Goal: Task Accomplishment & Management: Use online tool/utility

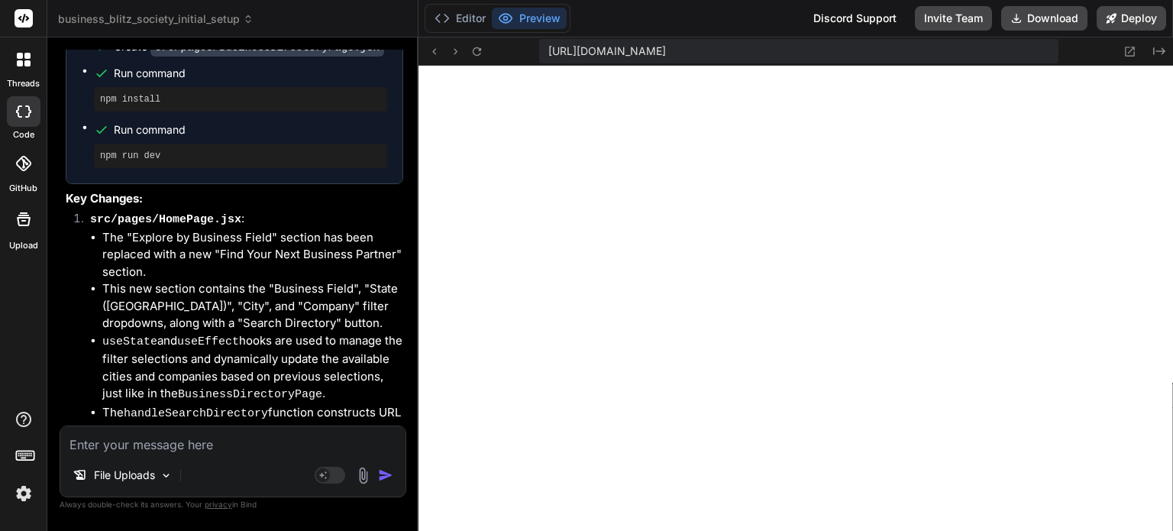
scroll to position [12988, 0]
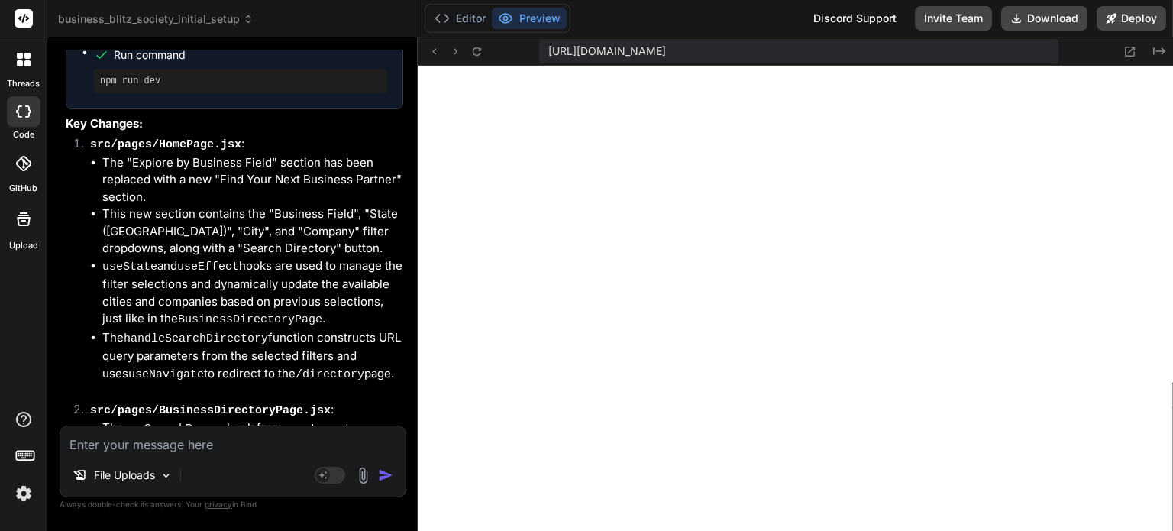
click at [118, 446] on textarea at bounding box center [232, 439] width 345 height 27
type textarea "g"
type textarea "x"
type textarea "gi"
type textarea "x"
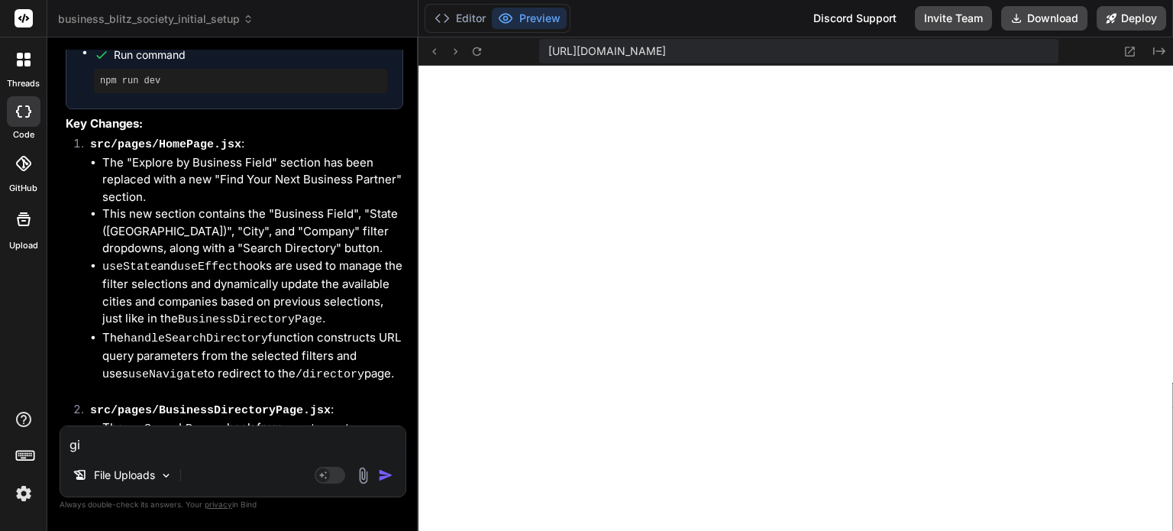
type textarea "giv"
type textarea "x"
type textarea "give"
type textarea "x"
type textarea "give"
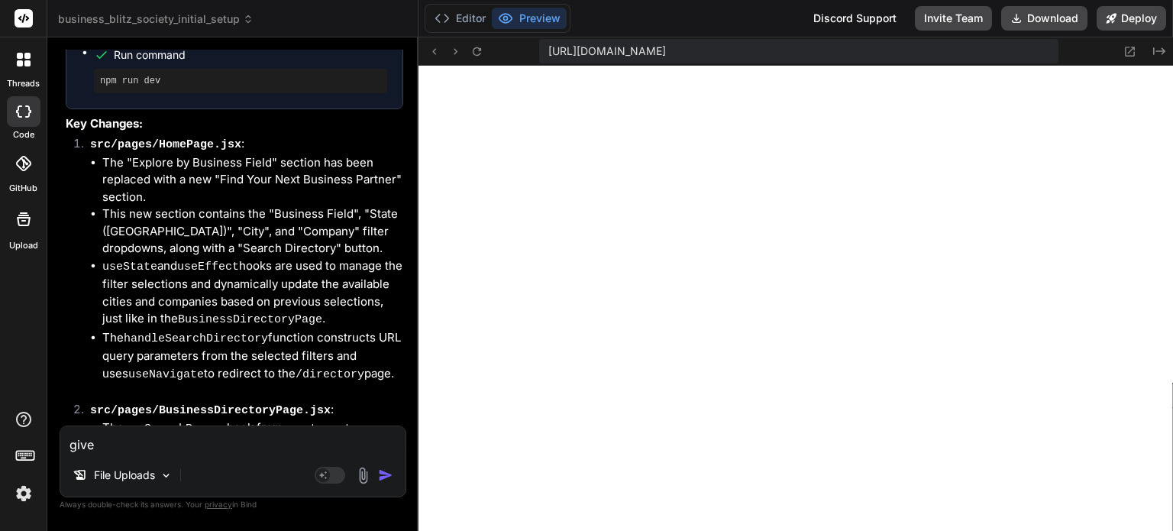
type textarea "x"
type textarea "give m"
type textarea "x"
type textarea "give me"
type textarea "x"
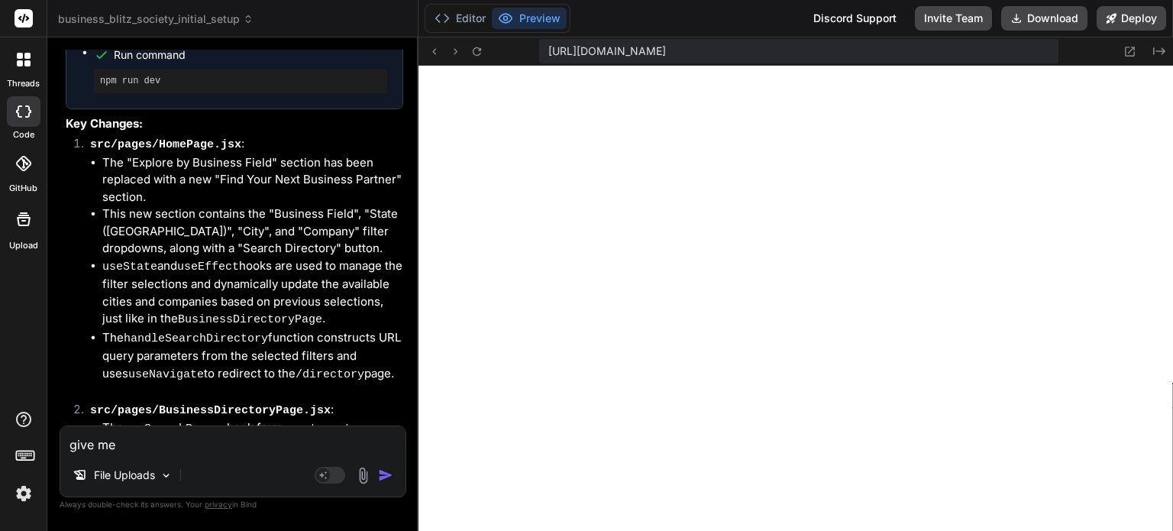
type textarea "give me"
type textarea "x"
type textarea "give me r"
type textarea "x"
type textarea "give me re"
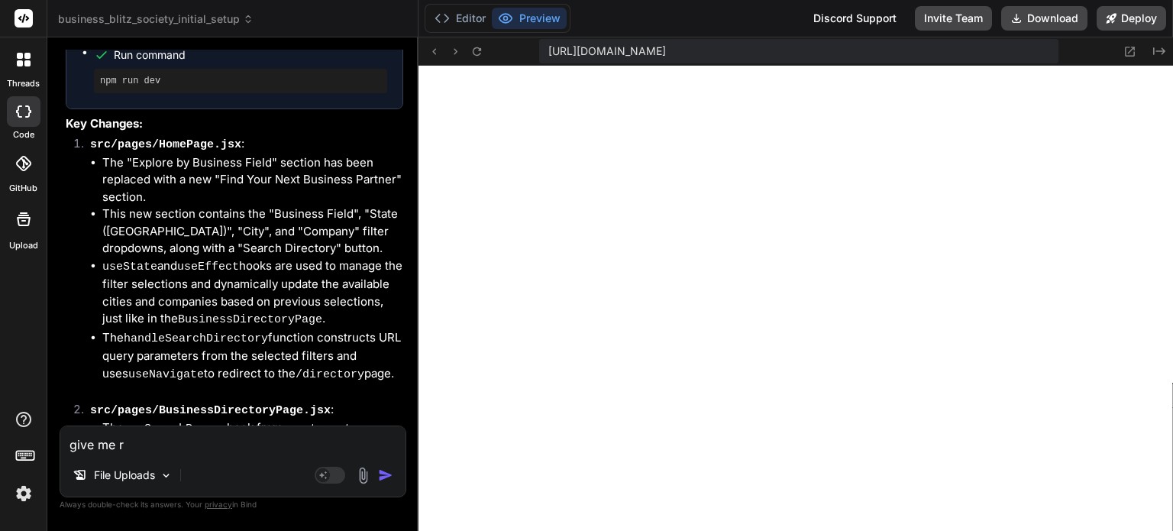
type textarea "x"
type textarea "give me reg"
type textarea "x"
type textarea "give me regi"
type textarea "x"
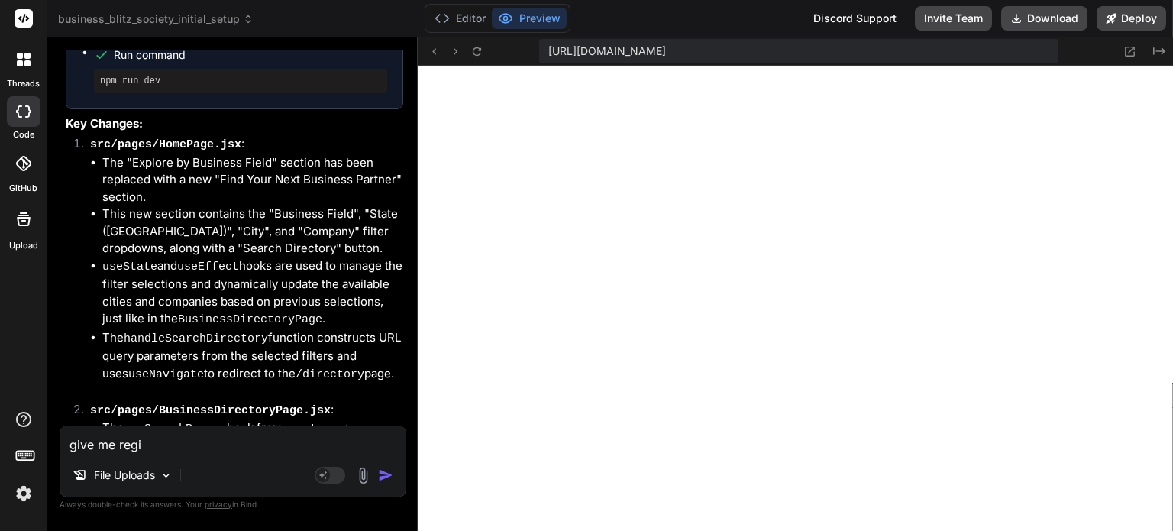
type textarea "give me regis"
type textarea "x"
type textarea "give me regist"
type textarea "x"
type textarea "give me regis"
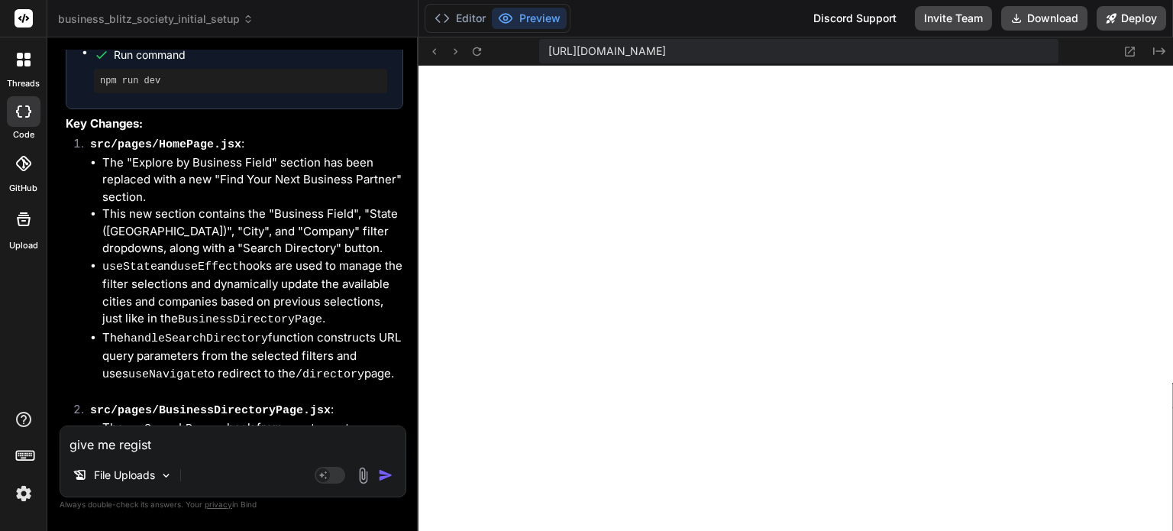
type textarea "x"
type textarea "give me regi"
type textarea "x"
type textarea "give me reg"
type textarea "x"
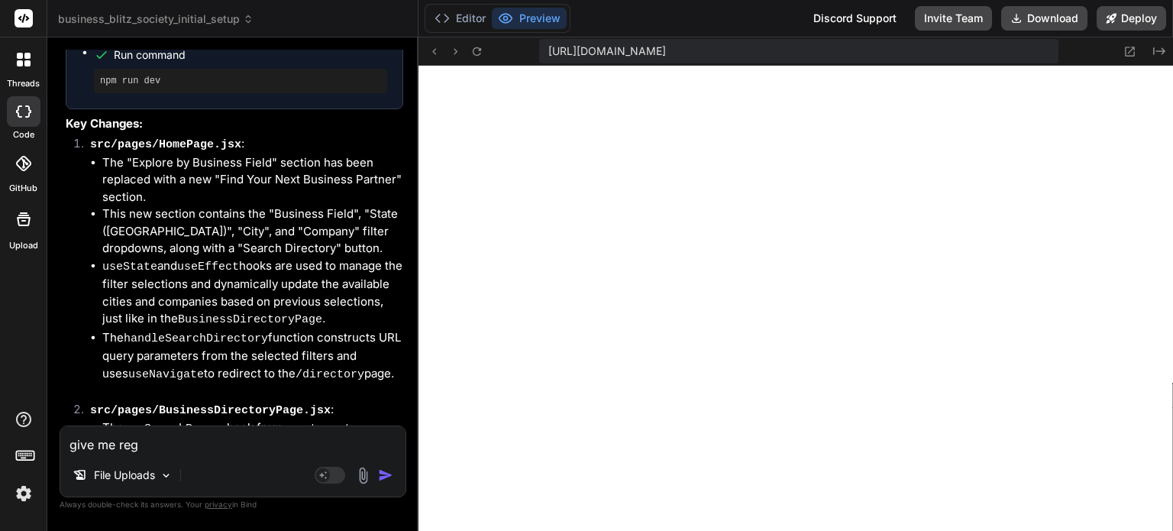
type textarea "give me re"
type textarea "x"
type textarea "give me r"
type textarea "x"
type textarea "give me rm"
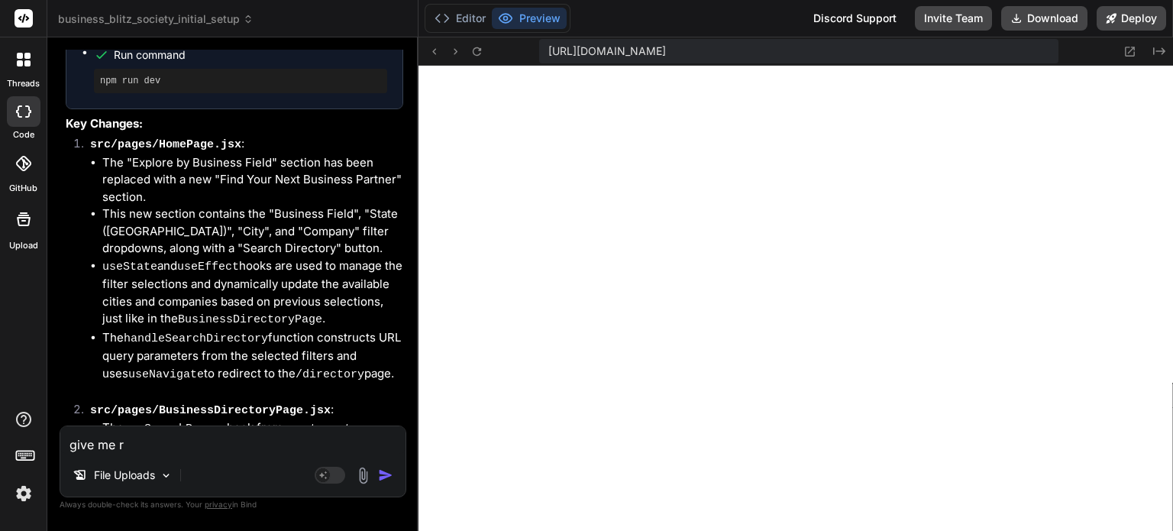
type textarea "x"
type textarea "give me rma"
type textarea "x"
type textarea "give me rman"
type textarea "x"
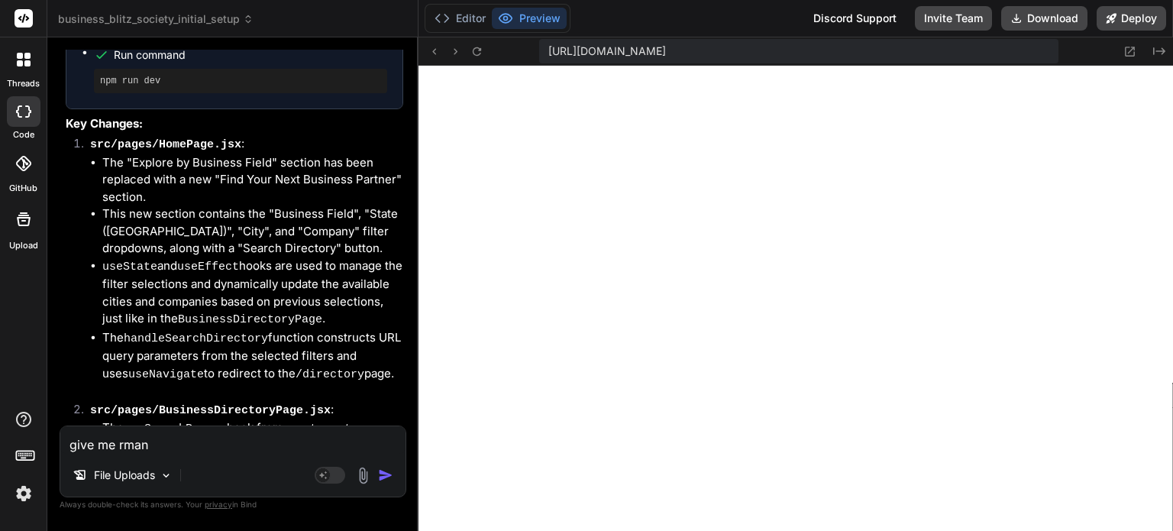
type textarea "give me rmanu"
type textarea "x"
type textarea "give me rmanua"
type textarea "x"
type textarea "give me rmanual"
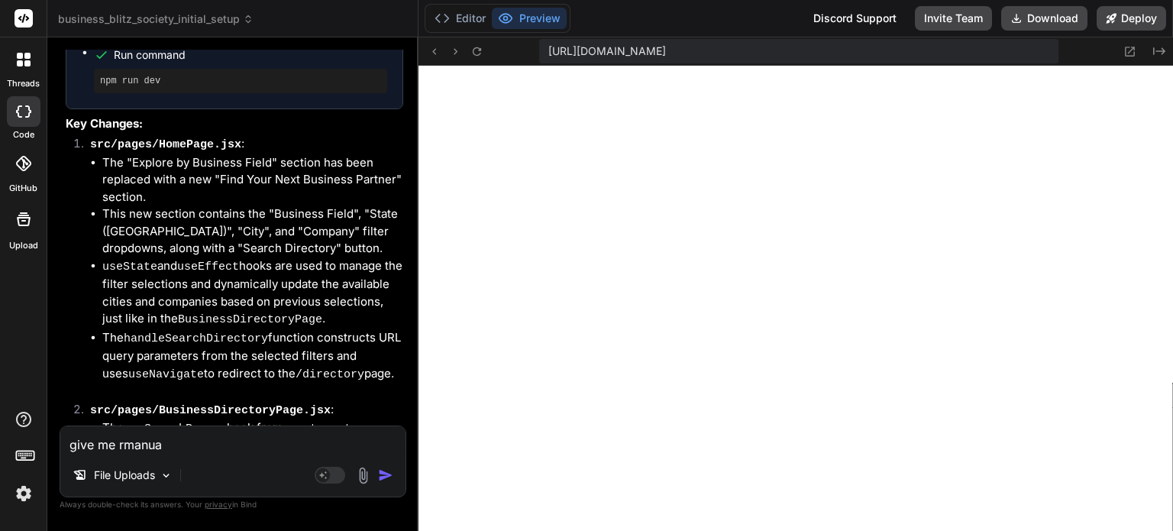
type textarea "x"
type textarea "give me rmanual"
type textarea "x"
type textarea "give me rmanual r"
type textarea "x"
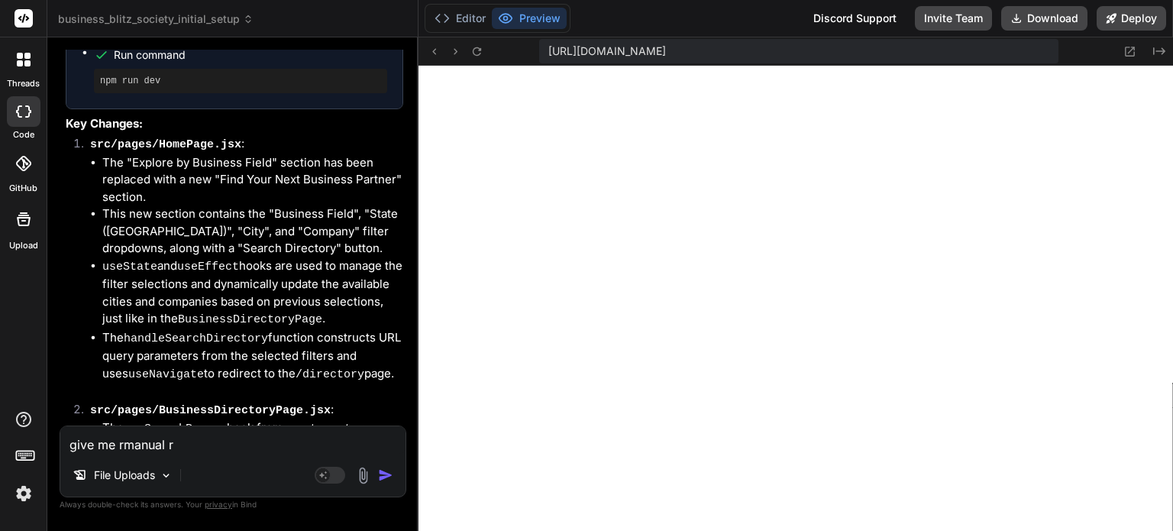
type textarea "give me rmanual re"
type textarea "x"
type textarea "give me rmanual reg"
type textarea "x"
type textarea "give me rmanual regi"
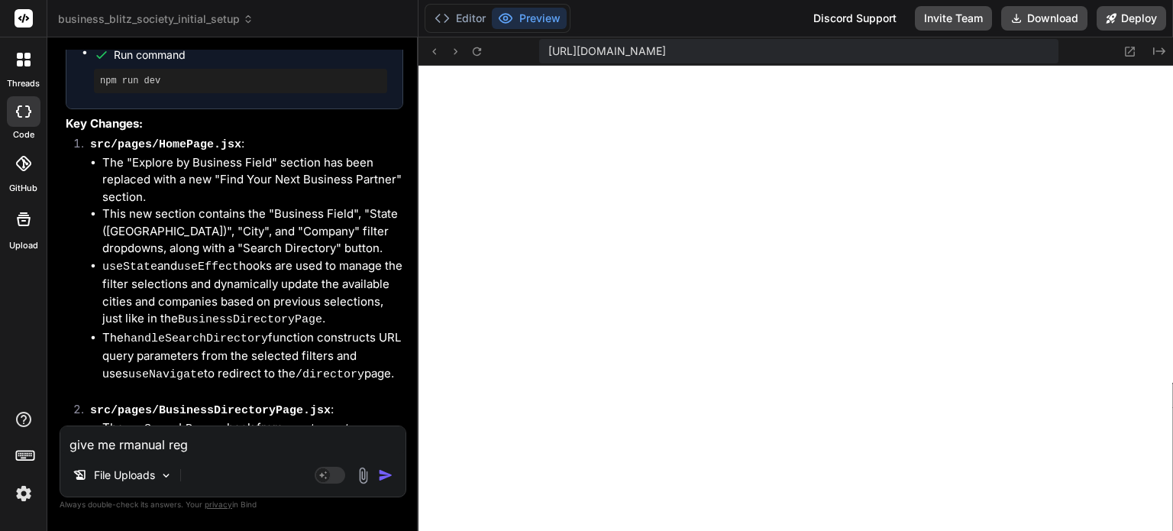
type textarea "x"
type textarea "give me rmanual regis"
type textarea "x"
type textarea "give me rmanual regist"
type textarea "x"
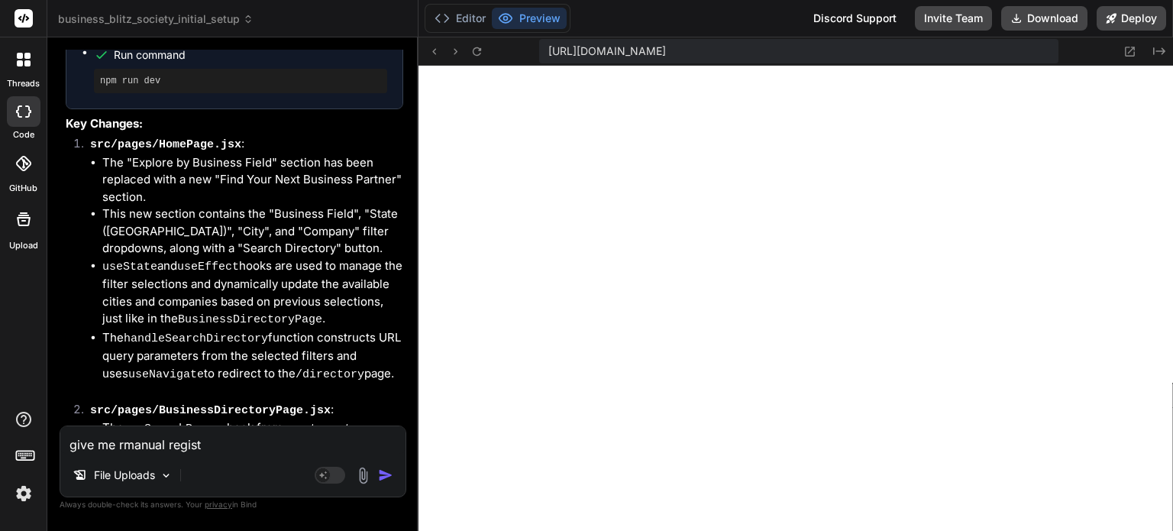
type textarea "give me rmanual registr"
type textarea "x"
type textarea "give me rmanual registra"
type textarea "x"
type textarea "give me rmanual registrat"
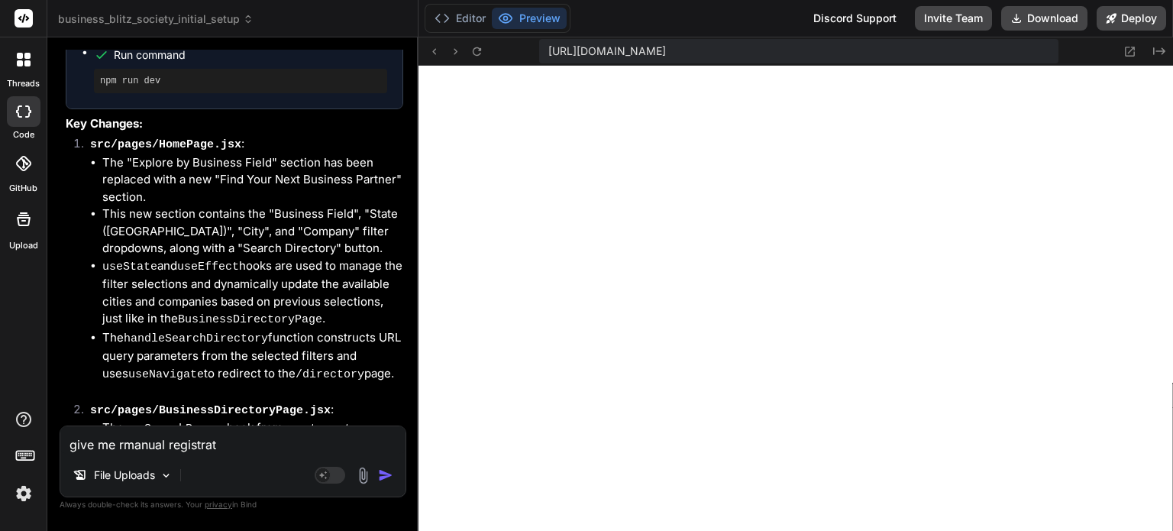
type textarea "x"
type textarea "give me rmanual registrati"
type textarea "x"
type textarea "give me rmanual registratio"
type textarea "x"
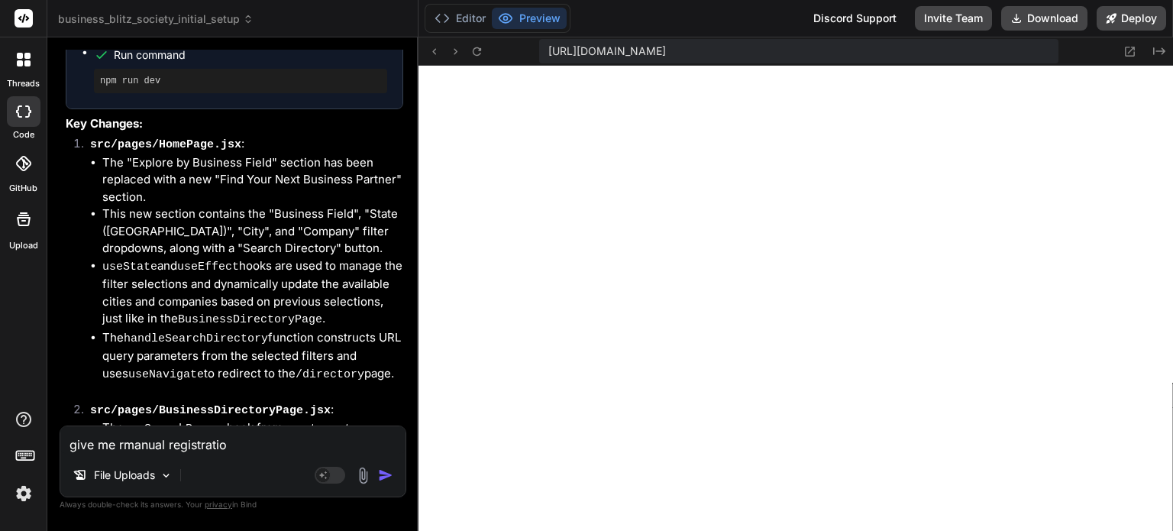
type textarea "give me rmanual registration"
type textarea "x"
type textarea "give me rmanual registration"
type textarea "x"
type textarea "give me rmanual registration o"
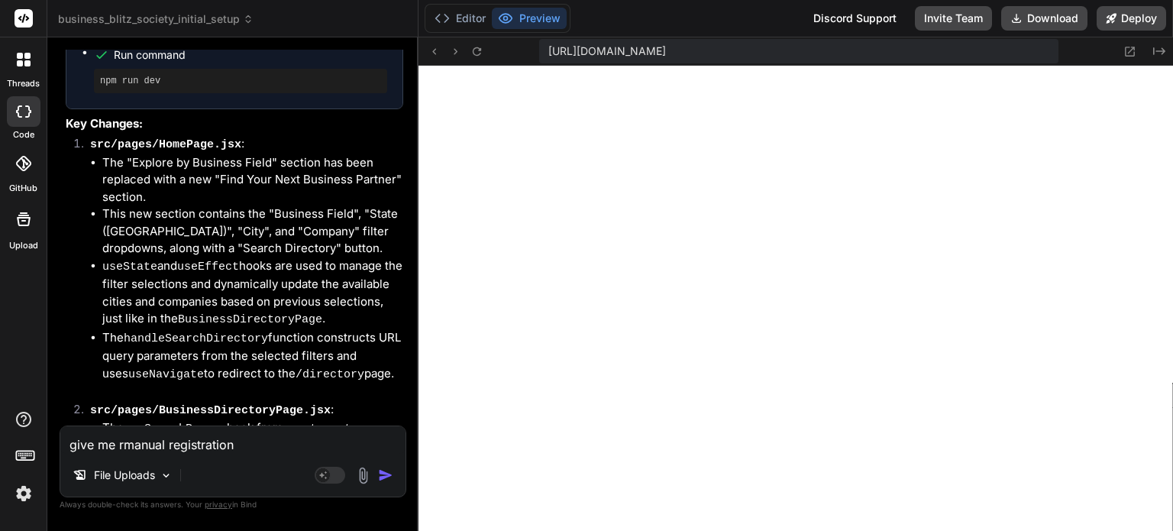
type textarea "x"
type textarea "give me rmanual registration op"
type textarea "x"
type textarea "give me rmanual registration opt"
type textarea "x"
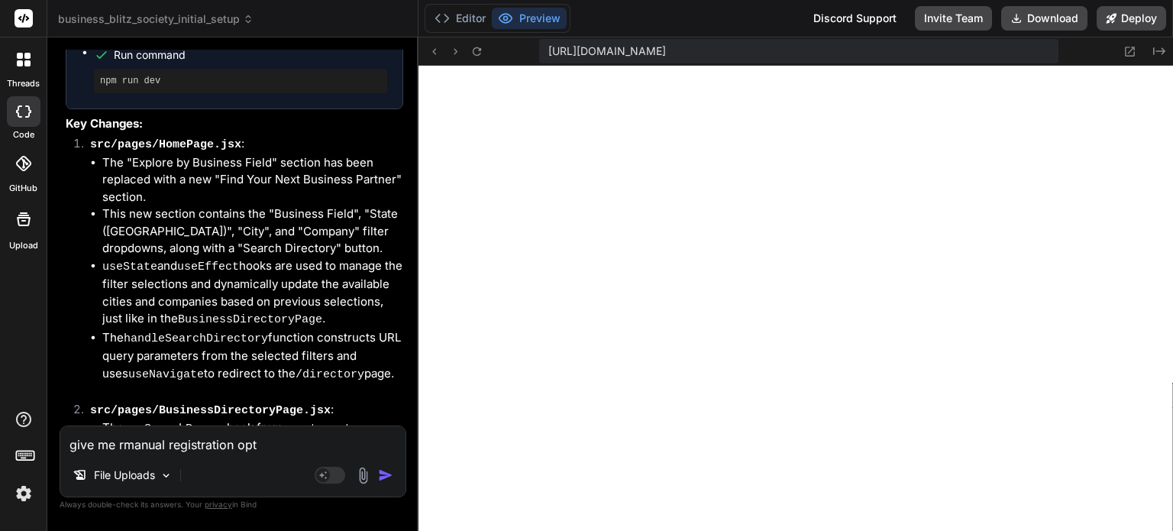
type textarea "give me rmanual registration opti"
type textarea "x"
type textarea "give me rmanual registration optio"
type textarea "x"
type textarea "give me rmanual registration option"
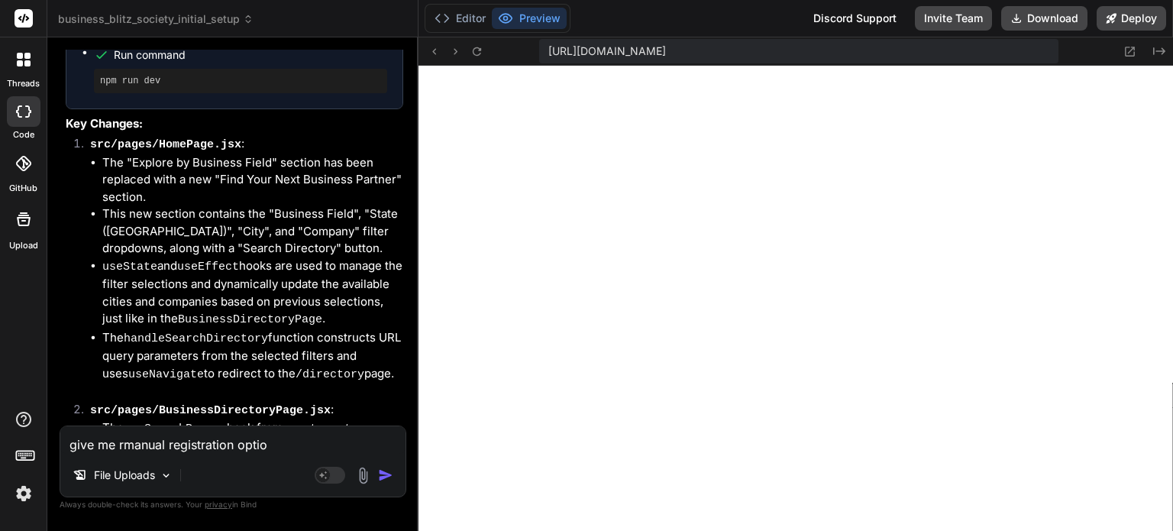
type textarea "x"
type textarea "give me rmanual registration option"
type textarea "x"
type textarea "give me rmanual registration option u"
type textarea "x"
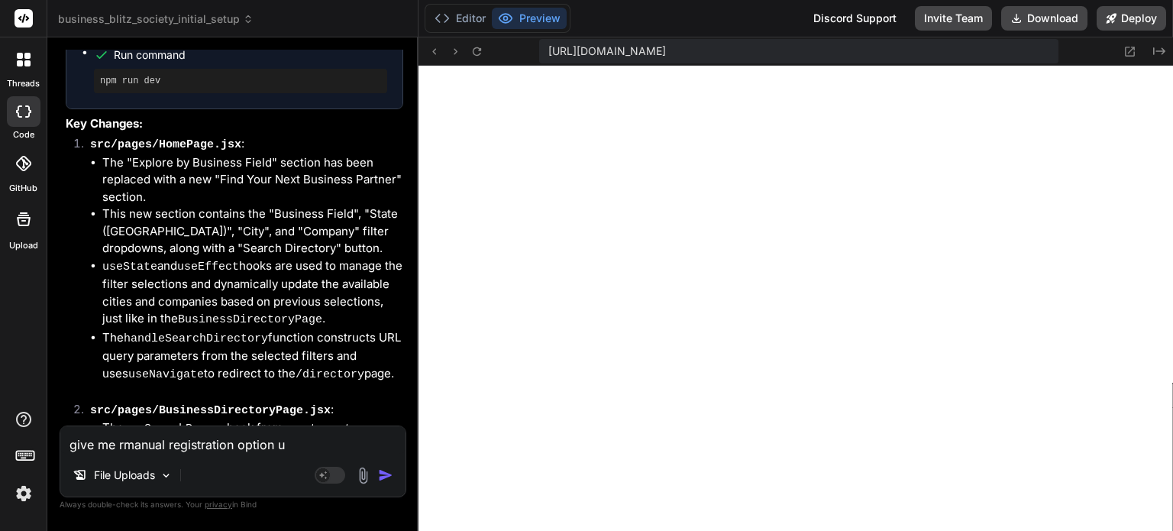
type textarea "give me rmanual registration option us"
type textarea "x"
type textarea "give me rmanual registration option usi"
type textarea "x"
type textarea "give me rmanual registration option usin"
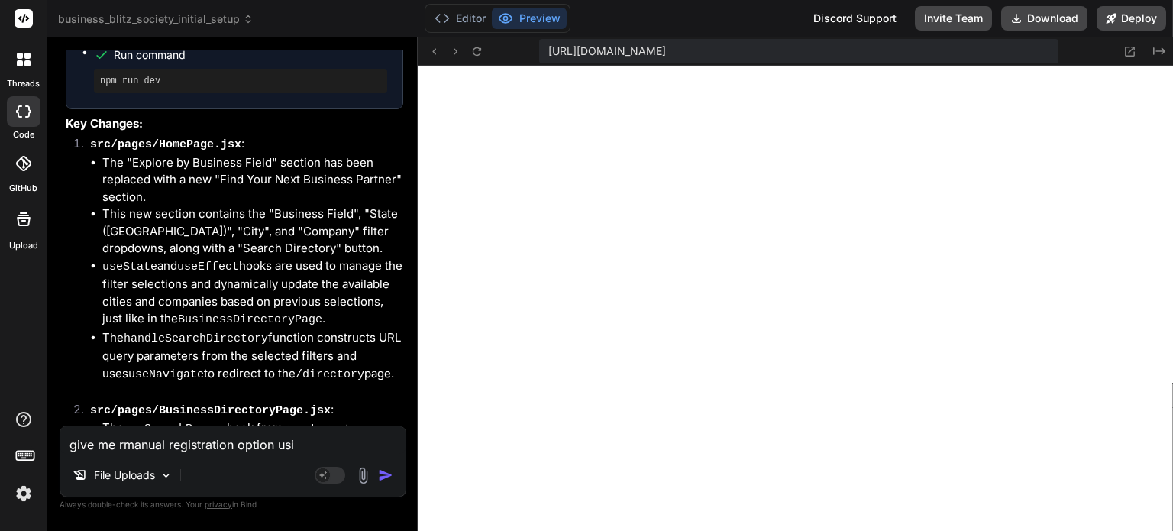
type textarea "x"
type textarea "give me rmanual registration option using"
type textarea "x"
type textarea "give me rmanual registration option using"
type textarea "x"
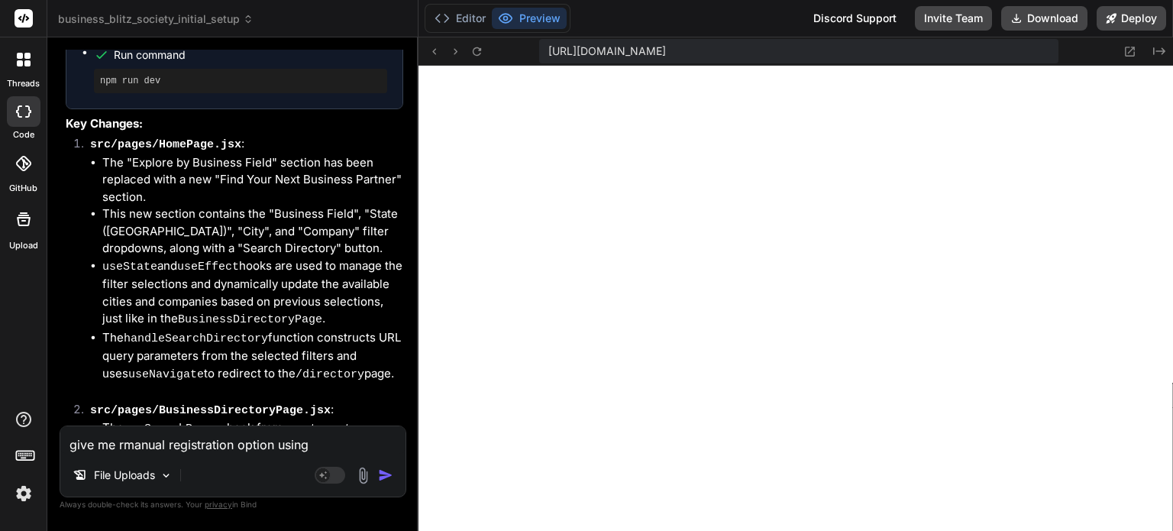
type textarea "give me rmanual registration option using p"
type textarea "x"
type textarea "give me rmanual registration option using pe"
type textarea "x"
type textarea "give me rmanual registration option using per"
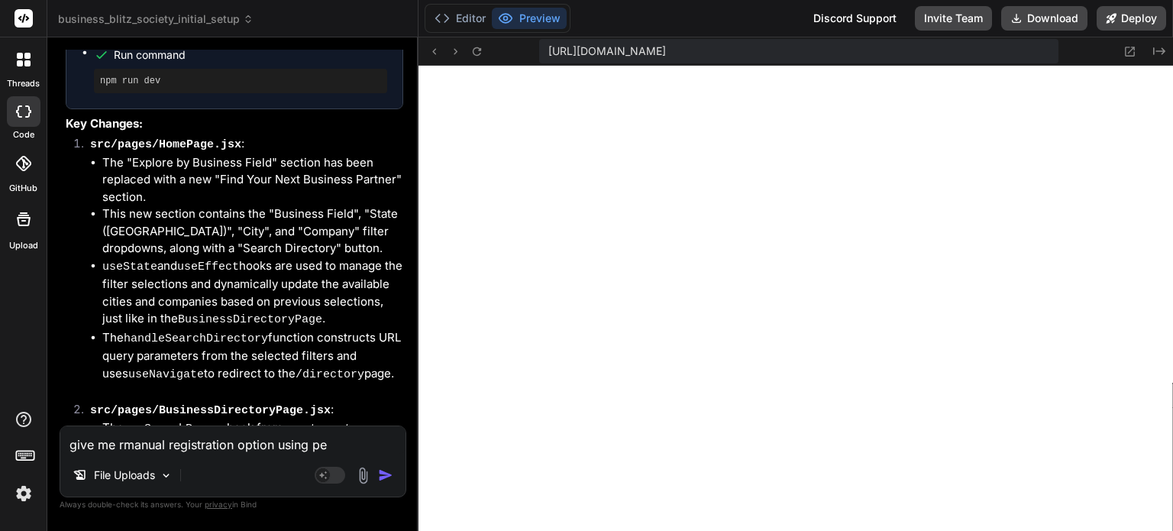
type textarea "x"
type textarea "give me rmanual registration option using pers"
type textarea "x"
type textarea "give me rmanual registration option using perso"
type textarea "x"
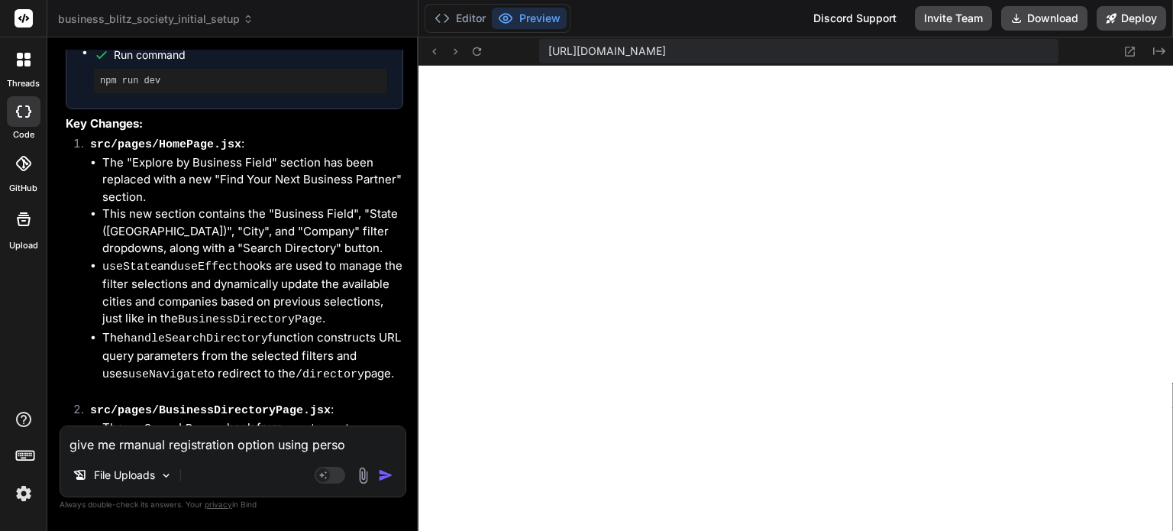
type textarea "give me rmanual registration option using person"
type textarea "x"
type textarea "give me rmanual registration option using persona"
type textarea "x"
type textarea "give me rmanual registration option using personal"
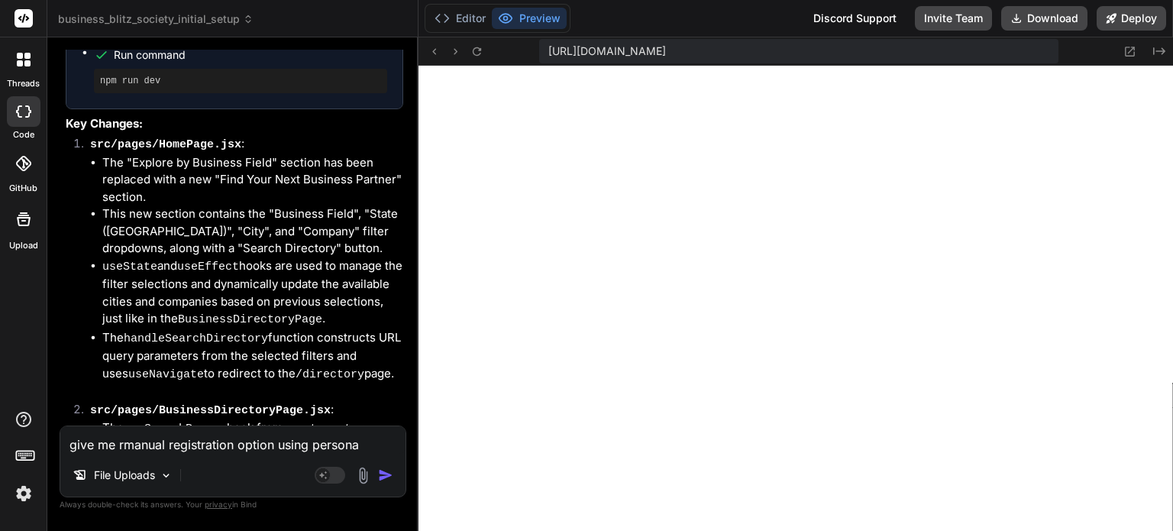
type textarea "x"
type textarea "give me rmanual registration option using personal"
type textarea "x"
type textarea "give me rmanual registration option using personal e"
type textarea "x"
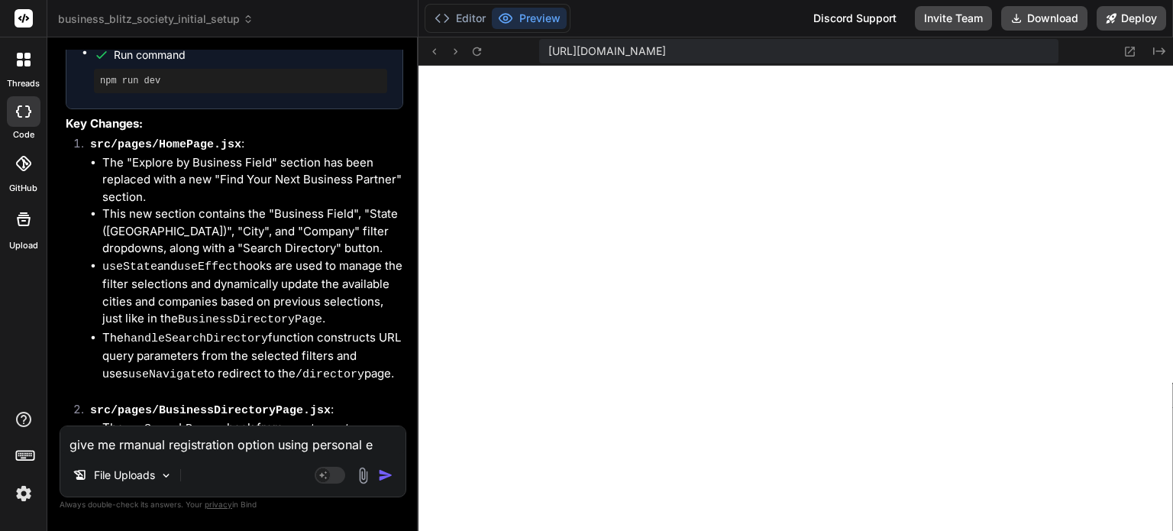
type textarea "give me rmanual registration option using personal em"
type textarea "x"
type textarea "give me rmanual registration option using personal ema"
type textarea "x"
type textarea "give me rmanual registration option using personal emai"
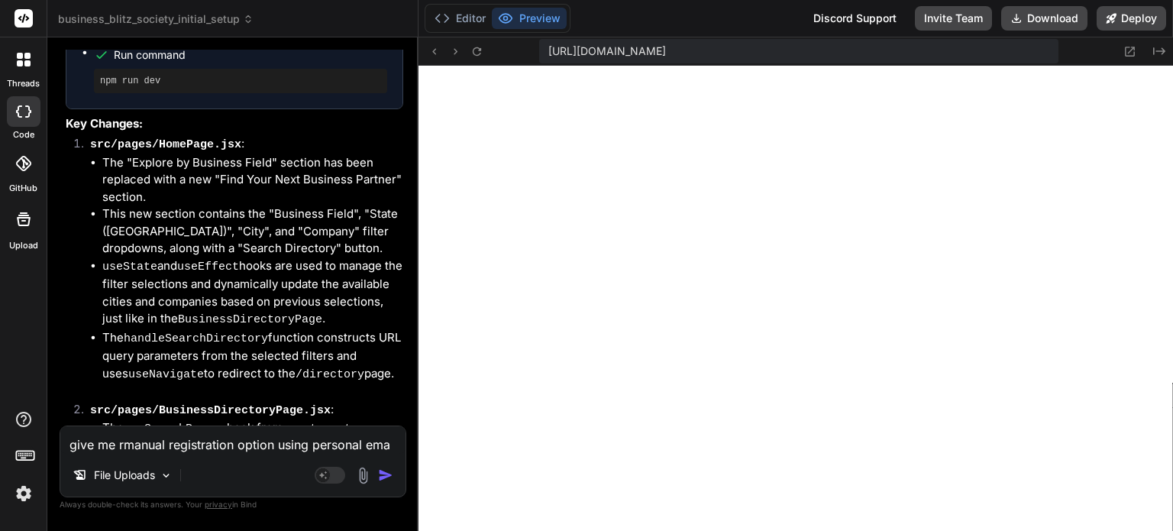
type textarea "x"
type textarea "give me rmanual registration option using personal email"
type textarea "x"
type textarea "give me rmanual registration option using personal email"
type textarea "x"
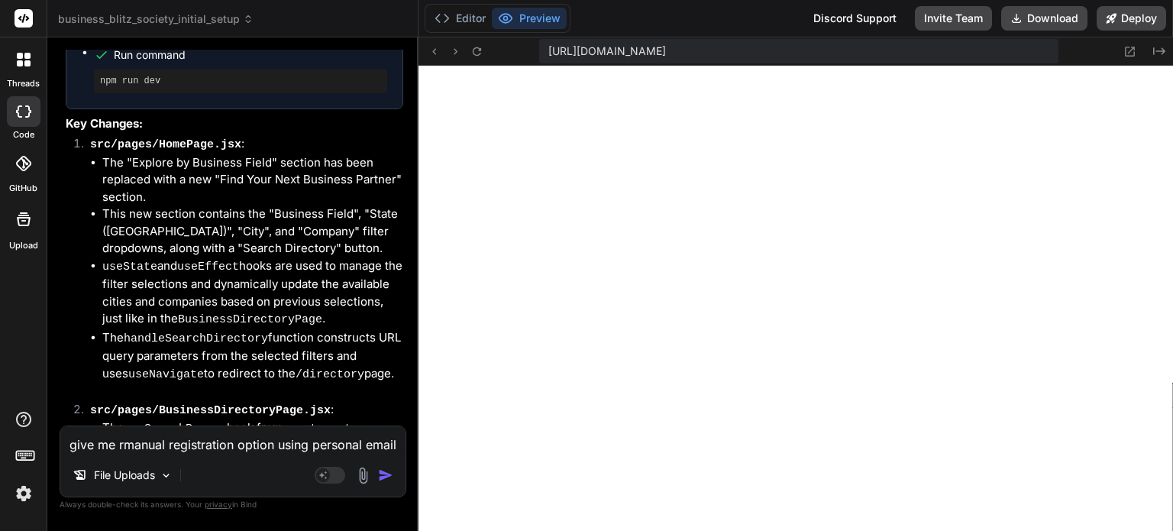
type textarea "give me rmanual registration option using personal email I"
type textarea "x"
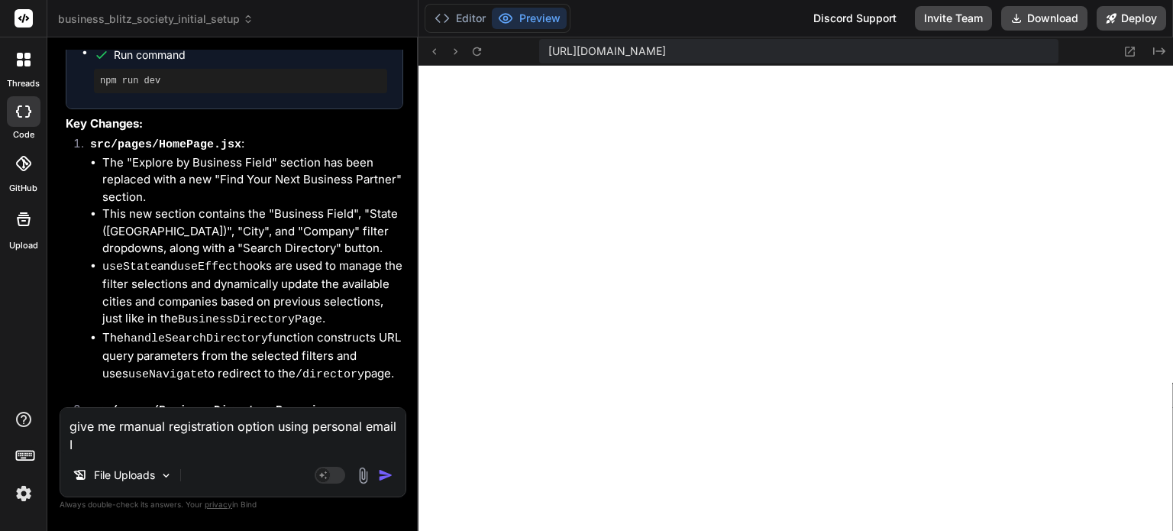
type textarea "give me rmanual registration option using personal email ID"
type textarea "x"
type textarea "give me rmanual registration option using personal email ID"
type textarea "x"
type textarea "give me rmanual registration option using personal email ID o"
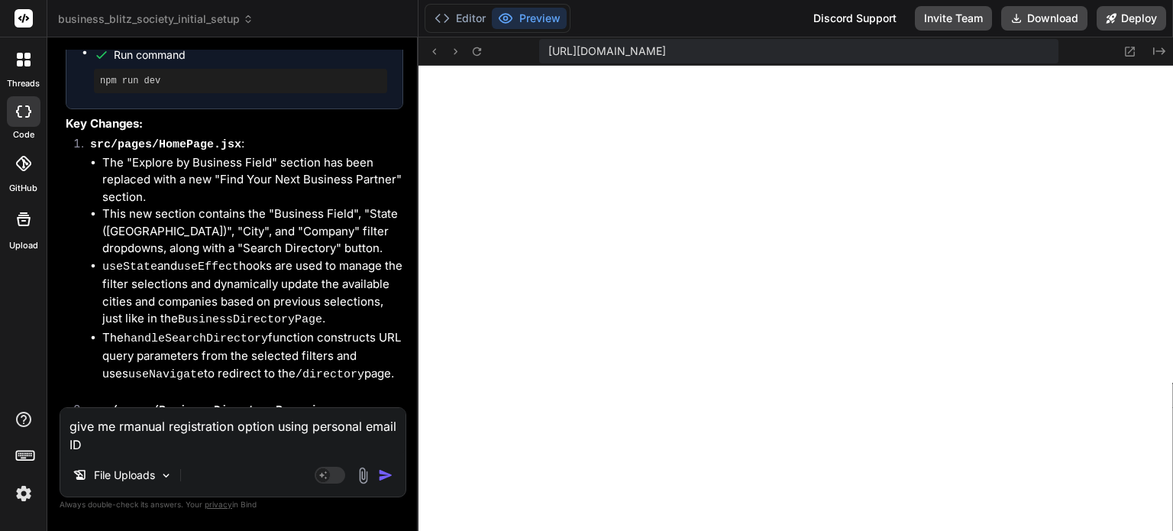
type textarea "x"
type textarea "give me rmanual registration option using personal email ID or"
type textarea "x"
type textarea "give me rmanual registration option using personal email ID or"
type textarea "x"
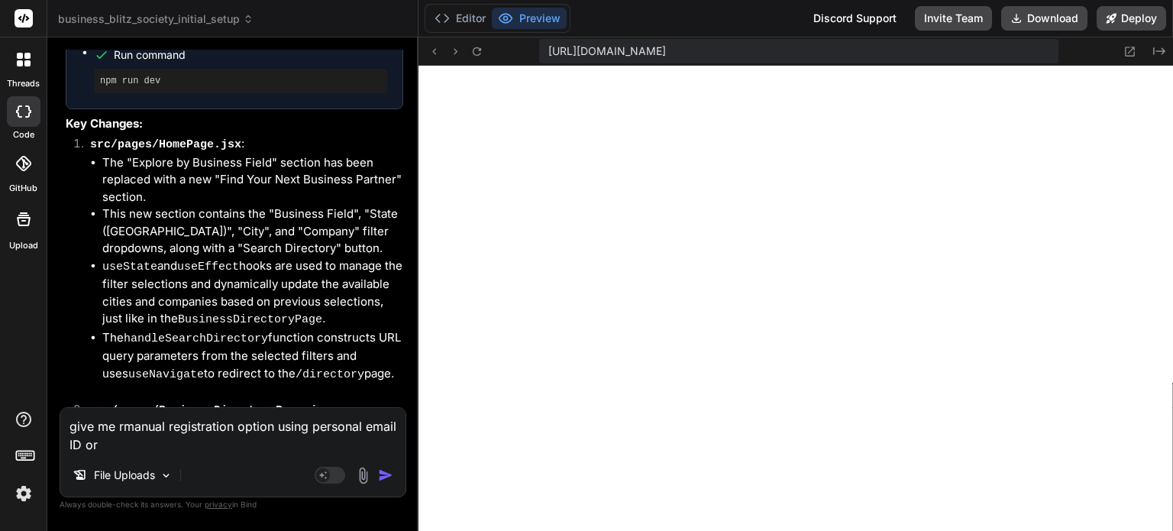
type textarea "give me rmanual registration option using personal email ID or t"
type textarea "x"
type textarea "give me rmanual registration option using personal email ID or th"
type textarea "x"
type textarea "give me rmanual registration option using personal email ID or thr"
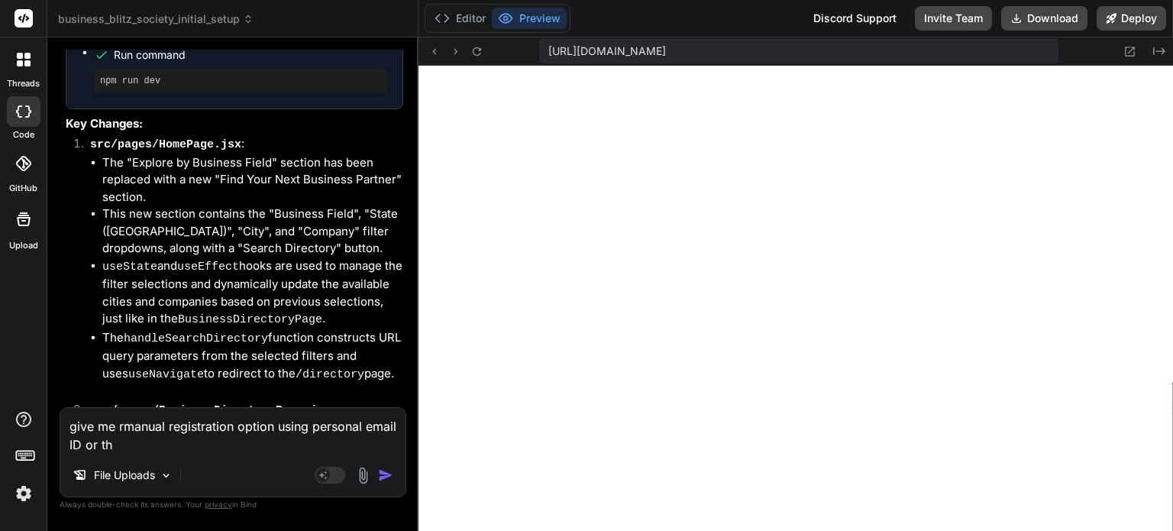
type textarea "x"
type textarea "give me rmanual registration option using personal email ID or thro"
type textarea "x"
type textarea "give me rmanual registration option using personal email ID or throu"
type textarea "x"
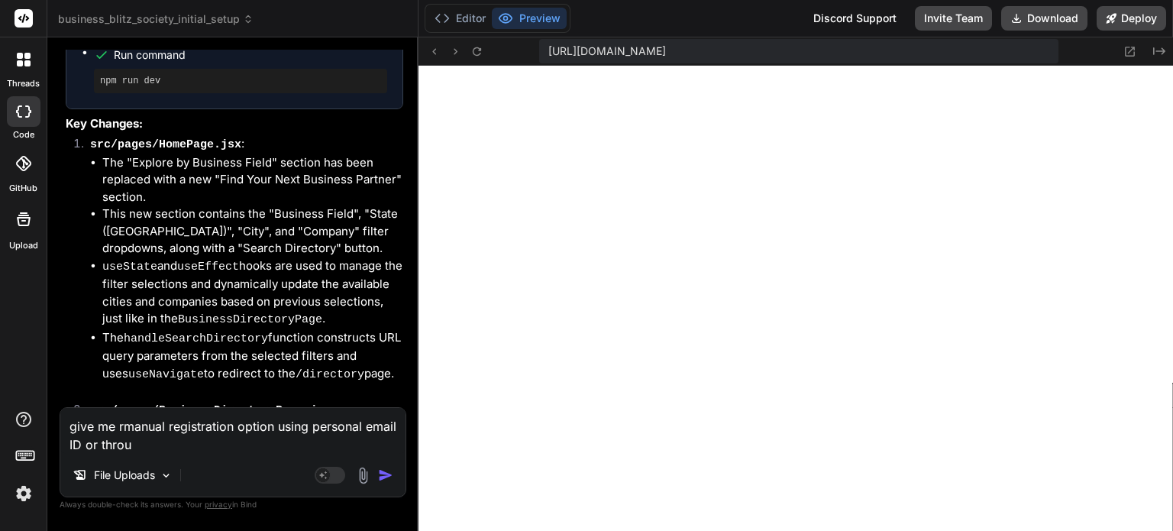
type textarea "give me rmanual registration option using personal email ID or throug"
type textarea "x"
type textarea "give me rmanual registration option using personal email ID or through"
type textarea "x"
type textarea "give me rmanual registration option using personal email ID or through"
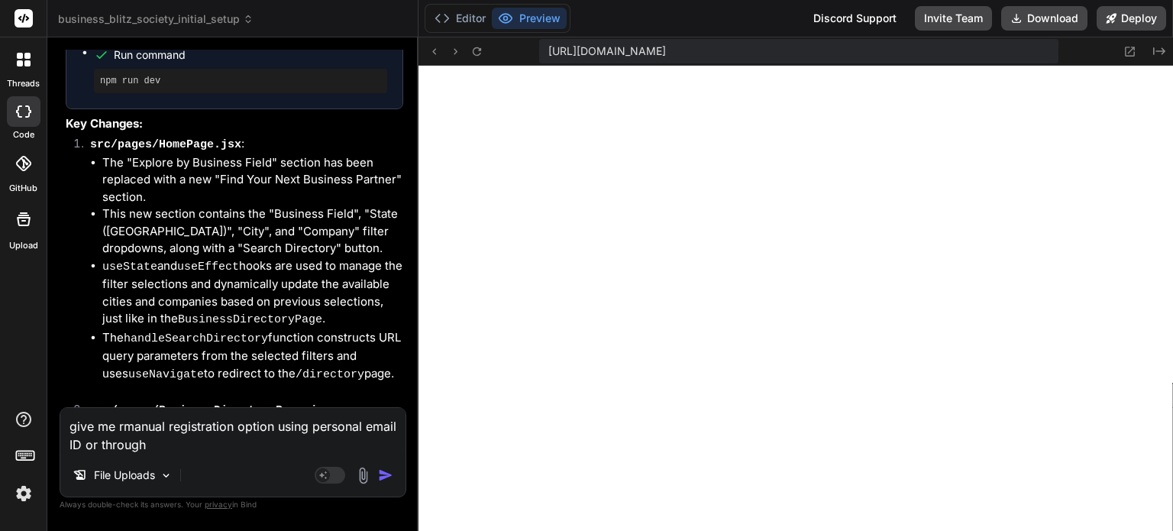
type textarea "x"
type textarea "give me rmanual registration option using personal email ID or through g"
type textarea "x"
type textarea "give me rmanual registration option using personal email ID or through go"
type textarea "x"
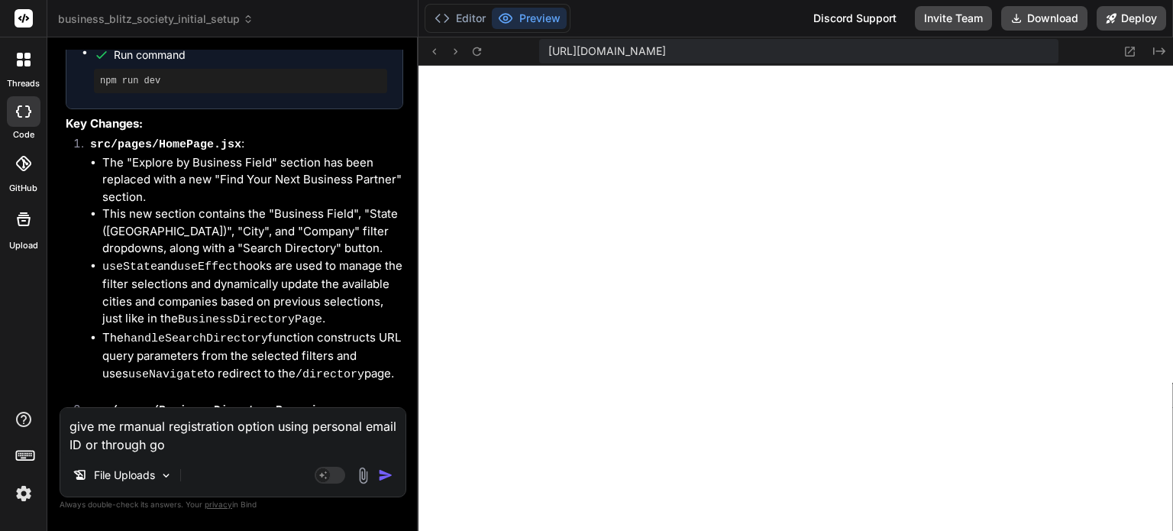
type textarea "give me rmanual registration option using personal email ID or through goo"
type textarea "x"
type textarea "give me rmanual registration option using personal email ID or through goog"
type textarea "x"
type textarea "give me rmanual registration option using personal email ID or through googl"
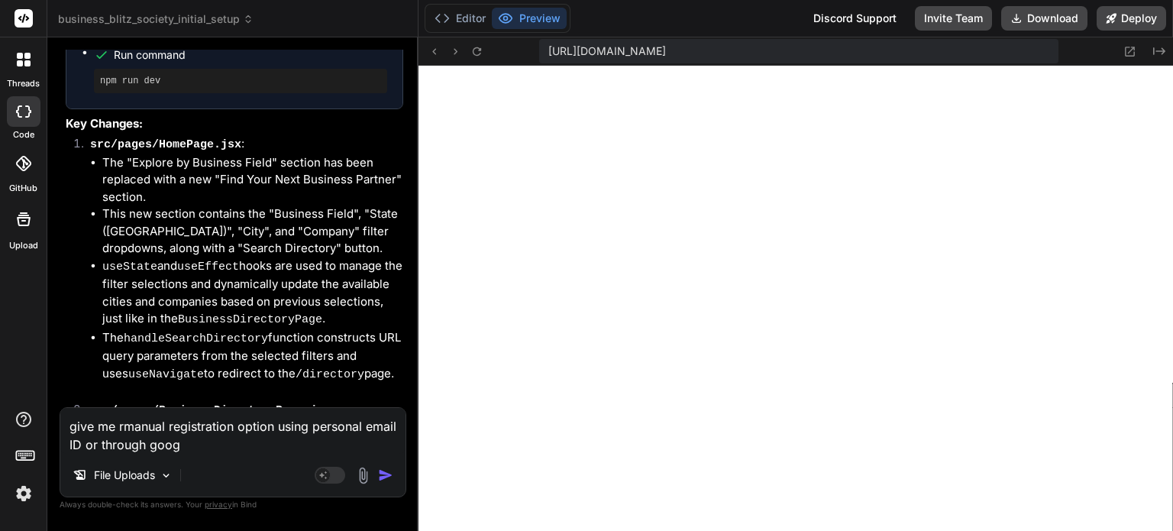
type textarea "x"
type textarea "give me rmanual registration option using personal email ID or through google"
type textarea "x"
type textarea "give me rmanual registration option using personal email ID or through google"
type textarea "x"
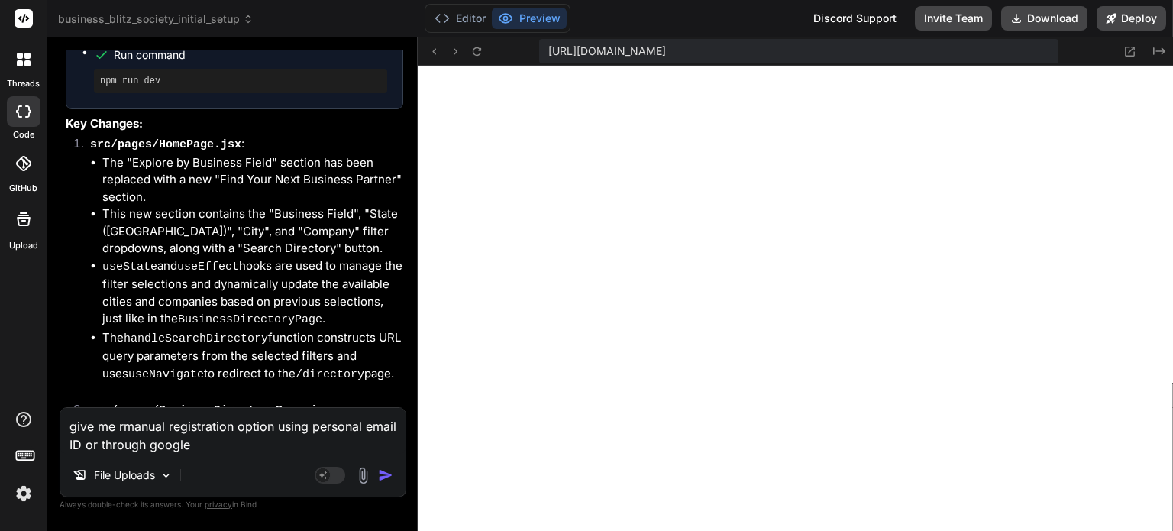
type textarea "give me rmanual registration option using personal email ID or through google a"
type textarea "x"
type textarea "give me rmanual registration option using personal email ID or through google ac"
type textarea "x"
type textarea "give me rmanual registration option using personal email ID or through google a…"
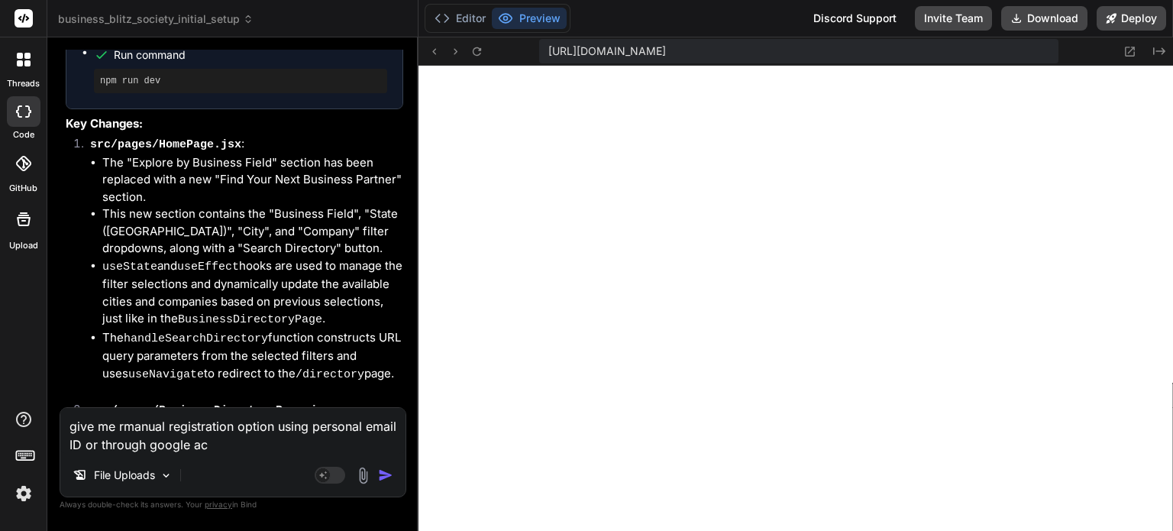
type textarea "x"
type textarea "give me rmanual registration option using personal email ID or through google a…"
type textarea "x"
type textarea "give me rmanual registration option using personal email ID or through google a…"
type textarea "x"
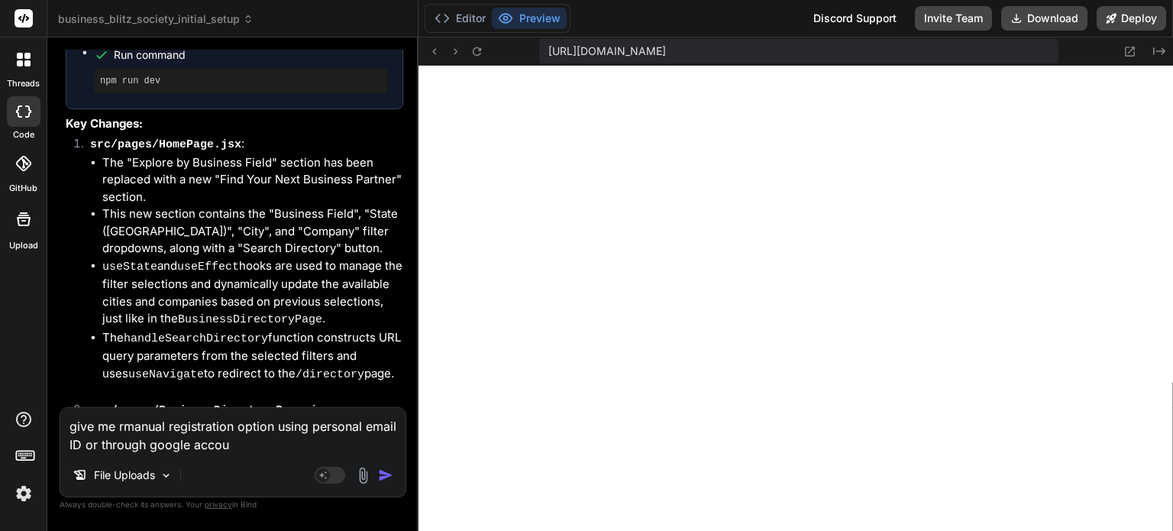
type textarea "give me rmanual registration option using personal email ID or through google a…"
type textarea "x"
type textarea "give me rmanual registration option using personal email ID or through google a…"
type textarea "x"
type textarea "give me rmanual registration option using personal email ID or through google a…"
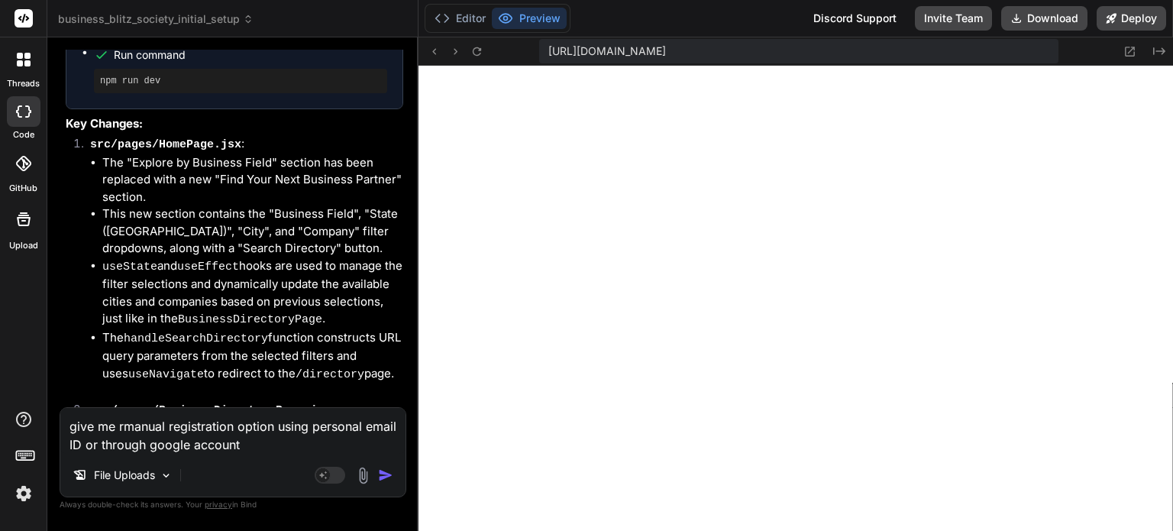
type textarea "x"
type textarea "give me rmanual registration option using personal email ID or through google a…"
type textarea "x"
type textarea "give me rmanual registration option using personal email ID or through google a…"
type textarea "x"
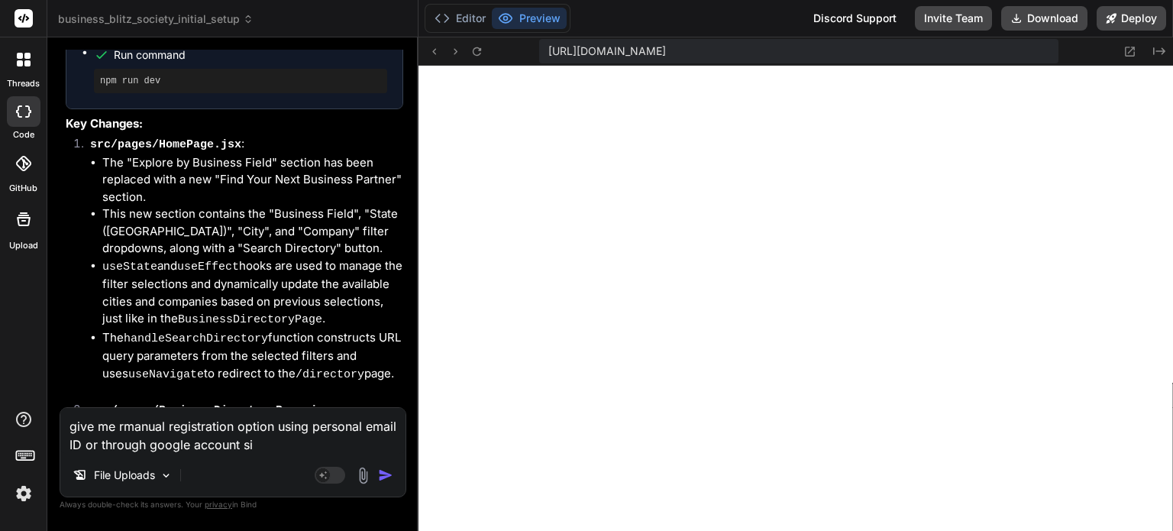
type textarea "give me rmanual registration option using personal email ID or through google a…"
type textarea "x"
type textarea "give me rmanual registration option using personal email ID or through google a…"
type textarea "x"
drag, startPoint x: 268, startPoint y: 443, endPoint x: 193, endPoint y: 444, distance: 74.8
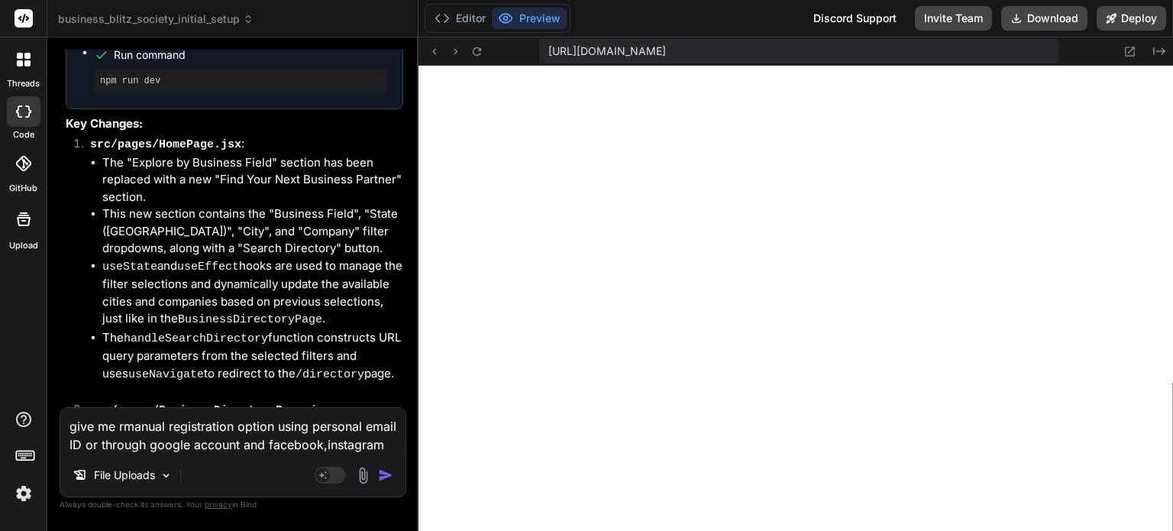
click at [193, 444] on textarea "give me rmanual registration option using personal email ID or through google a…" at bounding box center [232, 431] width 345 height 46
click at [250, 445] on textarea "give me rmanual registration option using personal email ID or through google,f…" at bounding box center [232, 431] width 345 height 46
click at [315, 444] on textarea "give me rmanual registration option using personal email ID or through google,f…" at bounding box center [232, 431] width 345 height 46
paste textarea "account and"
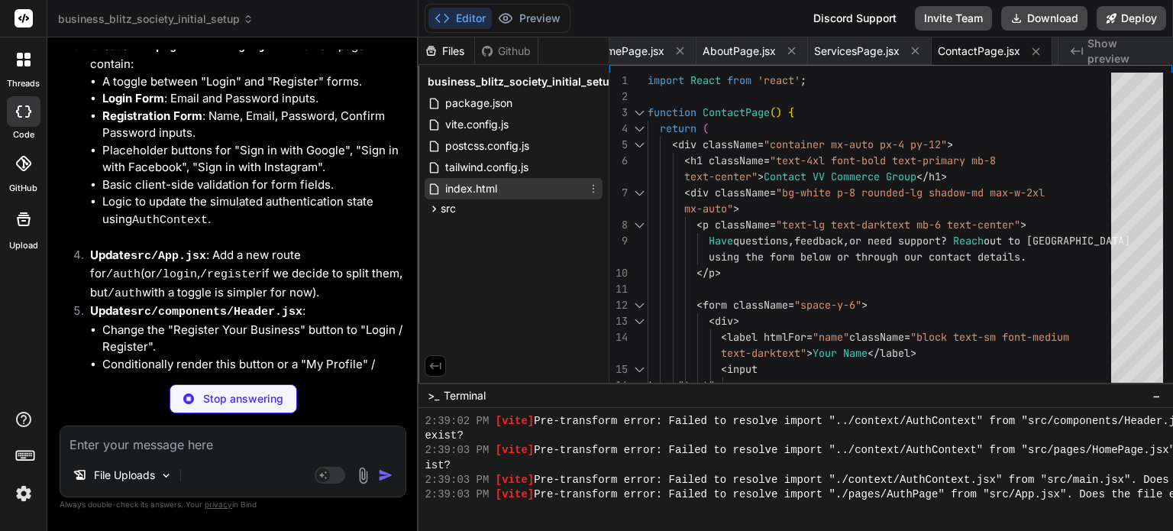
scroll to position [9192, 0]
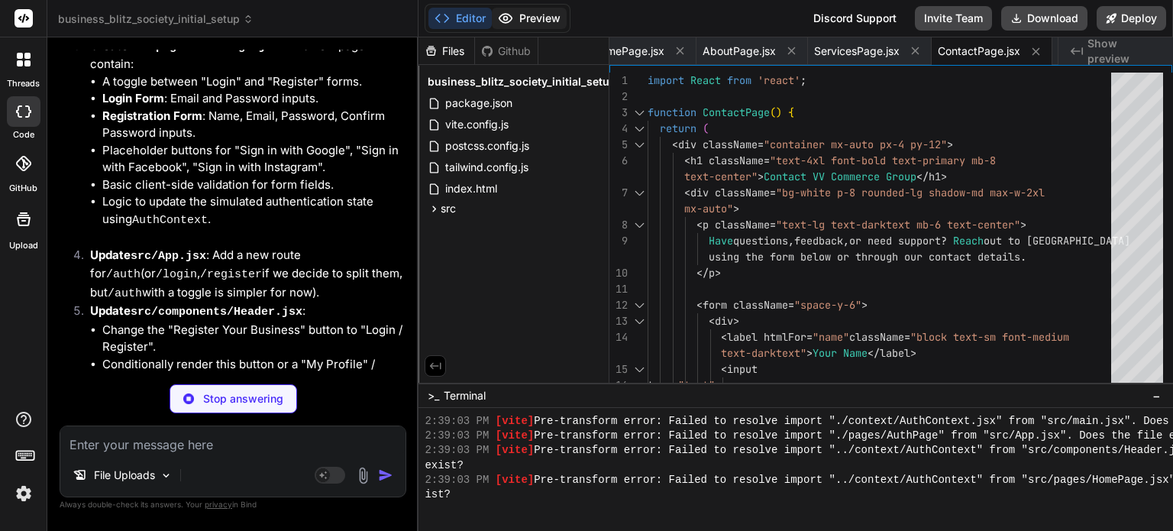
click at [546, 22] on button "Preview" at bounding box center [529, 18] width 75 height 21
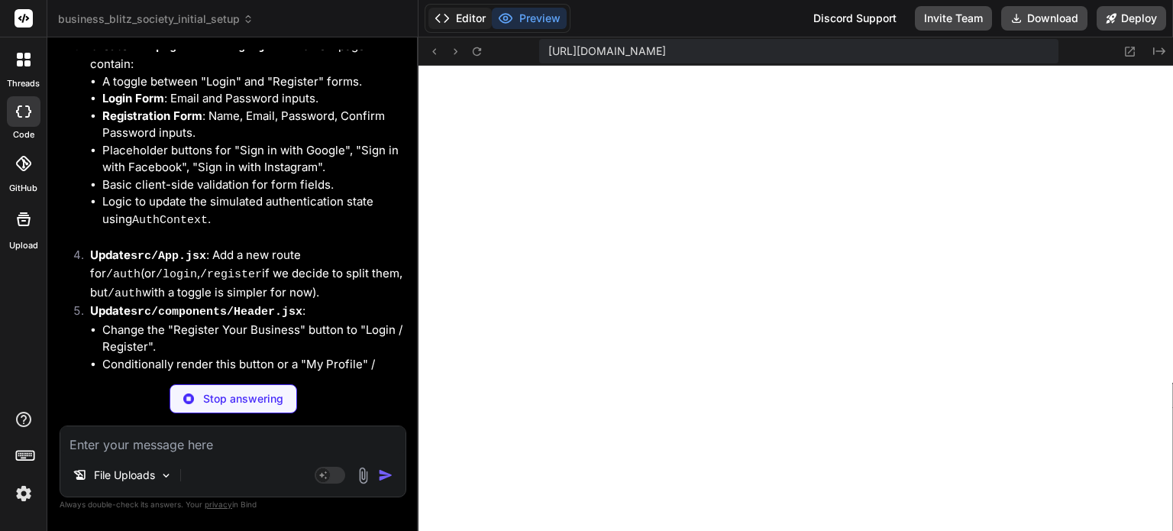
click at [475, 21] on button "Editor" at bounding box center [459, 18] width 63 height 21
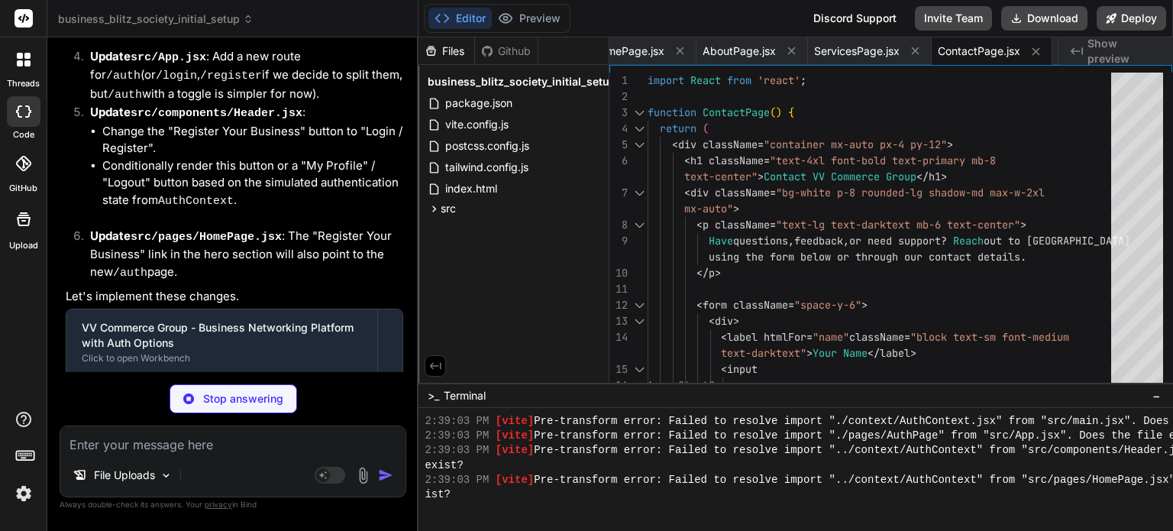
scroll to position [14379, 0]
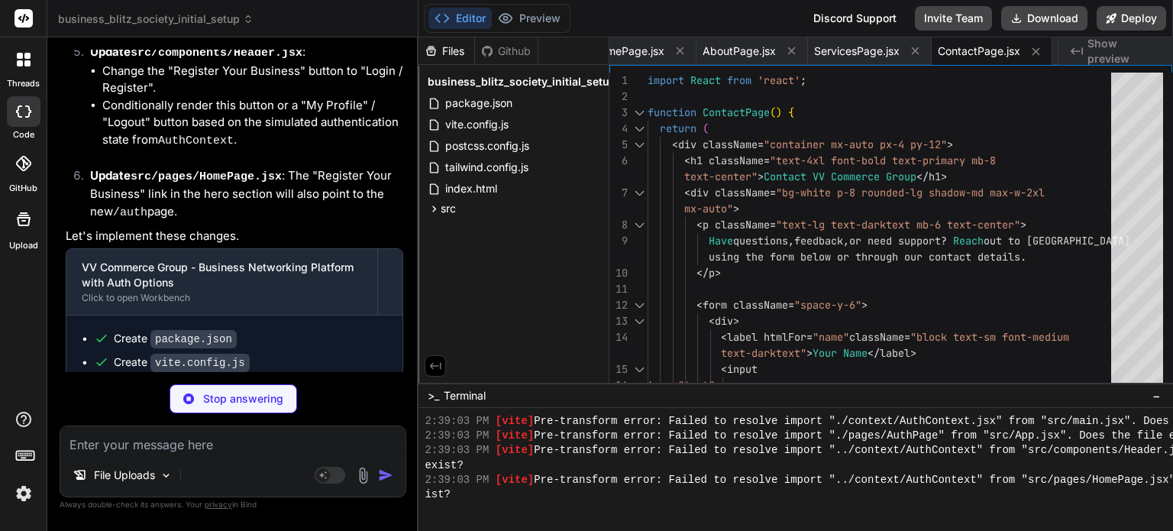
click at [19, 493] on img at bounding box center [24, 493] width 26 height 26
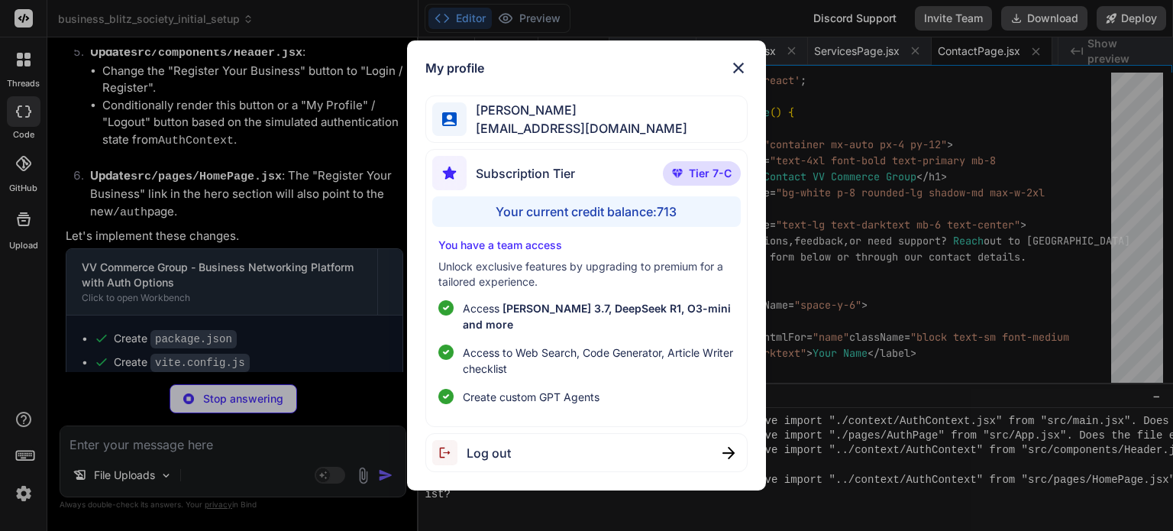
click at [24, 494] on div "My profile [PERSON_NAME] [PERSON_NAME][EMAIL_ADDRESS][DOMAIN_NAME] Subscription…" at bounding box center [586, 265] width 1173 height 531
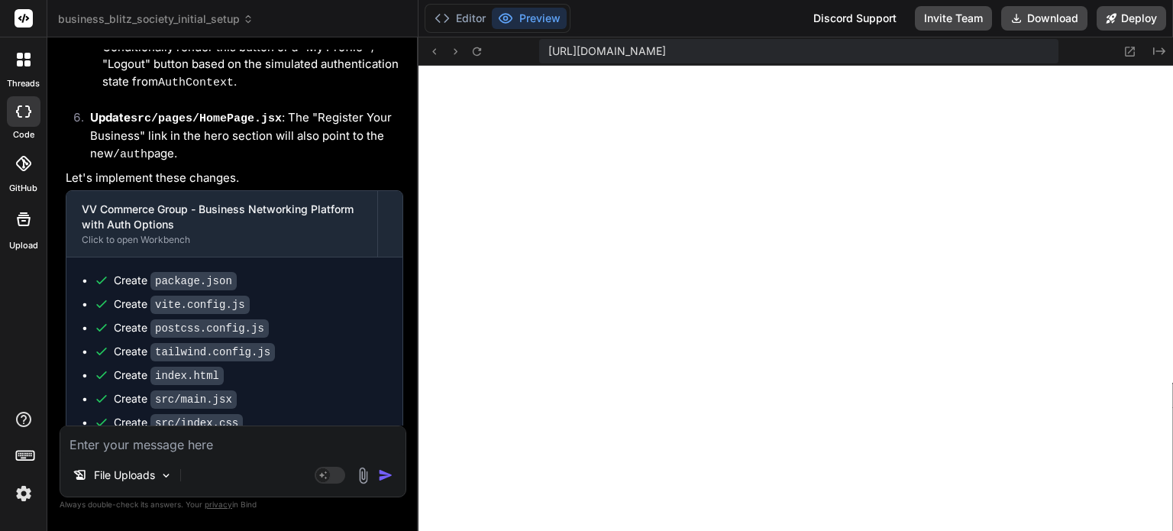
scroll to position [10013, 0]
drag, startPoint x: 183, startPoint y: 406, endPoint x: 95, endPoint y: 396, distance: 88.4
copy span "This message appears to be truncated. The response may be incomplete."
click at [92, 451] on textarea at bounding box center [232, 439] width 345 height 27
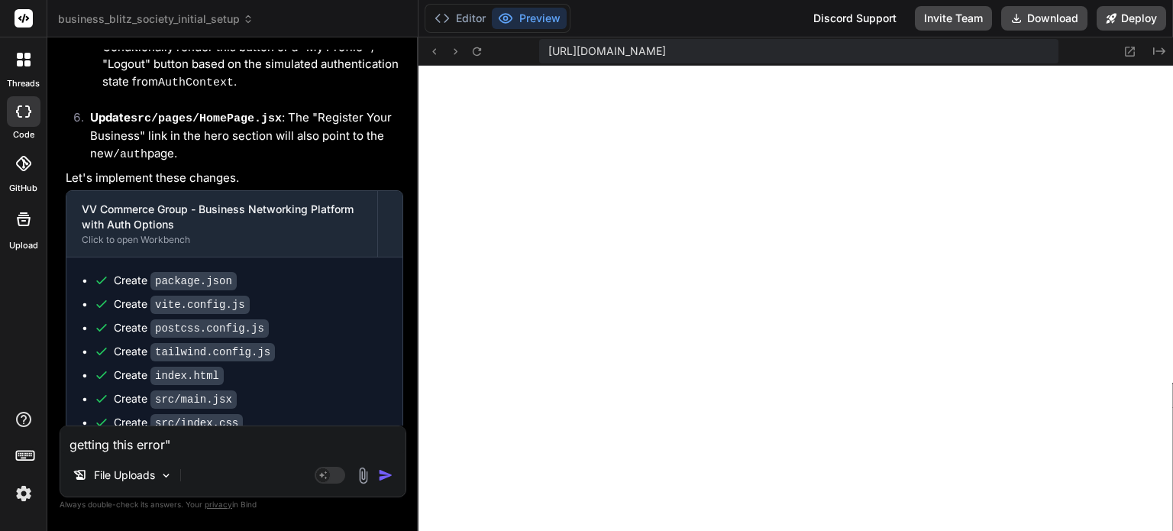
paste textarea "This message appears to be truncated. The response may be incomplete."
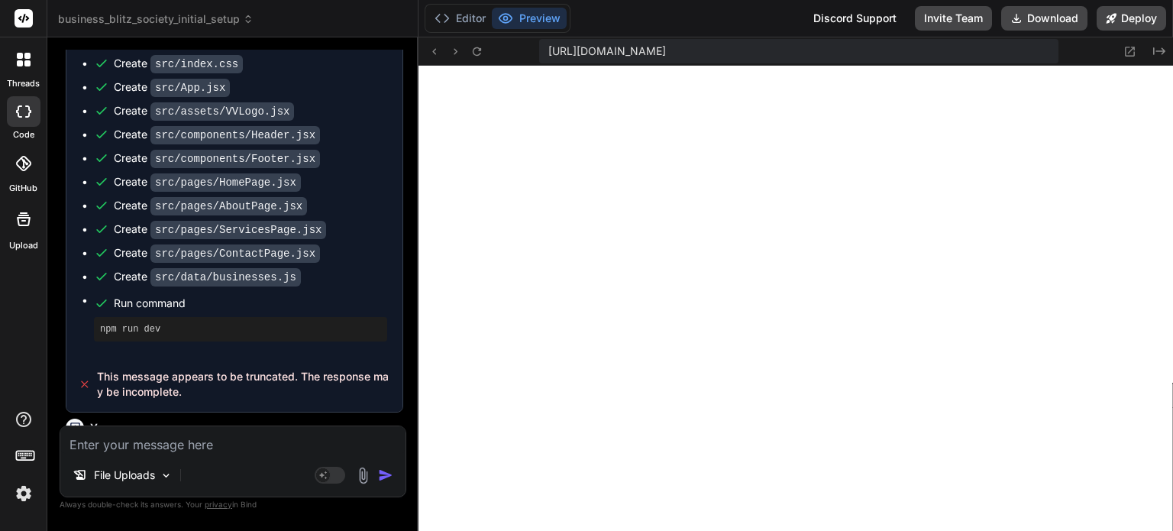
scroll to position [14922, 0]
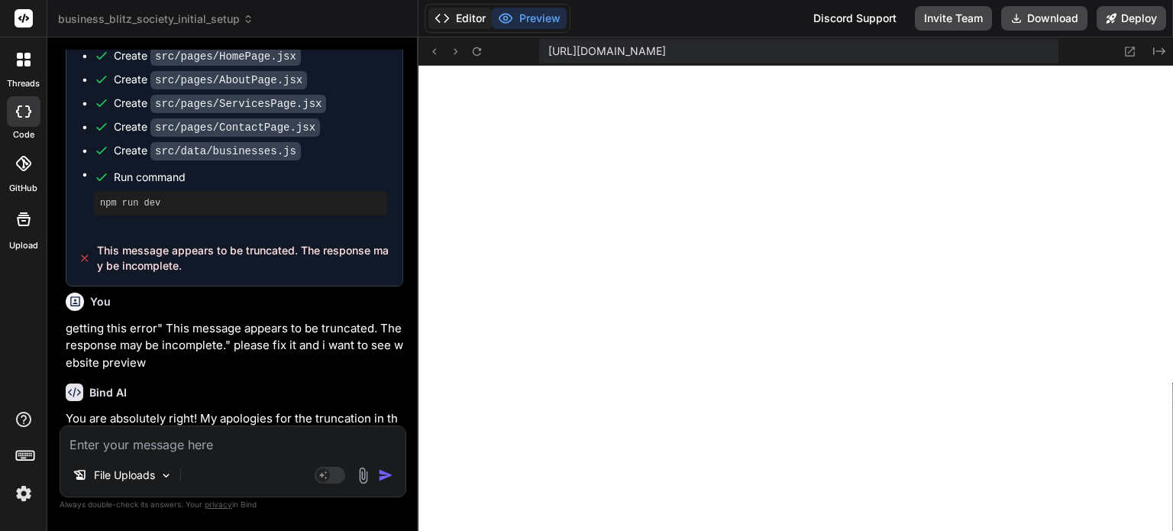
click at [461, 21] on button "Editor" at bounding box center [459, 18] width 63 height 21
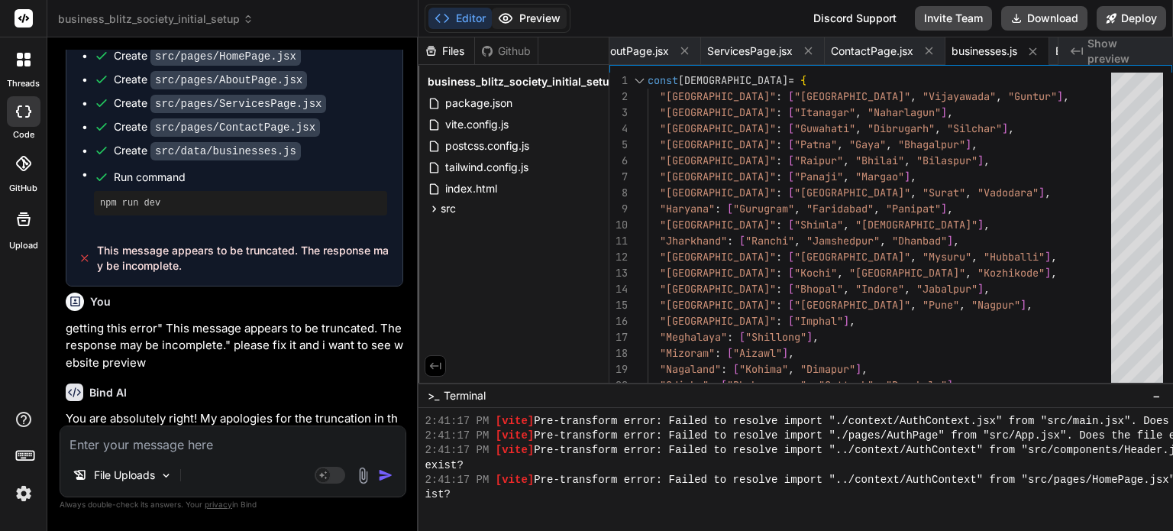
click at [539, 15] on button "Preview" at bounding box center [529, 18] width 75 height 21
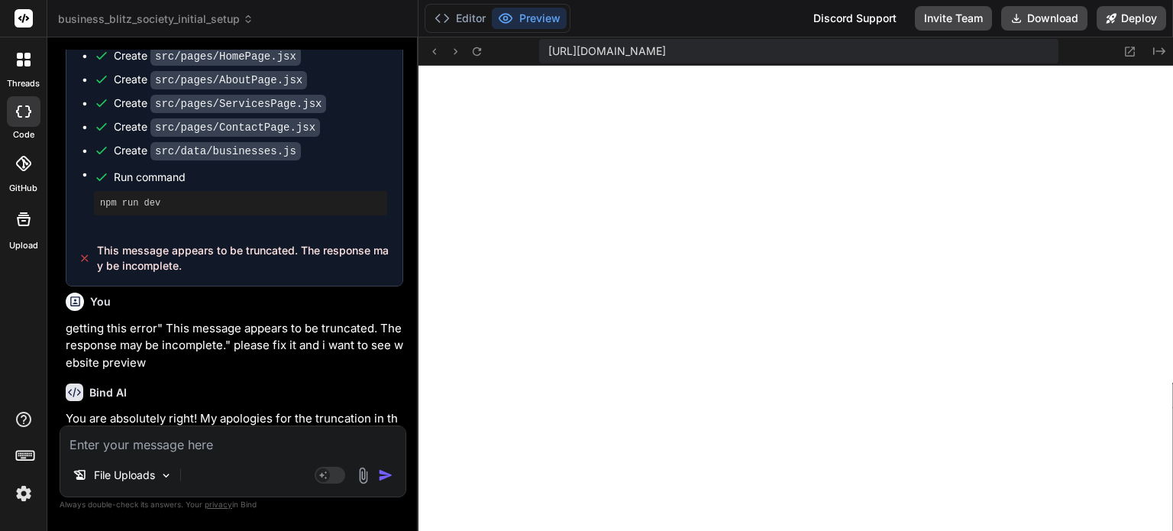
click at [224, 431] on textarea at bounding box center [232, 439] width 345 height 27
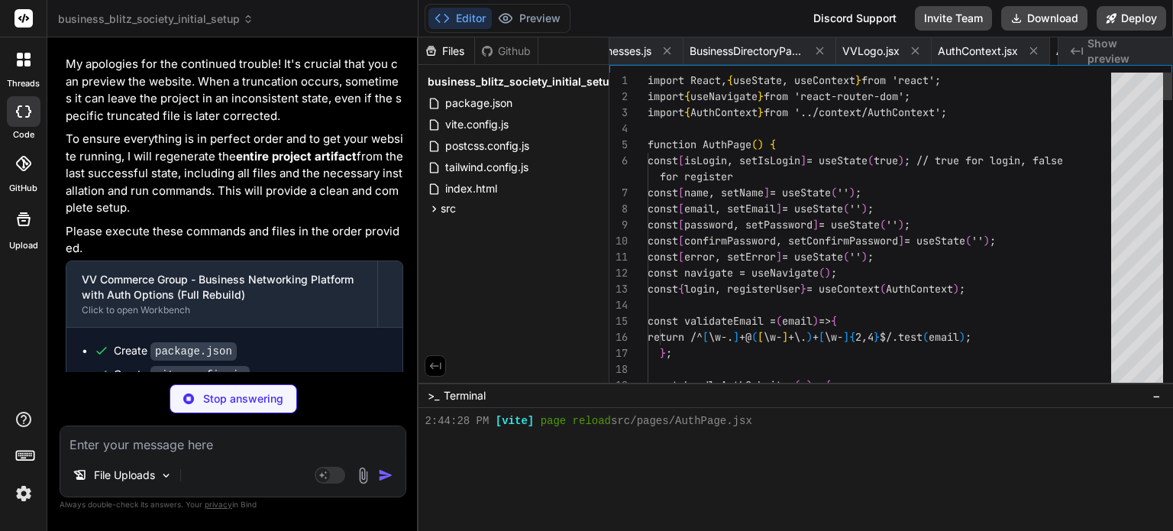
scroll to position [0, 1600]
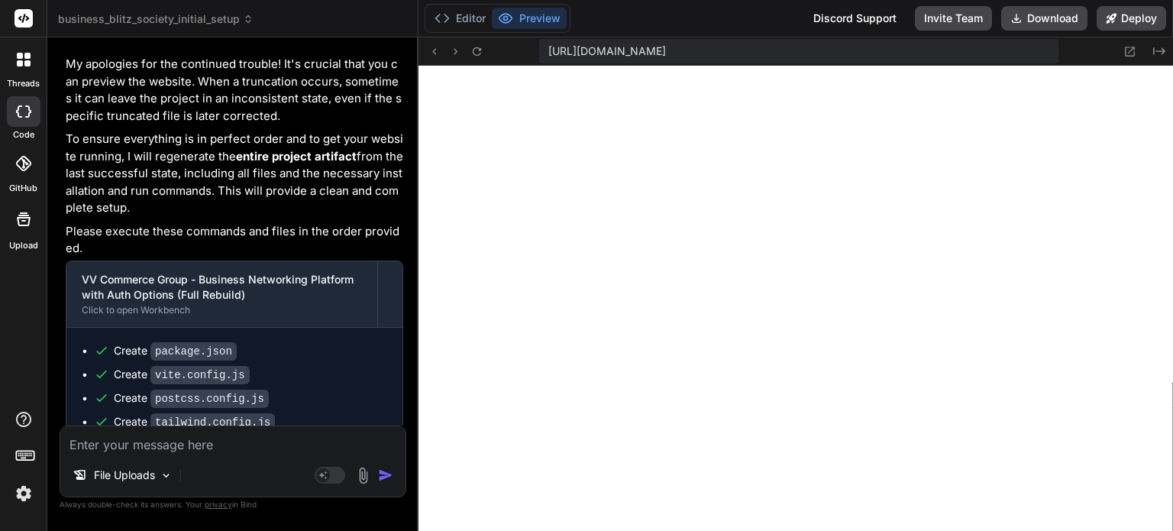
click at [175, 444] on textarea at bounding box center [232, 439] width 345 height 27
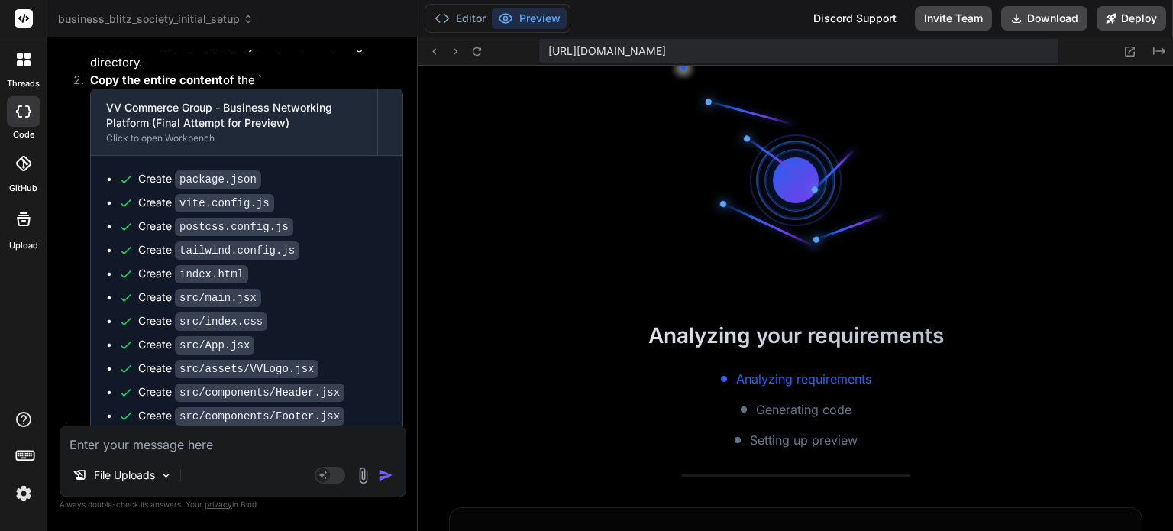
scroll to position [21823, 0]
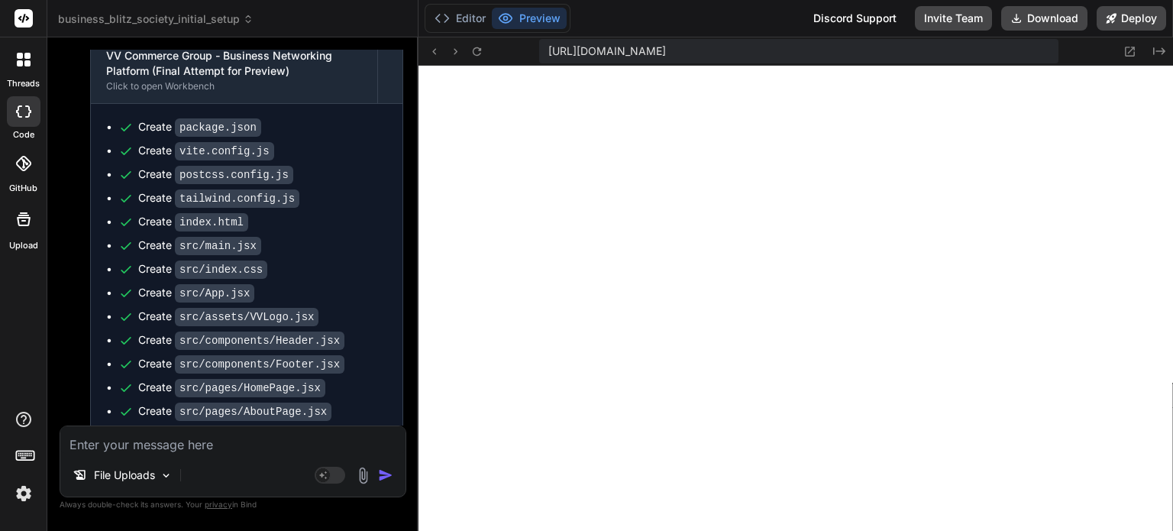
click at [136, 441] on textarea at bounding box center [232, 439] width 345 height 27
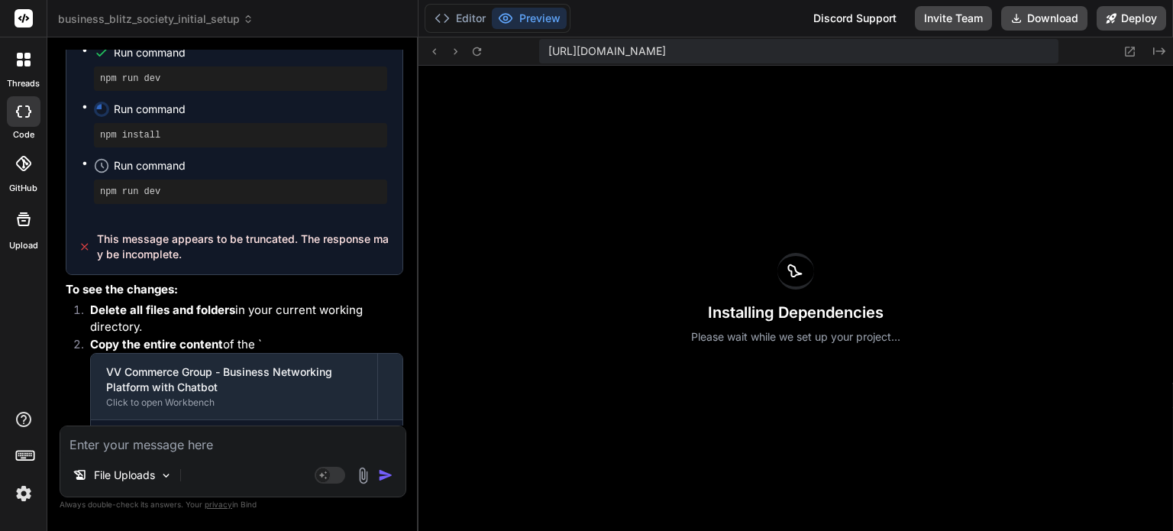
scroll to position [24218, 0]
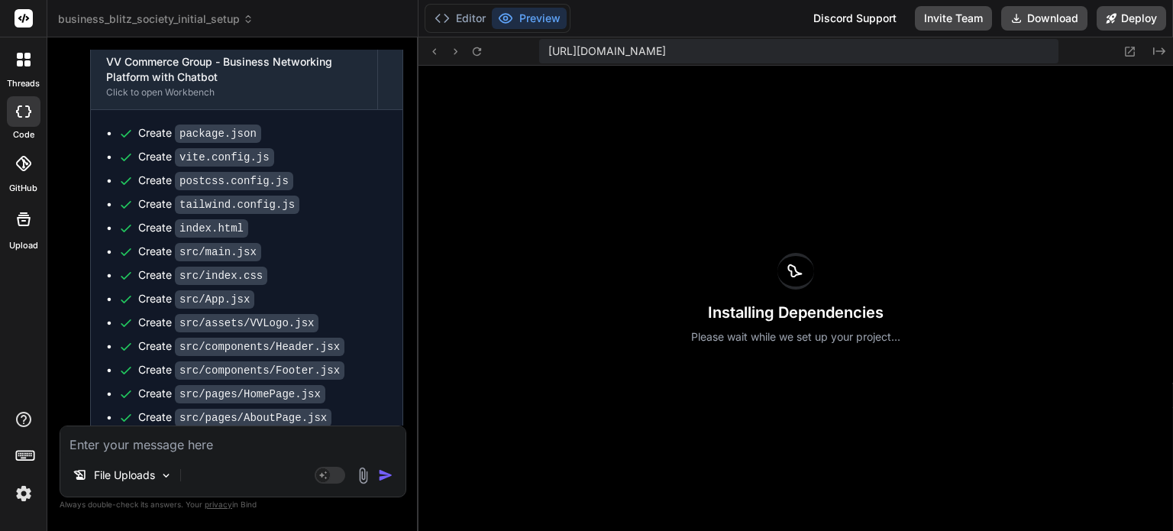
drag, startPoint x: 271, startPoint y: 411, endPoint x: 121, endPoint y: 391, distance: 151.0
copy span "This message appears to be truncated. The response may be incomplete."
click at [704, 284] on div "Installing Dependencies Please wait while we set up your project..." at bounding box center [795, 298] width 754 height 465
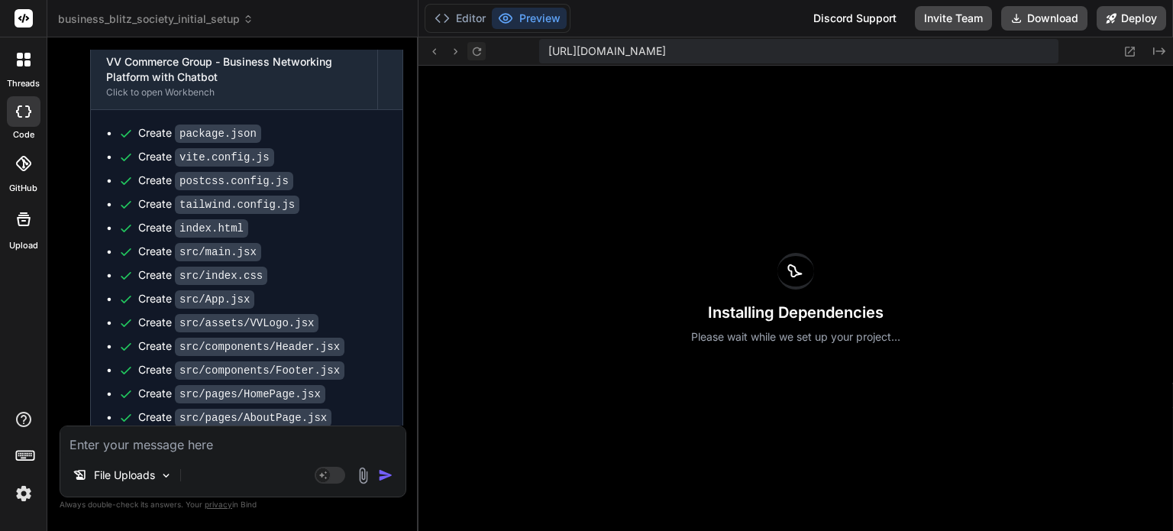
click at [475, 47] on icon at bounding box center [477, 51] width 8 height 8
click at [457, 12] on button "Editor" at bounding box center [459, 18] width 63 height 21
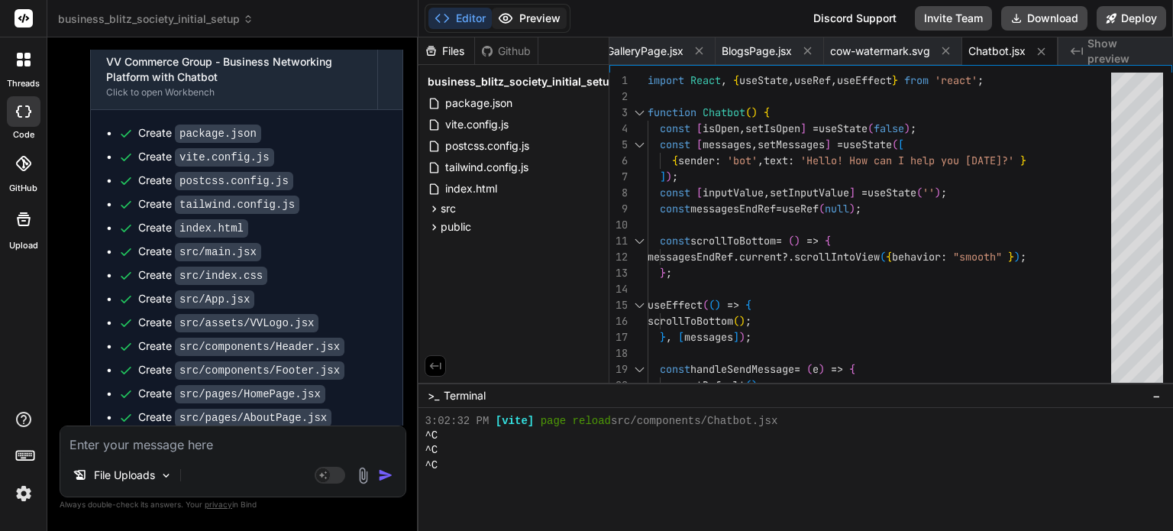
click at [539, 18] on button "Preview" at bounding box center [529, 18] width 75 height 21
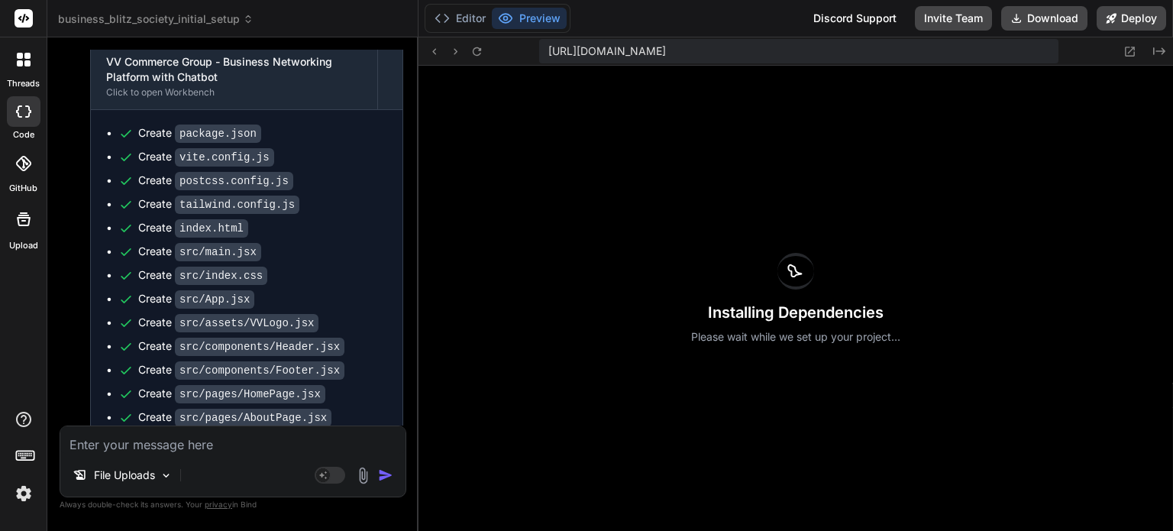
click at [153, 448] on textarea at bounding box center [232, 439] width 345 height 27
paste textarea "This message appears to be truncated. The response may be incomplete."
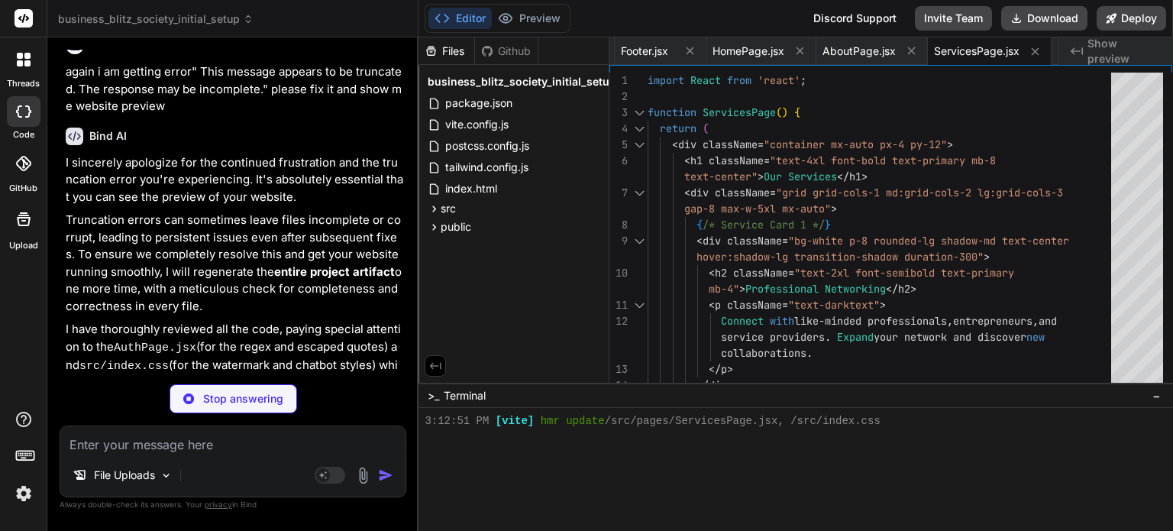
scroll to position [25269, 0]
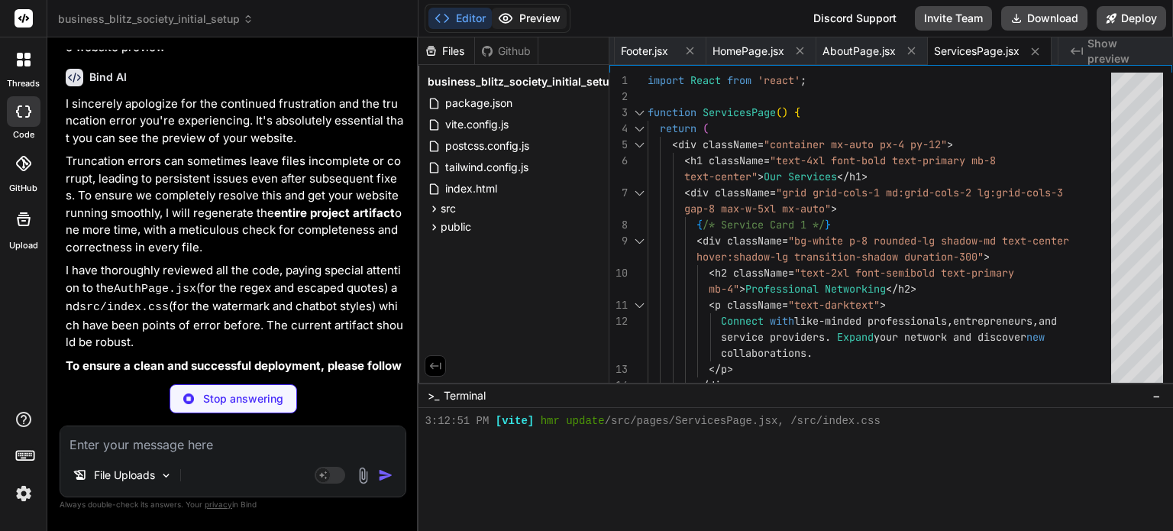
click at [542, 18] on button "Preview" at bounding box center [529, 18] width 75 height 21
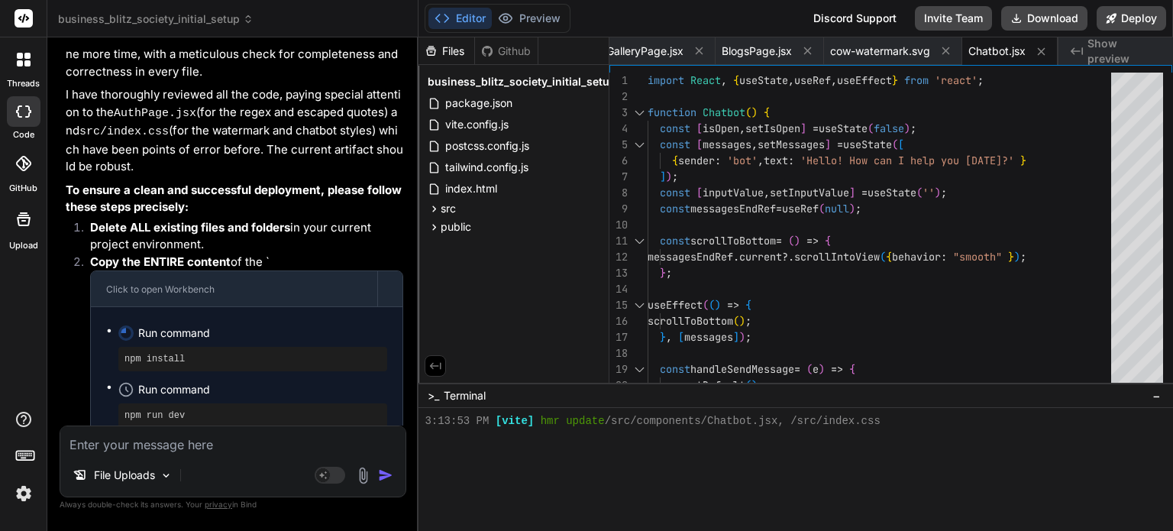
scroll to position [25580, 0]
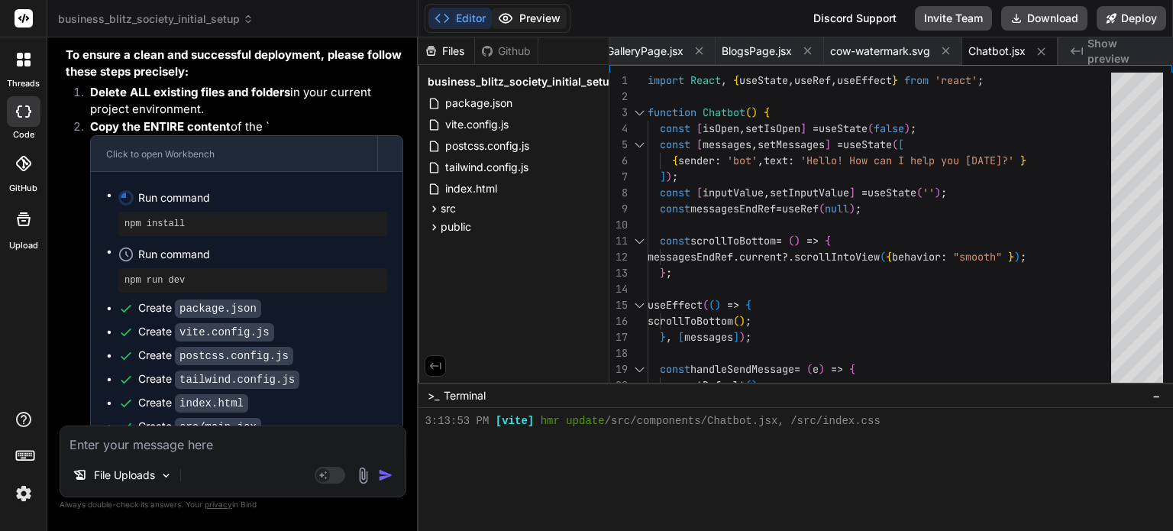
click at [544, 21] on button "Preview" at bounding box center [529, 18] width 75 height 21
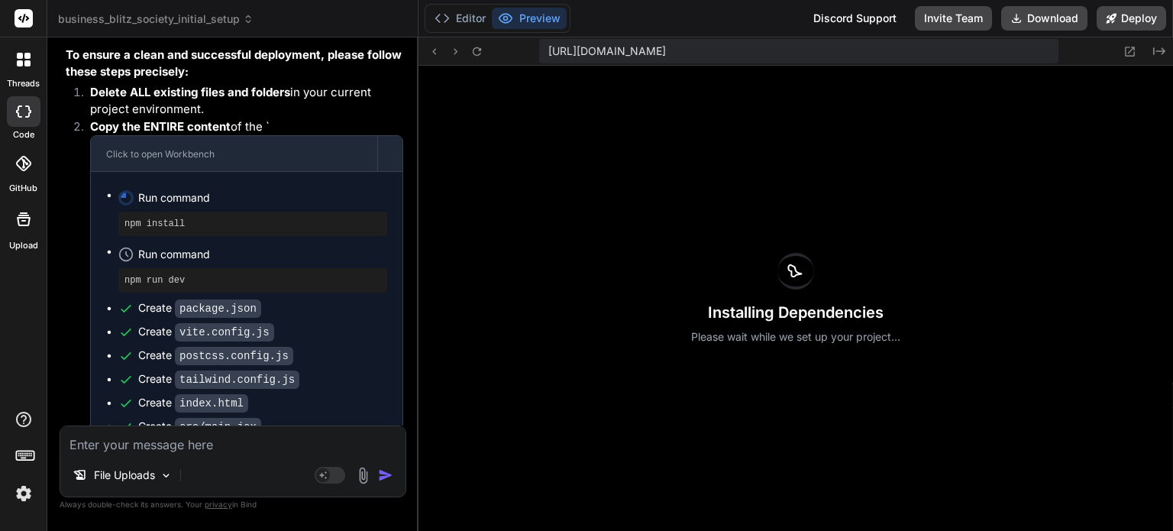
scroll to position [0, 2243]
click at [129, 451] on textarea at bounding box center [232, 439] width 345 height 27
paste textarea "Loremip 👍 — dol sita co **adipis e seddoei** temp inci utl **Etdolore Magnaaliq…"
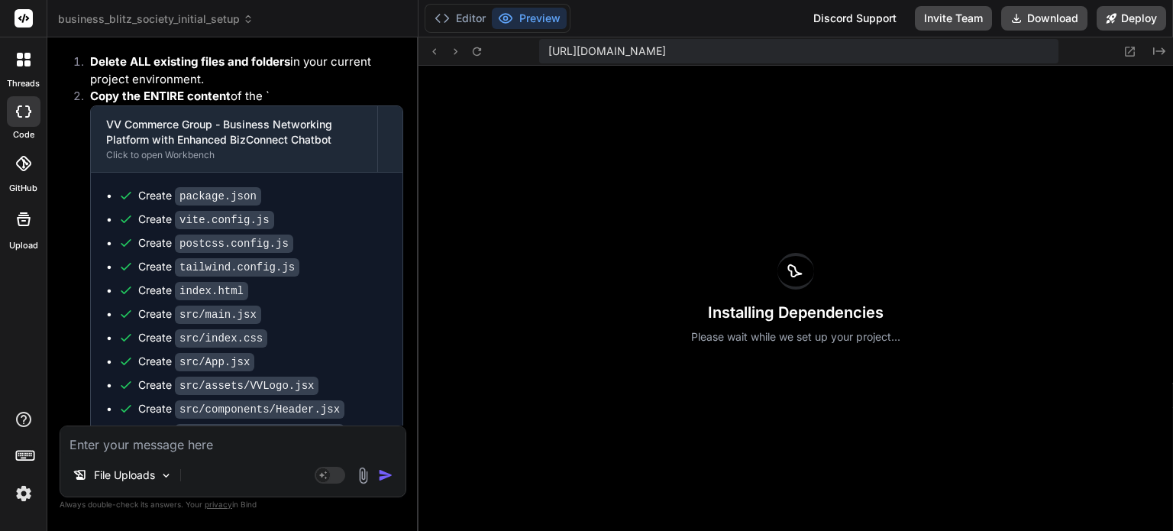
scroll to position [29828, 0]
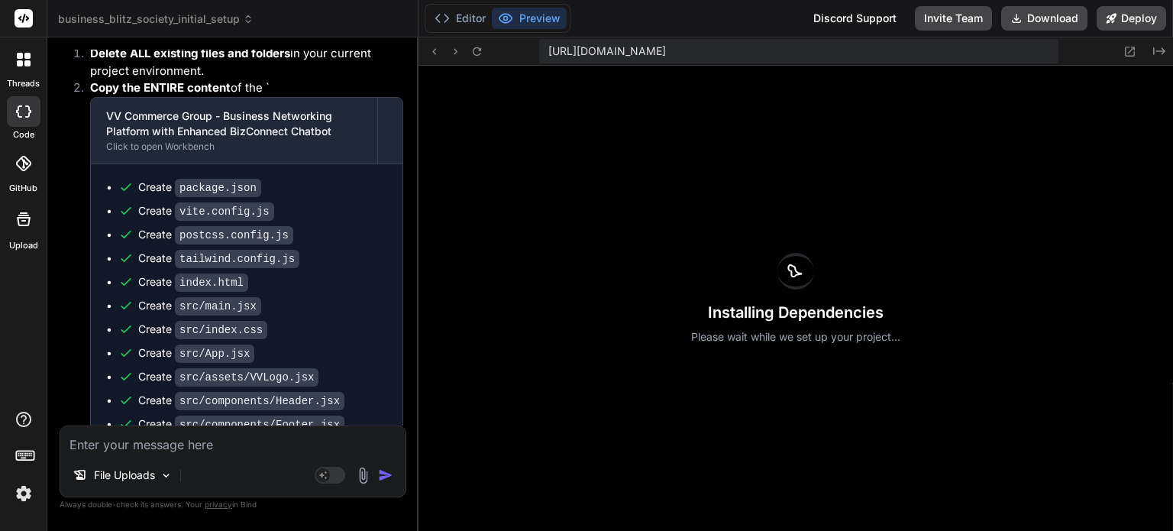
click at [177, 435] on textarea at bounding box center [232, 439] width 345 height 27
drag, startPoint x: 272, startPoint y: 405, endPoint x: 122, endPoint y: 392, distance: 150.2
copy span "This message appears to be truncated. The response may be incomplete."
click at [105, 440] on textarea "unb" at bounding box center [232, 439] width 345 height 27
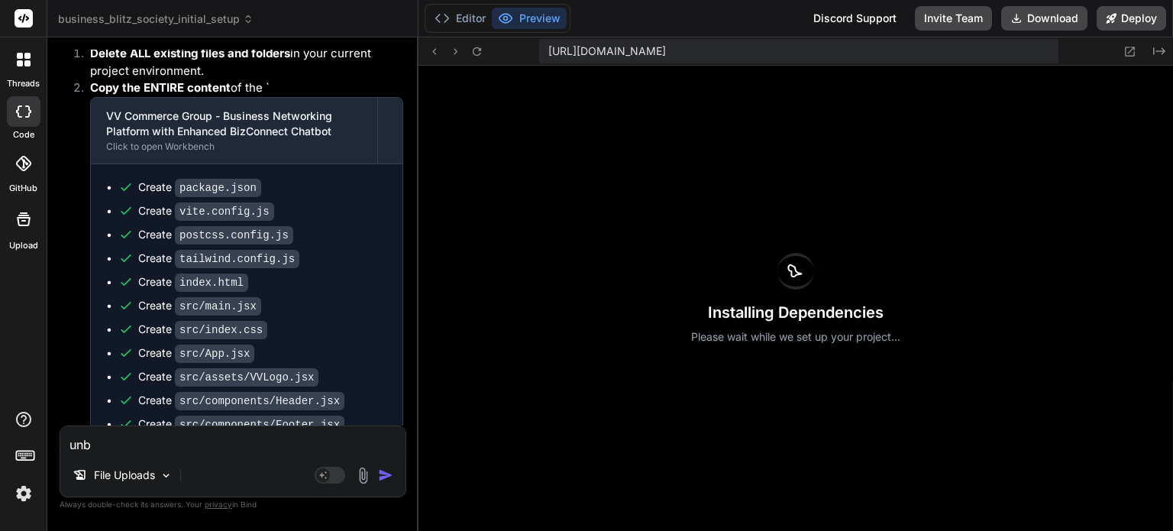
drag, startPoint x: 105, startPoint y: 445, endPoint x: 14, endPoint y: 445, distance: 90.9
click at [14, 445] on div "threads code GitHub Upload business_blitz_society_initial_setup Created with Pi…" at bounding box center [586, 265] width 1173 height 531
paste textarea "This message appears to be truncated. The response may be incomplete."
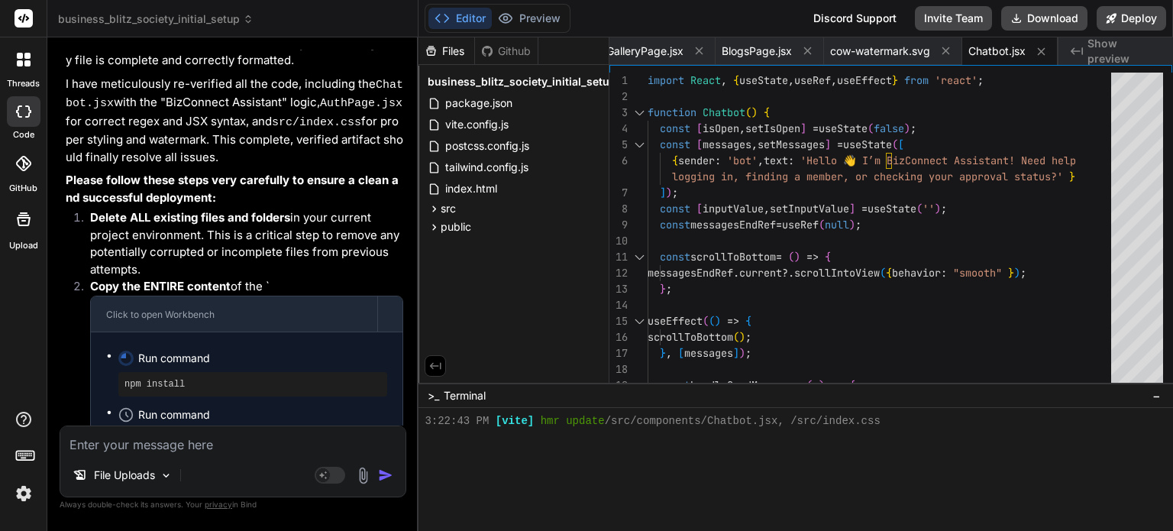
scroll to position [31223, 0]
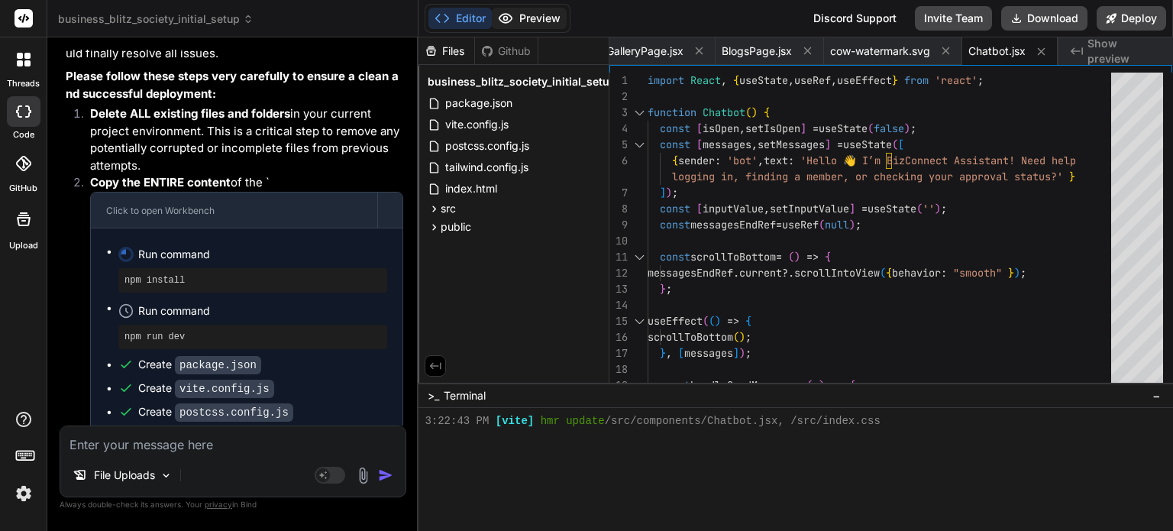
click at [548, 23] on button "Preview" at bounding box center [529, 18] width 75 height 21
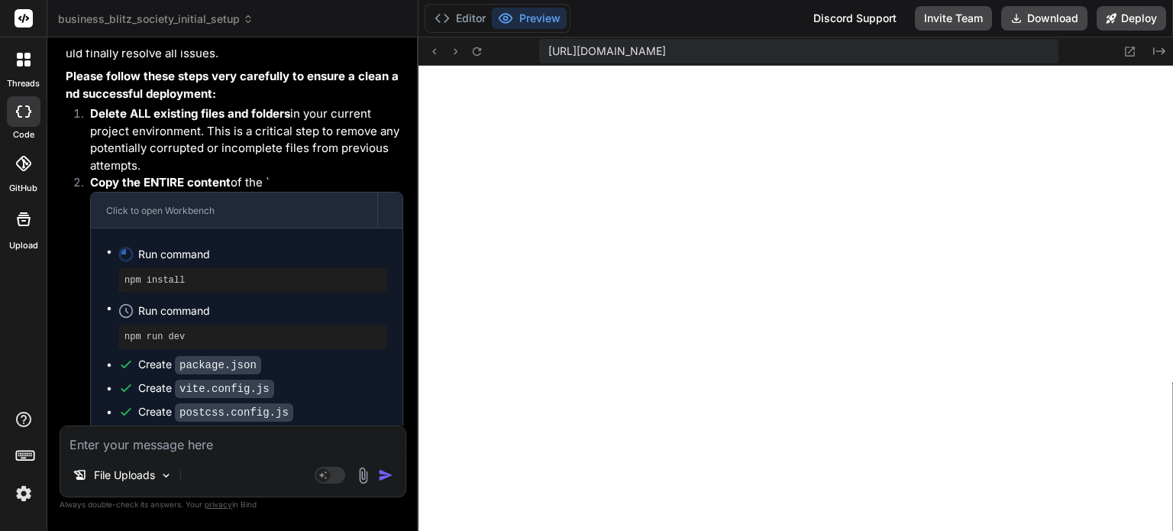
click at [197, 447] on textarea at bounding box center [232, 439] width 345 height 27
paste textarea "Hello 👋 I’m BizConnect Assistant! Need help logging in, finding a member, or ch…"
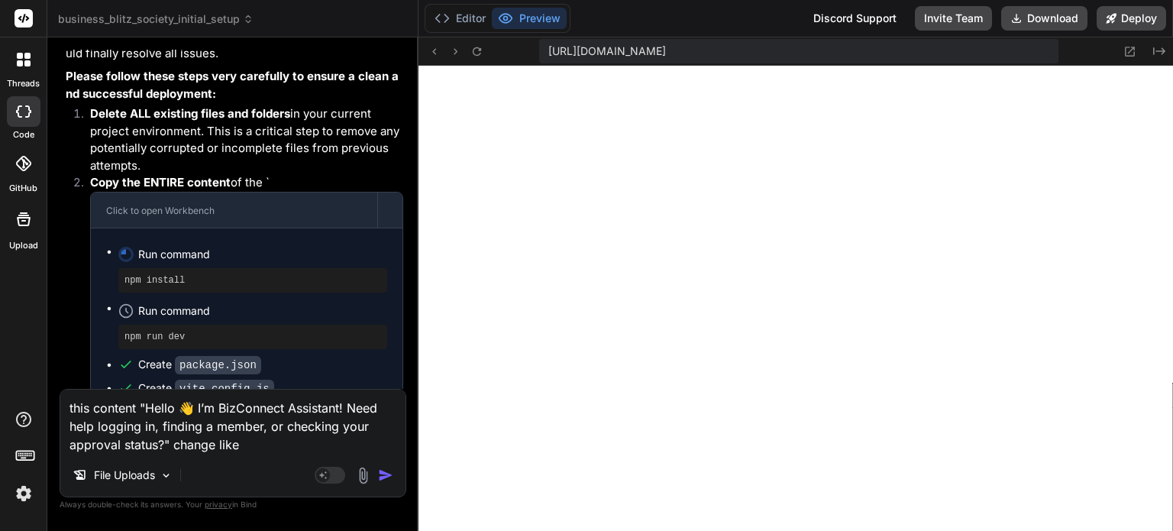
paste textarea "Hello 👋 I’m BizConnect Assistant! Need help logging in, finding a member, or ch…"
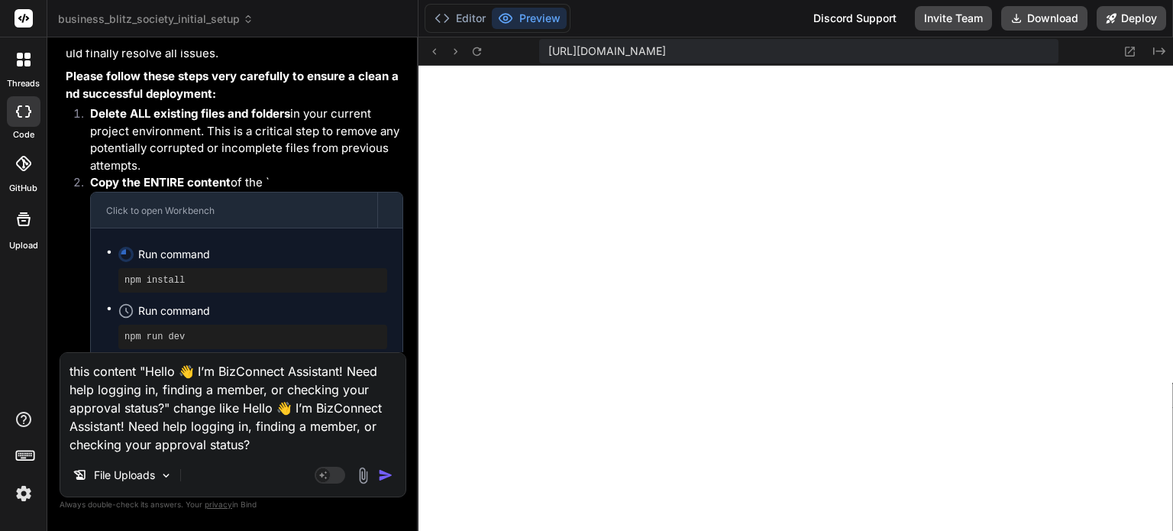
click at [385, 406] on textarea "this content "Hello 👋 I’m BizConnect Assistant! Need help logging in, finding a…" at bounding box center [232, 403] width 345 height 101
click at [383, 476] on img "button" at bounding box center [385, 474] width 15 height 15
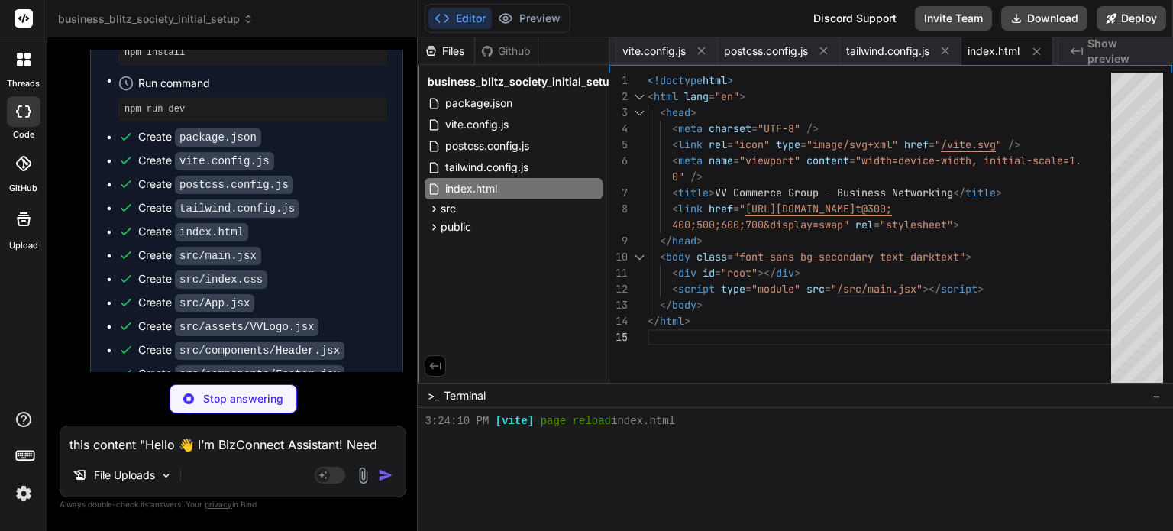
scroll to position [0, 190]
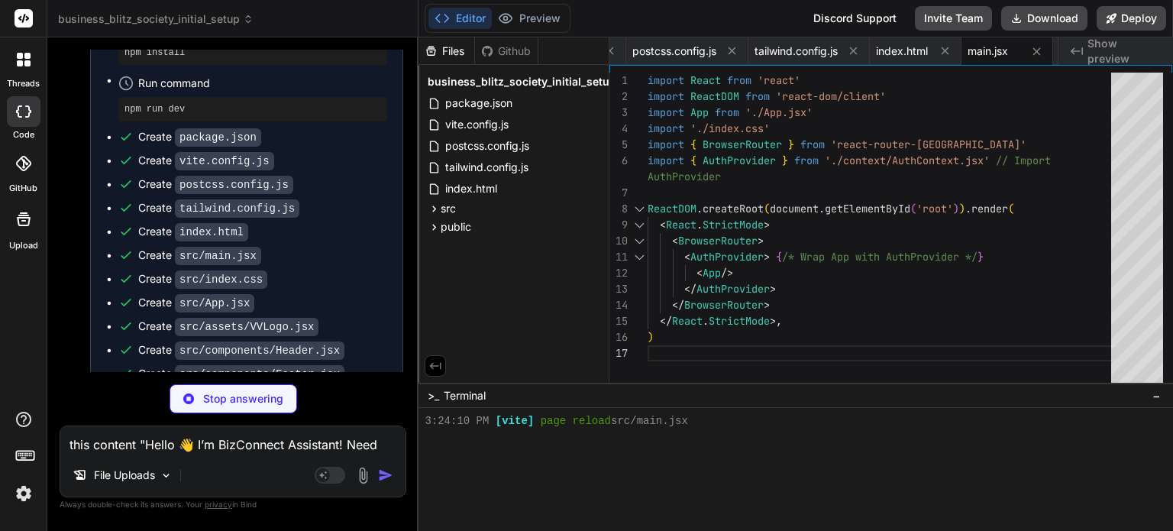
click at [21, 497] on img at bounding box center [24, 493] width 26 height 26
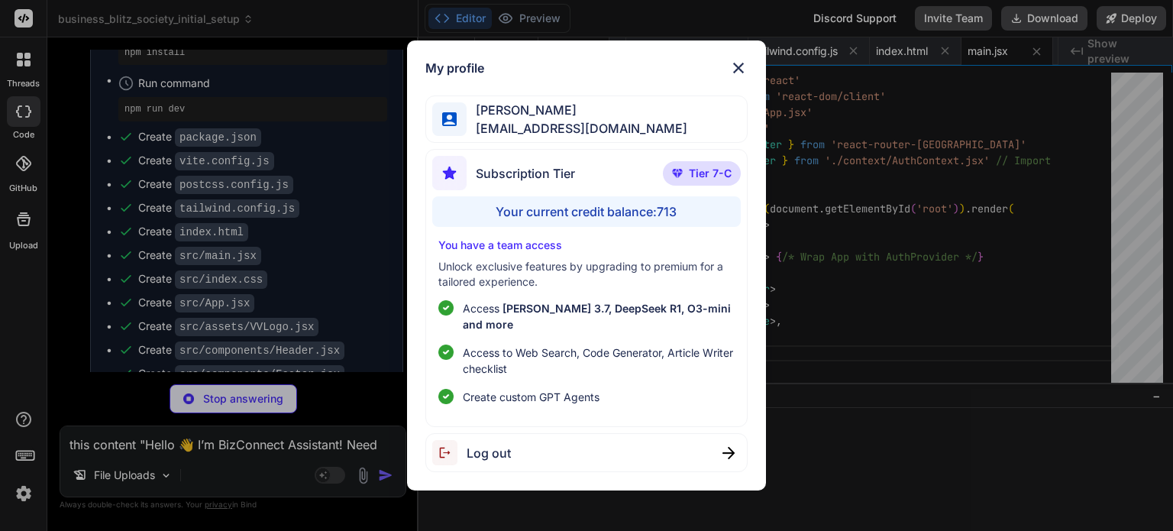
scroll to position [0, 282]
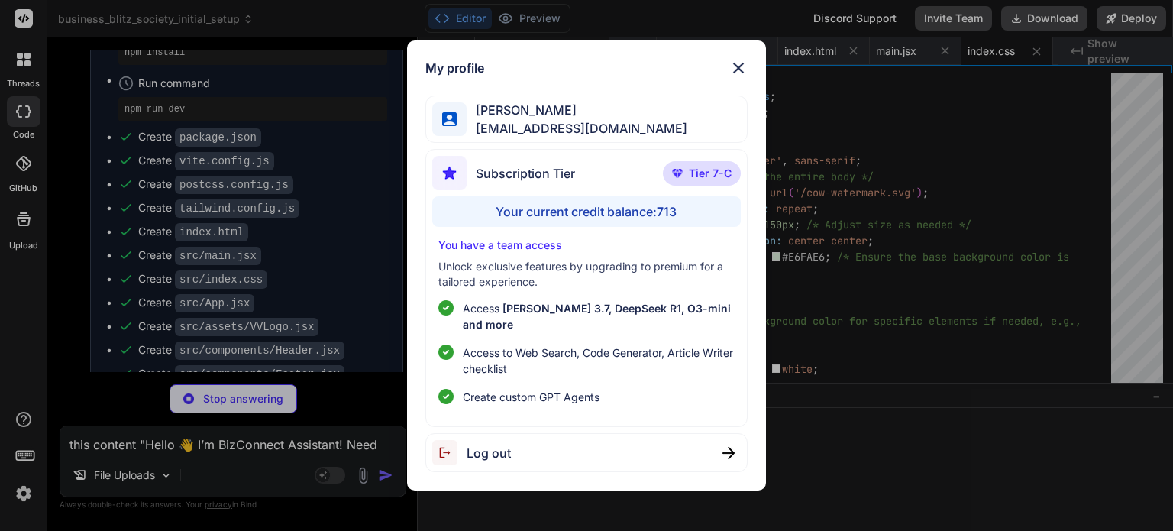
click at [18, 494] on div "My profile [PERSON_NAME] [PERSON_NAME][EMAIL_ADDRESS][DOMAIN_NAME] Subscription…" at bounding box center [586, 265] width 1173 height 531
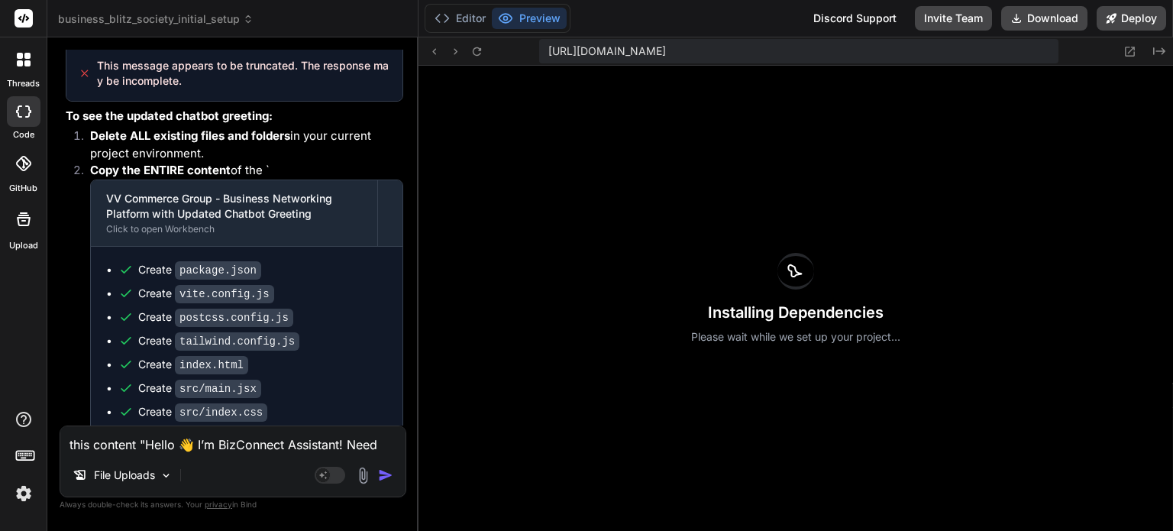
scroll to position [33488, 0]
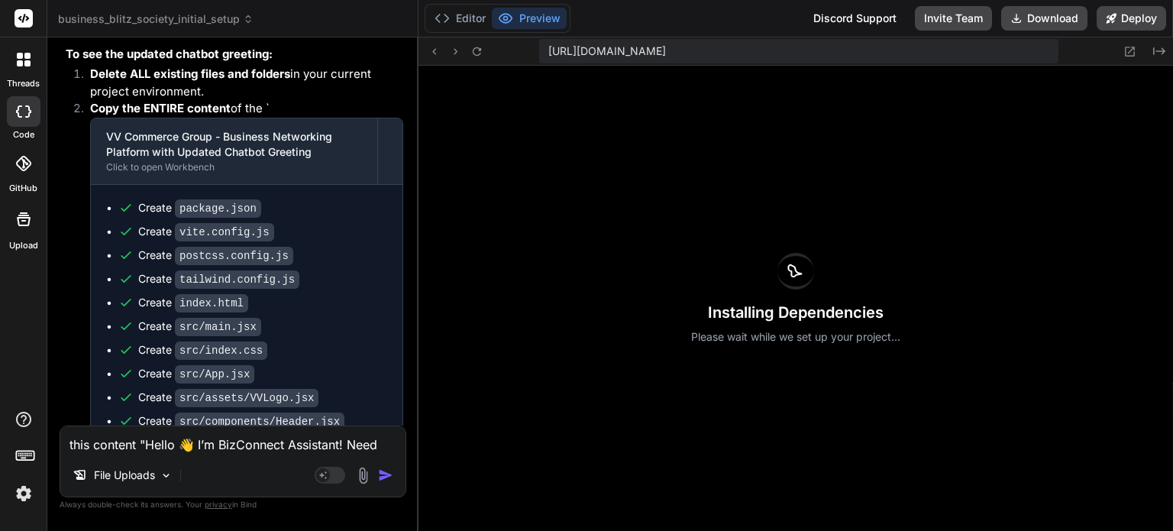
click at [170, 438] on textarea "this content "Hello 👋 I’m BizConnect Assistant! Need help logging in, finding a…" at bounding box center [232, 439] width 345 height 27
drag, startPoint x: 271, startPoint y: 405, endPoint x: 108, endPoint y: 395, distance: 162.9
copy span "This message appears to be truncated. The response may be incomplete."
click at [182, 451] on textarea "again gettting" at bounding box center [232, 439] width 345 height 27
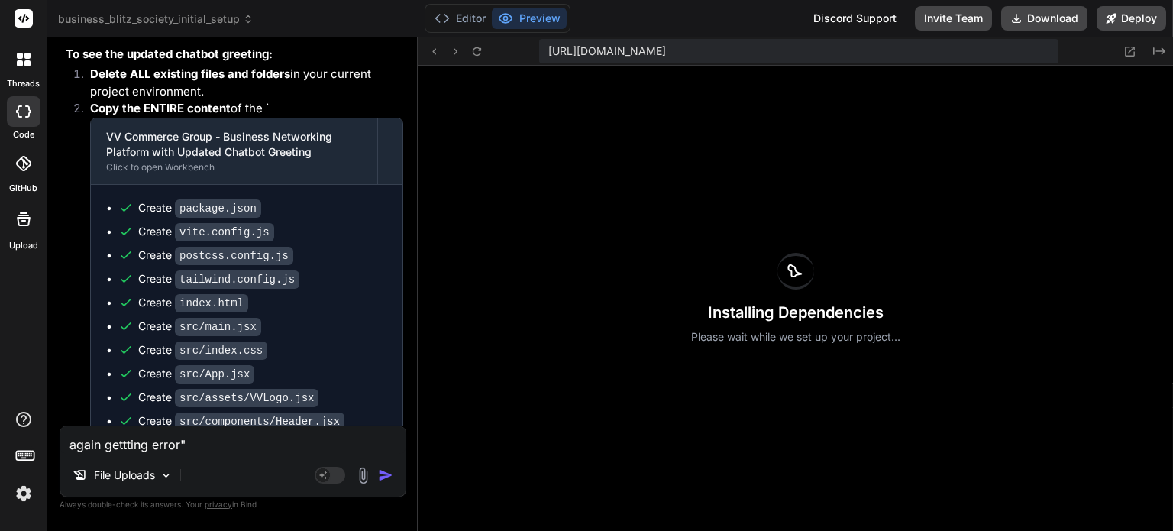
paste textarea "This message appears to be truncated. The response may be incomplete."
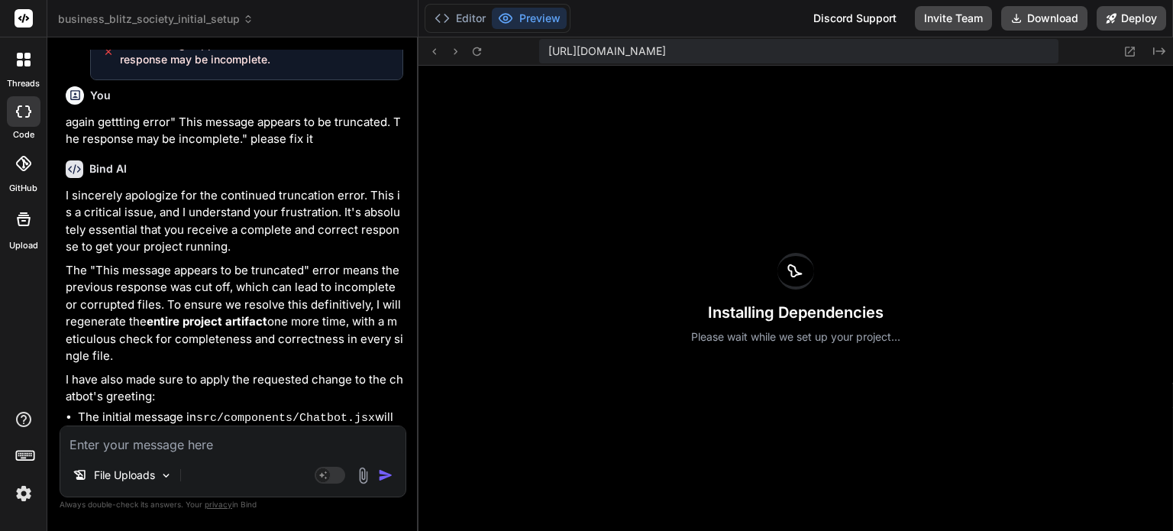
scroll to position [34938, 0]
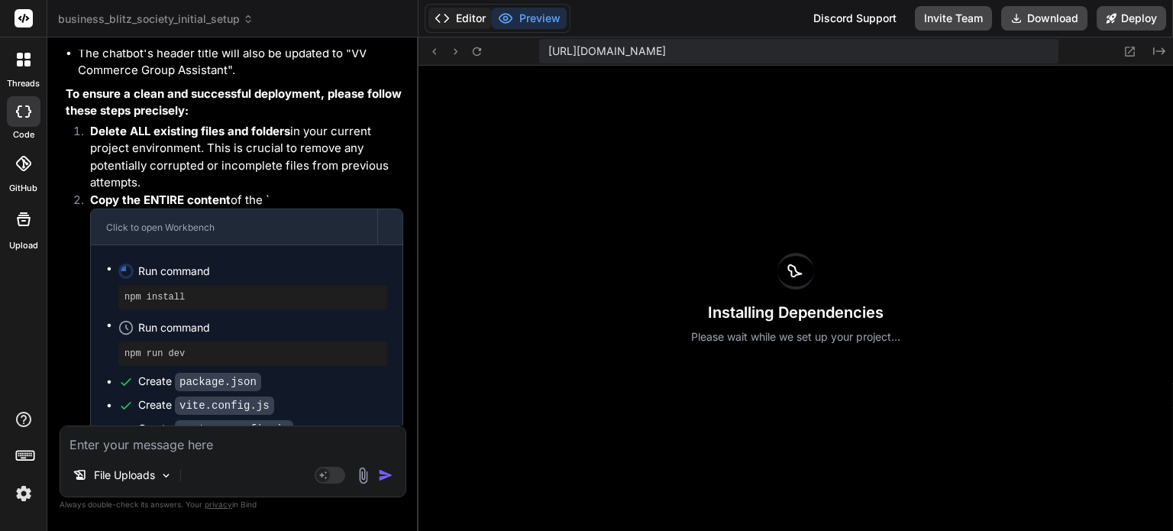
click at [466, 20] on button "Editor" at bounding box center [459, 18] width 63 height 21
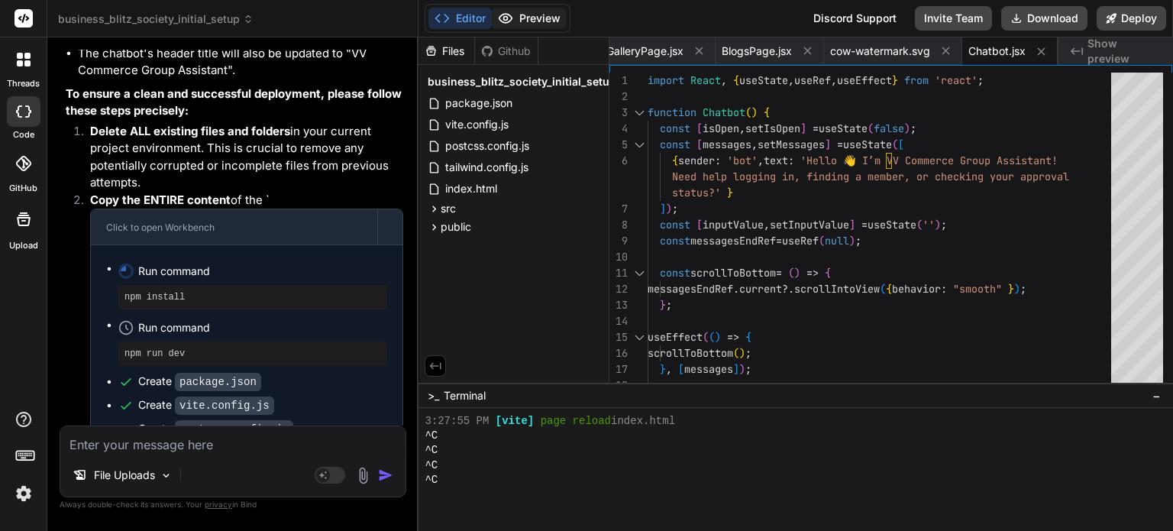
click at [528, 18] on button "Preview" at bounding box center [529, 18] width 75 height 21
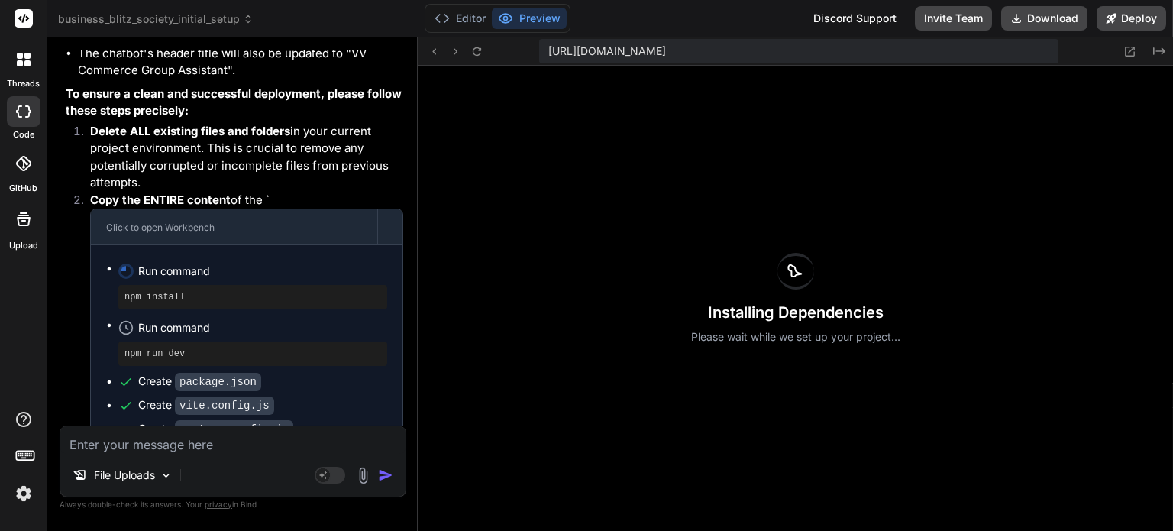
click at [125, 447] on textarea at bounding box center [232, 439] width 345 height 27
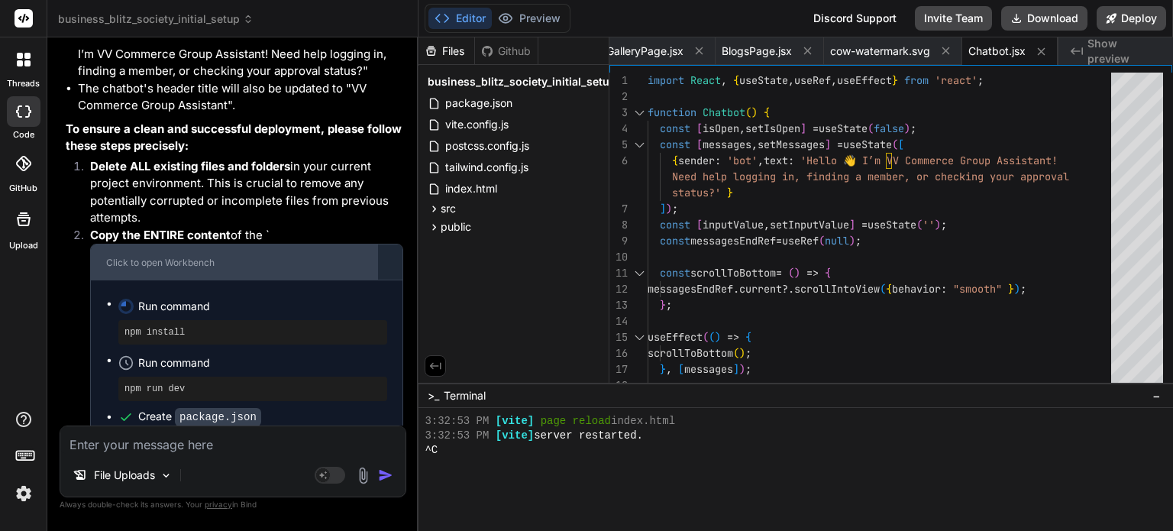
scroll to position [36440, 0]
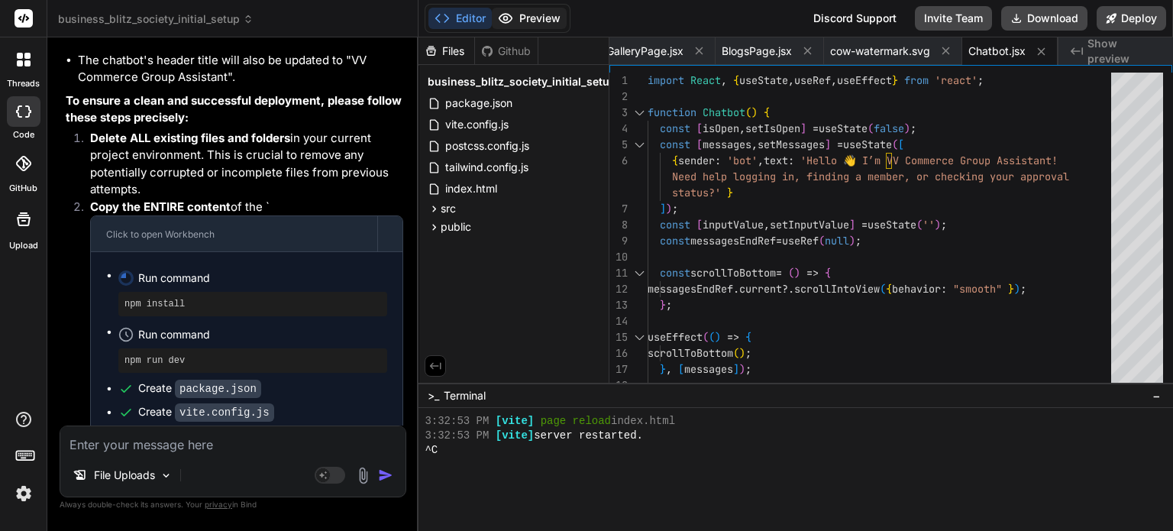
click at [544, 21] on button "Preview" at bounding box center [529, 18] width 75 height 21
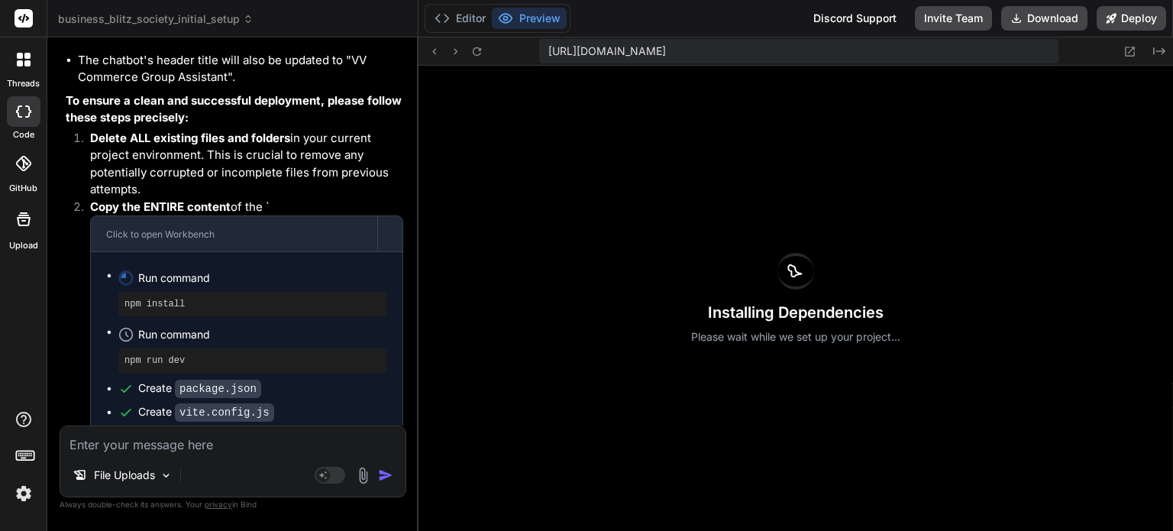
click at [145, 451] on textarea at bounding box center [232, 439] width 345 height 27
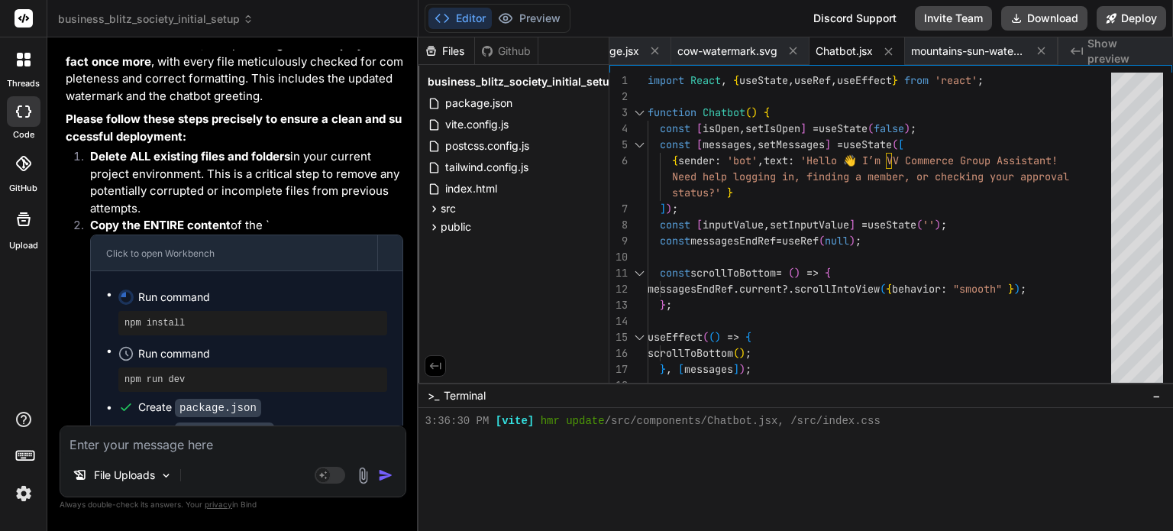
scroll to position [37709, 0]
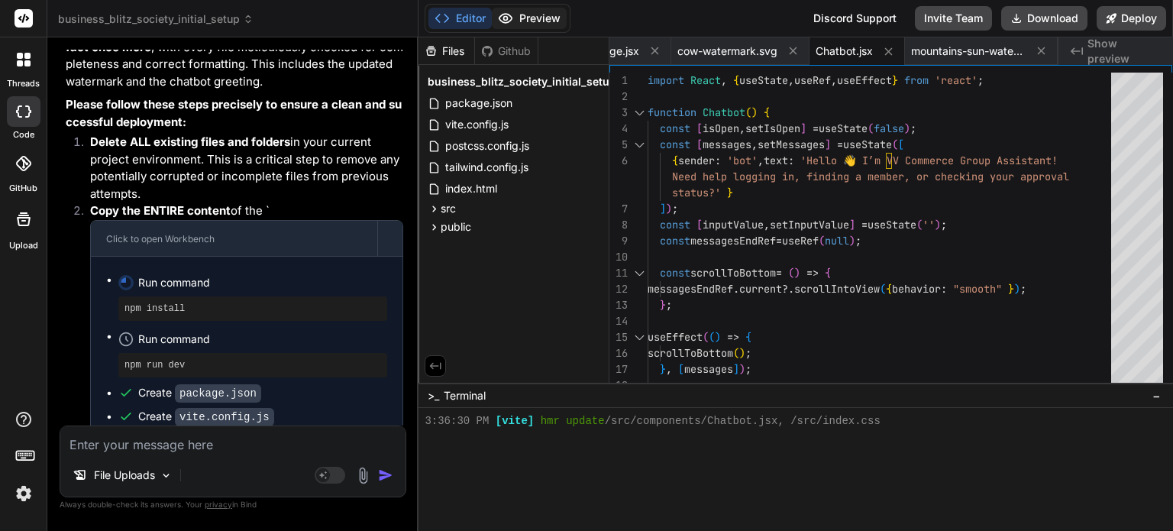
click at [539, 17] on button "Preview" at bounding box center [529, 18] width 75 height 21
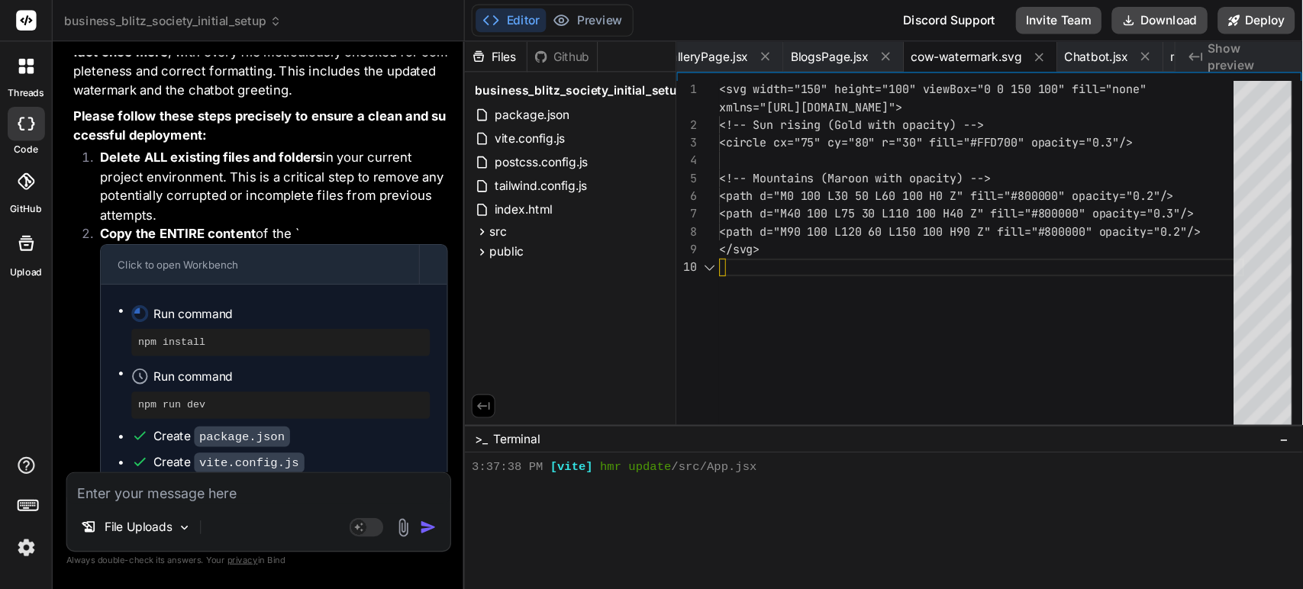
scroll to position [0, 2243]
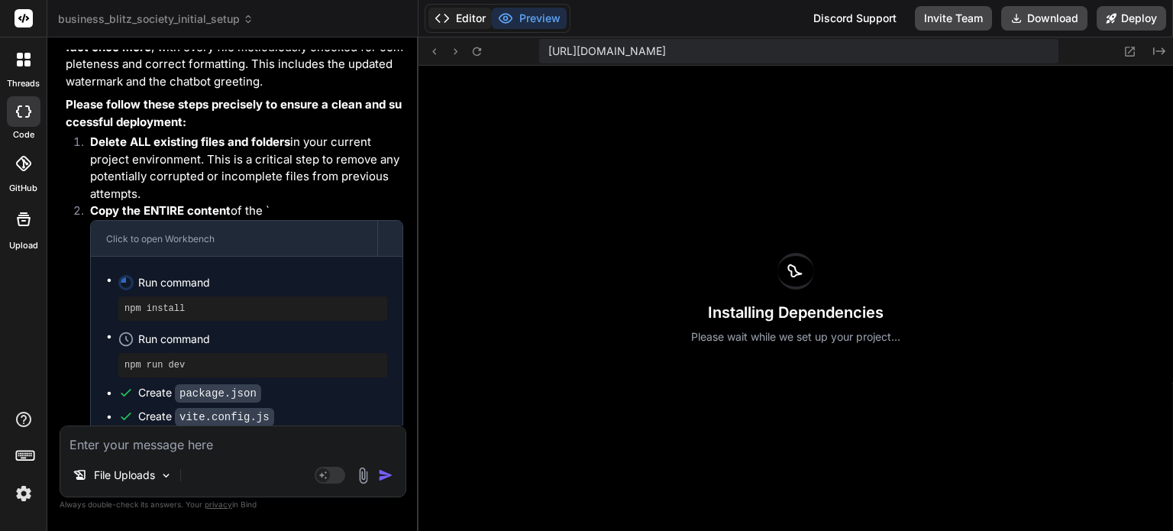
click at [467, 18] on button "Editor" at bounding box center [459, 18] width 63 height 21
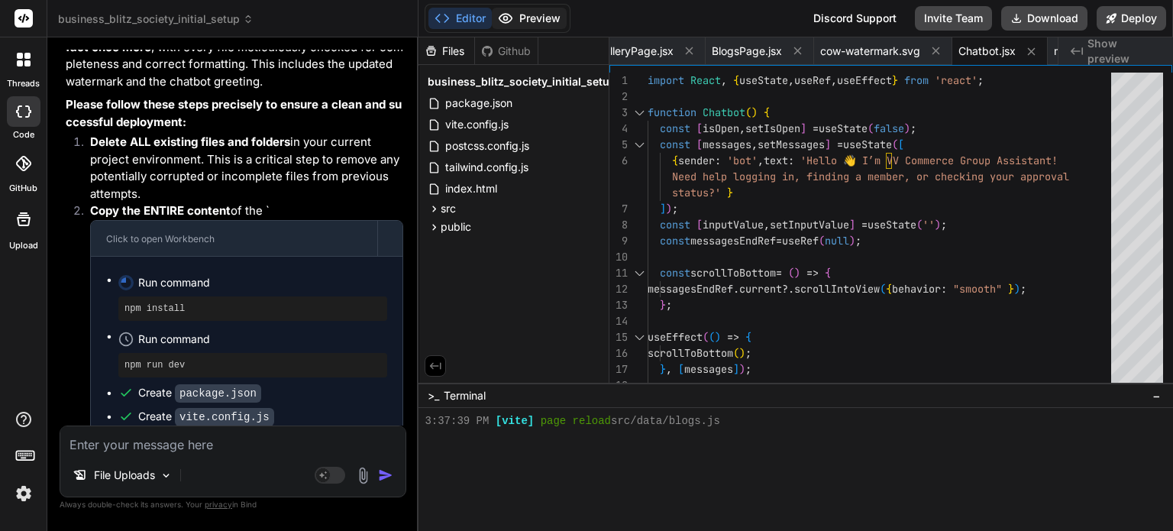
click at [537, 23] on button "Preview" at bounding box center [529, 18] width 75 height 21
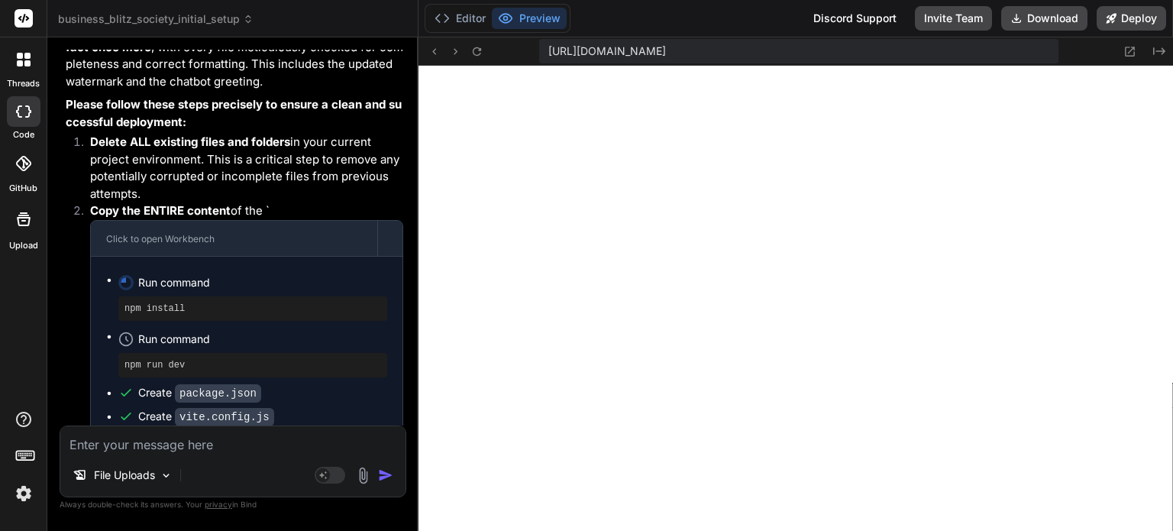
click at [140, 442] on textarea at bounding box center [232, 439] width 345 height 27
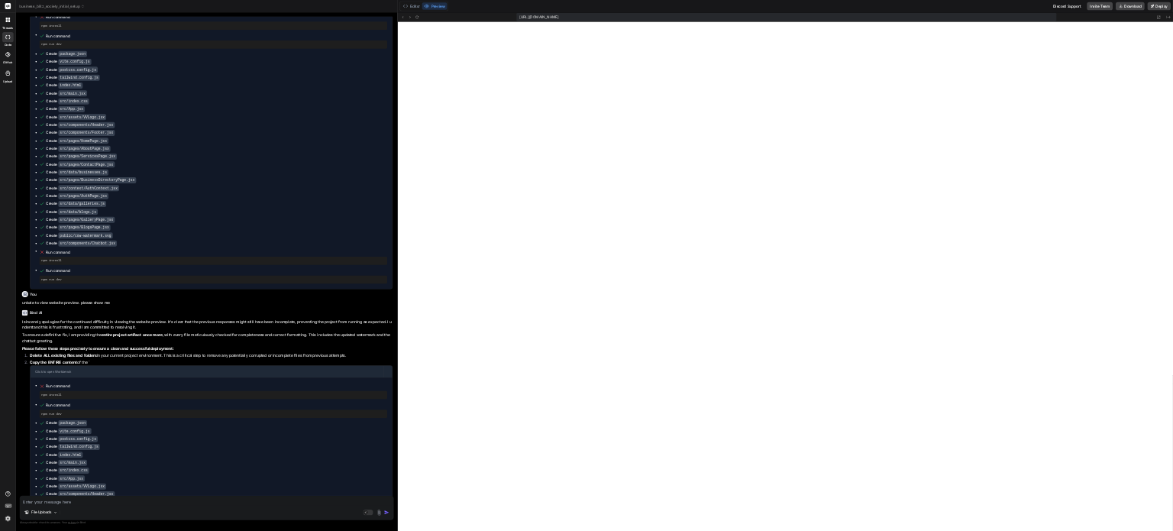
scroll to position [14338, 0]
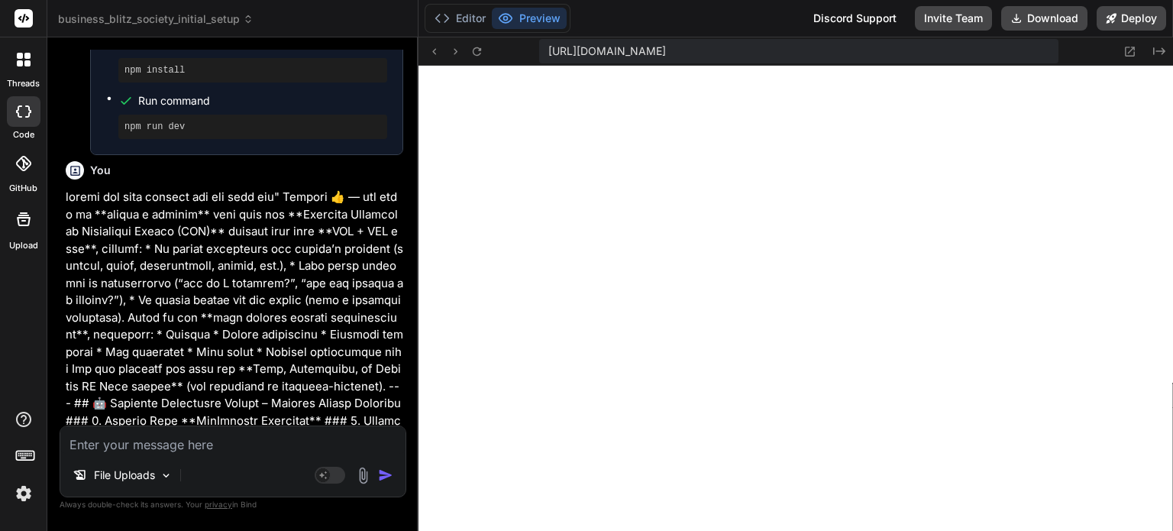
click at [361, 476] on img at bounding box center [363, 476] width 18 height 18
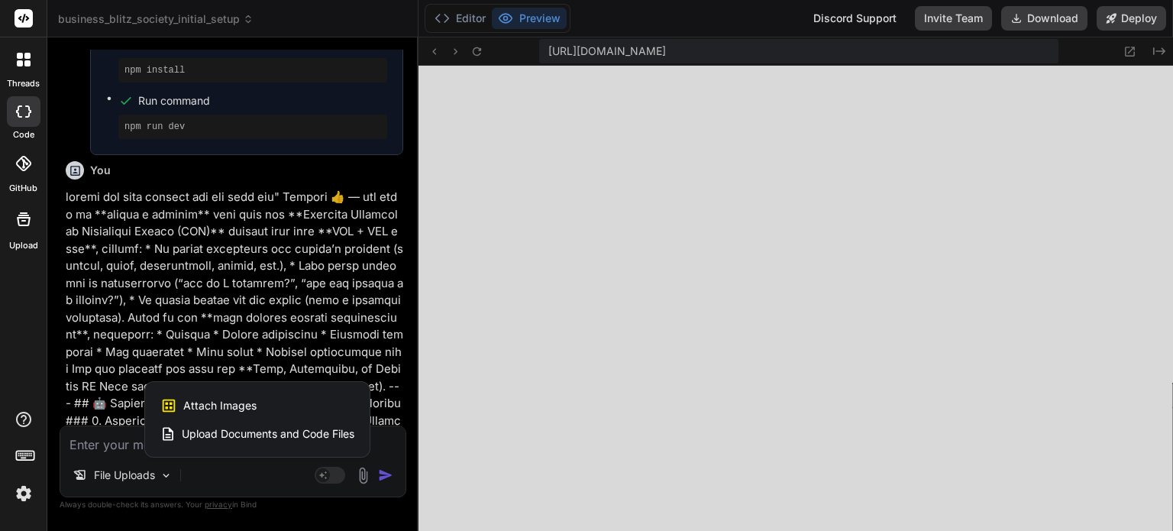
click at [218, 402] on span "Attach Images" at bounding box center [219, 405] width 73 height 15
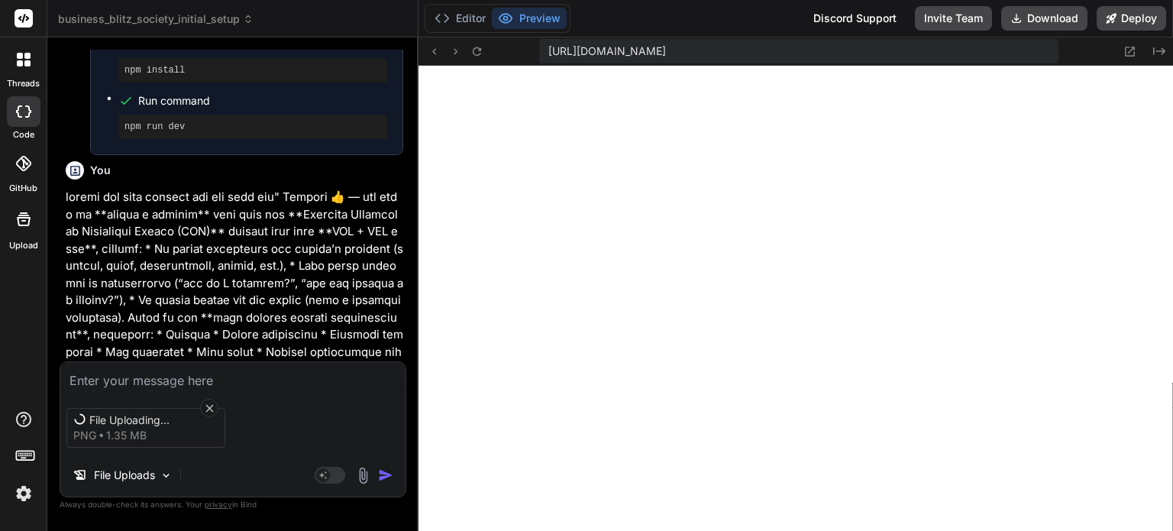
click at [117, 378] on textarea at bounding box center [232, 375] width 345 height 27
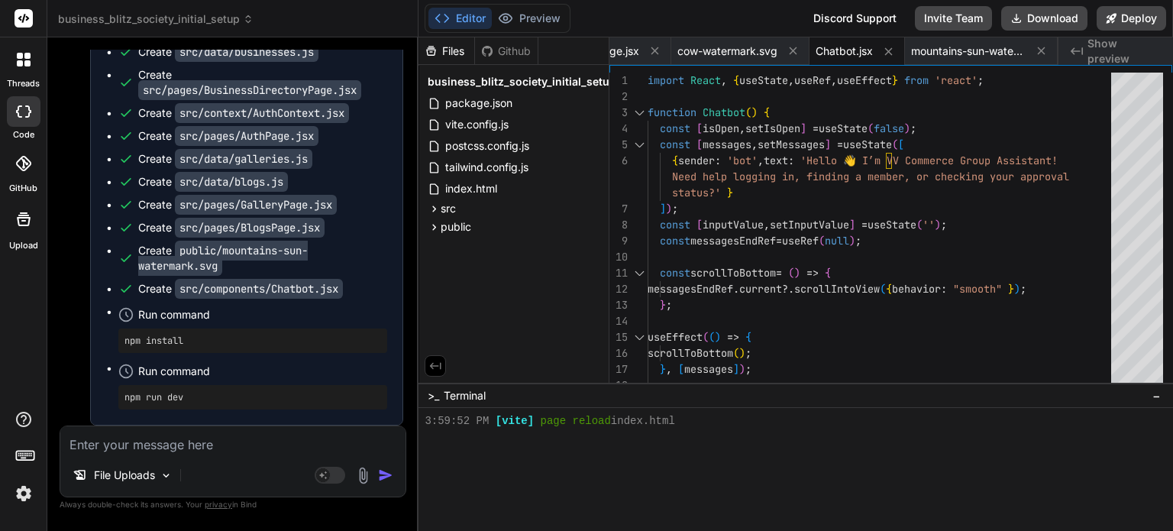
scroll to position [49576, 0]
click at [528, 21] on button "Preview" at bounding box center [529, 18] width 75 height 21
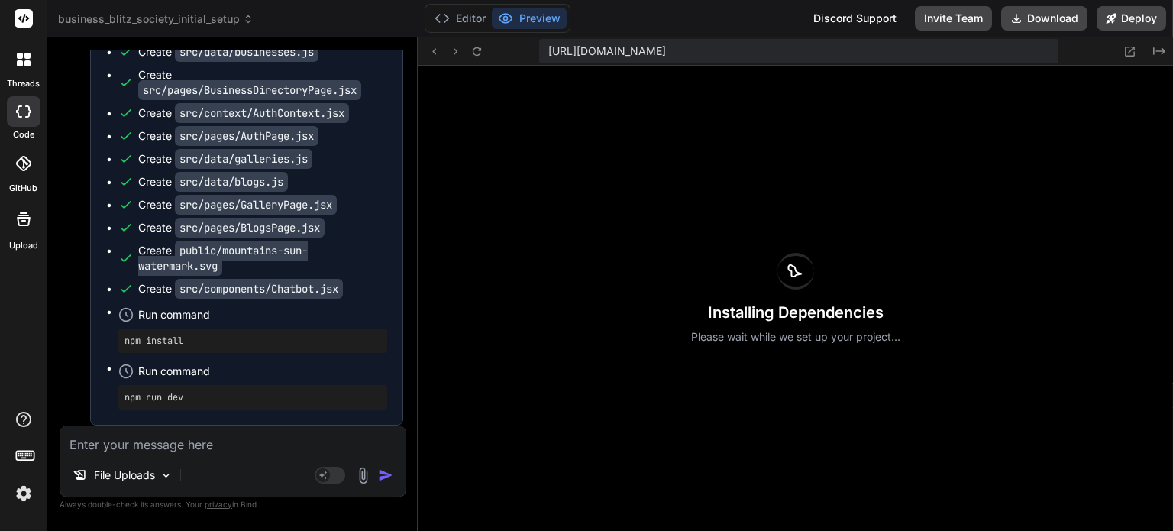
click at [106, 451] on textarea at bounding box center [232, 439] width 345 height 27
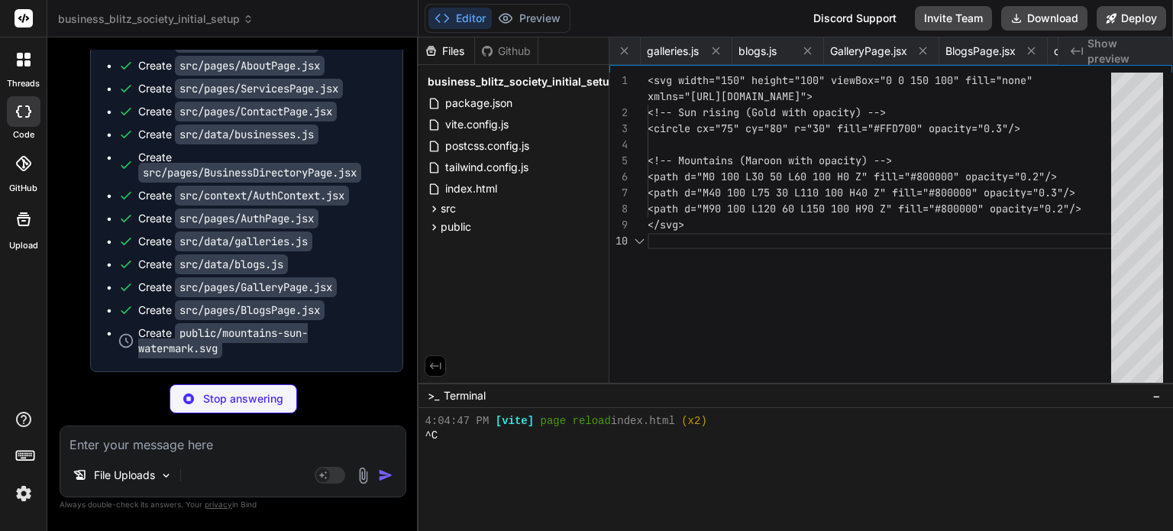
scroll to position [0, 2396]
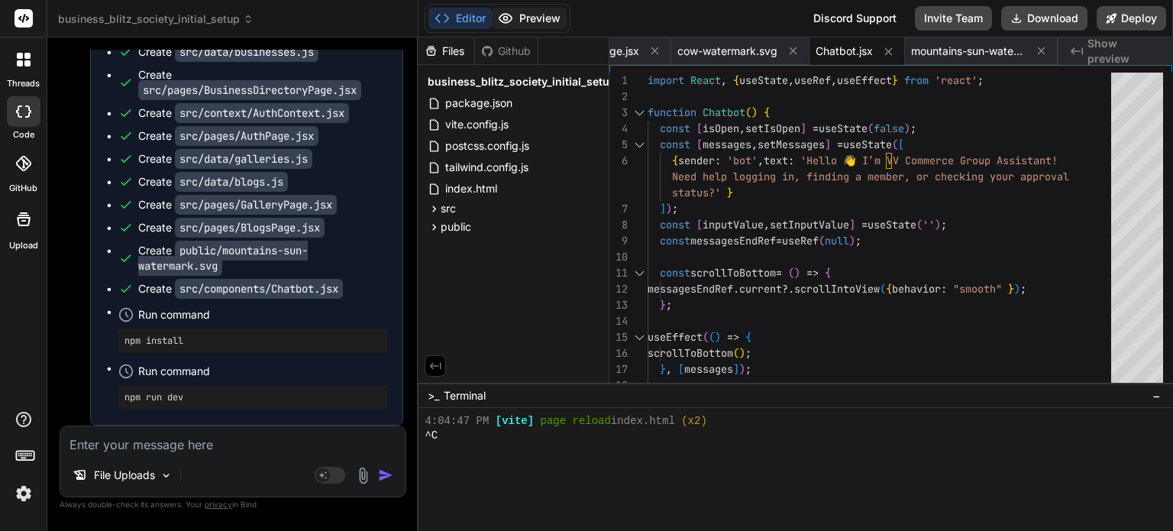
click at [544, 18] on button "Preview" at bounding box center [529, 18] width 75 height 21
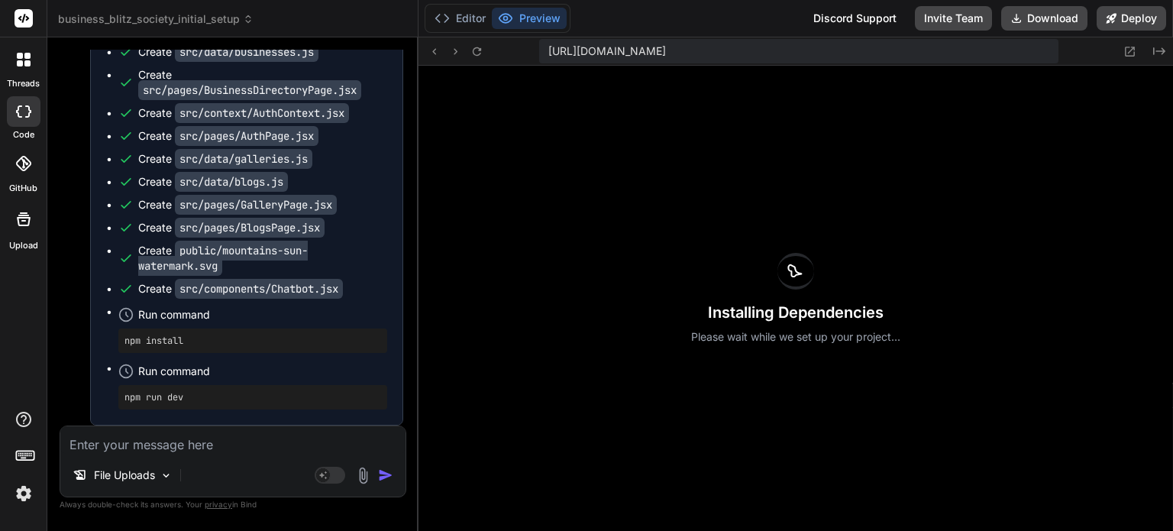
drag, startPoint x: 416, startPoint y: 232, endPoint x: 402, endPoint y: 335, distance: 104.0
click at [402, 335] on div "Bind AI Web Search Created with Pixso. Code Generator You You if any error come…" at bounding box center [232, 283] width 371 height 493
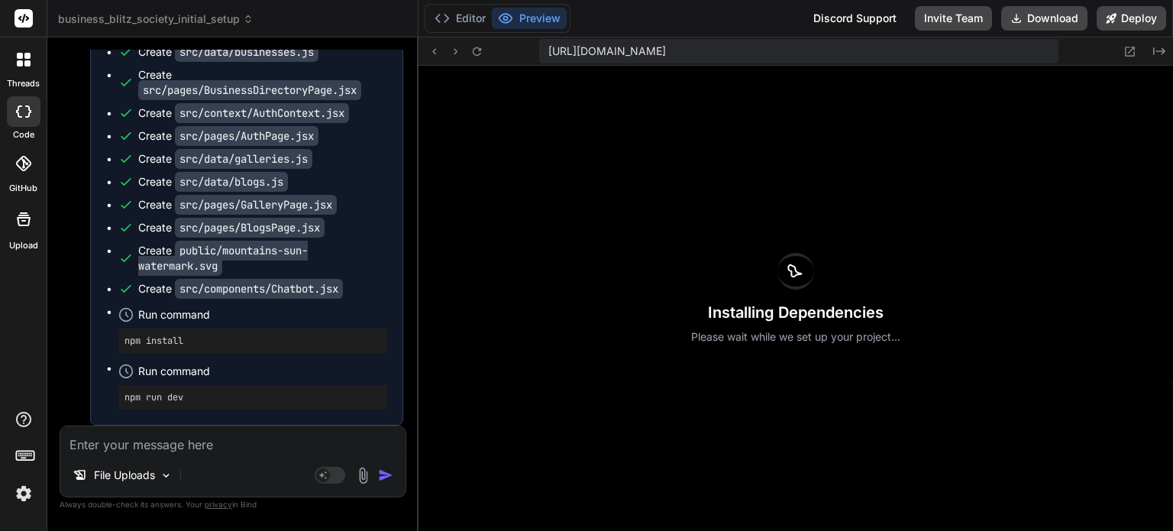
scroll to position [50931, 0]
drag, startPoint x: 296, startPoint y: 413, endPoint x: 218, endPoint y: 446, distance: 84.5
click at [218, 446] on div "You You if any error comes please adjust the code to complete the website. You …" at bounding box center [233, 290] width 347 height 480
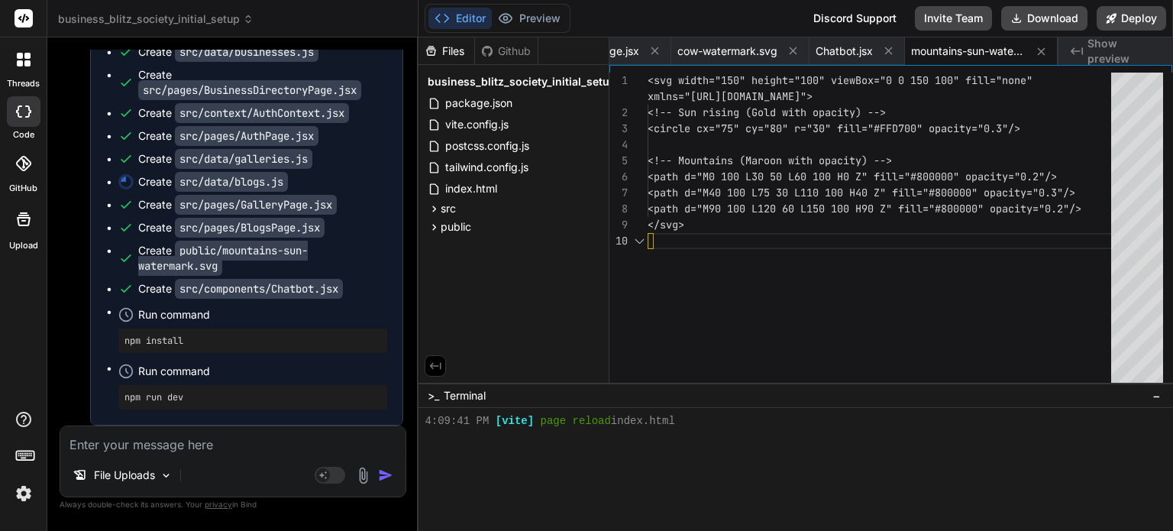
scroll to position [0, 2396]
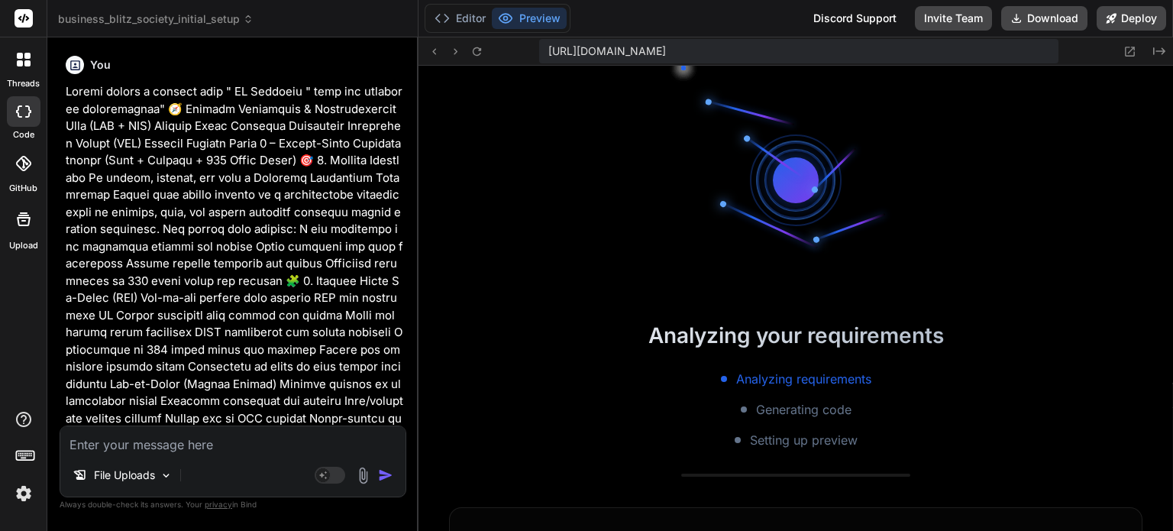
scroll to position [14661, 0]
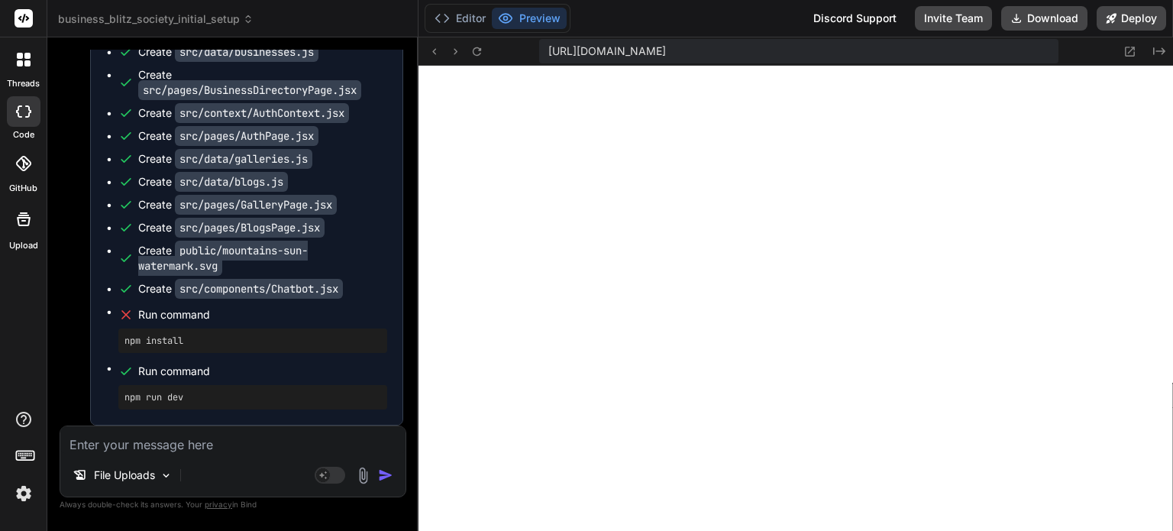
click at [363, 479] on img at bounding box center [363, 476] width 18 height 18
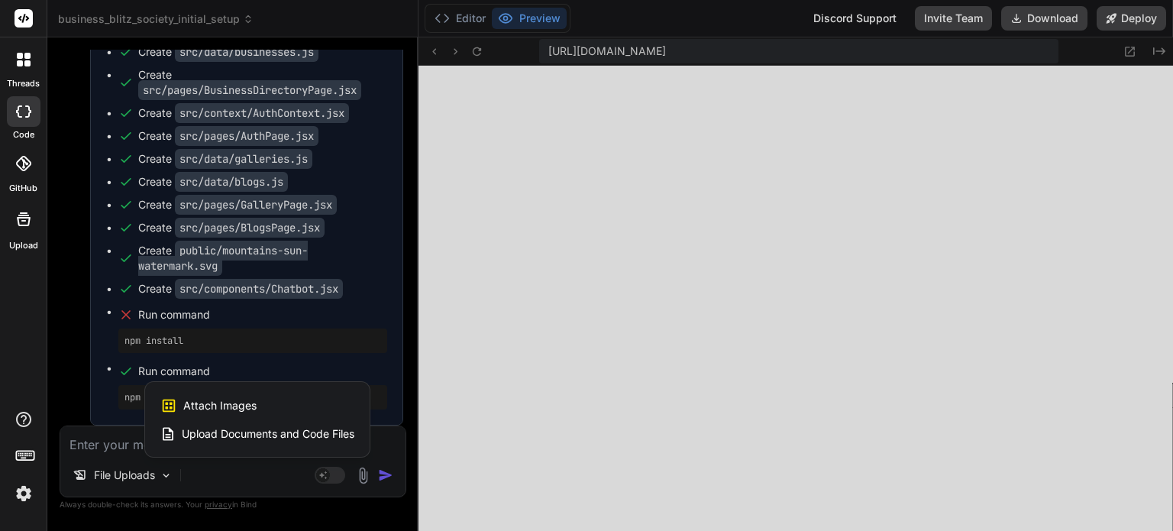
click at [233, 434] on span "Upload Documents and Code Files" at bounding box center [268, 433] width 173 height 15
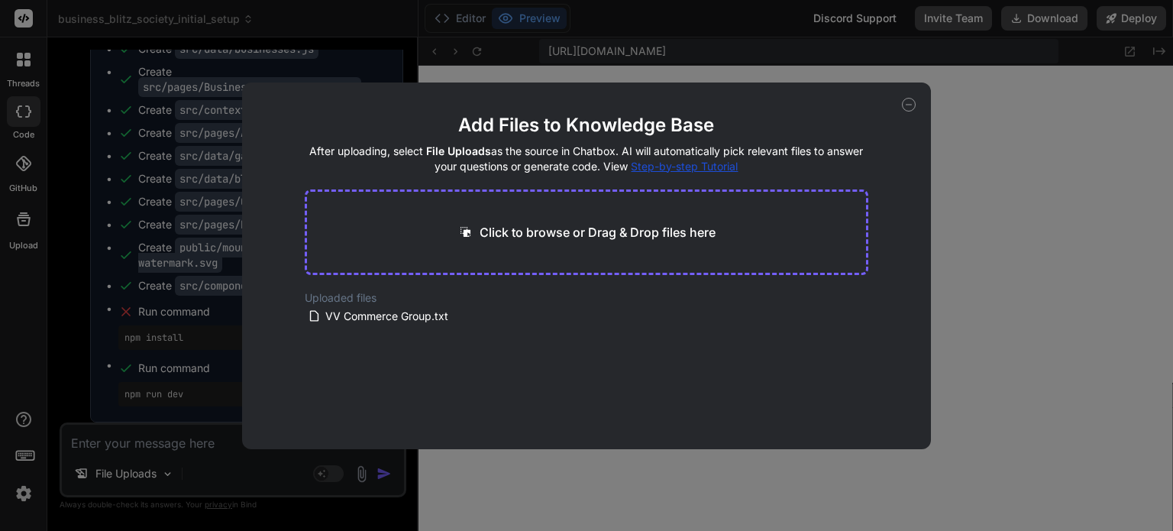
click at [909, 105] on icon at bounding box center [909, 105] width 14 height 14
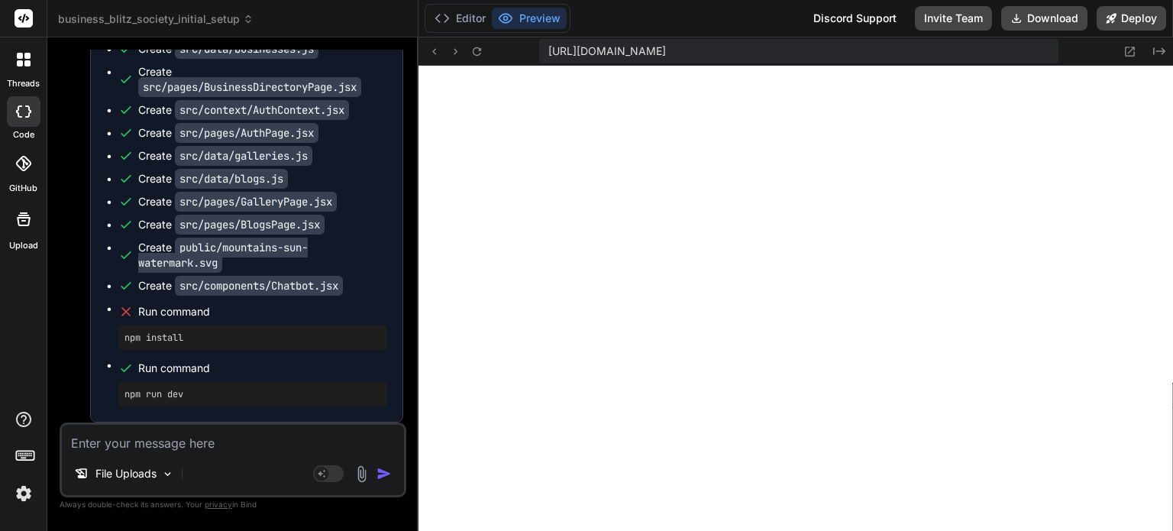
click at [360, 474] on img at bounding box center [362, 474] width 18 height 18
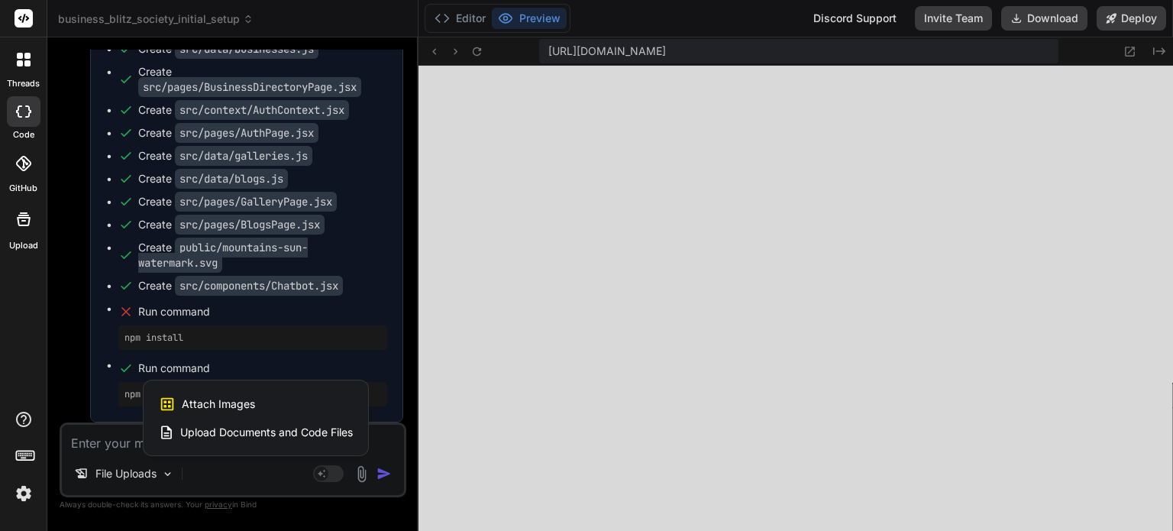
click at [237, 399] on span "Attach Images" at bounding box center [218, 403] width 73 height 15
type textarea "x"
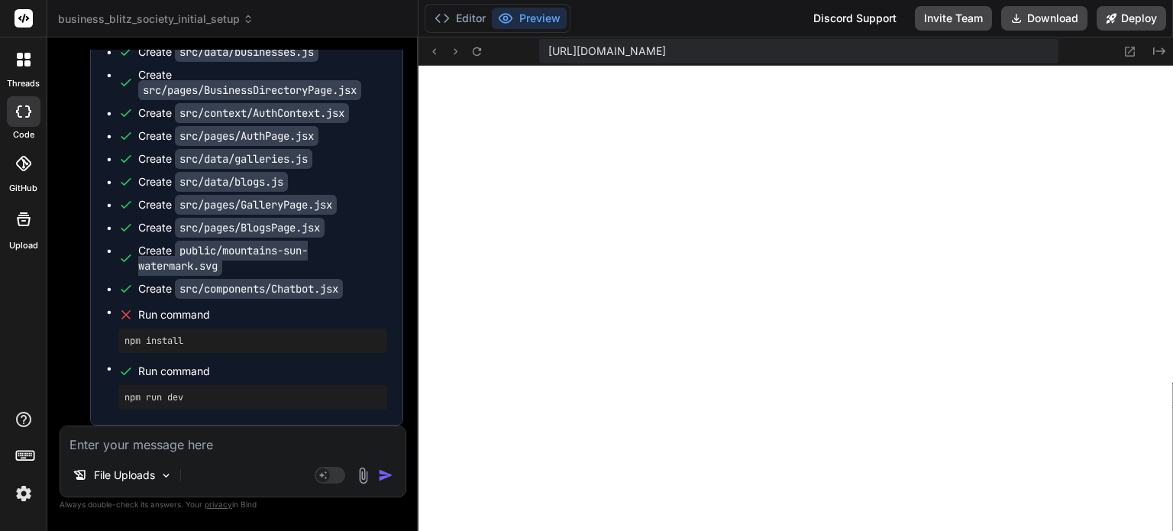
type input "C:\fakepath\Image [DATE], 03_55_38 PM.png"
type textarea "x"
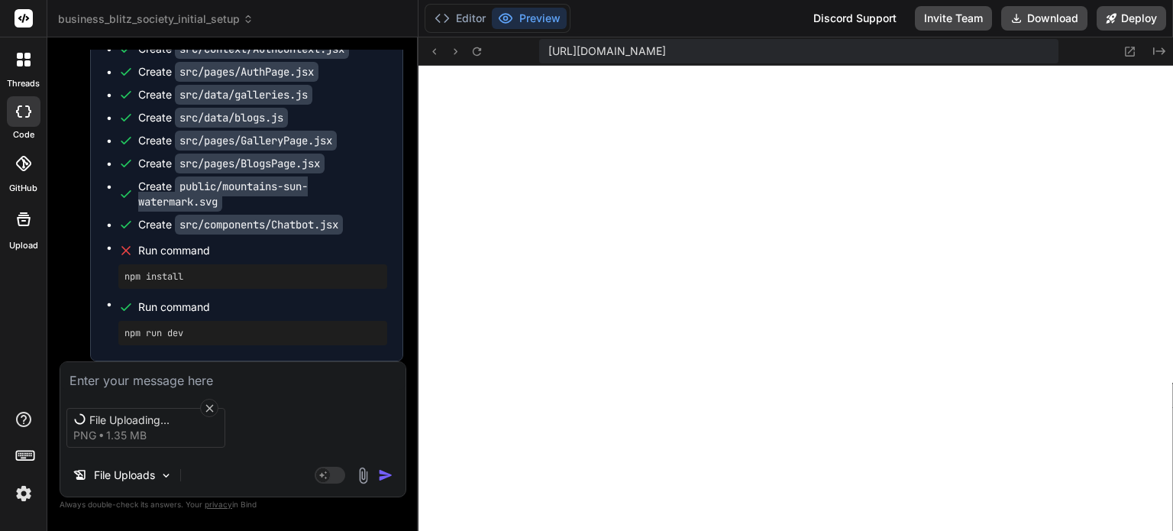
click at [111, 379] on textarea at bounding box center [232, 375] width 345 height 27
type textarea "a"
type textarea "x"
type textarea "ac"
type textarea "x"
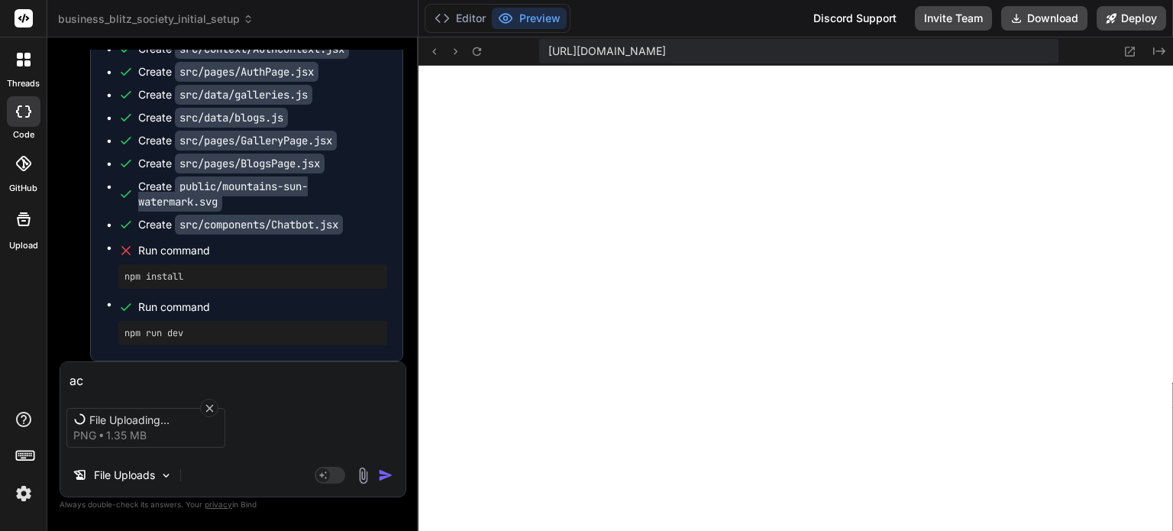
type textarea "act"
type textarea "x"
type textarea "actu"
type textarea "x"
type textarea "actua"
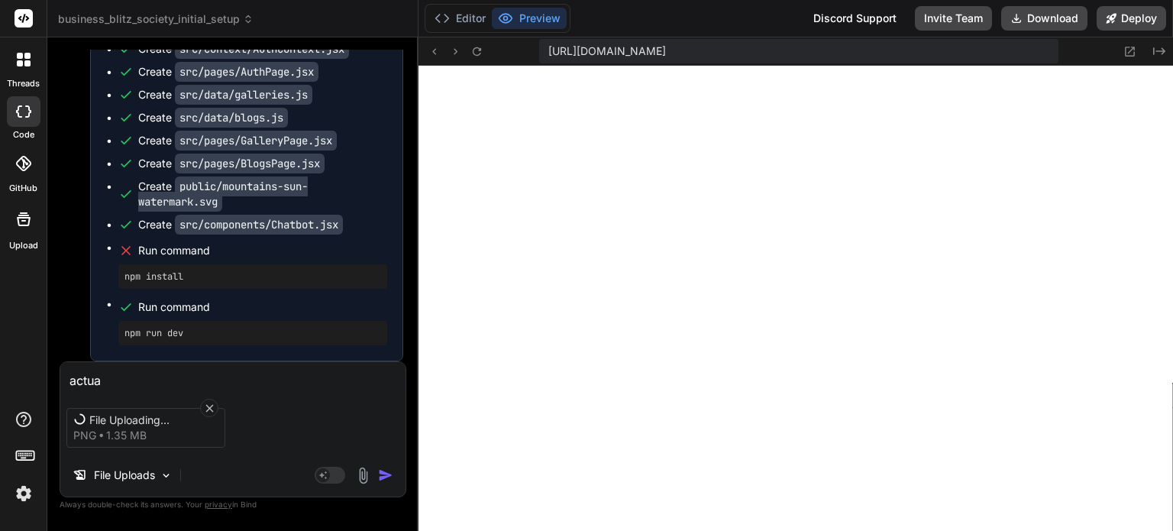
type textarea "x"
type textarea "actual"
type textarea "x"
type textarea "actuall"
type textarea "x"
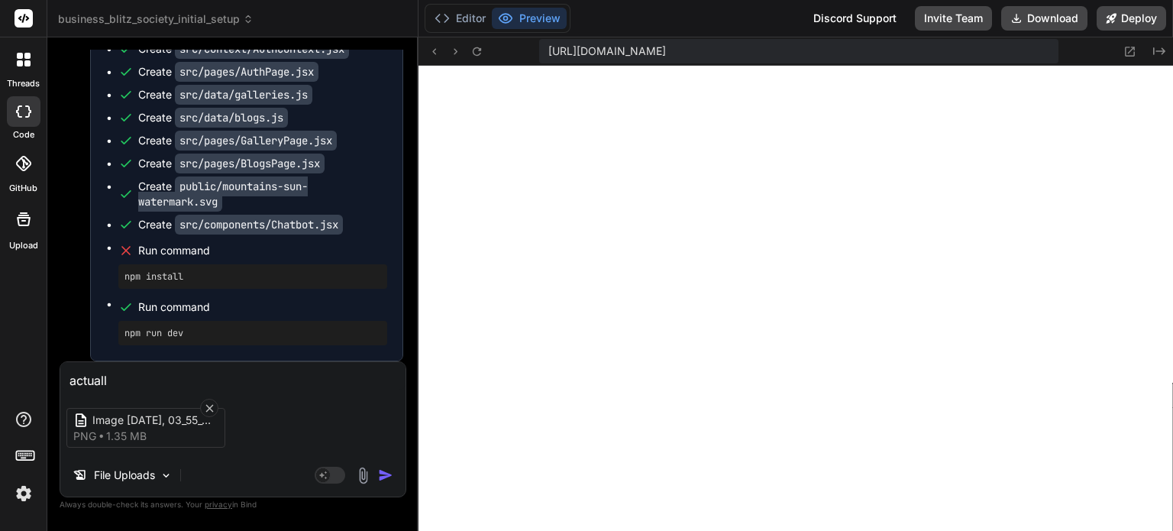
type textarea "actually"
type textarea "x"
type textarea "actually"
type textarea "x"
type textarea "actually I"
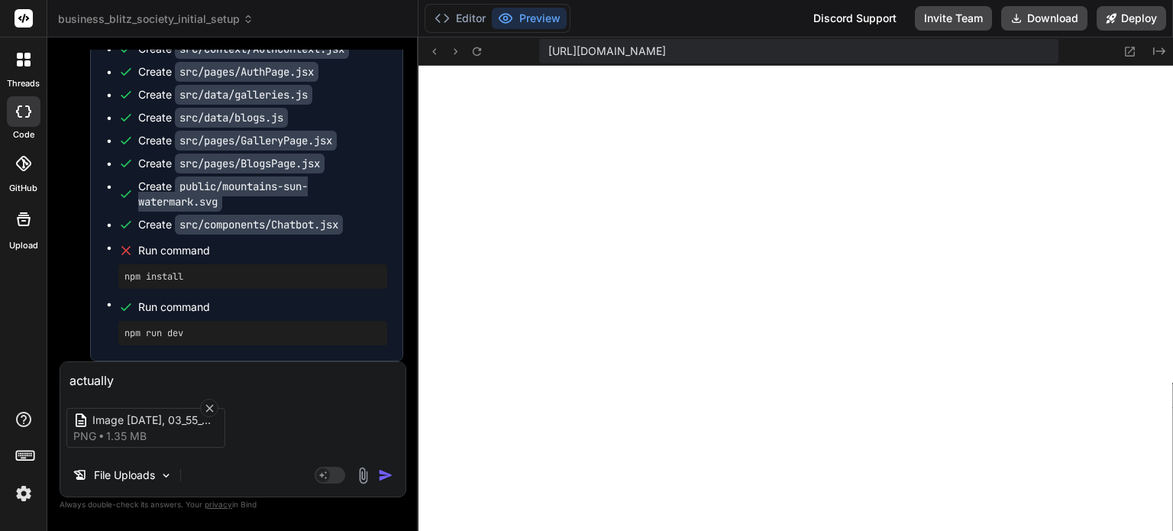
type textarea "x"
type textarea "actually I"
type textarea "x"
type textarea "actually I w"
type textarea "x"
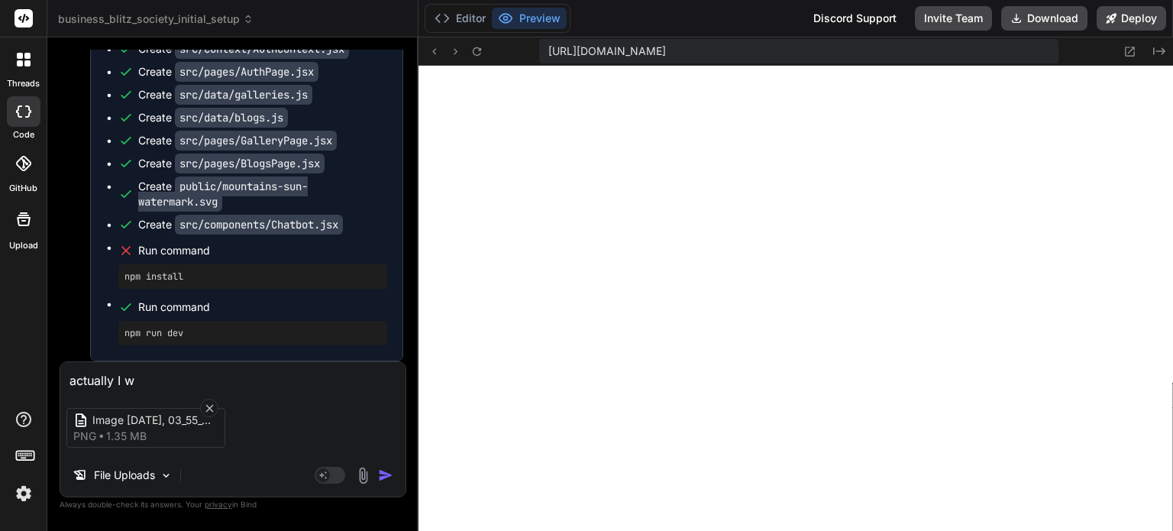
type textarea "actually I wa"
type textarea "x"
type textarea "actually I wan"
type textarea "x"
type textarea "actually I want"
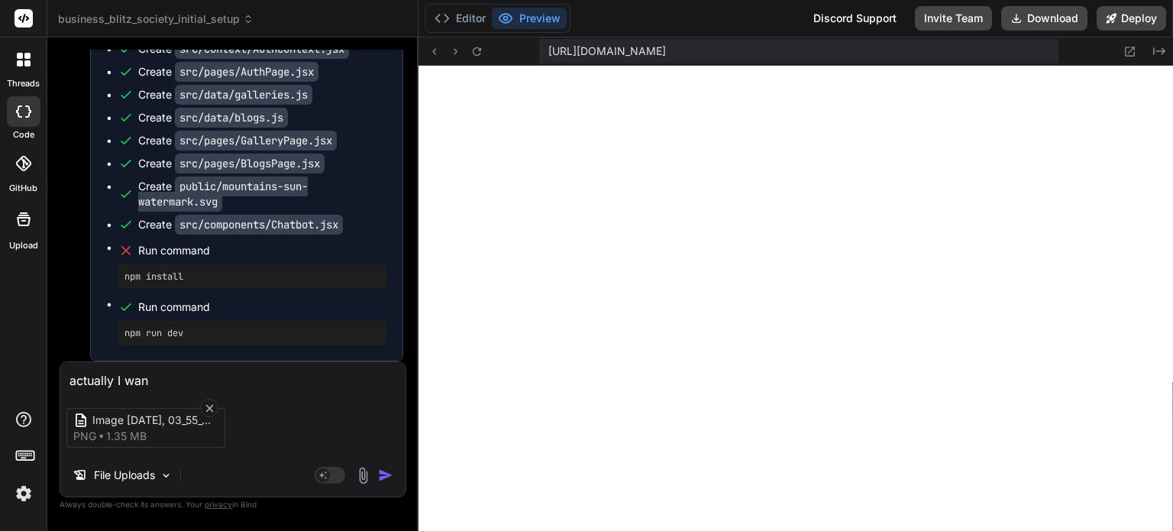
type textarea "x"
type textarea "actually I want"
type textarea "x"
type textarea "actually I want w"
type textarea "x"
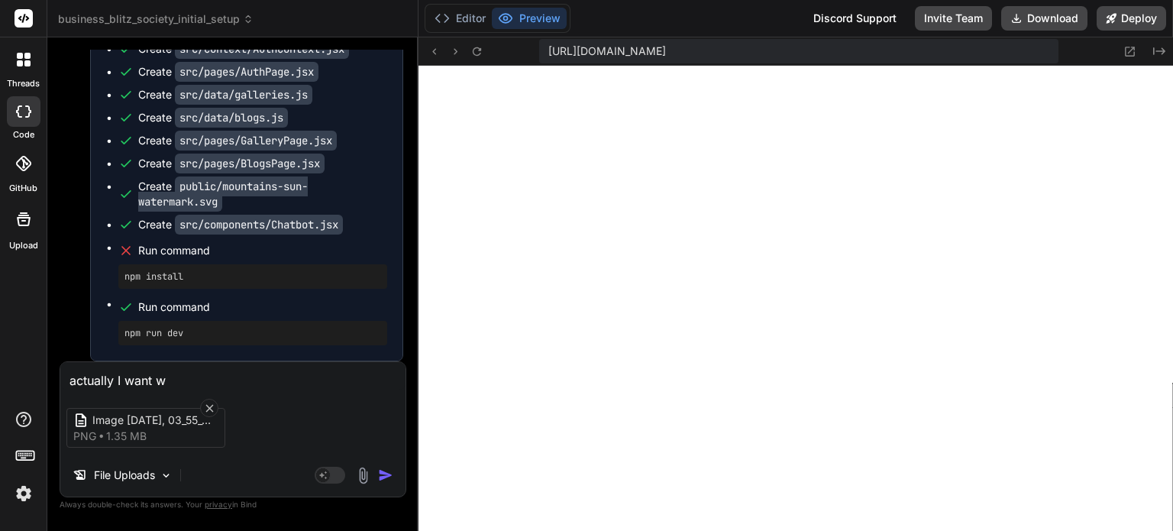
type textarea "actually I want we"
type textarea "x"
type textarea "actually I want web"
type textarea "x"
type textarea "actually I want webs"
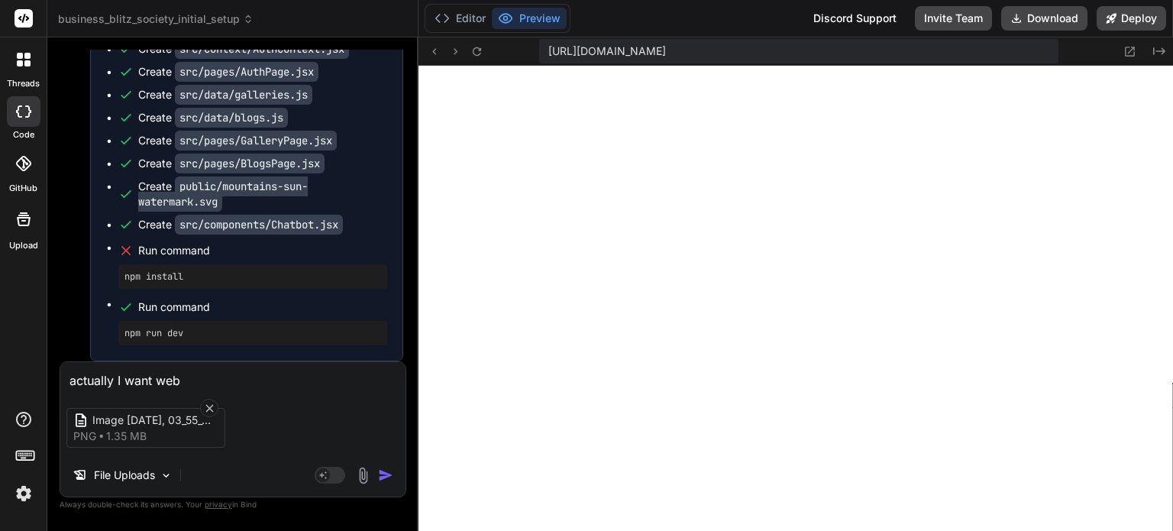
type textarea "x"
type textarea "actually I want websi"
type textarea "x"
type textarea "actually I want websit"
type textarea "x"
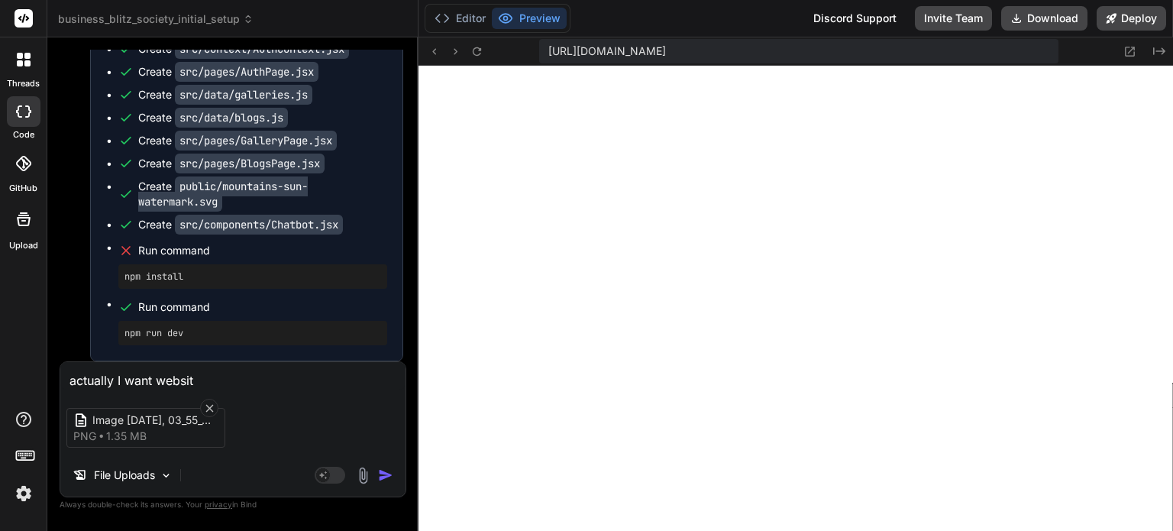
type textarea "actually I want website"
type textarea "x"
type textarea "actually I want website"
type textarea "x"
type textarea "actually I want website f"
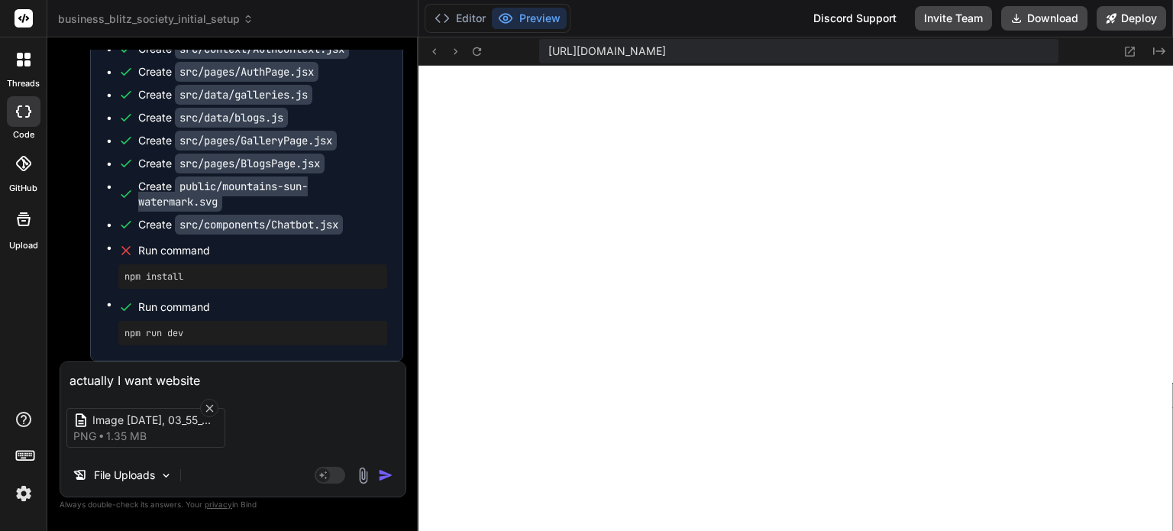
type textarea "x"
type textarea "actually I want website fr"
type textarea "x"
type textarea "actually I want website fro"
type textarea "x"
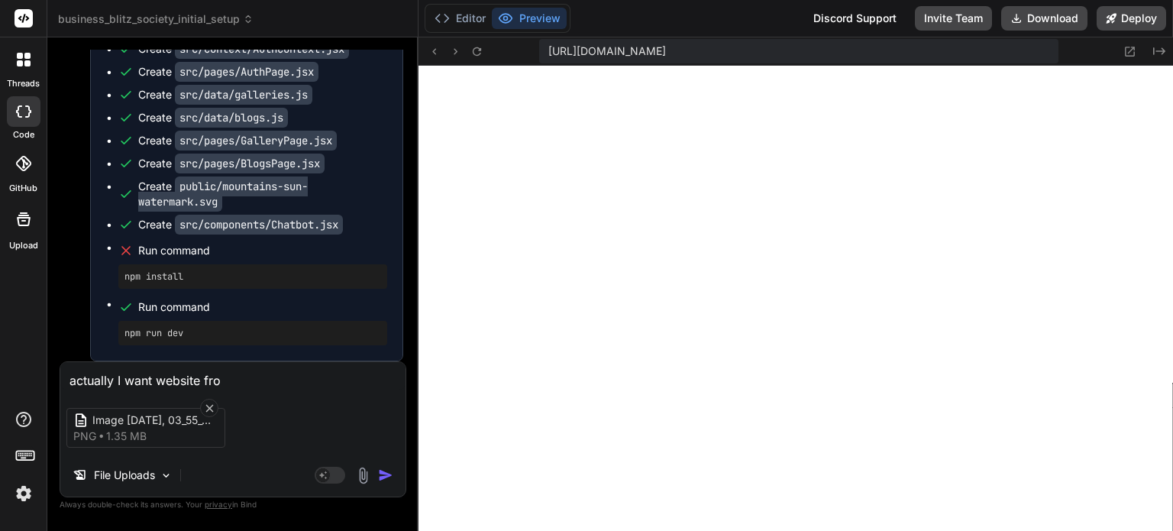
type textarea "actually I want website fron"
type textarea "x"
type textarea "actually I want website front"
type textarea "x"
type textarea "actually I want website front"
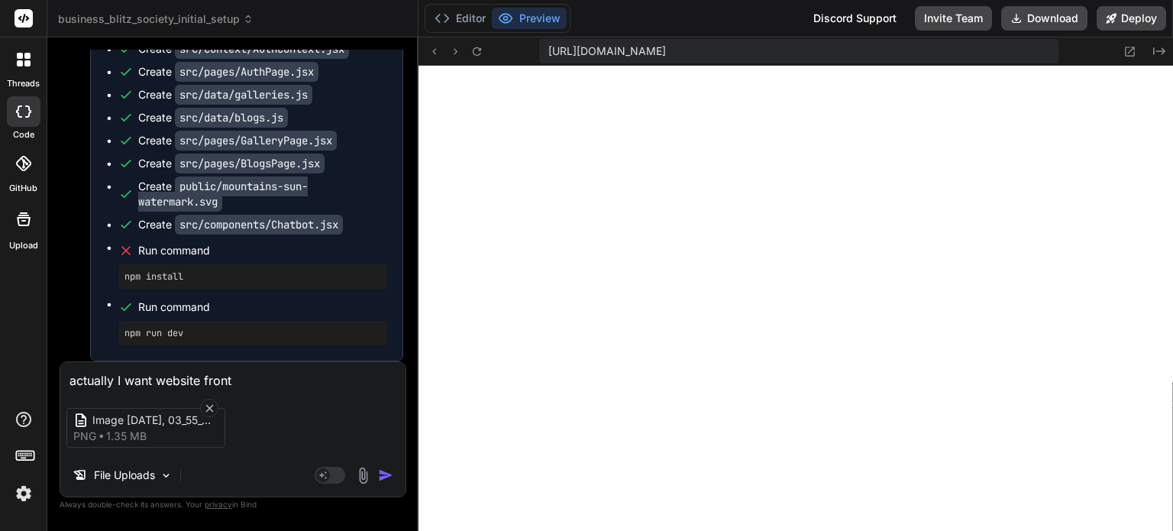
type textarea "x"
type textarea "actually I want website front e"
type textarea "x"
type textarea "actually I want website front en"
type textarea "x"
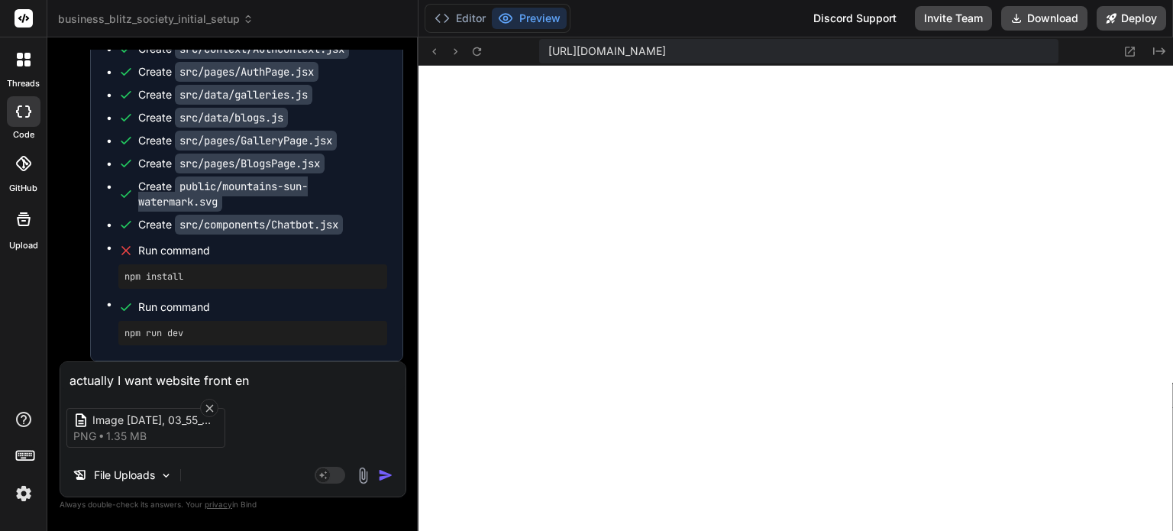
type textarea "actually I want website front end"
type textarea "x"
type textarea "actually I want website front end"
type textarea "x"
type textarea "actually I want website front end l"
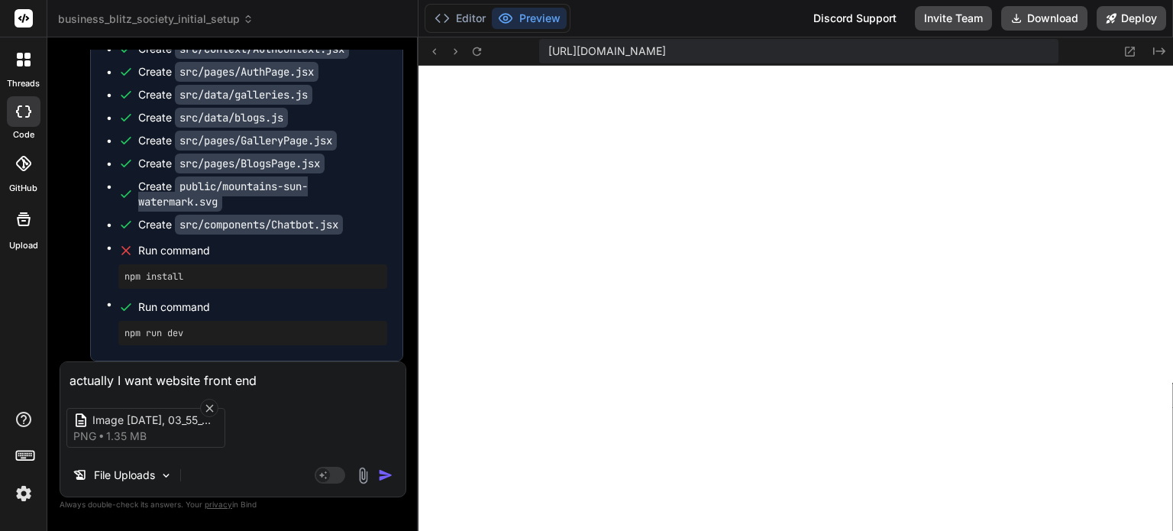
type textarea "x"
type textarea "actually I want website front end li"
type textarea "x"
type textarea "actually I want website front end lik"
type textarea "x"
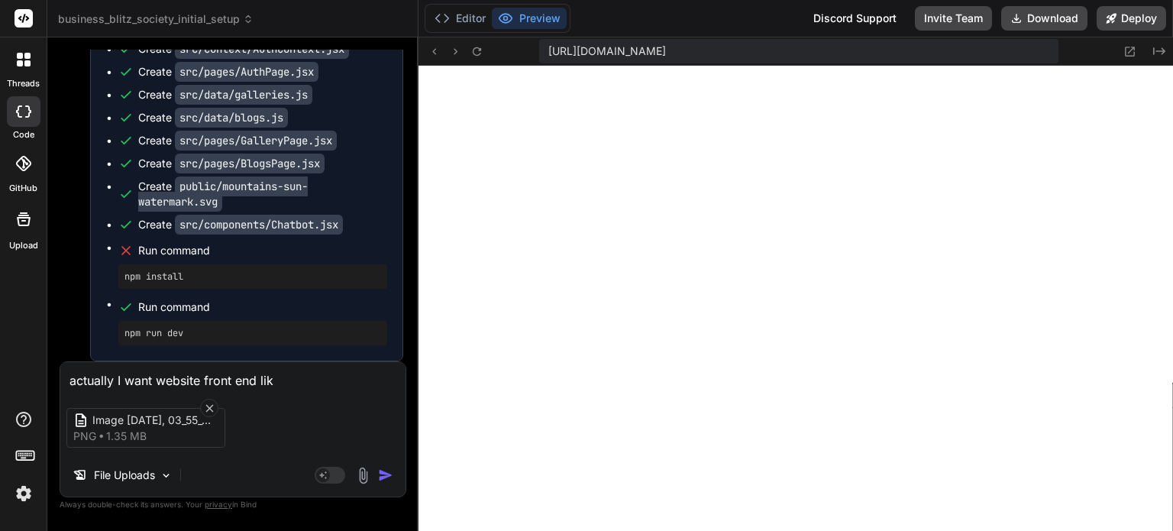
type textarea "actually I want website front end like"
type textarea "x"
type textarea "actually I want website front end like"
type textarea "x"
type textarea "actually I want website front end like t"
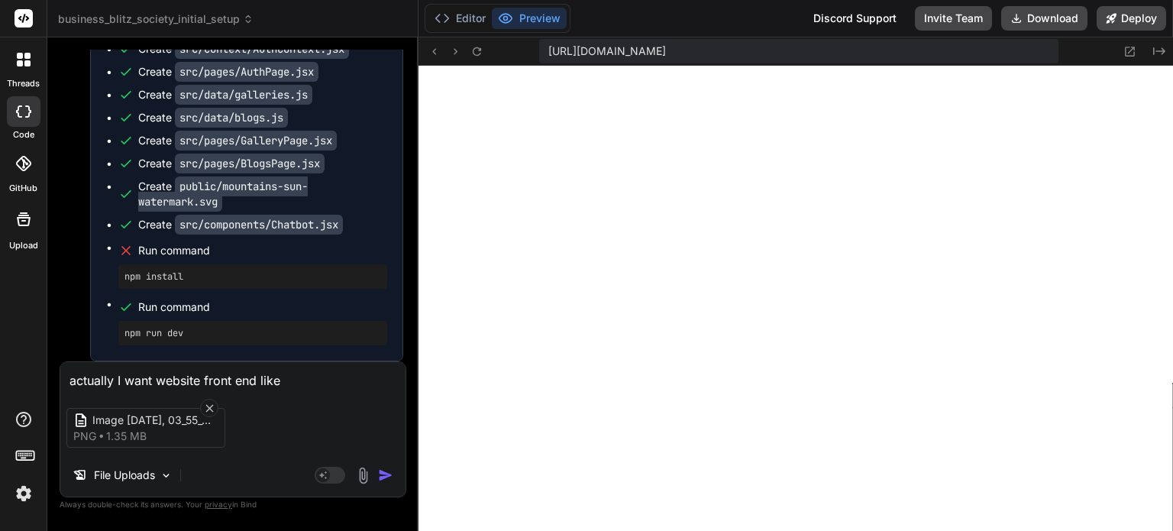
type textarea "x"
type textarea "actually I want website front end like th"
type textarea "x"
type textarea "actually I want website front end like thi"
type textarea "x"
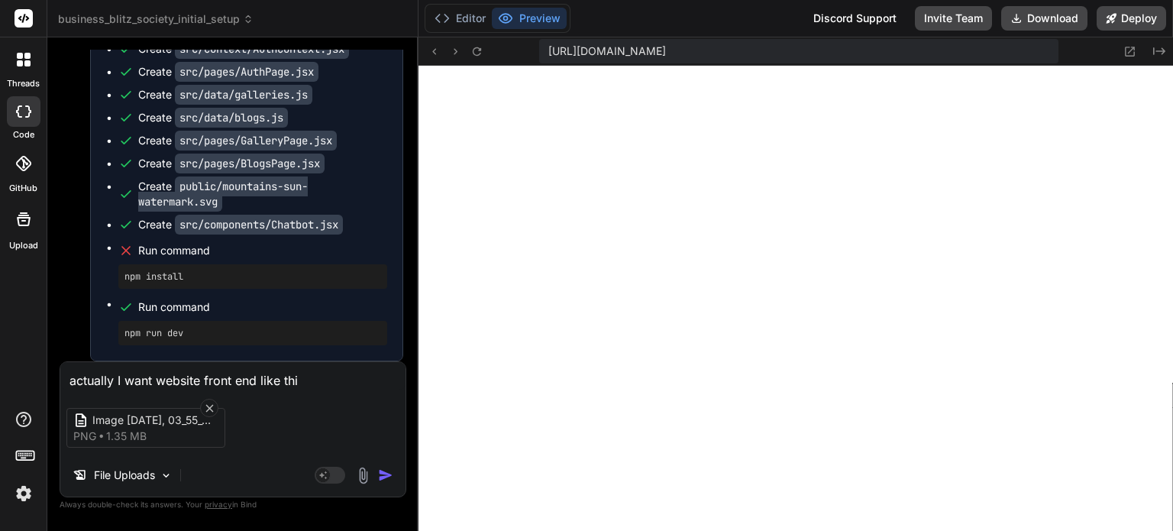
type textarea "actually I want website front end like this"
type textarea "x"
type textarea "actually I want website front end like this"
click at [355, 475] on img at bounding box center [363, 476] width 18 height 18
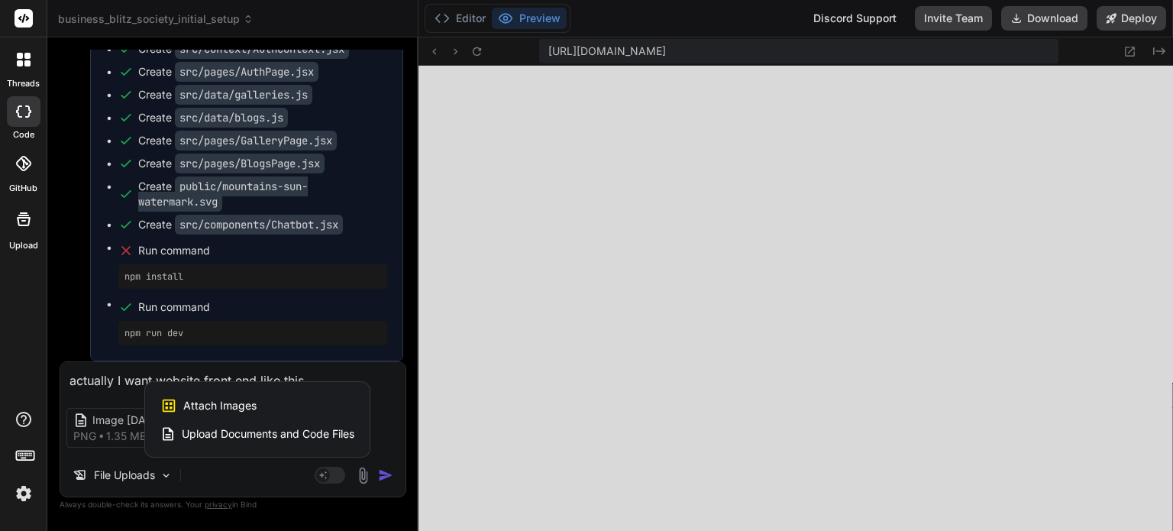
click at [218, 405] on span "Attach Images" at bounding box center [219, 405] width 73 height 15
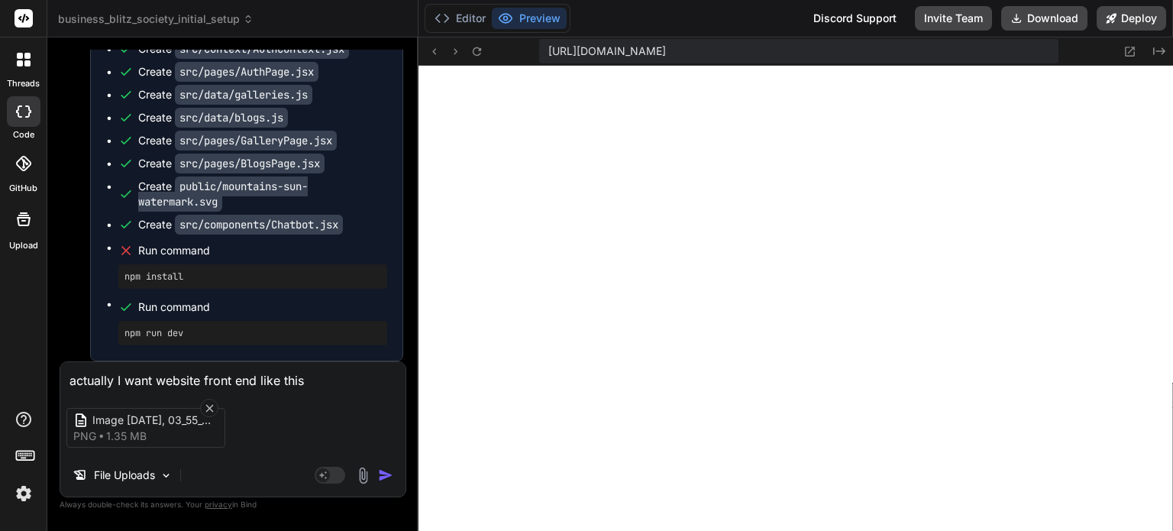
type textarea "x"
type input "C:\fakepath\Rich Elegant Logo with Crown and Cow (1).png"
click at [307, 378] on textarea "actually I want website front end like this" at bounding box center [232, 375] width 345 height 27
type textarea "x"
type textarea "actually I want website front end like this."
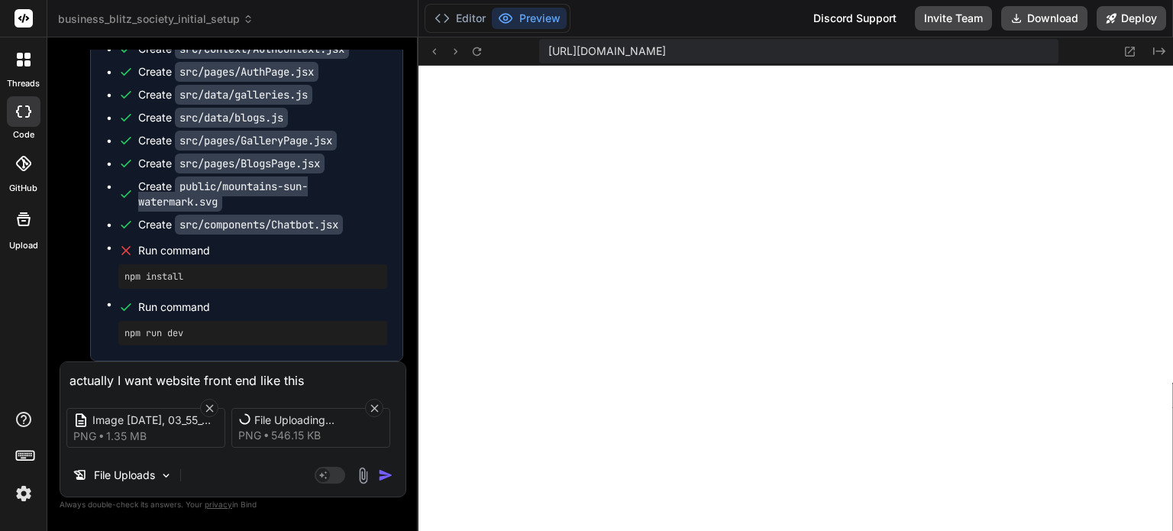
type textarea "x"
type textarea "actually I want website front end like this."
type textarea "x"
type textarea "actually I want website front end like this. A"
type textarea "x"
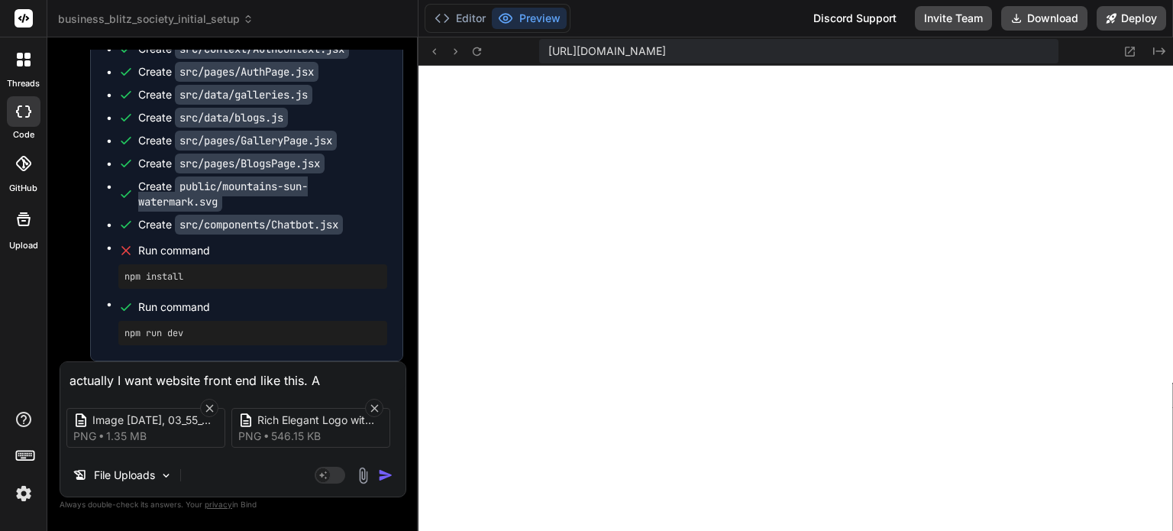
type textarea "actually I want website front end like this. Ad"
type textarea "x"
type textarea "actually I want website front end like this. Add"
type textarea "x"
type textarea "actually I want website front end like this. Add"
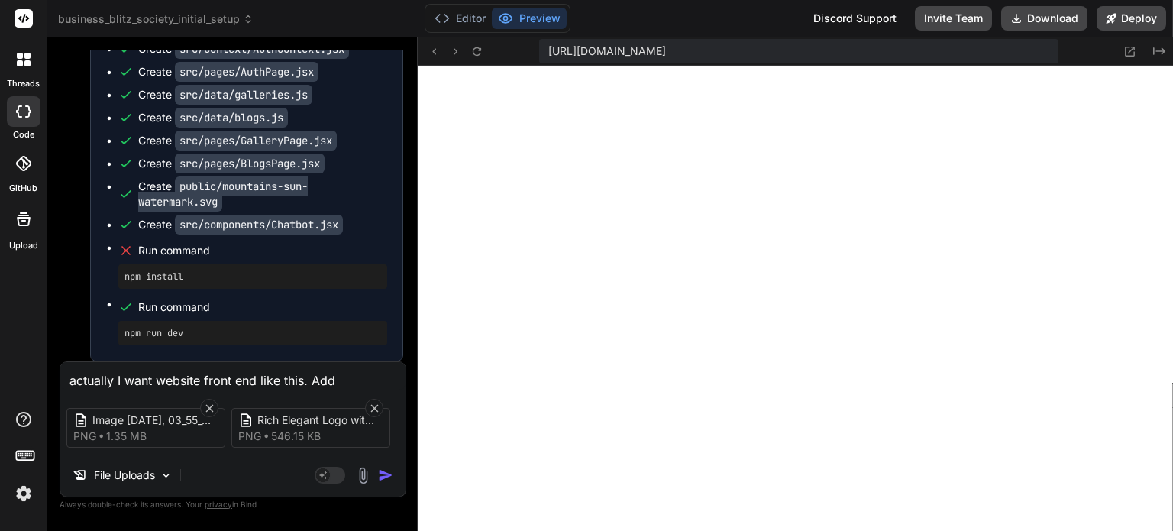
type textarea "x"
type textarea "actually I want website front end like this. Add l"
type textarea "x"
type textarea "actually I want website front end like this. Add lo"
type textarea "x"
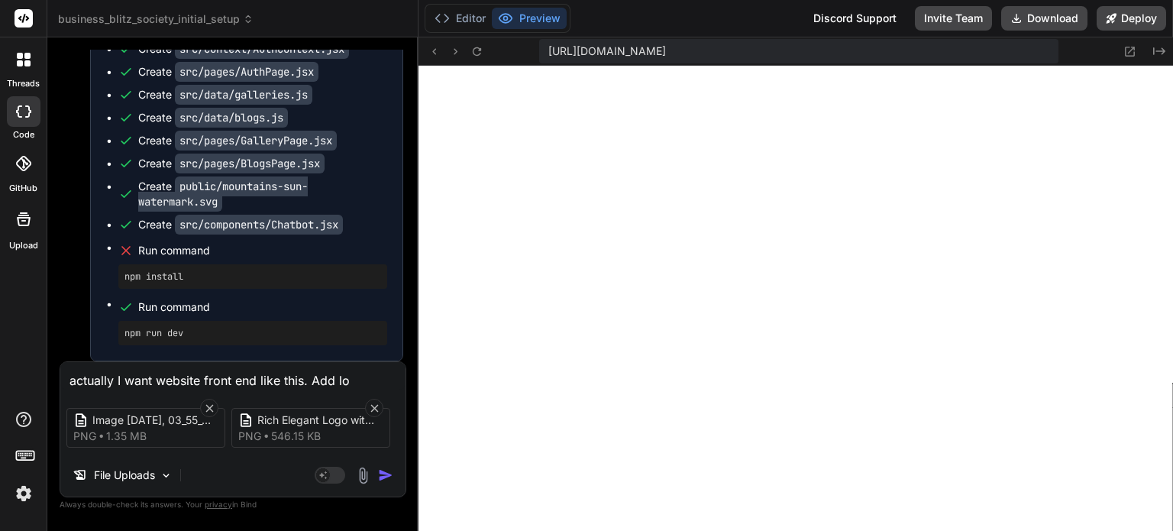
type textarea "actually I want website front end like this. Add log"
type textarea "x"
type textarea "actually I want website front end like this. Add logo"
type textarea "x"
type textarea "actually I want website front end like this. Add logo"
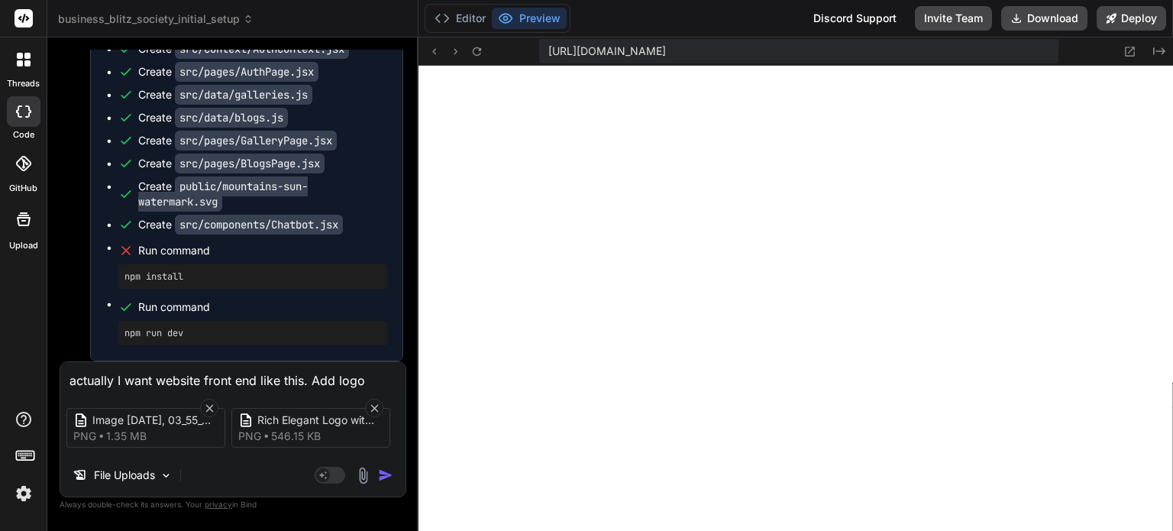
type textarea "x"
type textarea "actually I want website front end like this. Add alogo"
type textarea "x"
type textarea "actually I want website front end like this. Add atlogo"
type textarea "x"
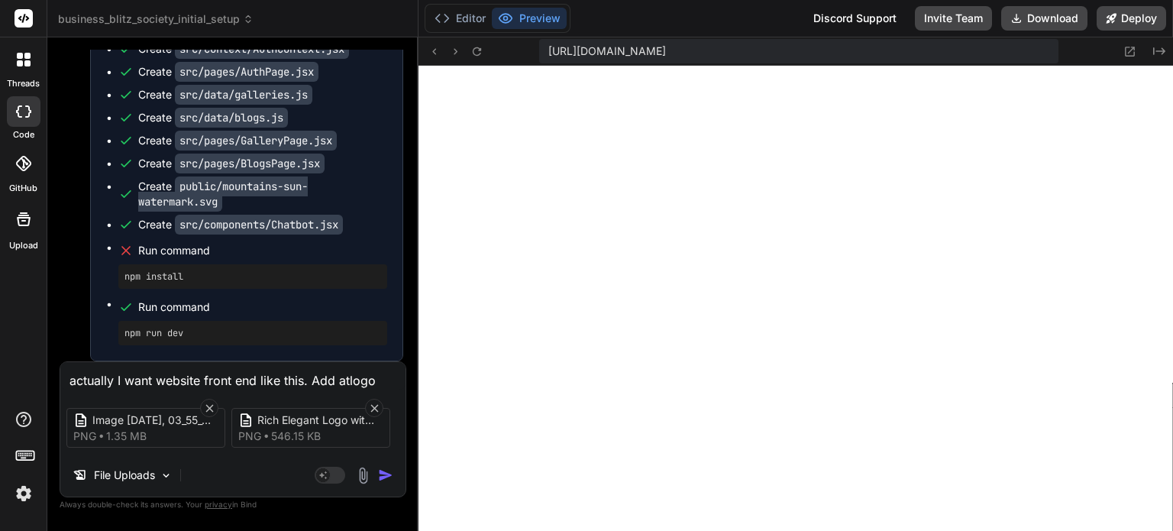
type textarea "actually I want website front end like this. Add attlogo"
type textarea "x"
type textarea "actually I want website front end like this. Add attalogo"
type textarea "x"
type textarea "actually I want website front end like this. Add attaclogo"
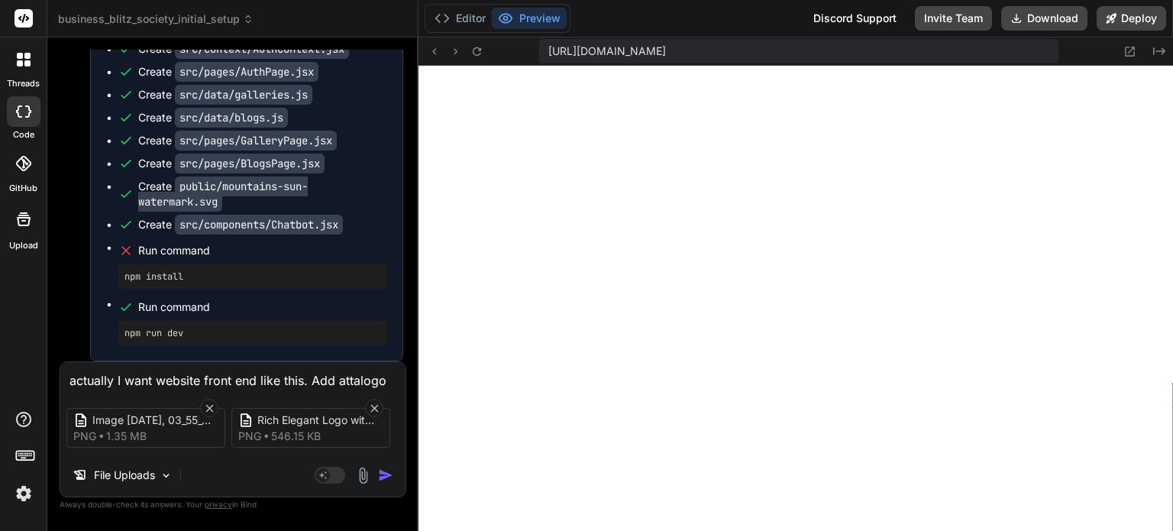
type textarea "x"
type textarea "actually I want website front end like this. Add attachlogo"
type textarea "x"
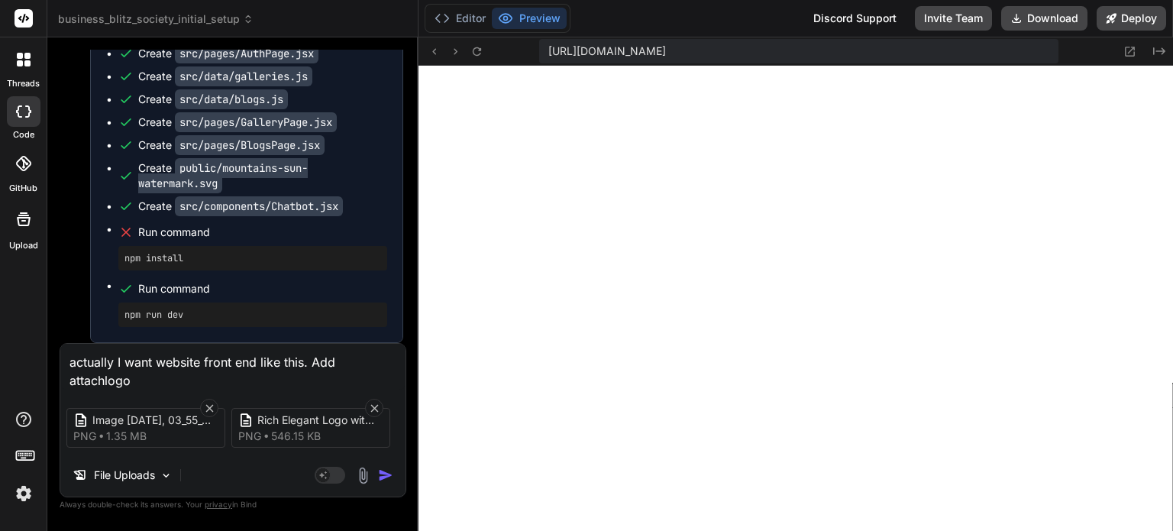
type textarea "actually I want website front end like this. Add attachelogo"
type textarea "x"
type textarea "actually I want website front end like this. Add attachedlogo"
type textarea "x"
type textarea "actually I want website front end like this. Add attached logo"
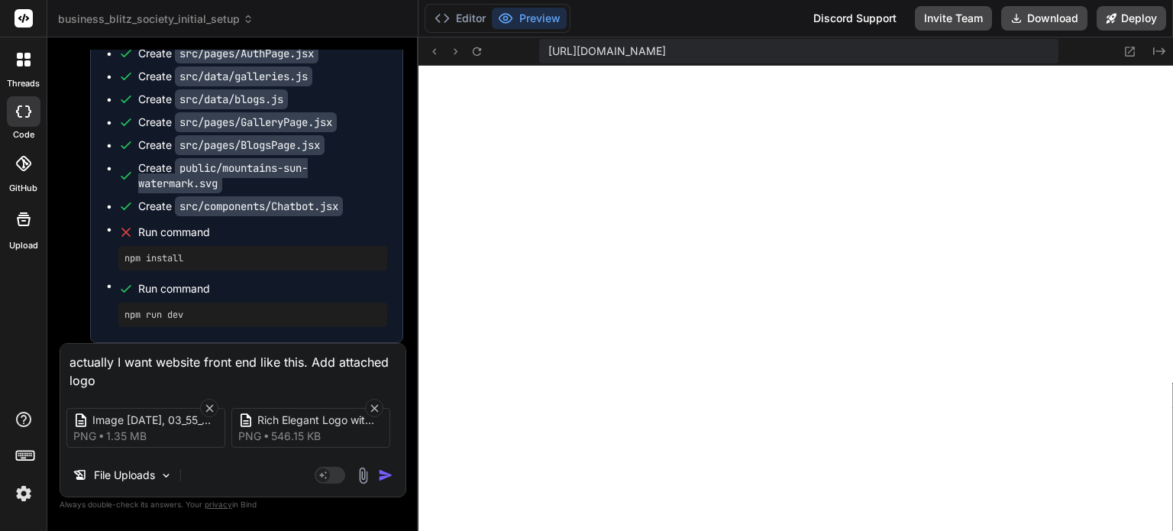
type textarea "x"
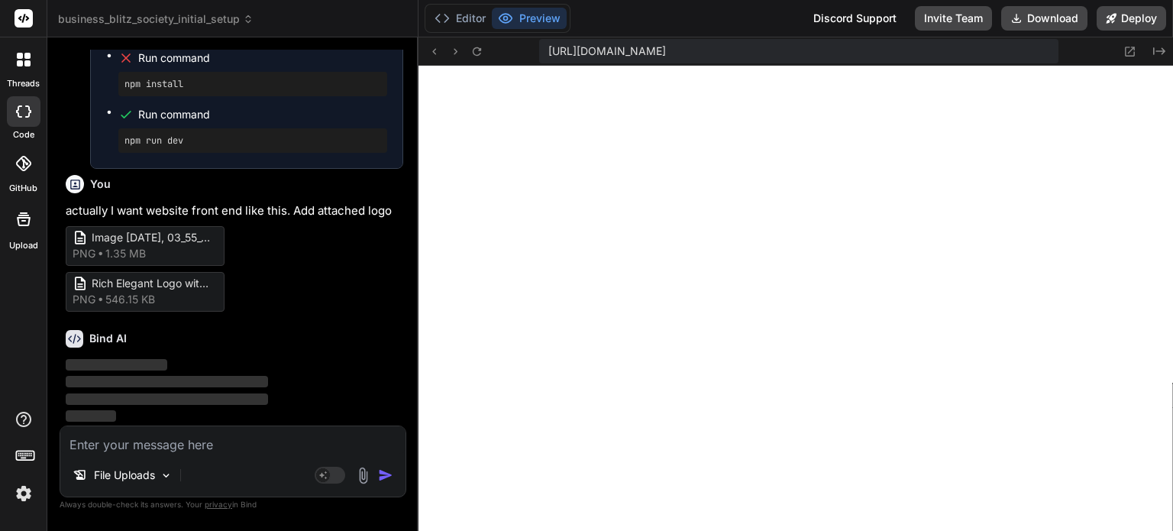
scroll to position [51187, 0]
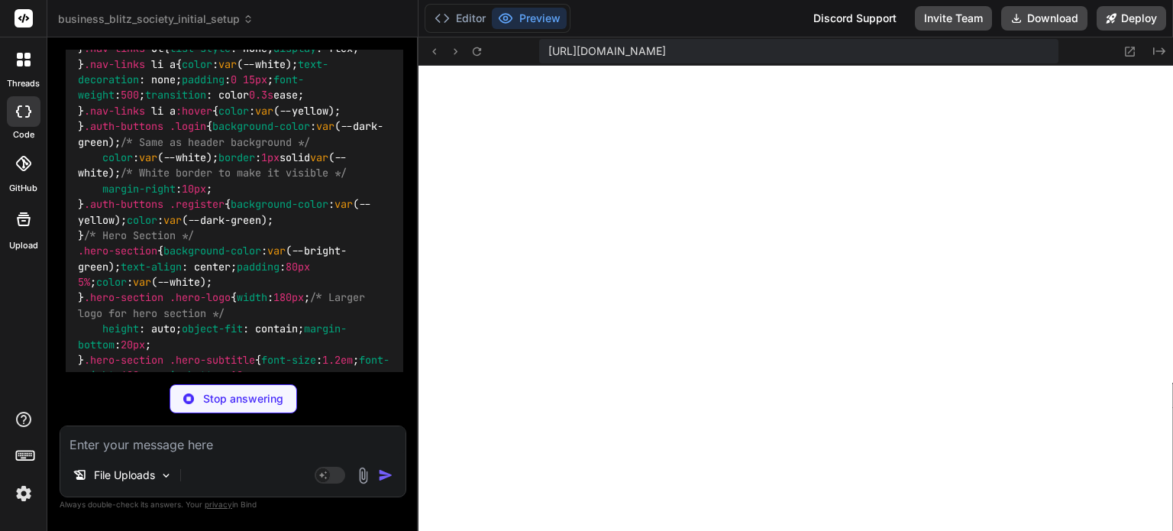
type textarea "x"
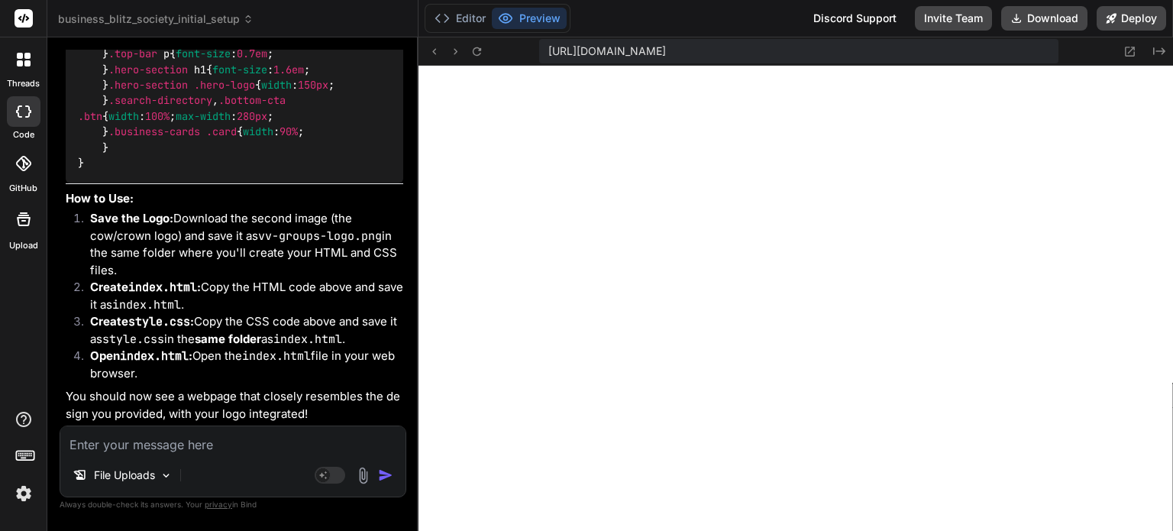
scroll to position [60792, 0]
click at [454, 21] on button "Editor" at bounding box center [459, 18] width 63 height 21
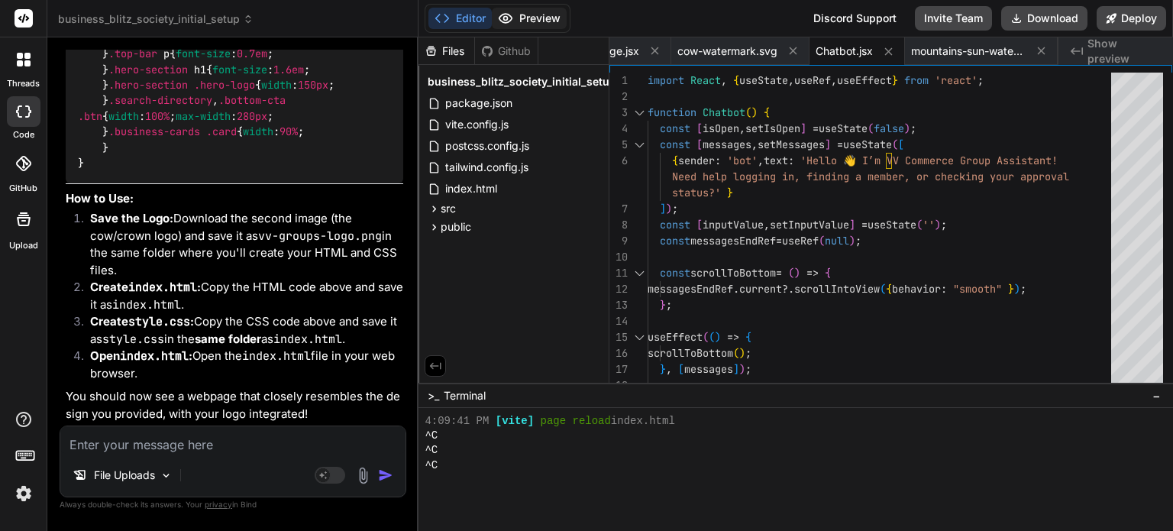
click at [535, 21] on button "Preview" at bounding box center [529, 18] width 75 height 21
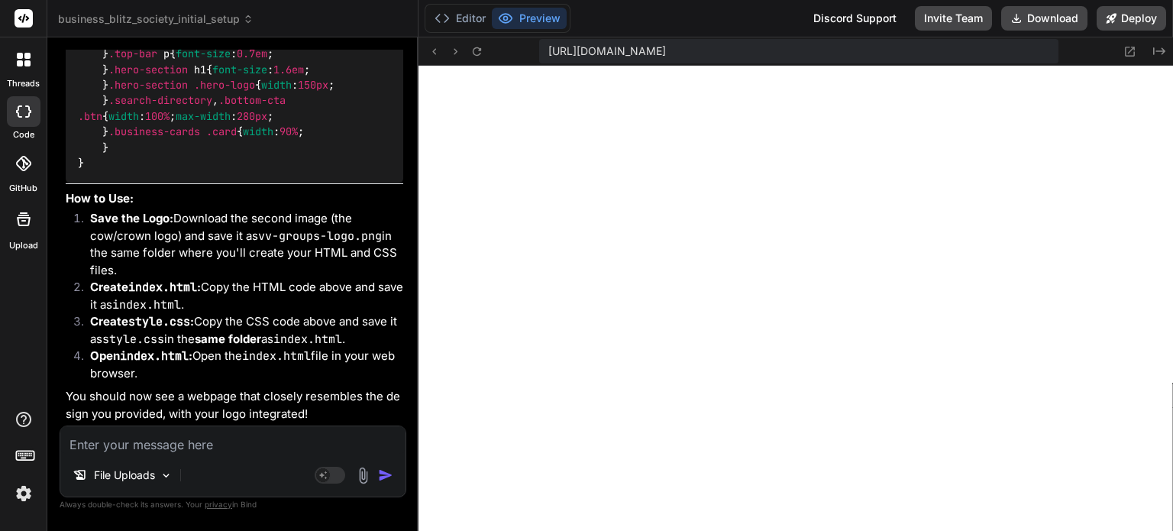
click at [492, 8] on button "Preview" at bounding box center [529, 18] width 75 height 21
click at [147, 441] on textarea at bounding box center [232, 439] width 345 height 27
type textarea "p"
type textarea "x"
type textarea "pl"
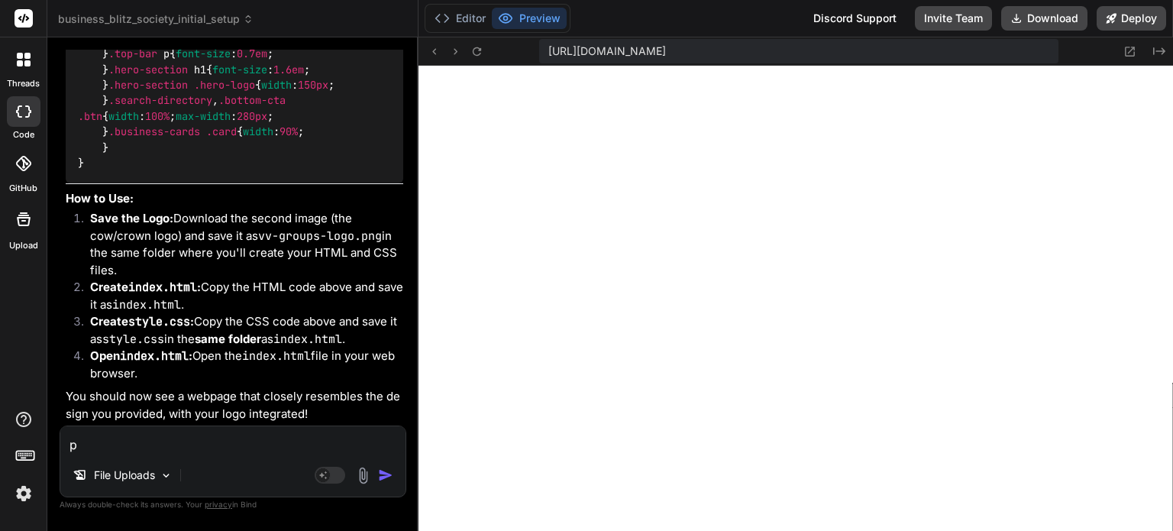
type textarea "x"
type textarea "ple"
type textarea "x"
type textarea "plea"
type textarea "x"
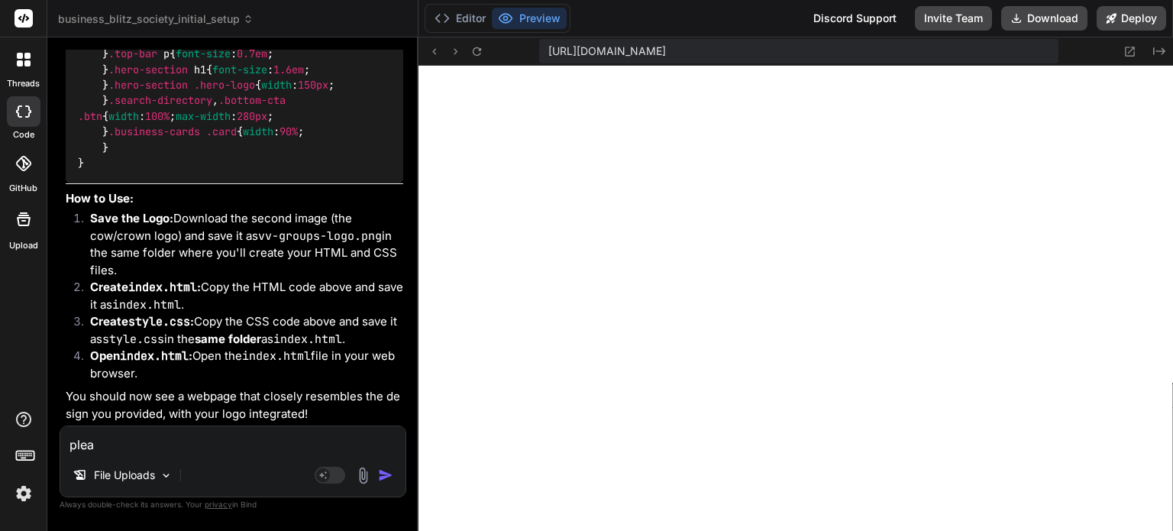
type textarea "pleas"
type textarea "x"
type textarea "please"
type textarea "x"
type textarea "please"
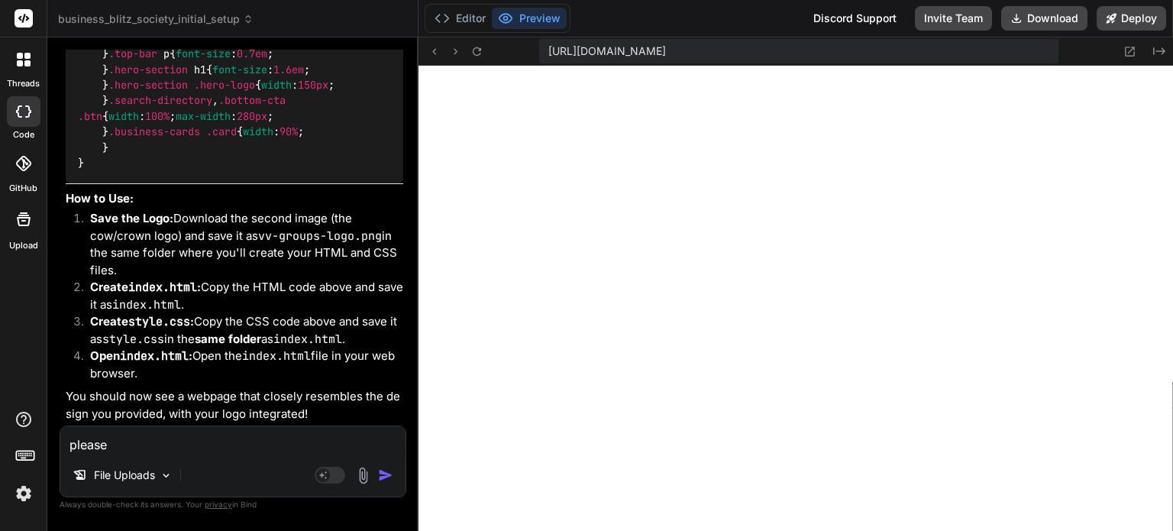
type textarea "x"
type textarea "please c"
type textarea "x"
type textarea "please cr"
type textarea "x"
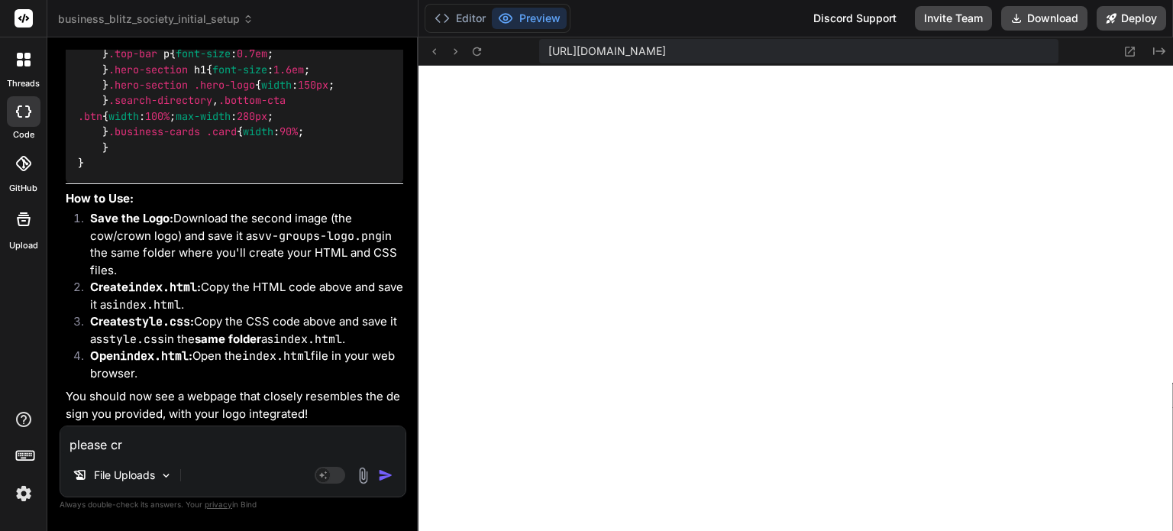
type textarea "please cre"
type textarea "x"
type textarea "please crea"
type textarea "x"
type textarea "please creat"
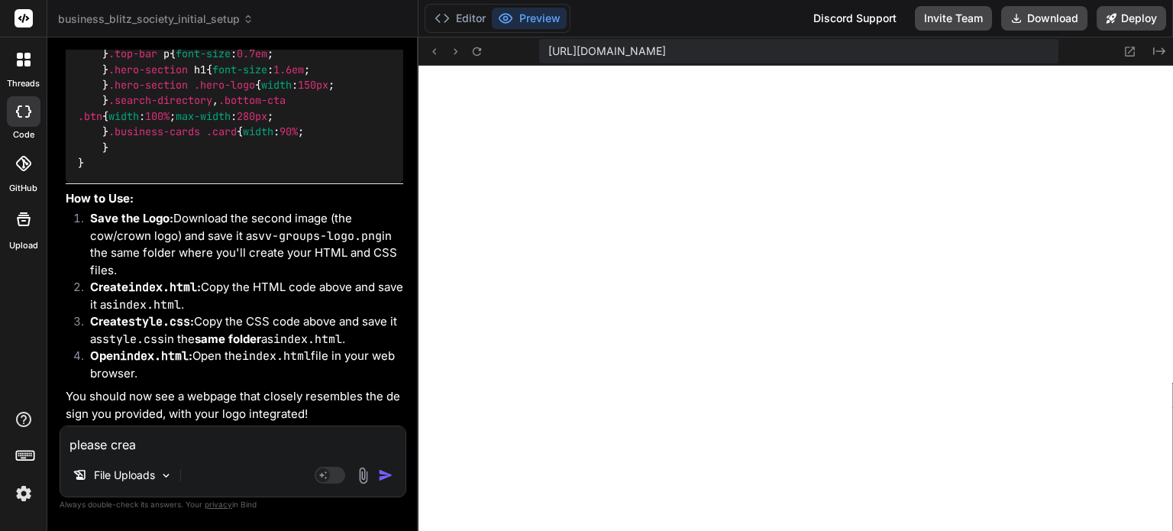
type textarea "x"
type textarea "please create"
type textarea "x"
type textarea "please create"
type textarea "x"
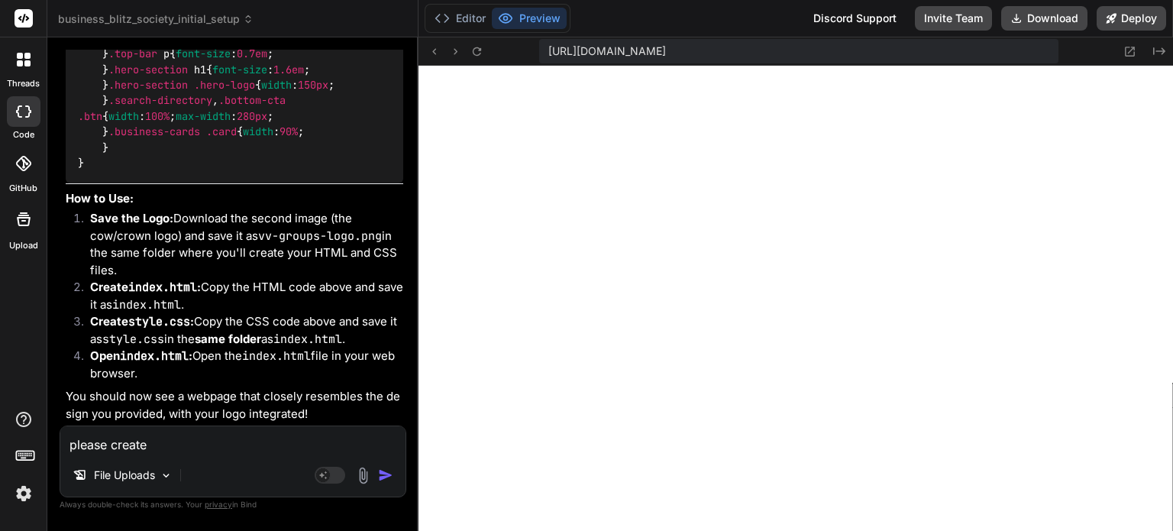
type textarea "please create i"
type textarea "x"
type textarea "please create it"
type textarea "x"
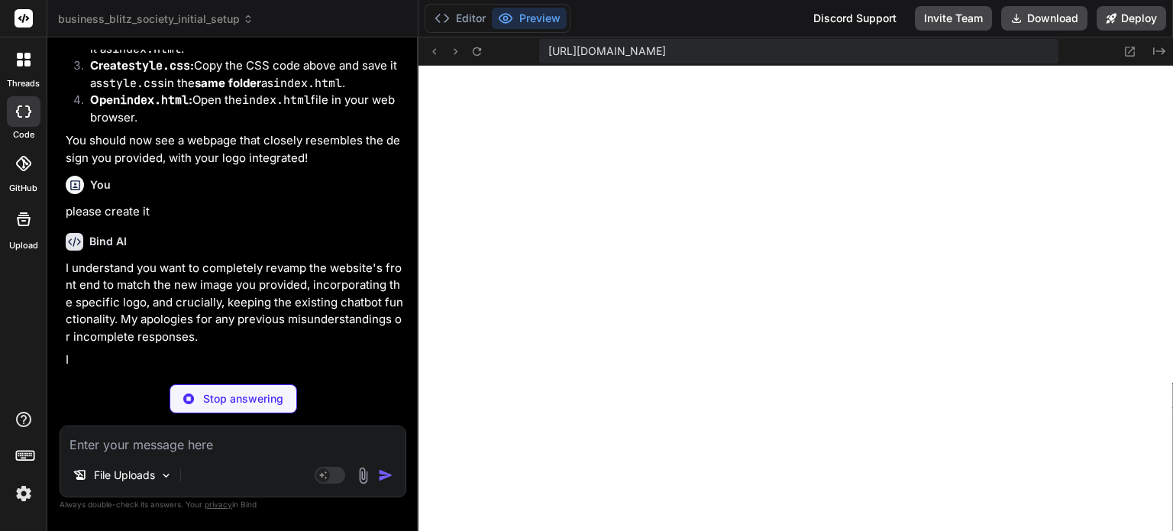
scroll to position [60950, 0]
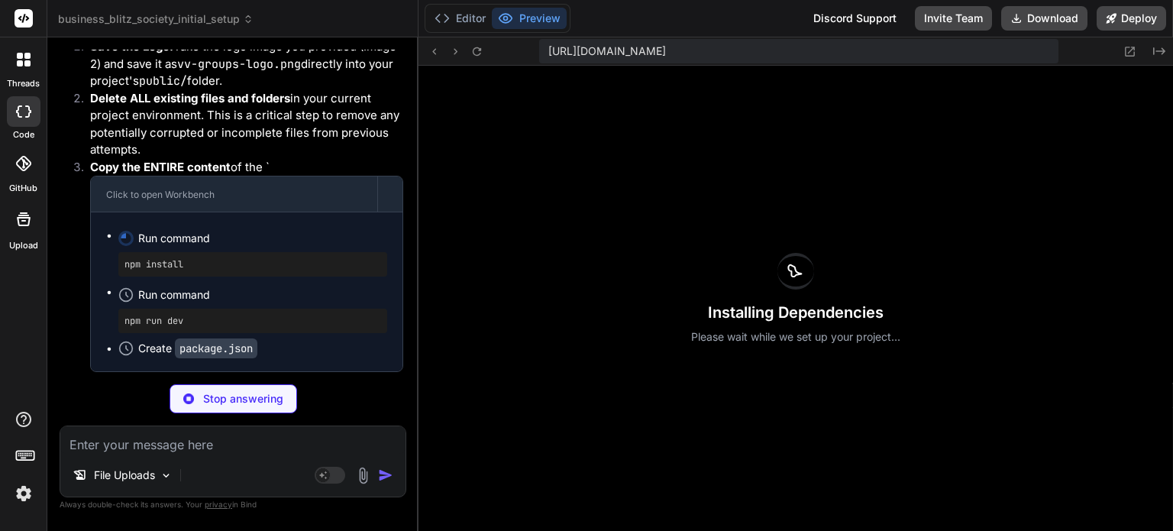
type textarea "x"
type textarea ""postcss": "^[DATE]", "tailwindcss": "^3.4.3", "vite": "^5.2.0" } }"
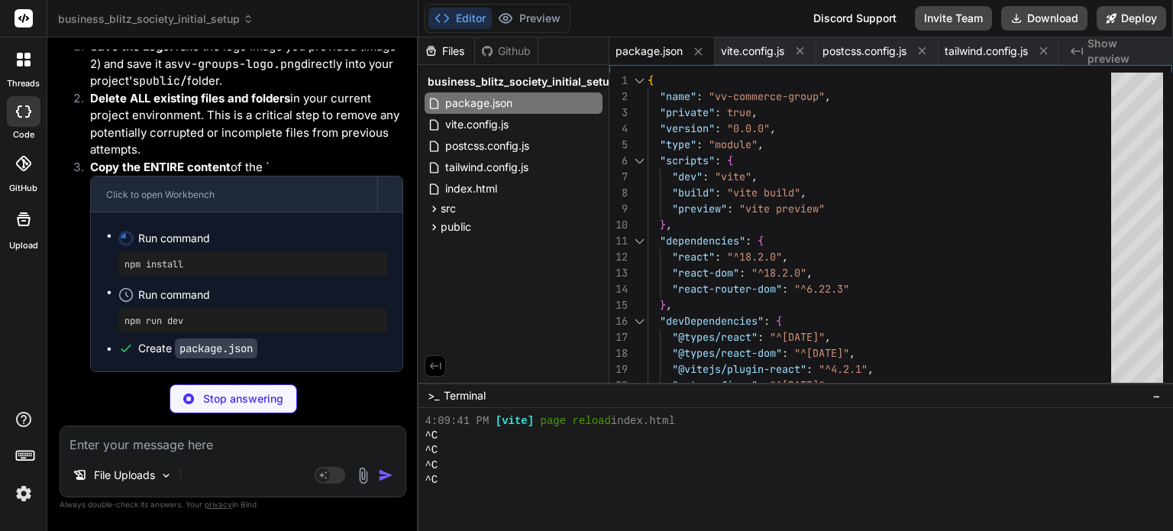
type textarea "x"
type textarea "import { defineConfig } from 'vite' import react from '@vitejs/plugin-react' //…"
type textarea "x"
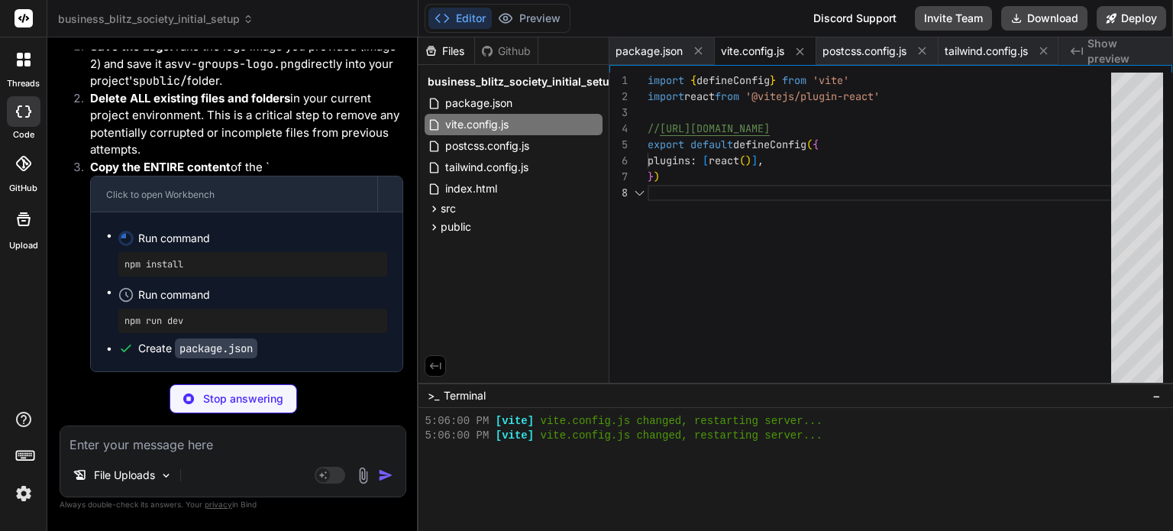
type textarea "export default { plugins: { tailwindcss: {}, autoprefixer: {}, }, }"
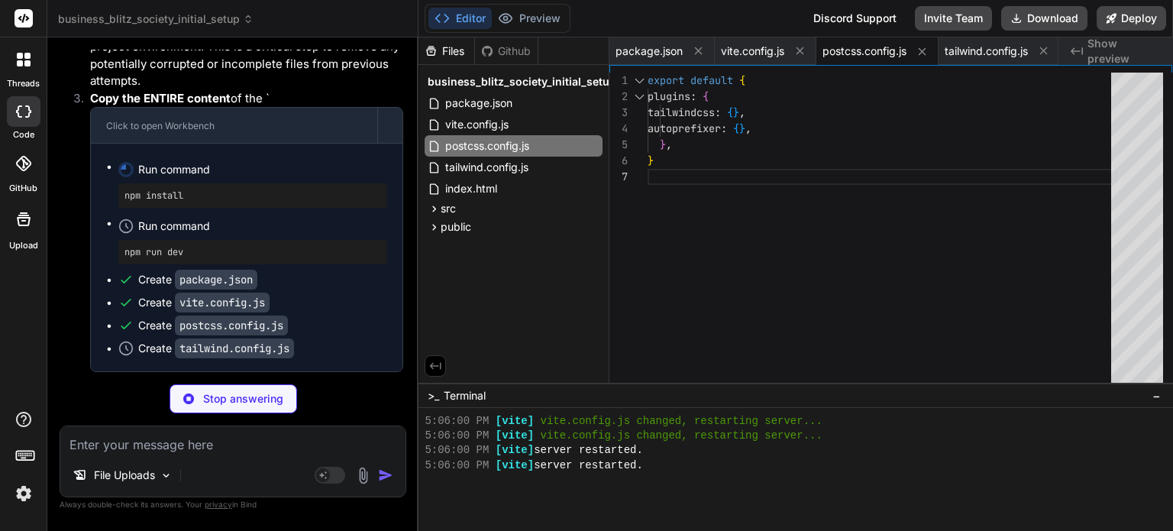
type textarea "x"
type textarea "sans: ['Poppins', 'Inter', 'sans-serif'], // Added Poppins as primary }, }, }, …"
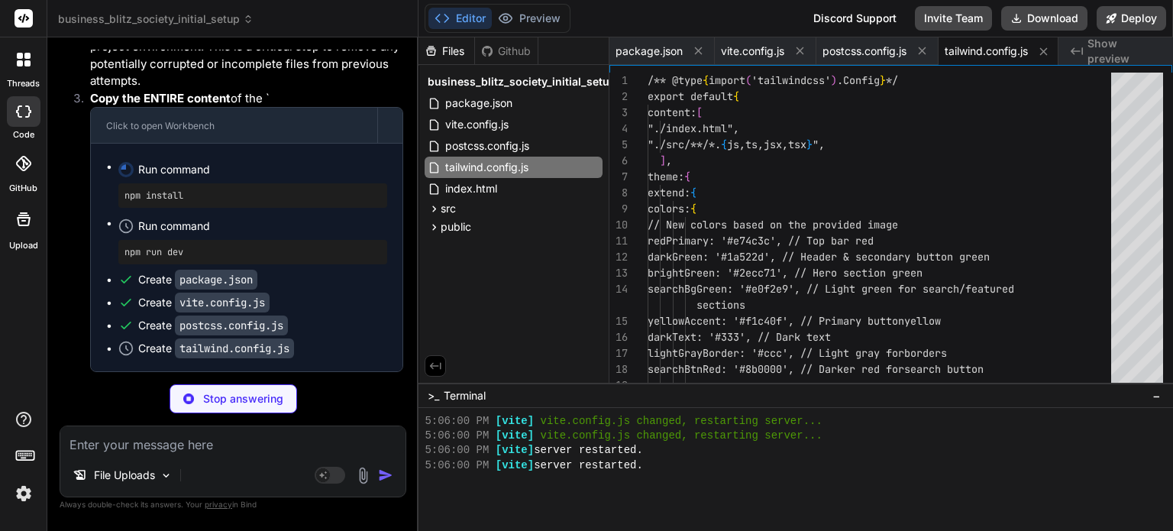
scroll to position [0, 7]
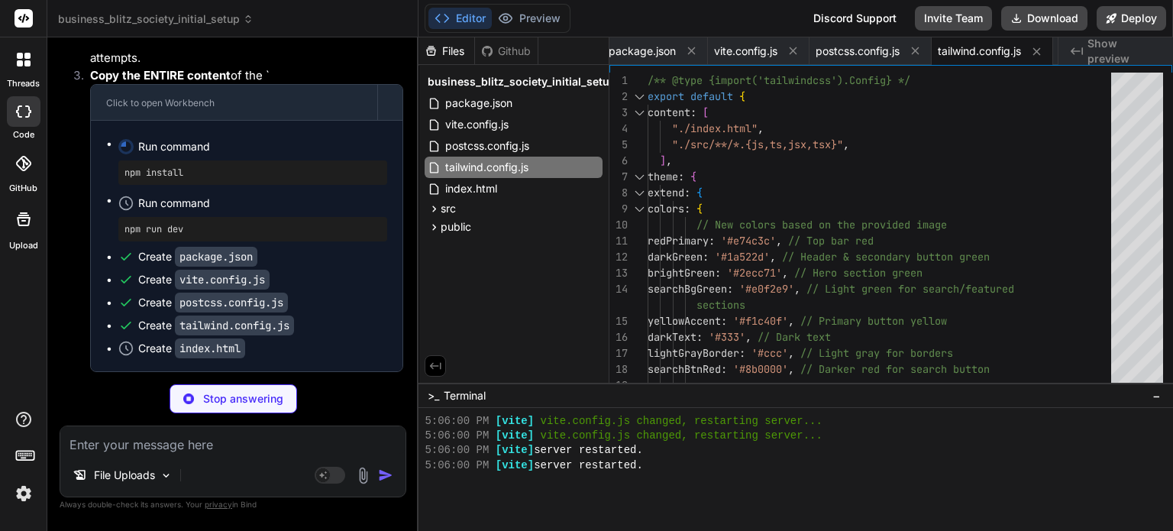
type textarea "x"
type textarea "<!-- Font Awesome for icons (for dropdown arrows, etc.) --> <link rel="styleshe…"
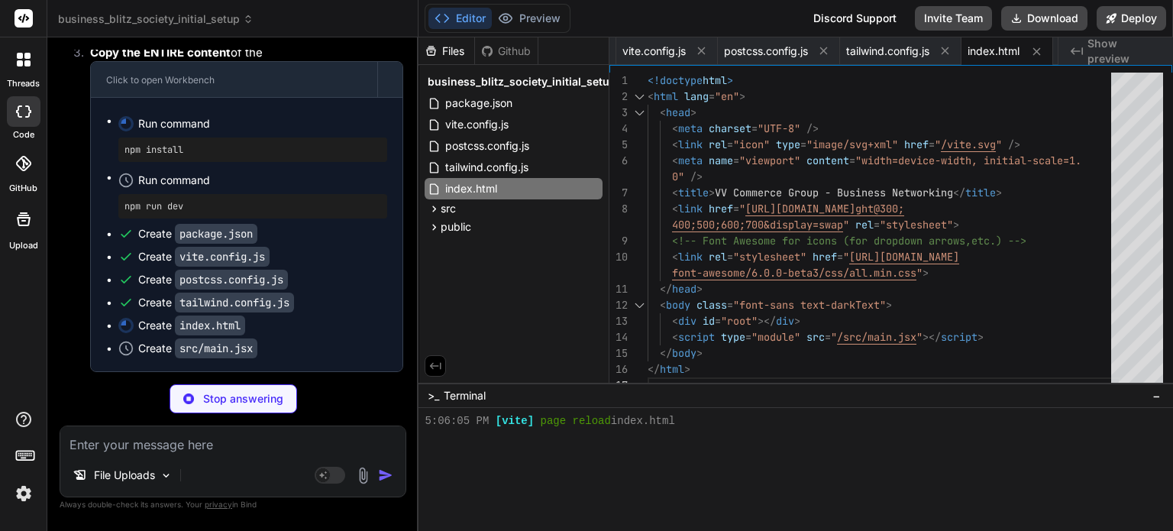
type textarea "x"
type textarea "<BrowserRouter> <AuthProvider> {/* Wrap App with AuthProvider */} <App /> </Aut…"
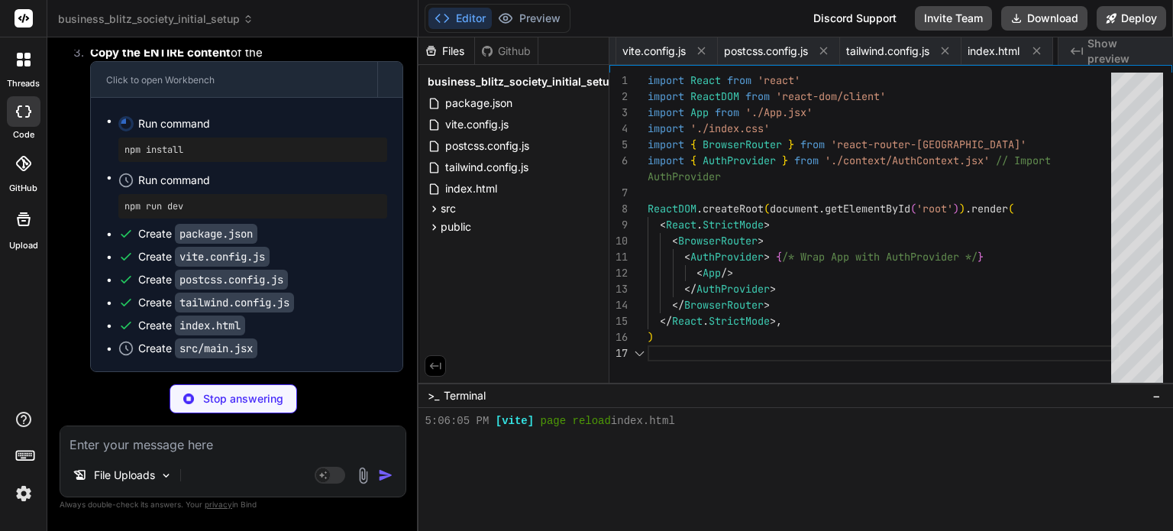
scroll to position [0, 190]
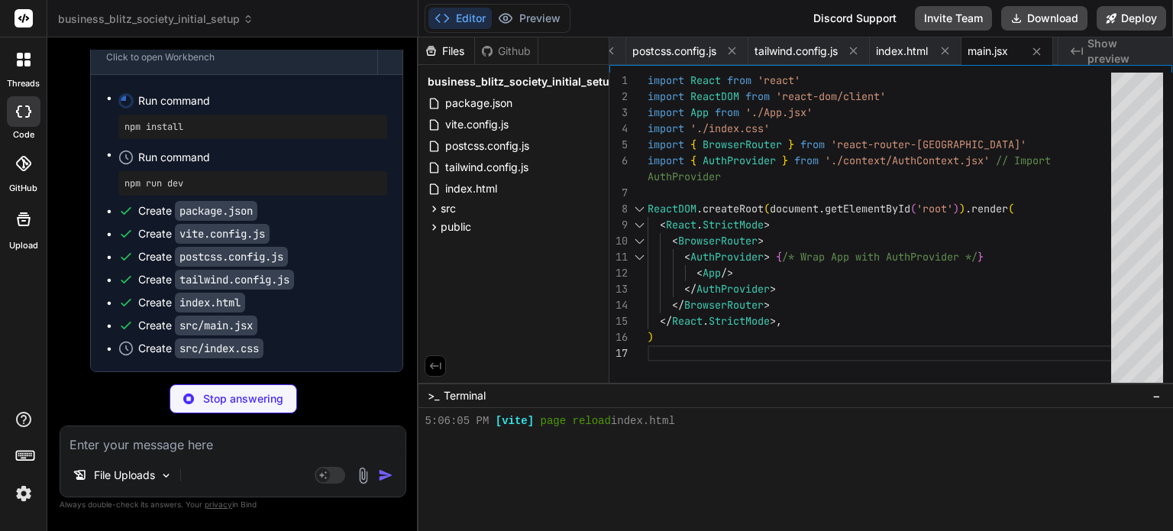
type textarea "x"
type textarea "border-radius: 0.75rem; margin-bottom: 0.5rem; align-self: flex-start; max-widt…"
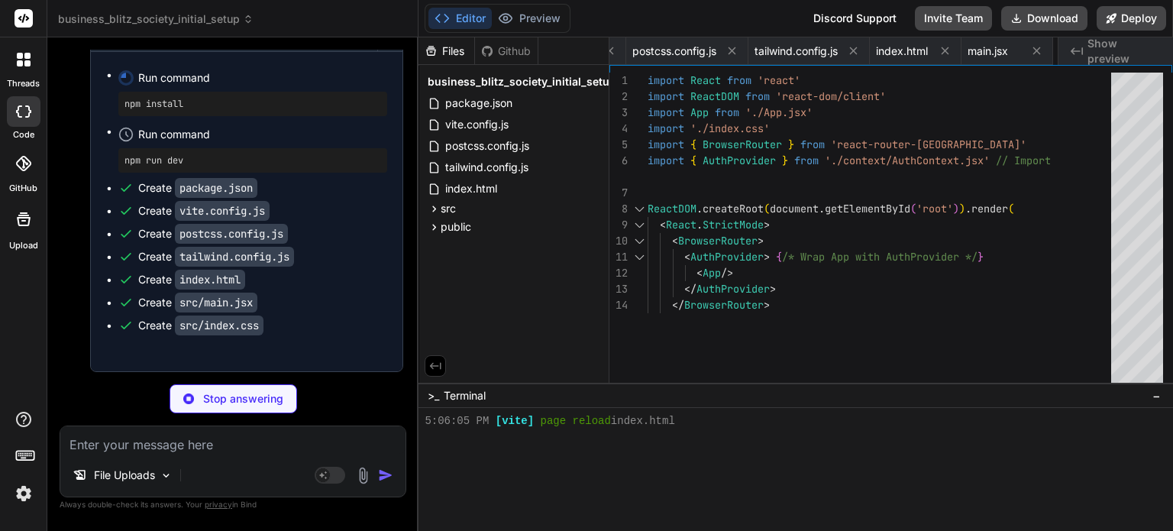
type textarea "x"
type textarea "</main> <Footer /> <Chatbot /> {/* Render the Chatbot component */} </div> ); }…"
type textarea "x"
type textarea "alt="VV-GROUPS Logo" className={className} style={{ width: width, height: heigh…"
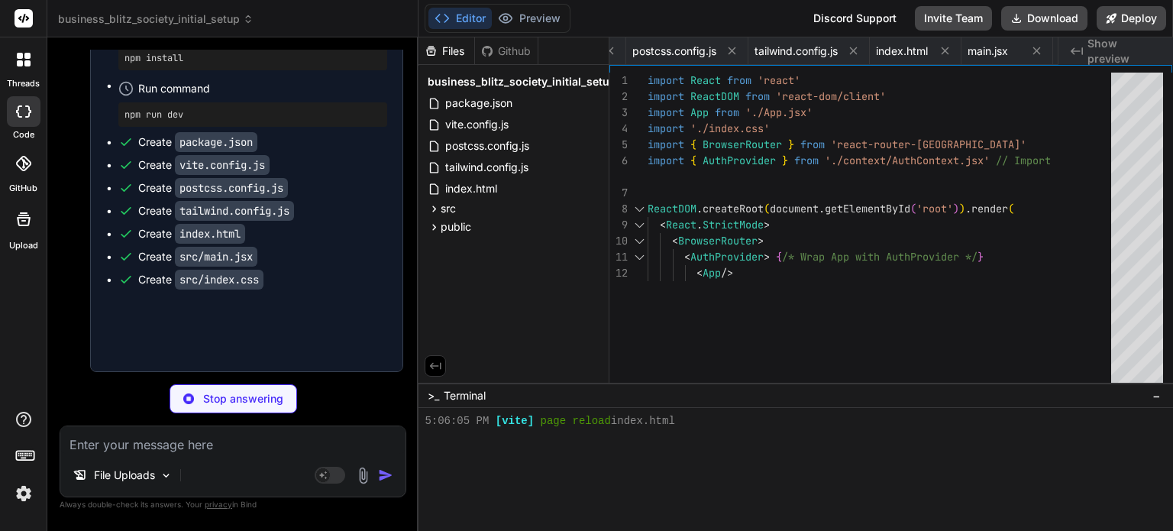
type textarea "x"
type textarea "</div> )} </header> </> ); } export default Header;"
type textarea "x"
type textarea "</footer> ); } export default Footer;"
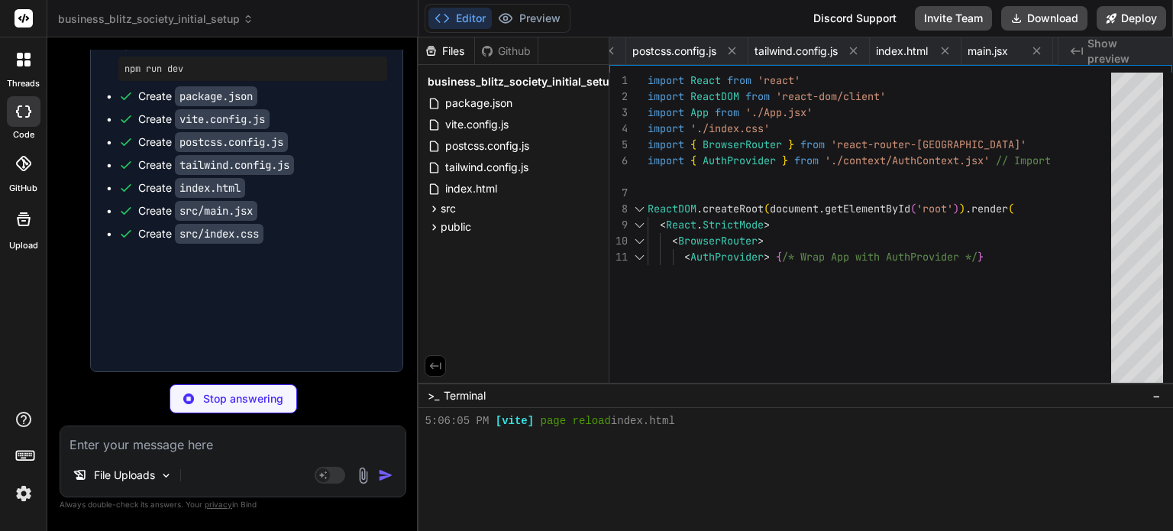
type textarea "x"
type textarea "</Link> </div> </section> </div> ); } export default HomePage;"
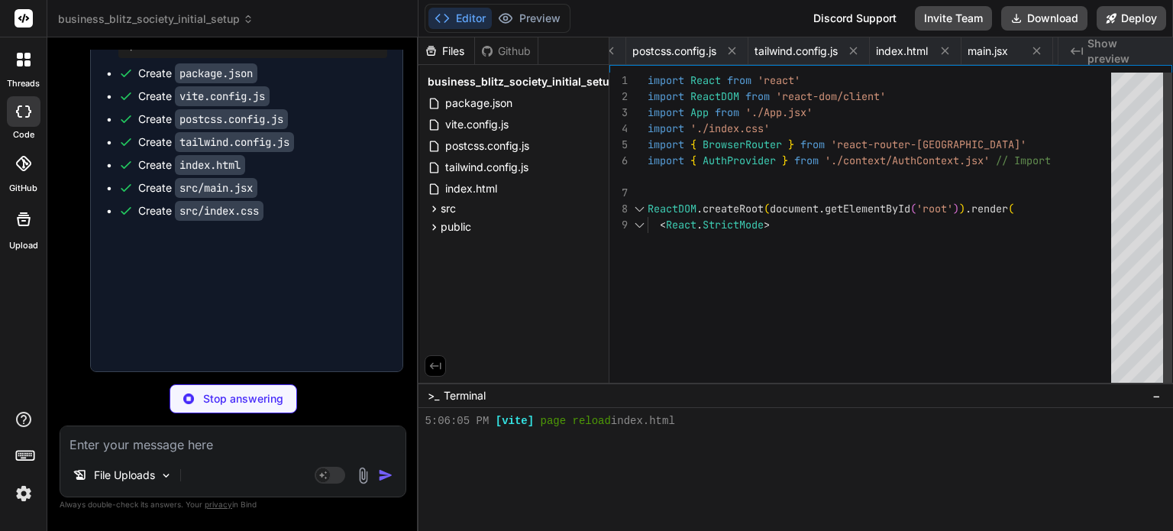
type textarea "x"
type textarea "</ul> </div> </div> ); } export default AboutPage;"
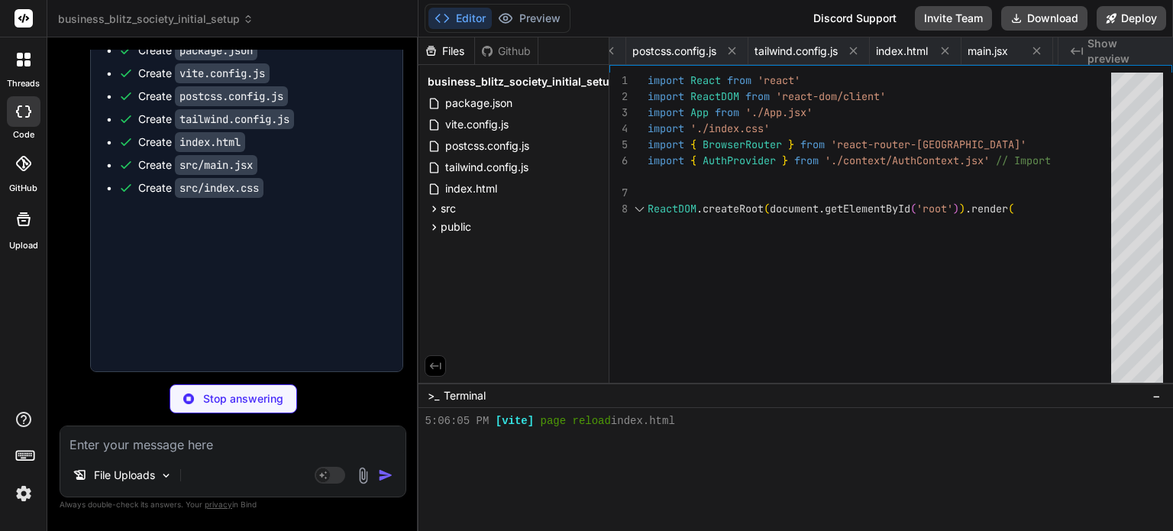
type textarea "x"
type textarea "</p> </div> </div> </div> ); } export default ServicesPage;"
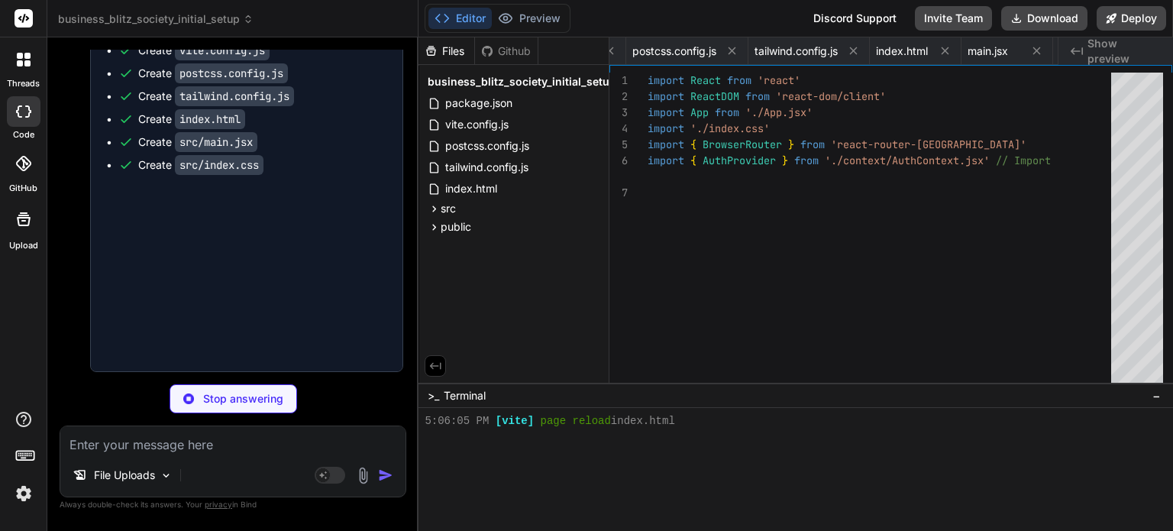
type textarea "x"
type textarea "); } export default ContactPage;"
type textarea "x"
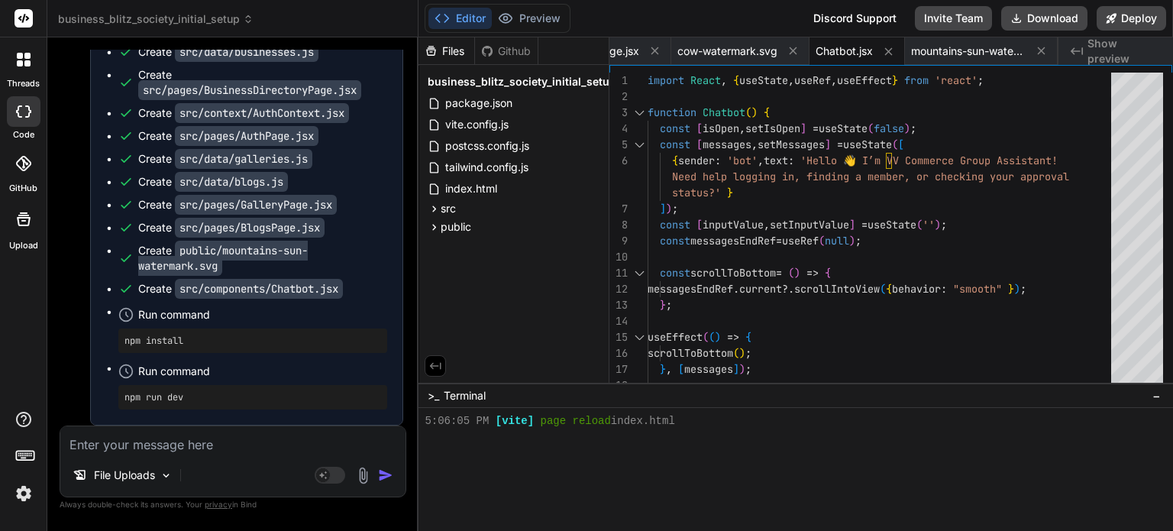
scroll to position [62517, 0]
click at [535, 20] on button "Preview" at bounding box center [529, 18] width 75 height 21
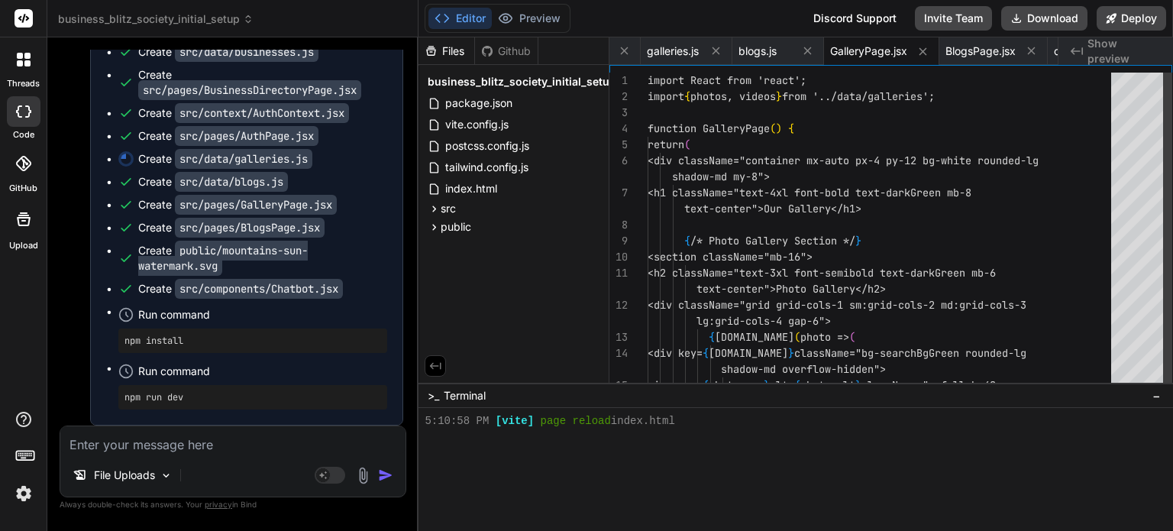
scroll to position [0, 2396]
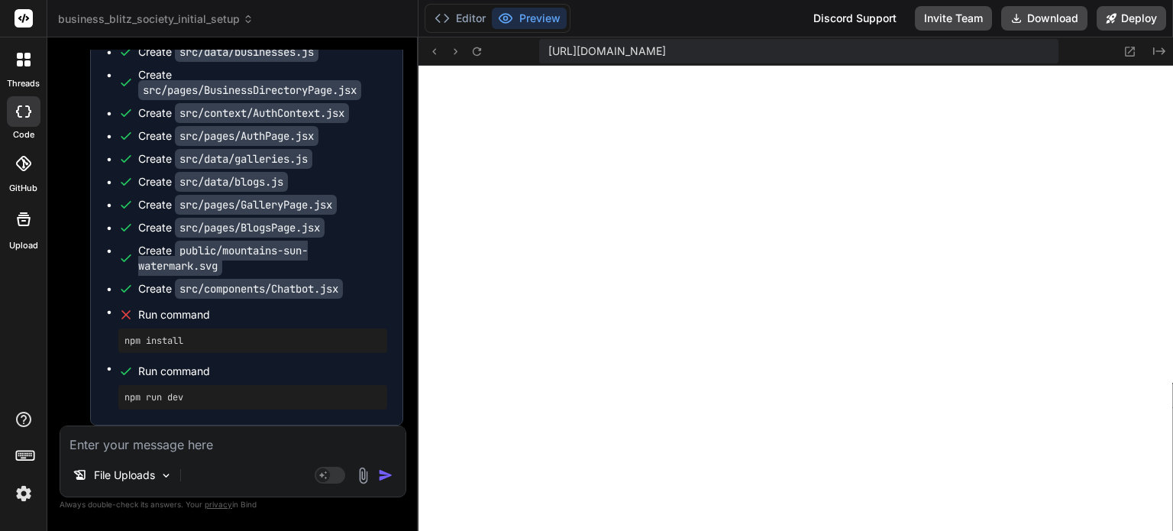
click at [137, 445] on textarea at bounding box center [232, 439] width 345 height 27
paste textarea "Great — below is a **self-contained static website (HTML + CSS + JS)** you can …"
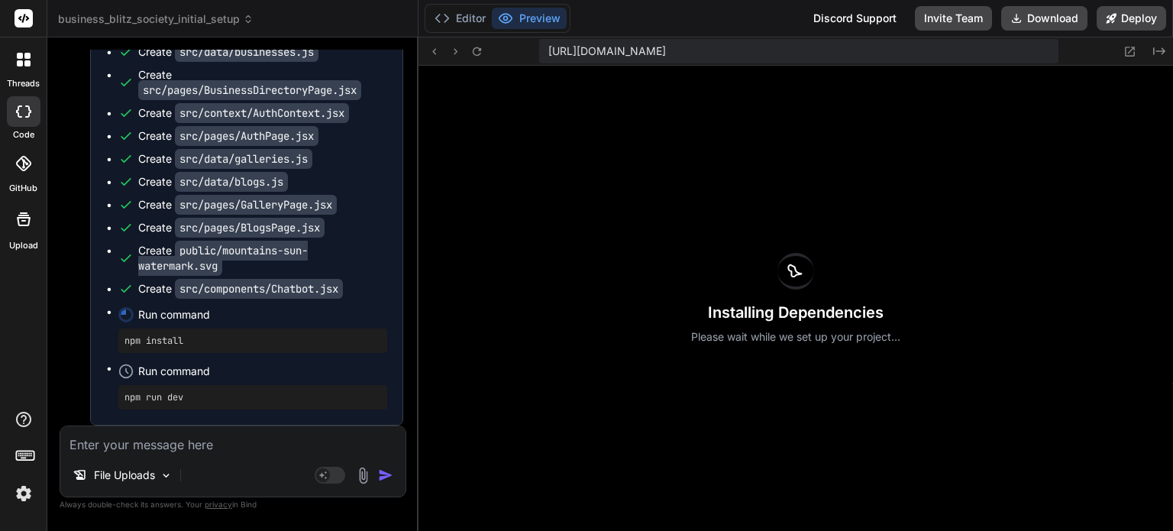
scroll to position [67438, 0]
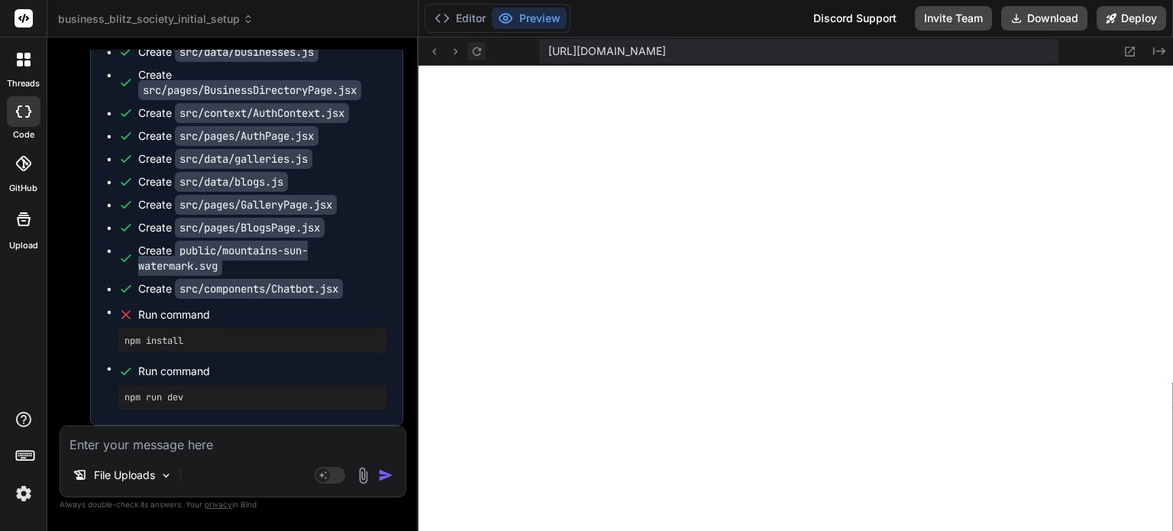
click at [476, 47] on icon at bounding box center [476, 51] width 13 height 13
click at [128, 448] on textarea at bounding box center [232, 439] width 345 height 27
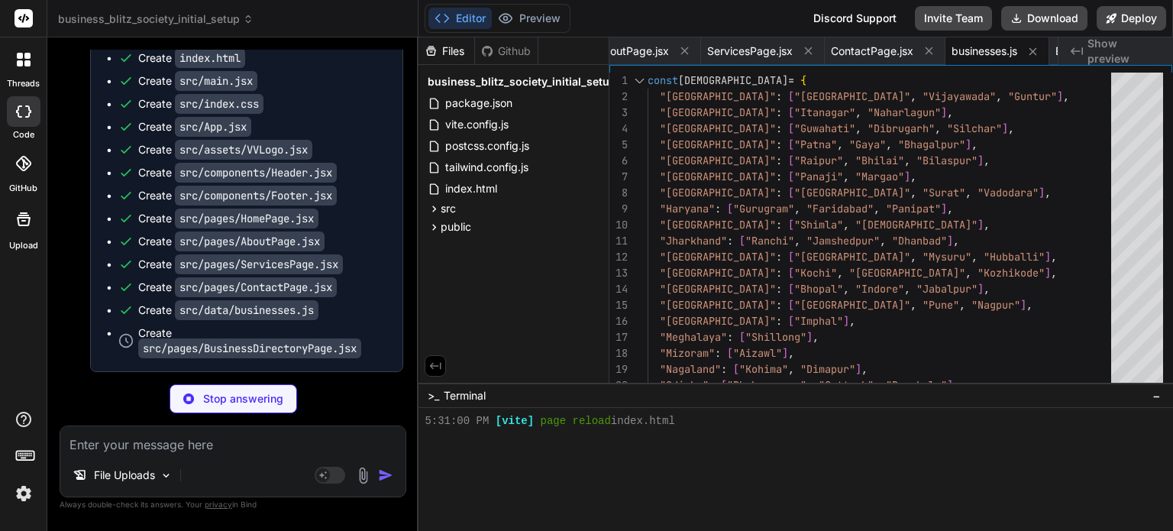
scroll to position [69299, 0]
click at [550, 17] on button "Preview" at bounding box center [529, 18] width 75 height 21
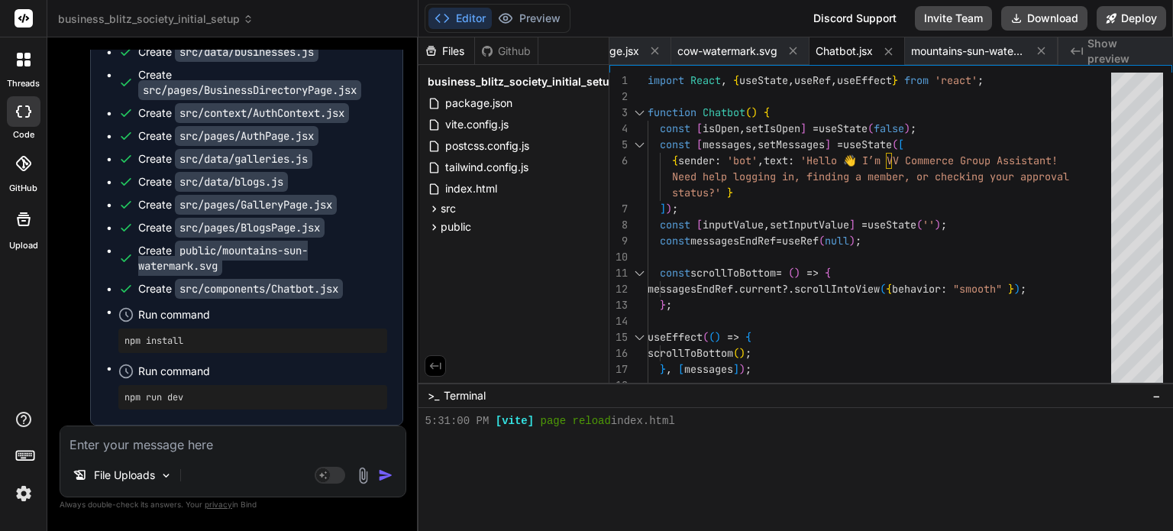
scroll to position [69558, 0]
click at [541, 15] on button "Preview" at bounding box center [529, 18] width 75 height 21
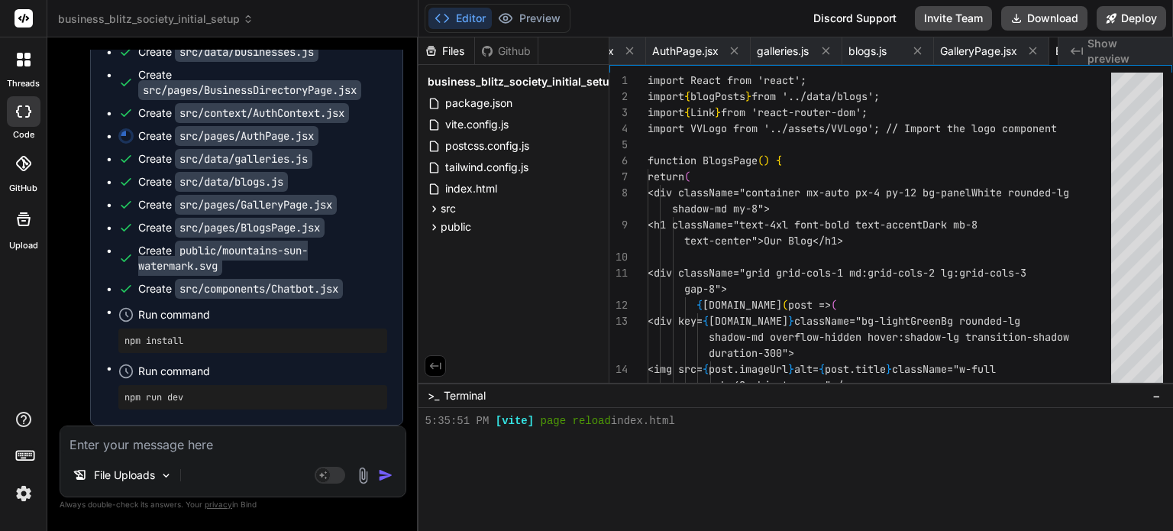
scroll to position [0, 2396]
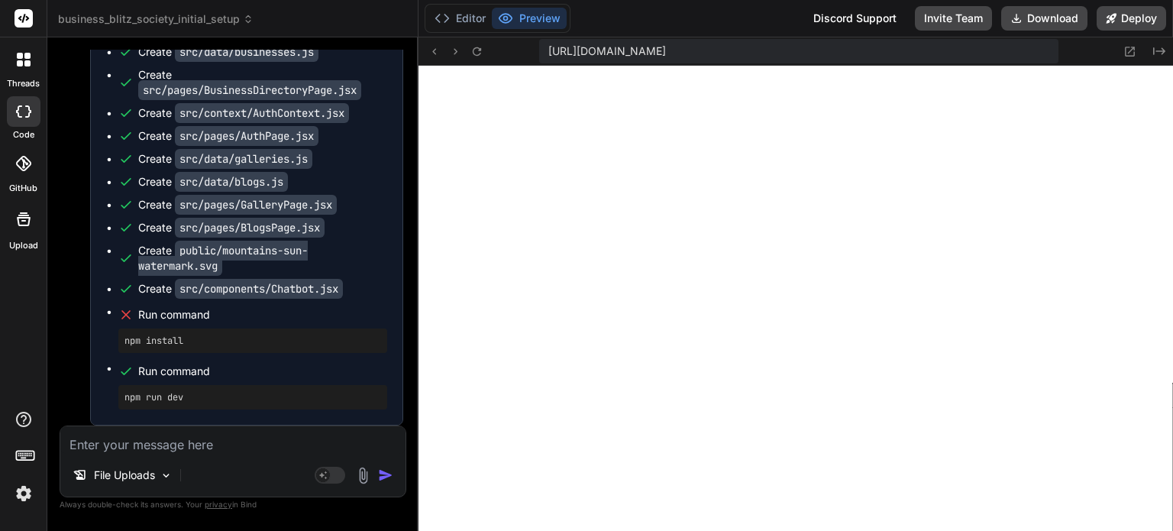
click at [122, 451] on textarea at bounding box center [232, 439] width 345 height 27
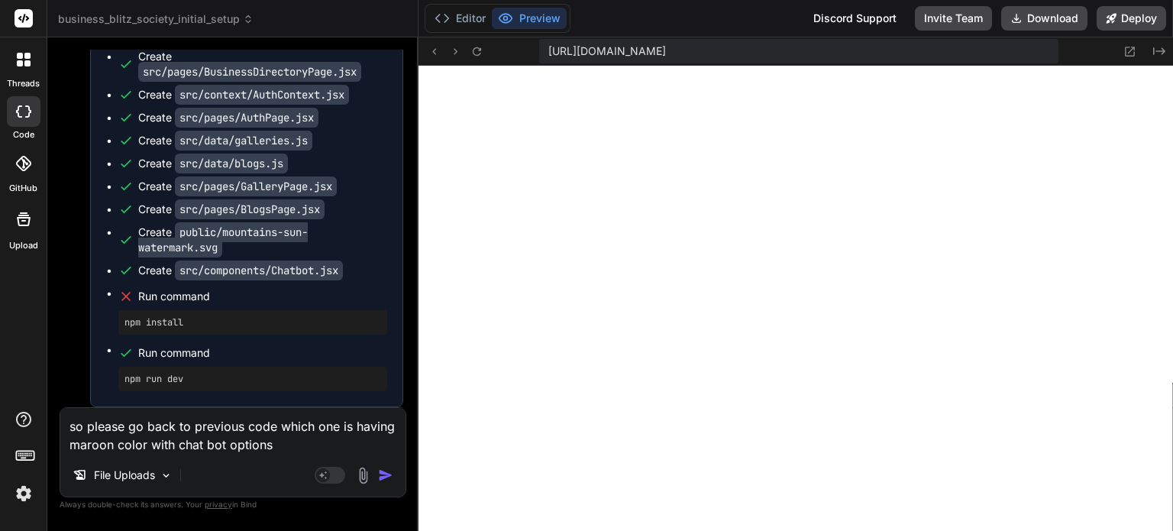
click at [145, 426] on textarea "so please go back to previous code which one is having maroon color with chat b…" at bounding box center [232, 431] width 345 height 46
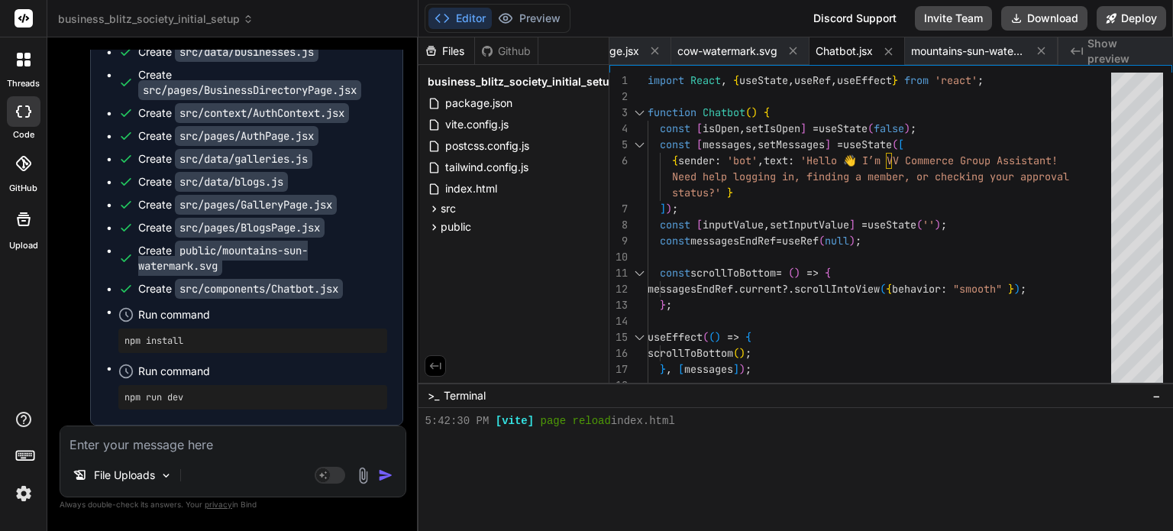
scroll to position [70810, 0]
click at [534, 21] on button "Preview" at bounding box center [529, 18] width 75 height 21
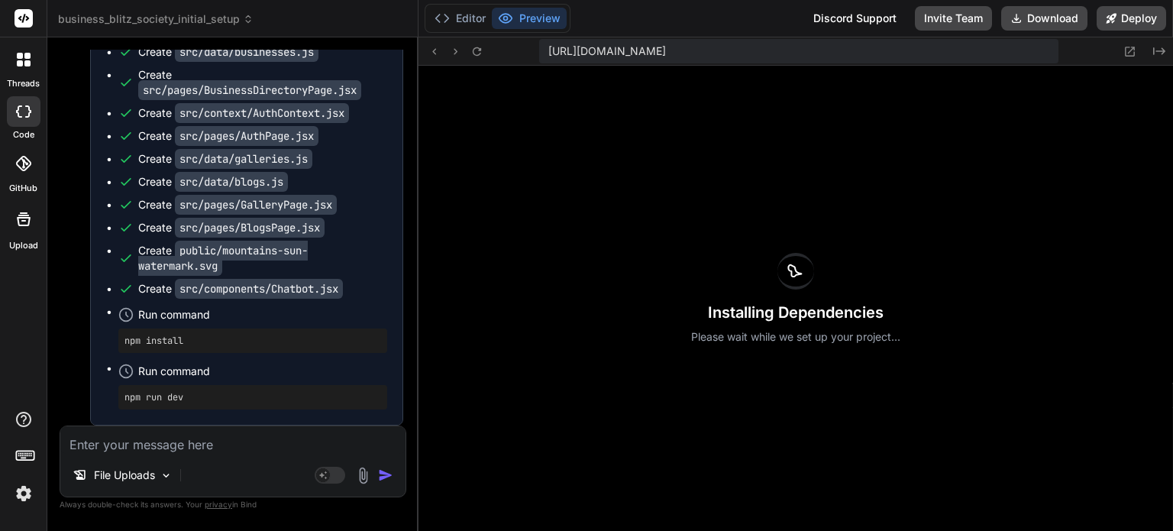
scroll to position [67679, 0]
drag, startPoint x: 97, startPoint y: 273, endPoint x: 187, endPoint y: 279, distance: 90.4
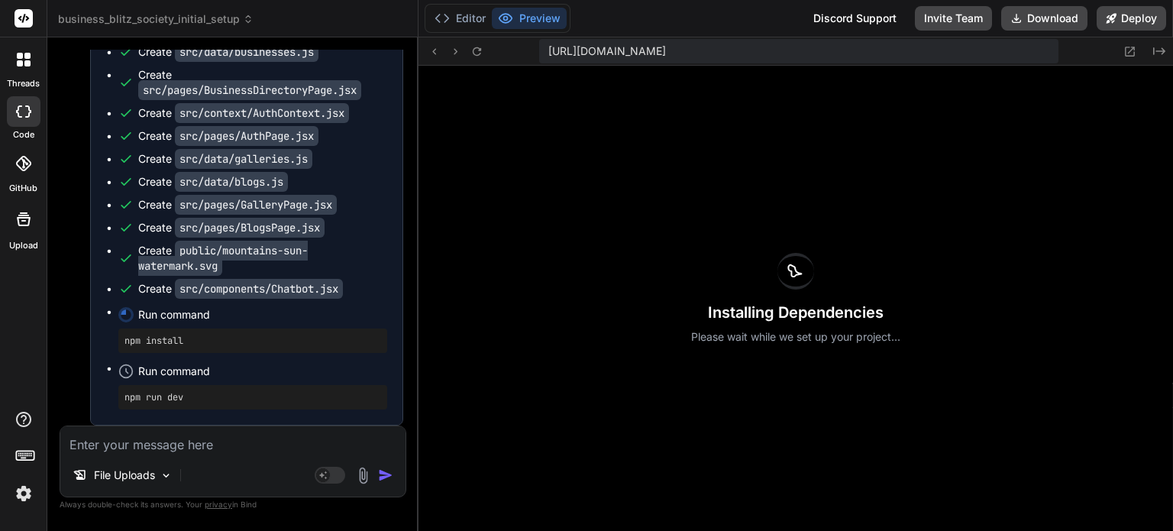
scroll to position [70810, 0]
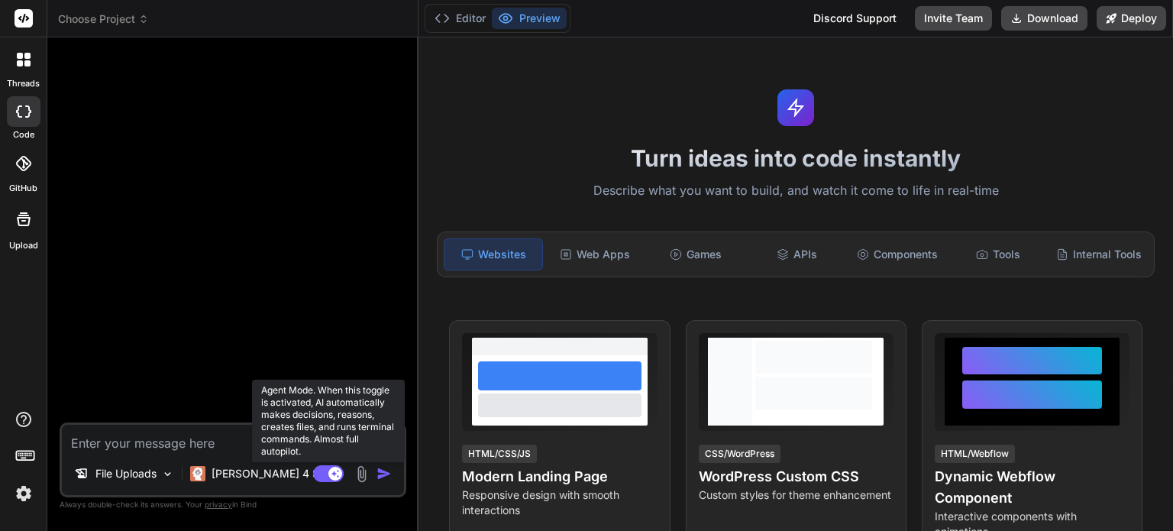
click at [321, 474] on rect at bounding box center [328, 473] width 31 height 17
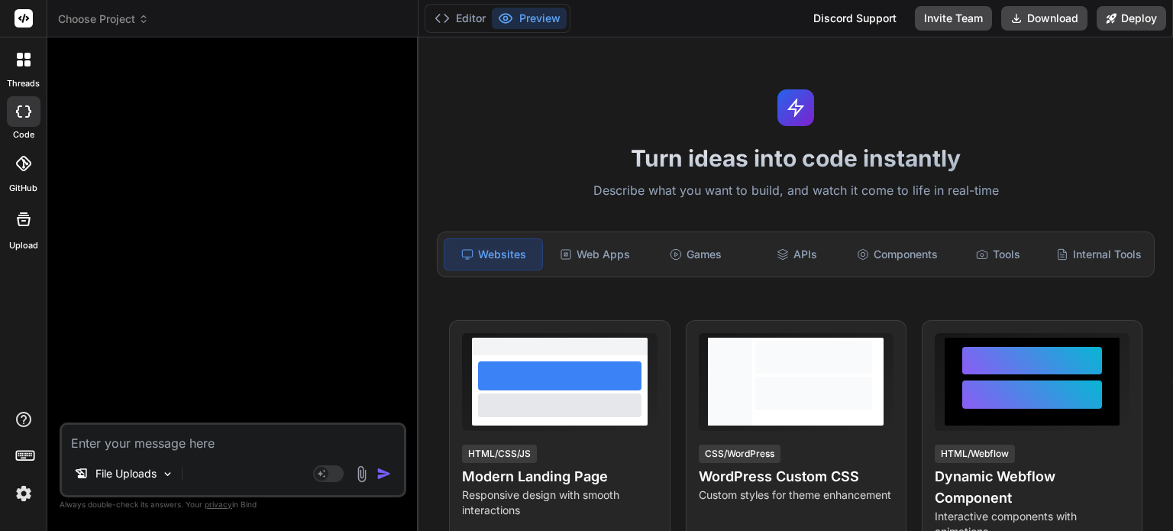
click at [119, 15] on span "Choose Project" at bounding box center [103, 18] width 91 height 15
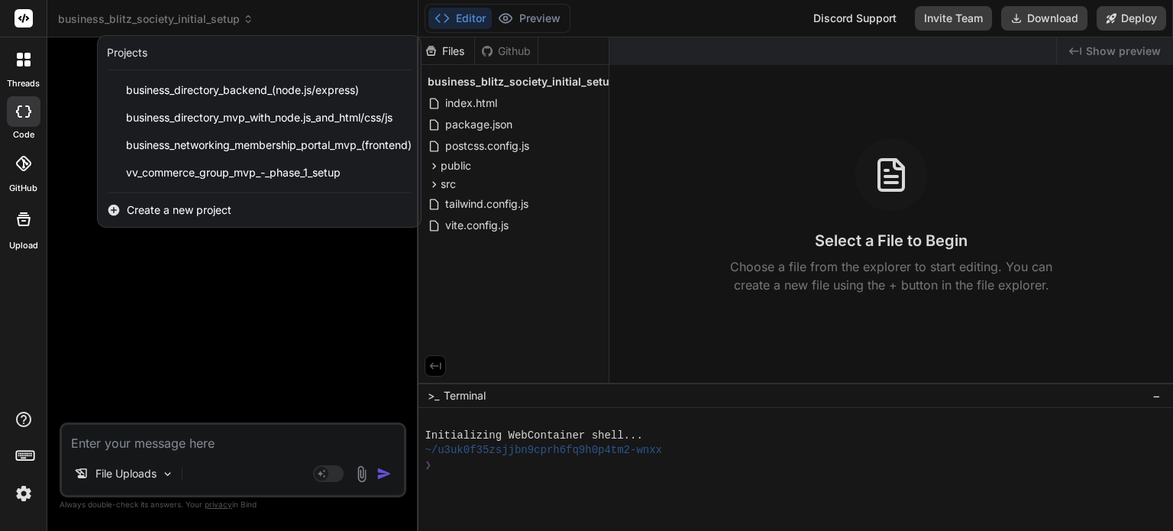
click at [93, 284] on div at bounding box center [586, 265] width 1173 height 531
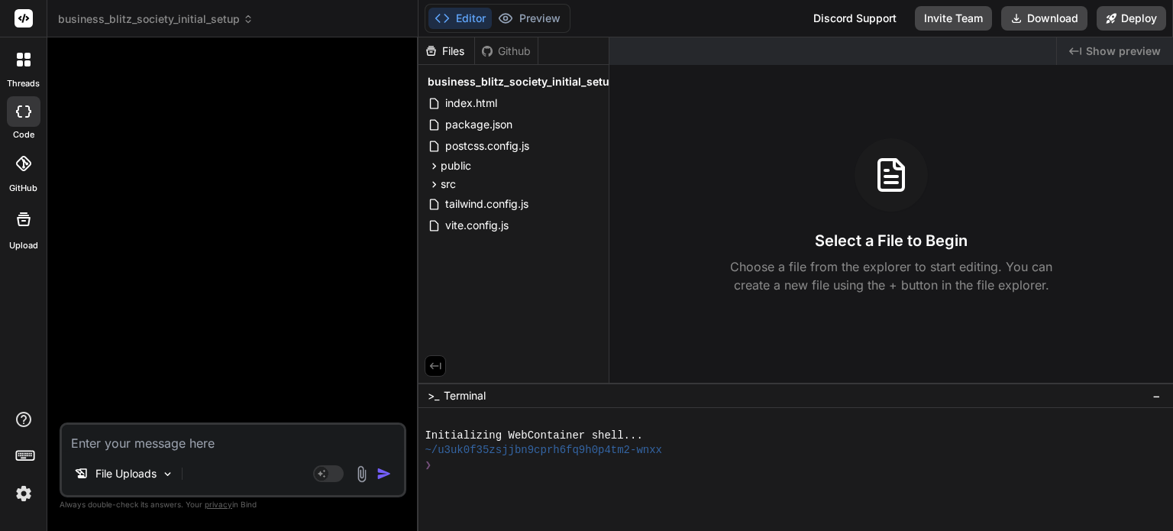
click at [23, 57] on icon at bounding box center [24, 60] width 14 height 14
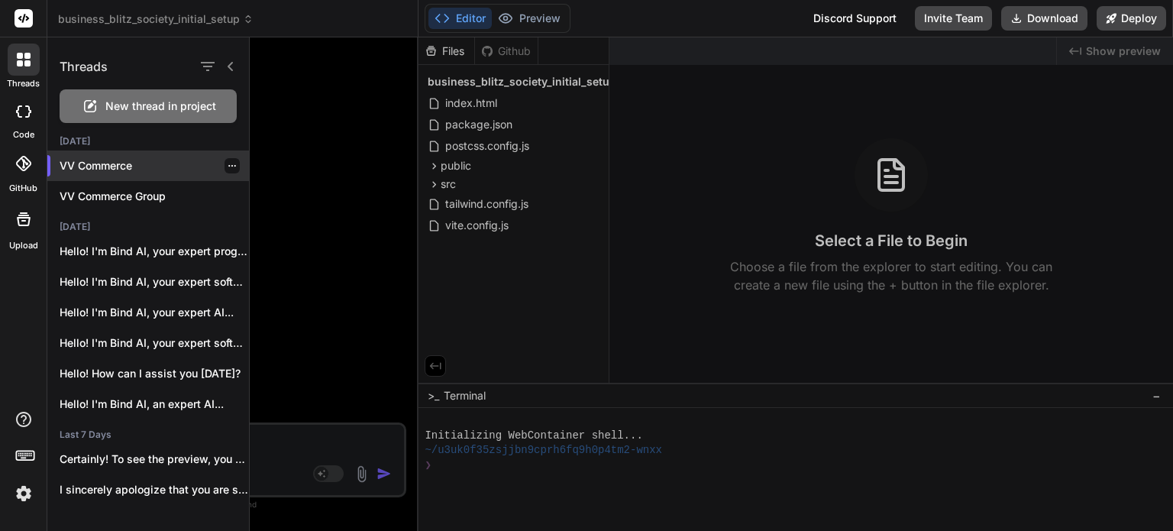
click at [121, 159] on p "VV Commerce" at bounding box center [154, 165] width 189 height 15
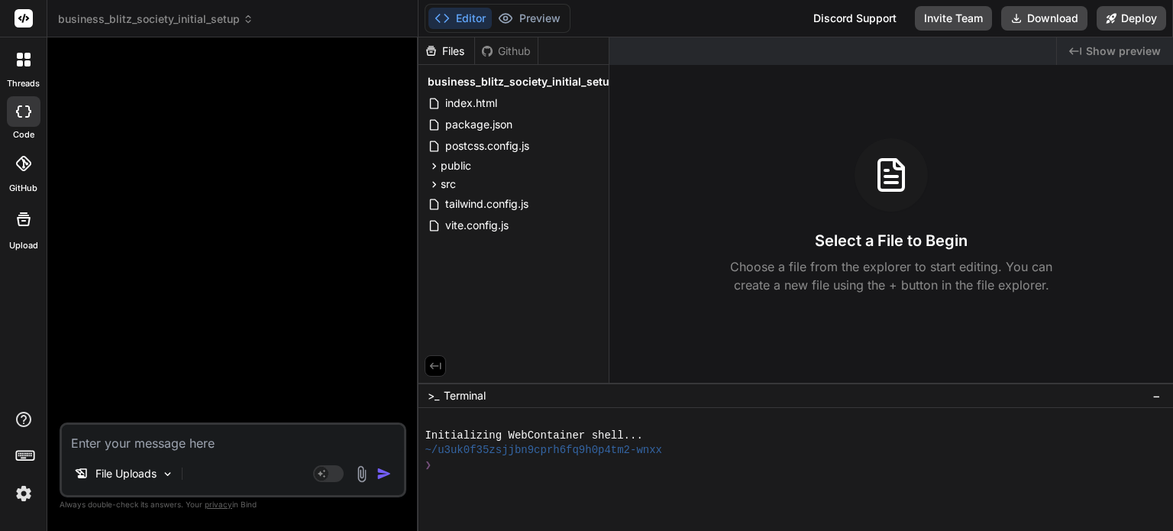
click at [154, 186] on div at bounding box center [235, 236] width 344 height 373
click at [24, 64] on icon at bounding box center [27, 63] width 6 height 6
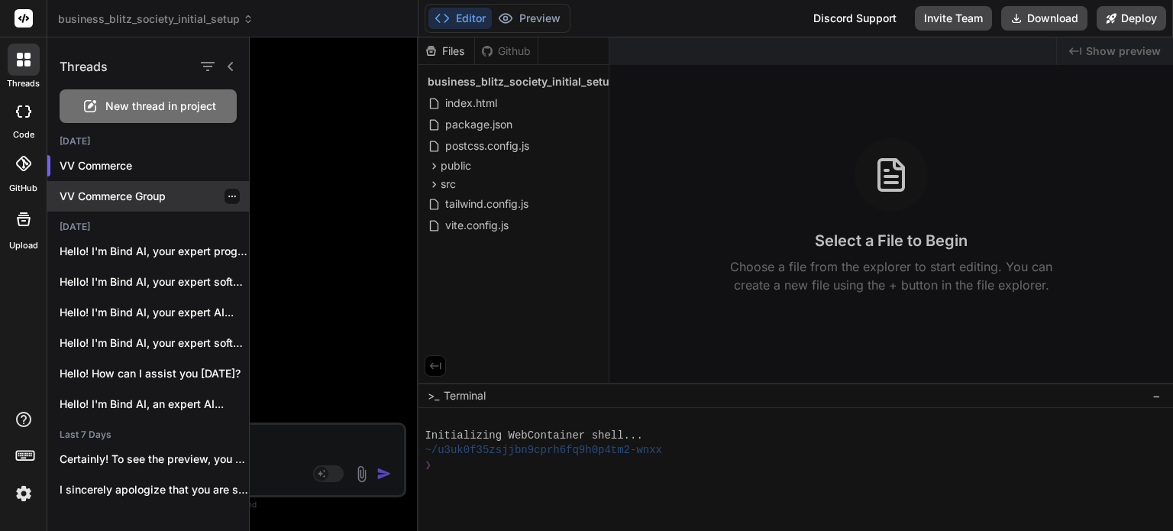
click at [121, 192] on p "VV Commerce Group" at bounding box center [154, 196] width 189 height 15
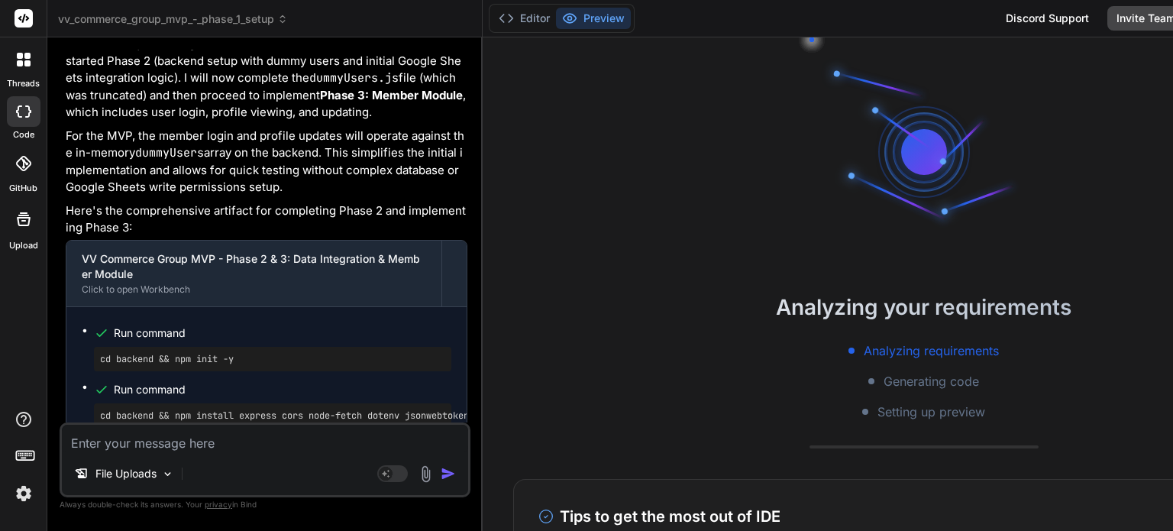
scroll to position [8079, 0]
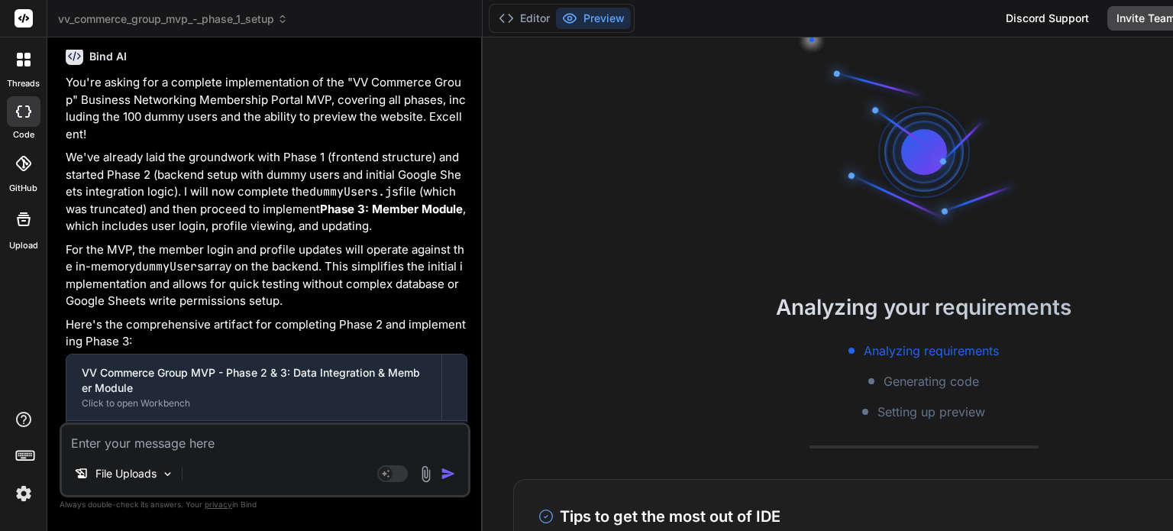
click at [32, 62] on div at bounding box center [24, 60] width 32 height 32
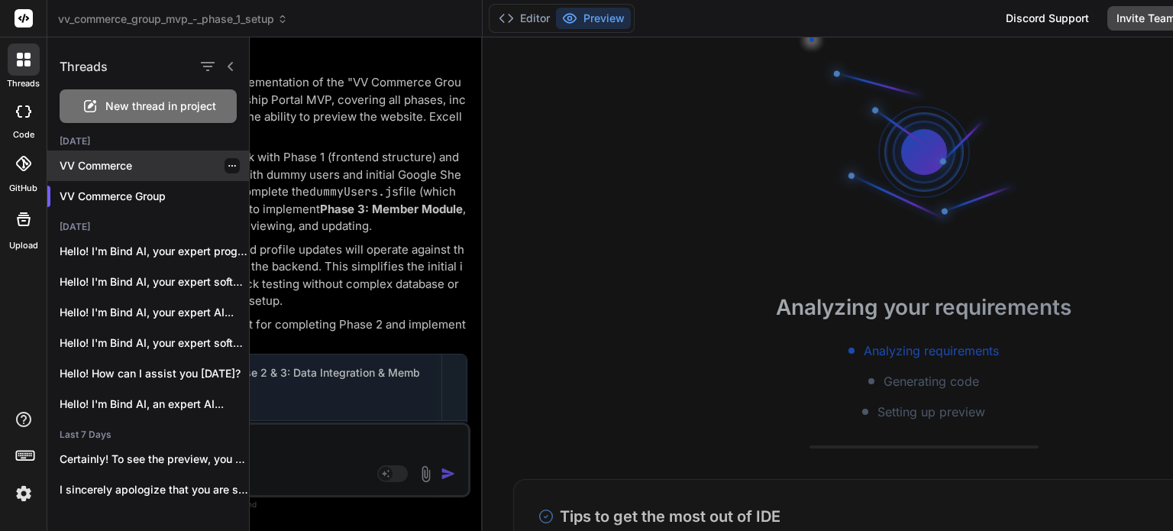
click at [108, 162] on p "VV Commerce" at bounding box center [154, 165] width 189 height 15
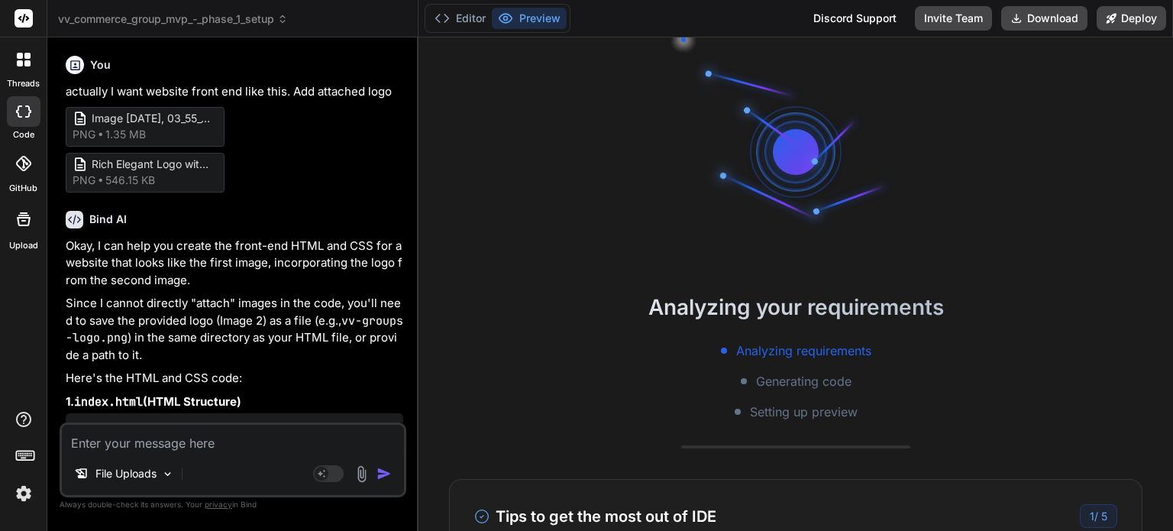
type textarea "x"
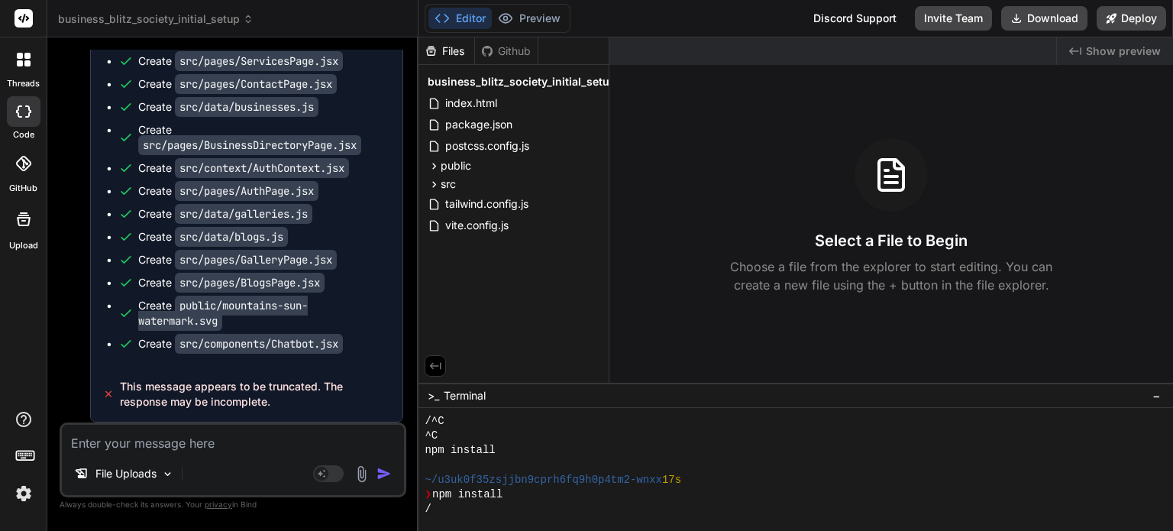
scroll to position [19447, 0]
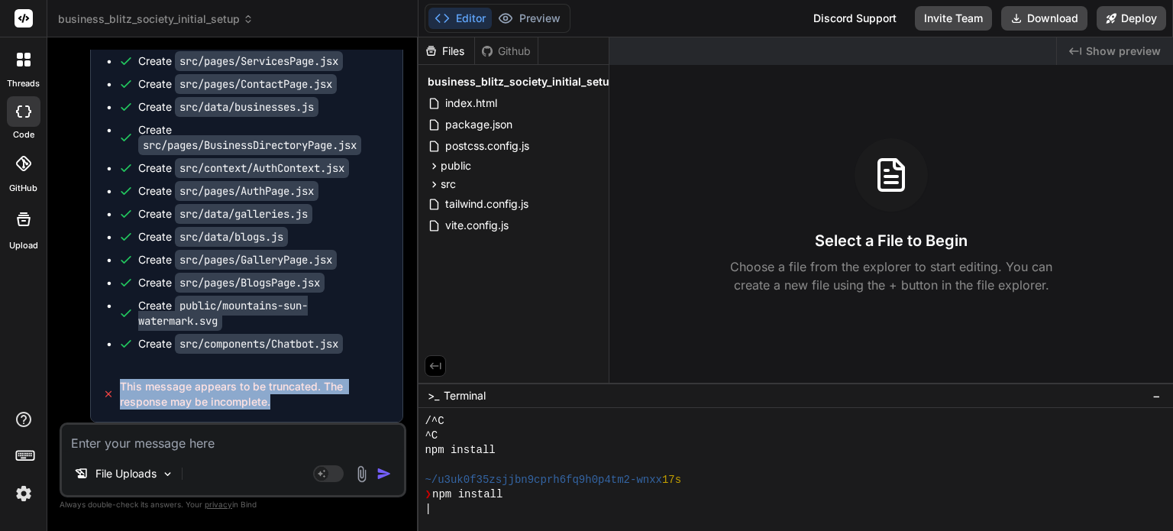
drag, startPoint x: 279, startPoint y: 403, endPoint x: 121, endPoint y: 391, distance: 158.5
click at [121, 391] on span "This message appears to be truncated. The response may be incomplete." at bounding box center [255, 394] width 270 height 31
copy span "This message appears to be truncated. The response may be incomplete."
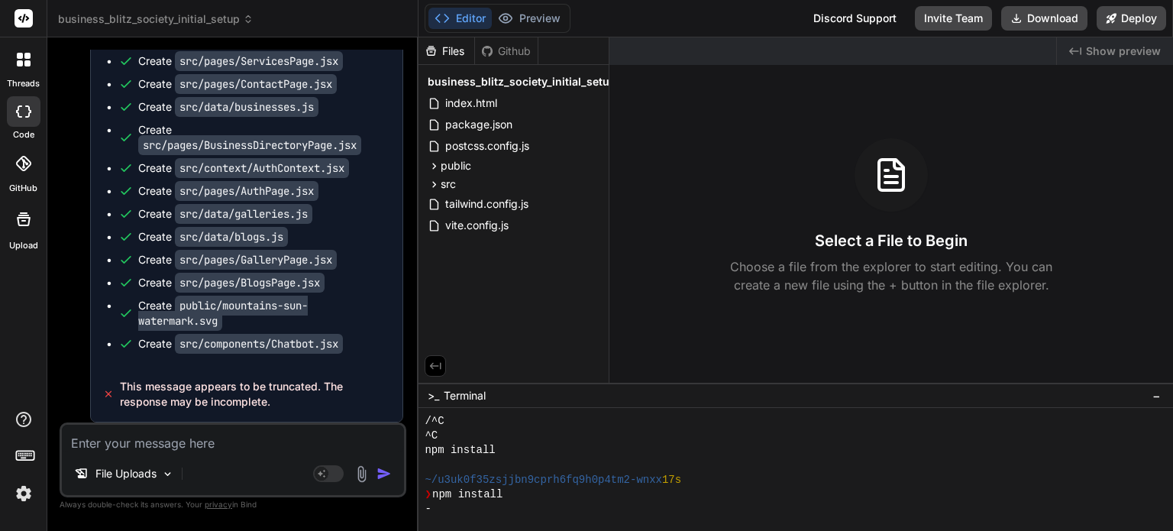
click at [127, 447] on textarea at bounding box center [233, 438] width 342 height 27
type textarea "a"
type textarea "x"
type textarea "ag"
type textarea "x"
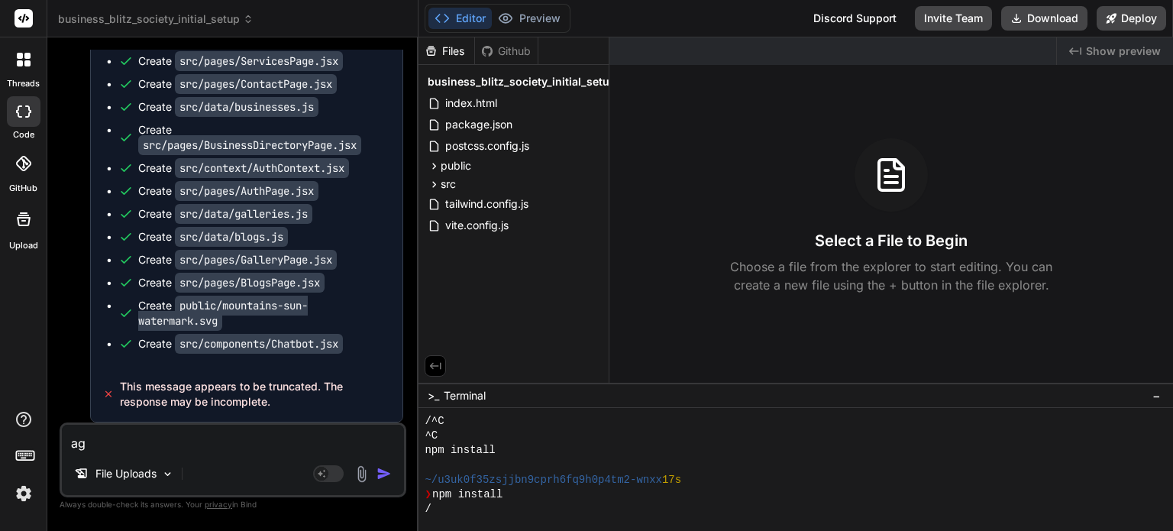
type textarea "aga"
type textarea "x"
type textarea "agai"
type textarea "x"
type textarea "again"
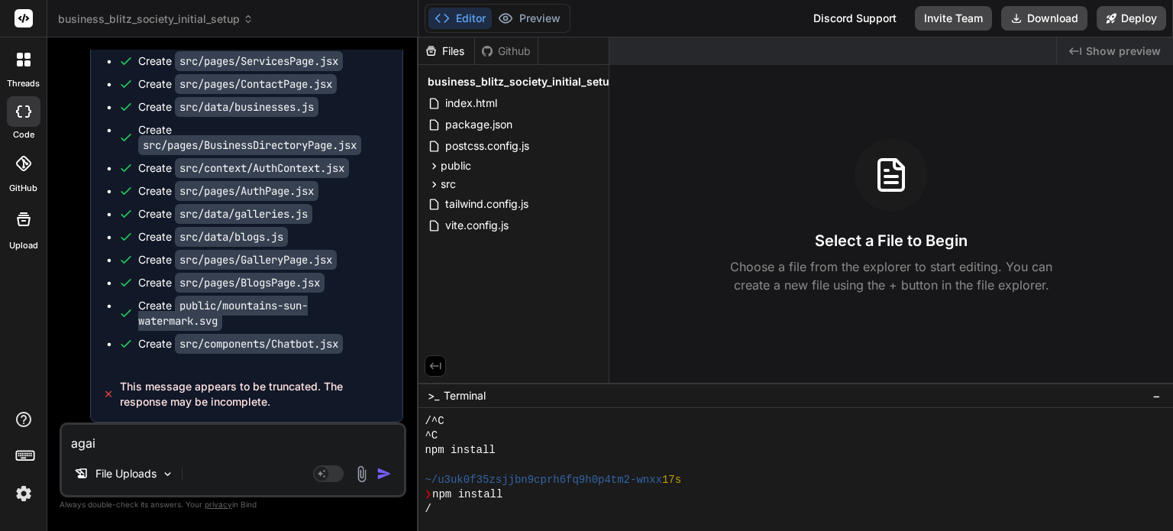
type textarea "x"
type textarea "again"
type textarea "x"
type textarea "again i"
type textarea "x"
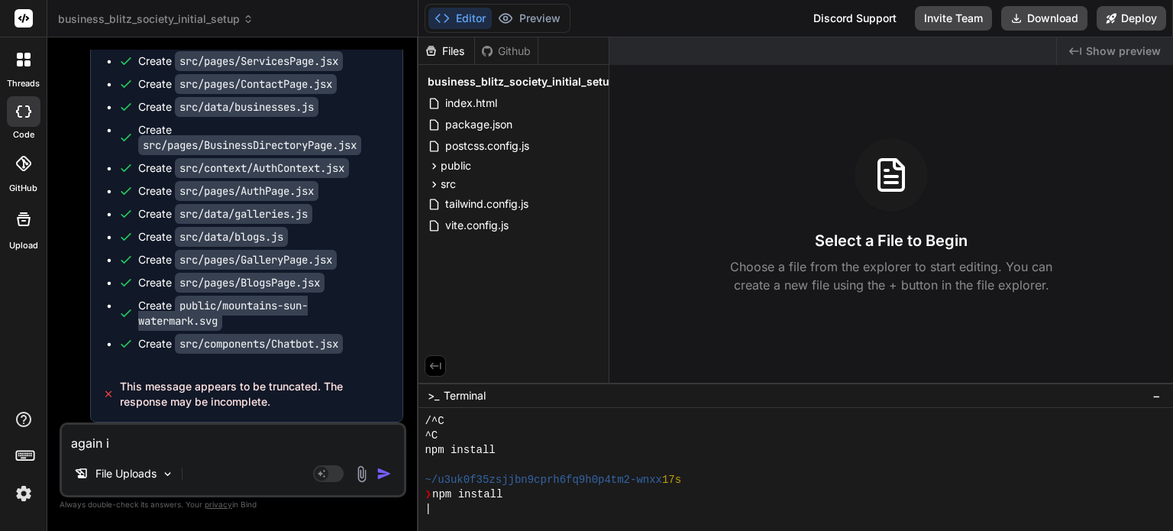
type textarea "again i"
type textarea "x"
type textarea "again i a"
type textarea "x"
type textarea "again i am"
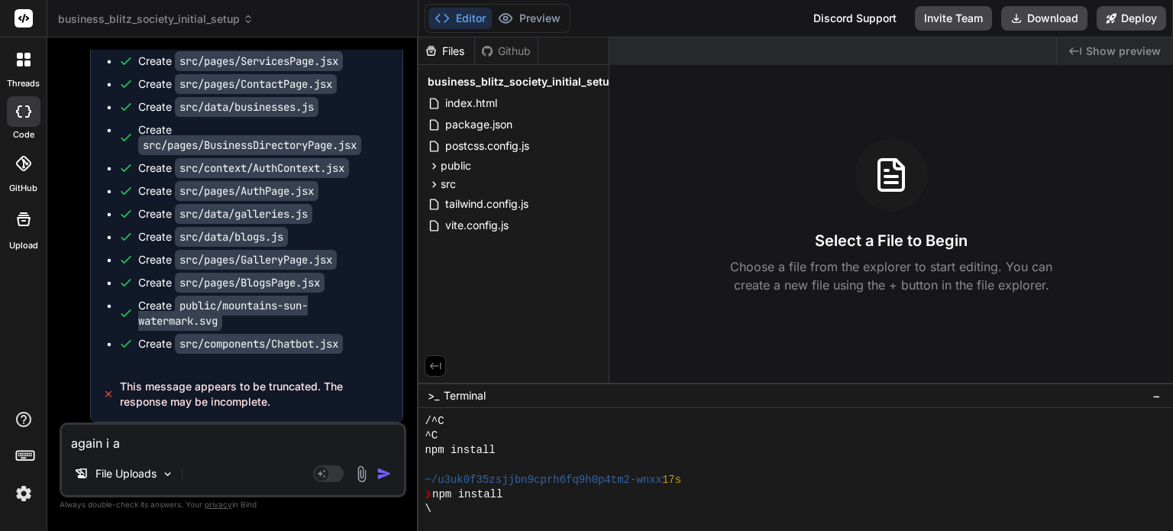
type textarea "x"
type textarea "again i am"
type textarea "x"
type textarea "again i am g"
type textarea "x"
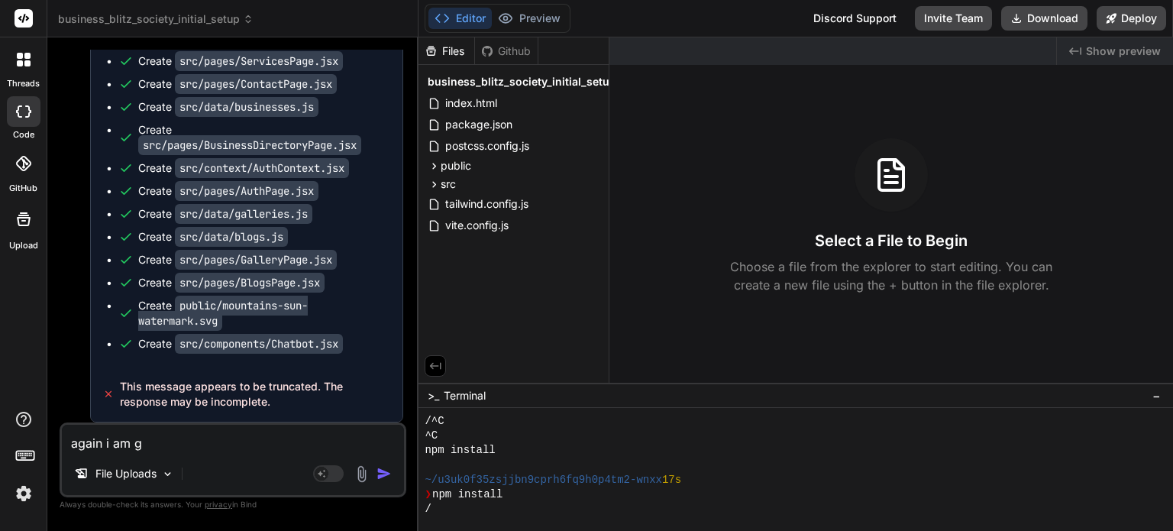
type textarea "again i am ge"
type textarea "x"
type textarea "again i am get"
type textarea "x"
type textarea "again i am gett"
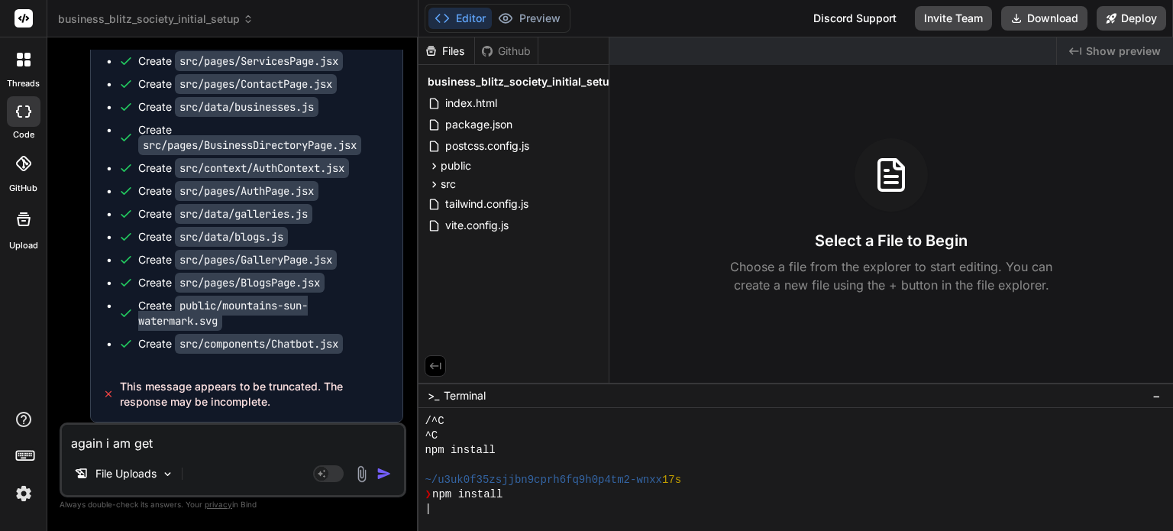
type textarea "x"
type textarea "again i am getti"
type textarea "x"
type textarea "again i am gettin"
type textarea "x"
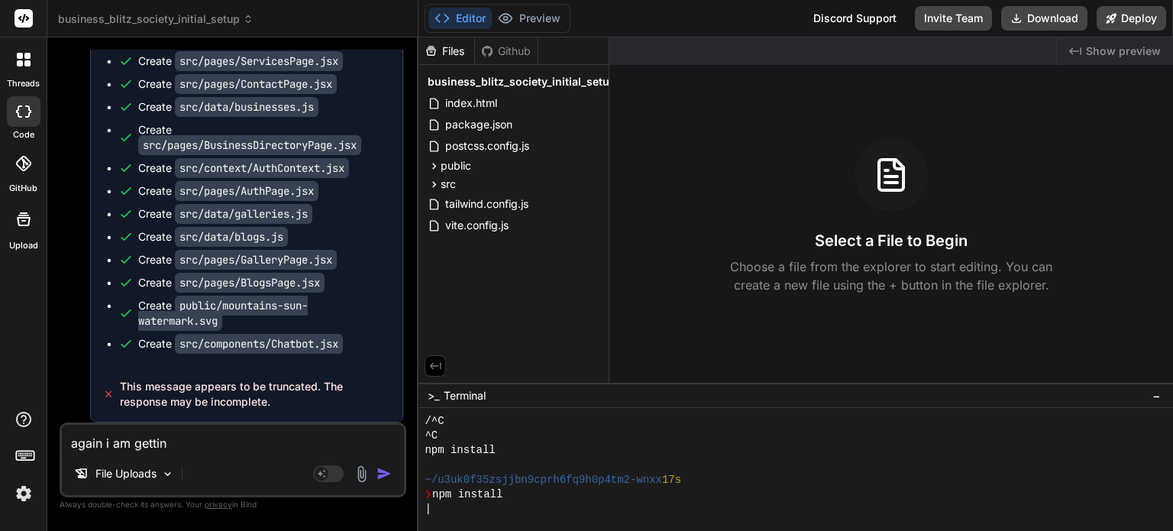
type textarea "again i am getting"
type textarea "x"
type textarea "again i am getting"
type textarea "x"
type textarea "again i am getting e"
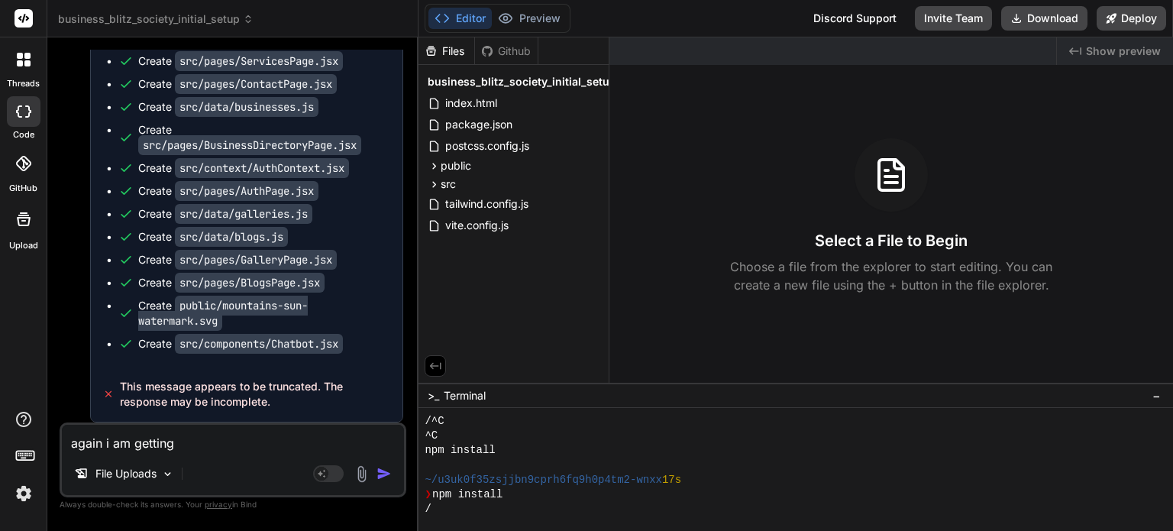
type textarea "x"
type textarea "again i am getting er"
type textarea "x"
type textarea "again i am getting err"
type textarea "x"
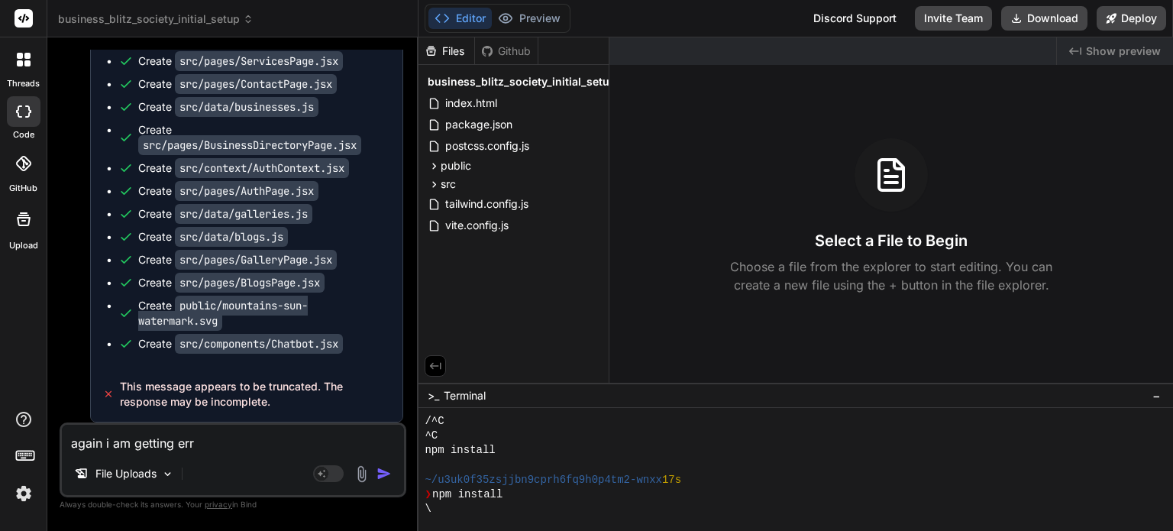
type textarea "again i am getting erro"
type textarea "x"
type textarea "again i am getting error"
type textarea "x"
type textarea "again i am getting error"
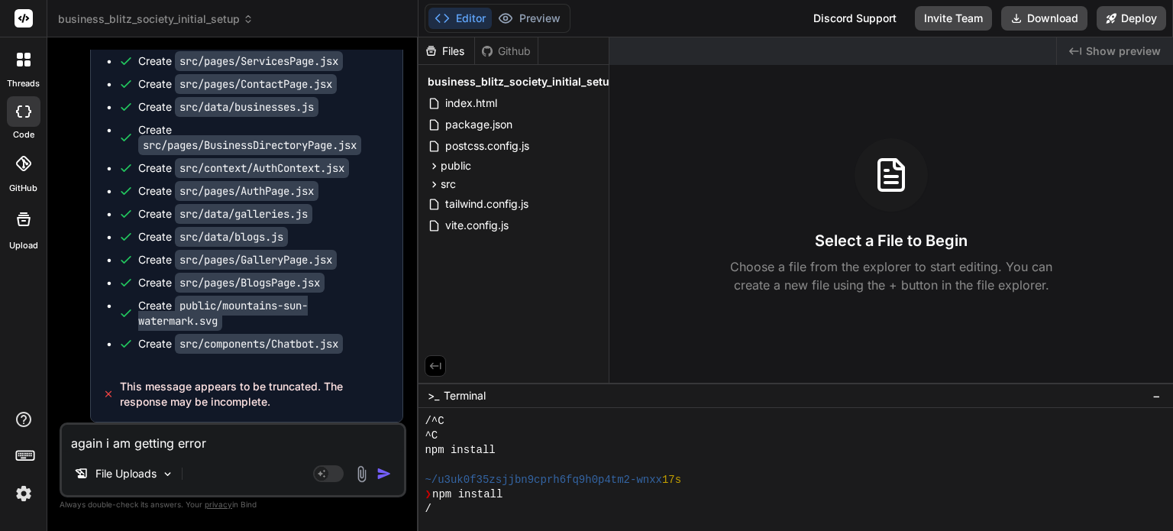
type textarea "x"
type textarea "again i am getting error l"
type textarea "x"
type textarea "again i am getting error li"
type textarea "x"
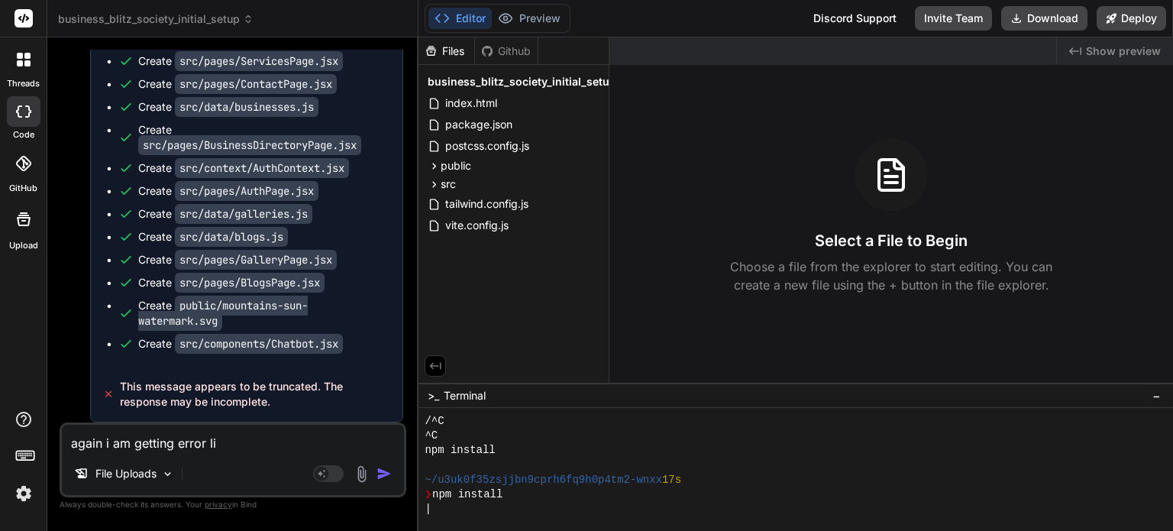
type textarea "again i am getting error lik"
type textarea "x"
type textarea "again i am getting error like"
type textarea "x"
type textarea "again i am getting error like""
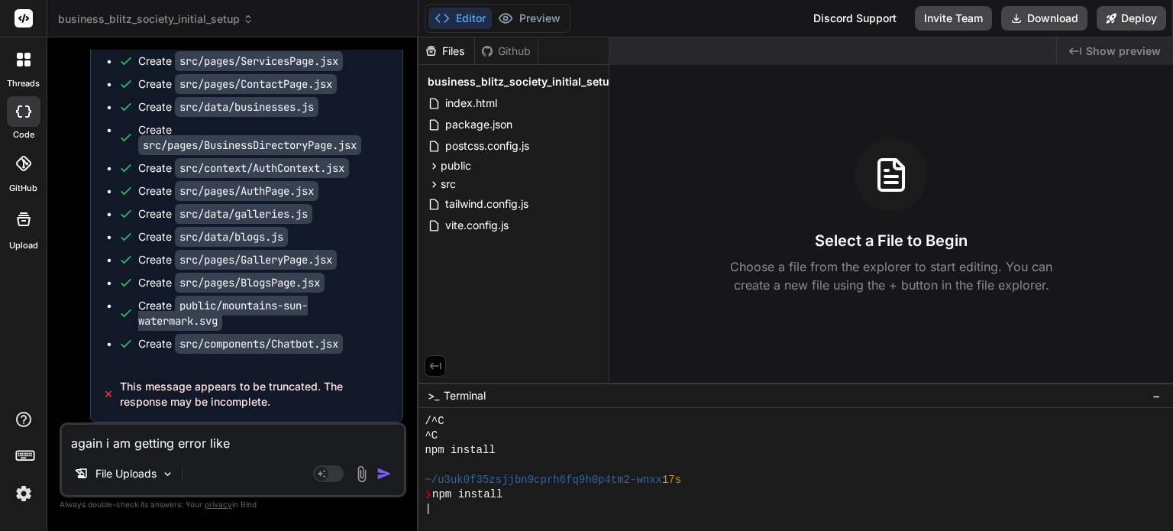
type textarea "x"
type textarea "again i am getting error like""
type textarea "x"
paste textarea "This message appears to be truncated. The response may be incomplete."
type textarea "again i am getting error like" This message appears to be truncated. The respon…"
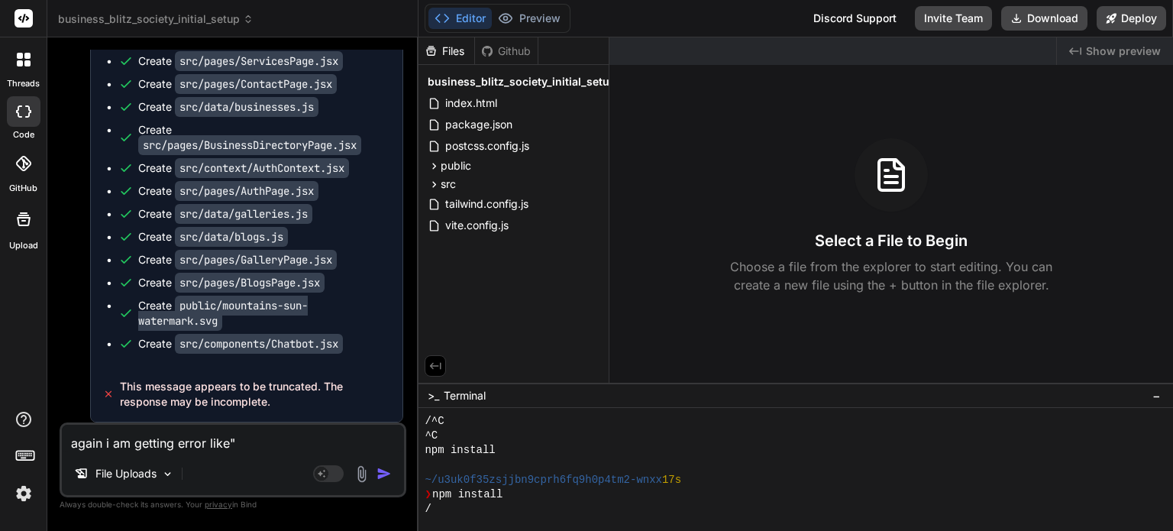
type textarea "x"
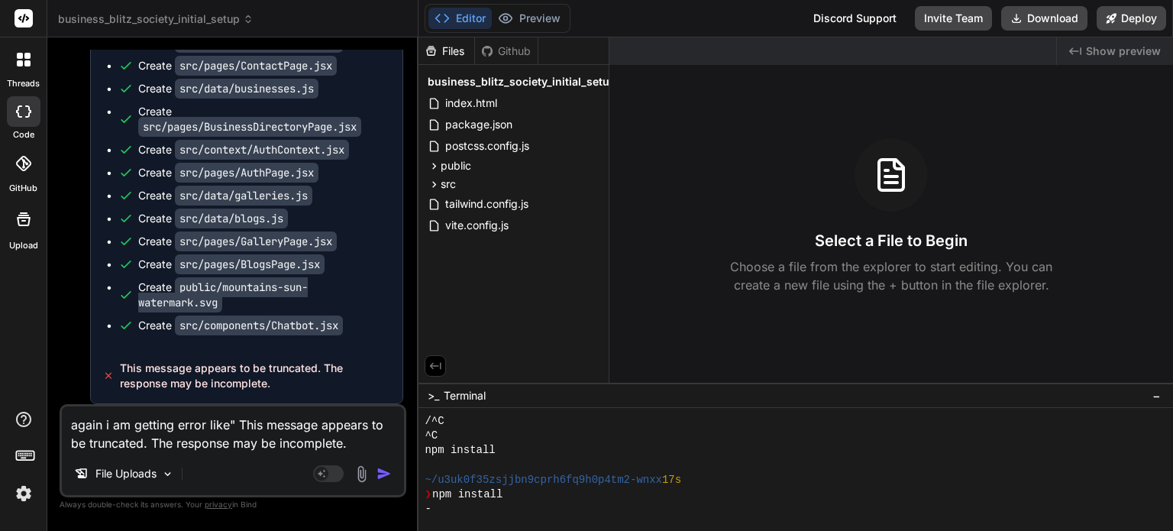
type textarea "again i am getting error like" This message appears to be truncated. The respon…"
type textarea "x"
type textarea "again i am getting error like" This message appears to be truncated. The respon…"
type textarea "x"
type textarea "again i am getting error like" This message appears to be truncated. The respon…"
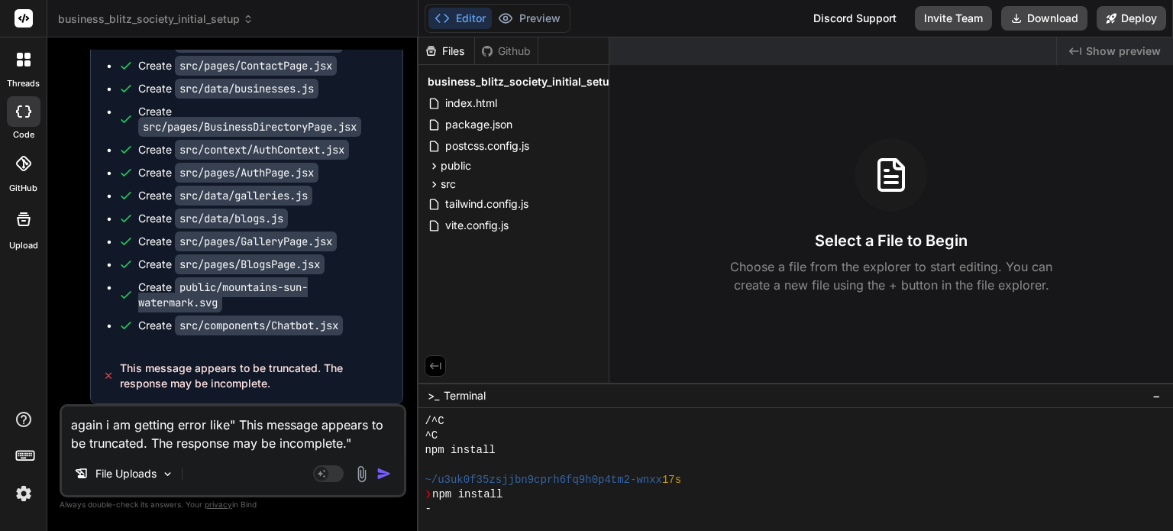
type textarea "x"
type textarea "again i am getting error like" This message appears to be truncated. The respon…"
type textarea "x"
type textarea "again i am getting error like" This message appears to be truncated. The respon…"
type textarea "x"
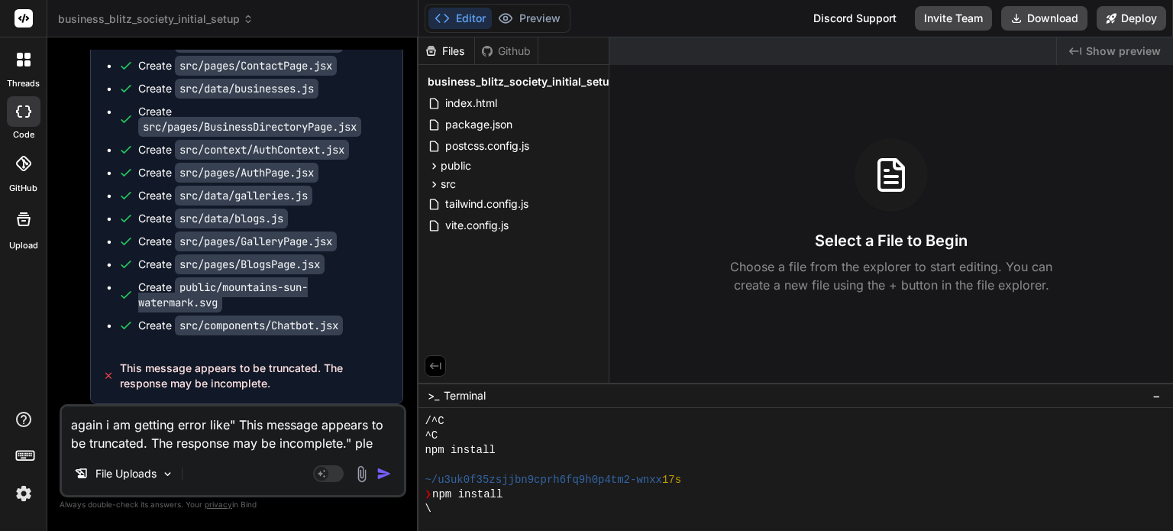
type textarea "again i am getting error like" This message appears to be truncated. The respon…"
type textarea "x"
type textarea "again i am getting error like" This message appears to be truncated. The respon…"
type textarea "x"
type textarea "again i am getting error like" This message appears to be truncated. The respon…"
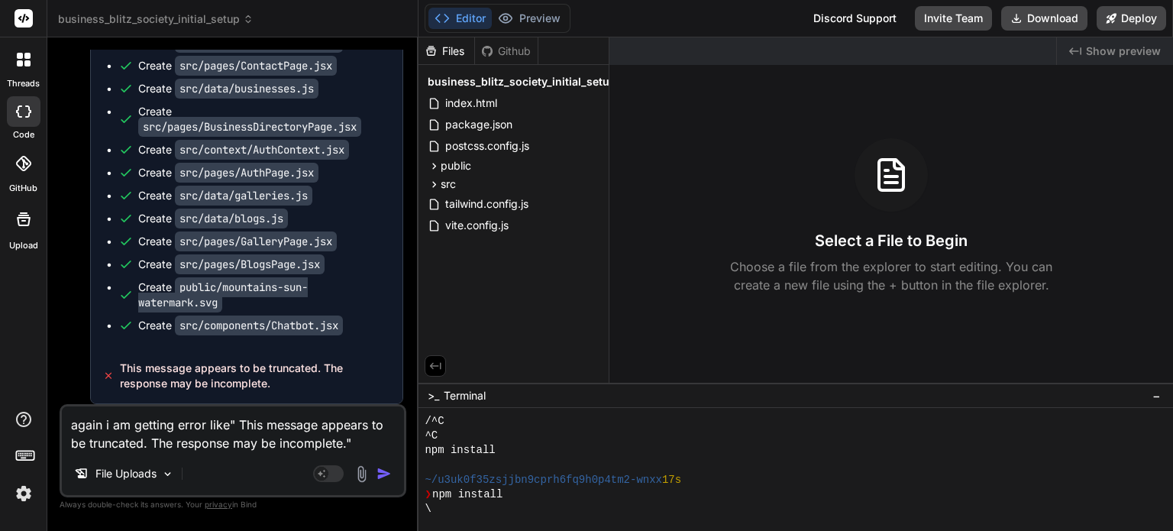
type textarea "x"
type textarea "again i am getting error like" This message appears to be truncated. The respon…"
type textarea "x"
type textarea "again i am getting error like" This message appears to be truncated. The respon…"
type textarea "x"
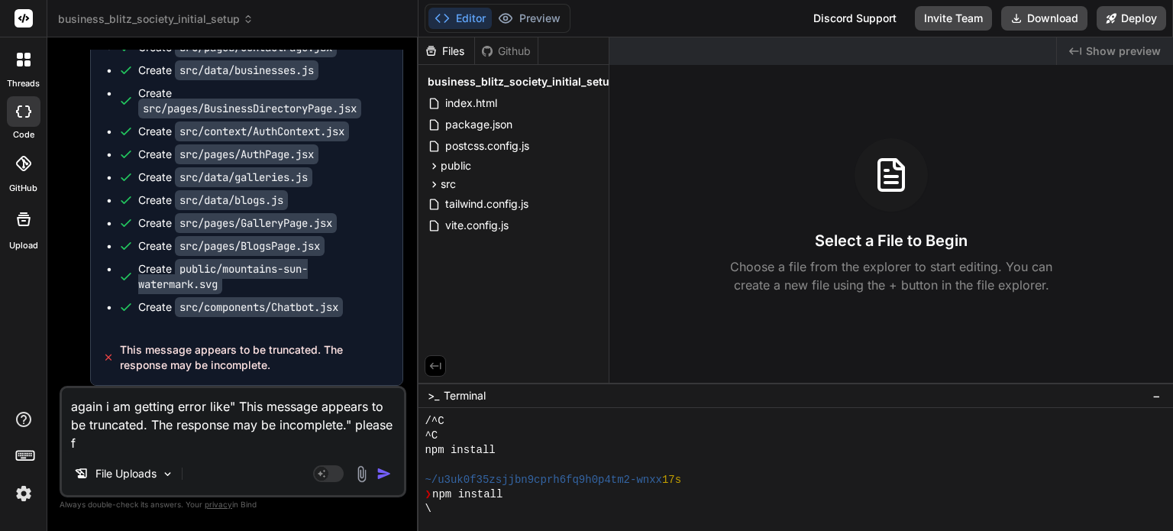
type textarea "again i am getting error like" This message appears to be truncated. The respon…"
type textarea "x"
type textarea "again i am getting error like" This message appears to be truncated. The respon…"
type textarea "x"
type textarea "again i am getting error like" This message appears to be truncated. The respon…"
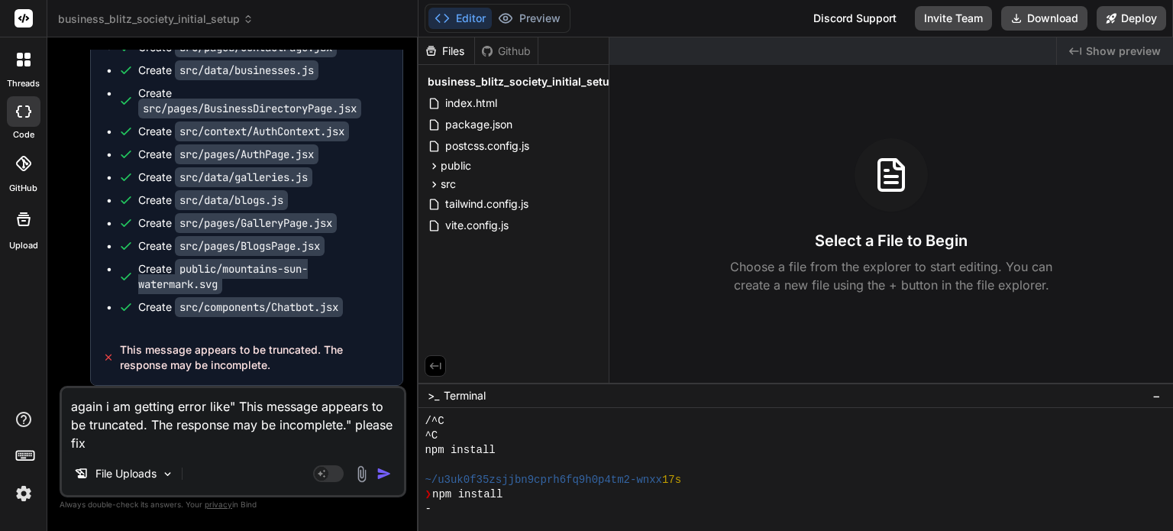
type textarea "x"
type textarea "again i am getting error like" This message appears to be truncated. The respon…"
type textarea "x"
type textarea "again i am getting error like" This message appears to be truncated. The respon…"
type textarea "x"
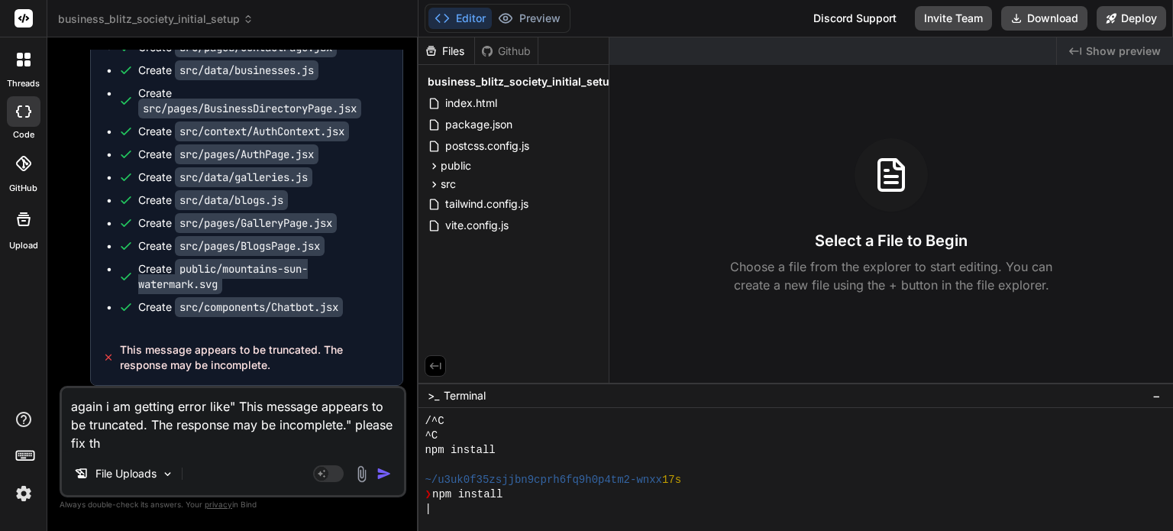
type textarea "again i am getting error like" This message appears to be truncated. The respon…"
type textarea "x"
type textarea "again i am getting error like" This message appears to be truncated. The respon…"
type textarea "x"
type textarea "again i am getting error like" This message appears to be truncated. The respon…"
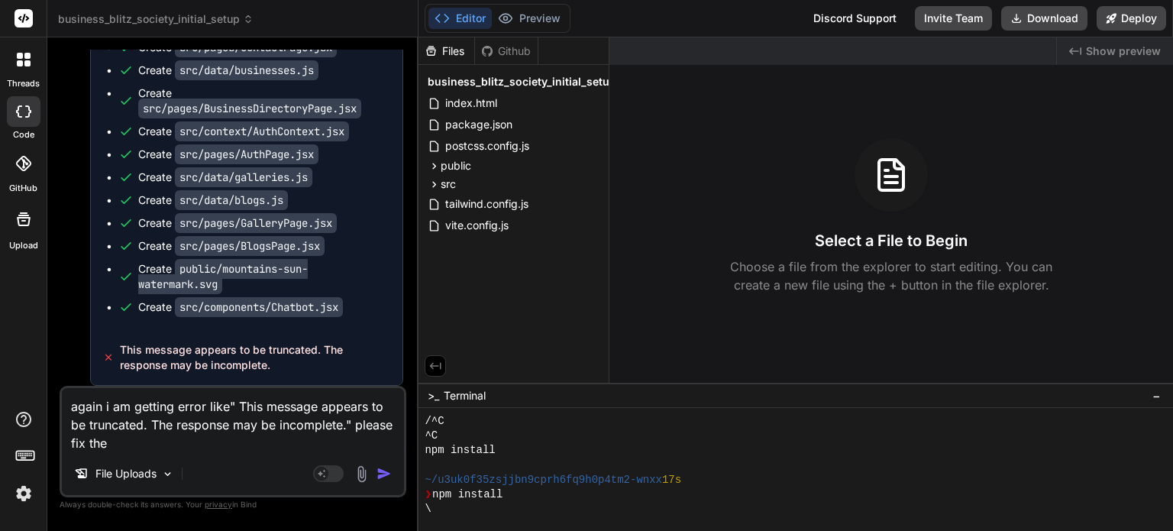
type textarea "x"
type textarea "again i am getting error like" This message appears to be truncated. The respon…"
type textarea "x"
type textarea "again i am getting error like" This message appears to be truncated. The respon…"
type textarea "x"
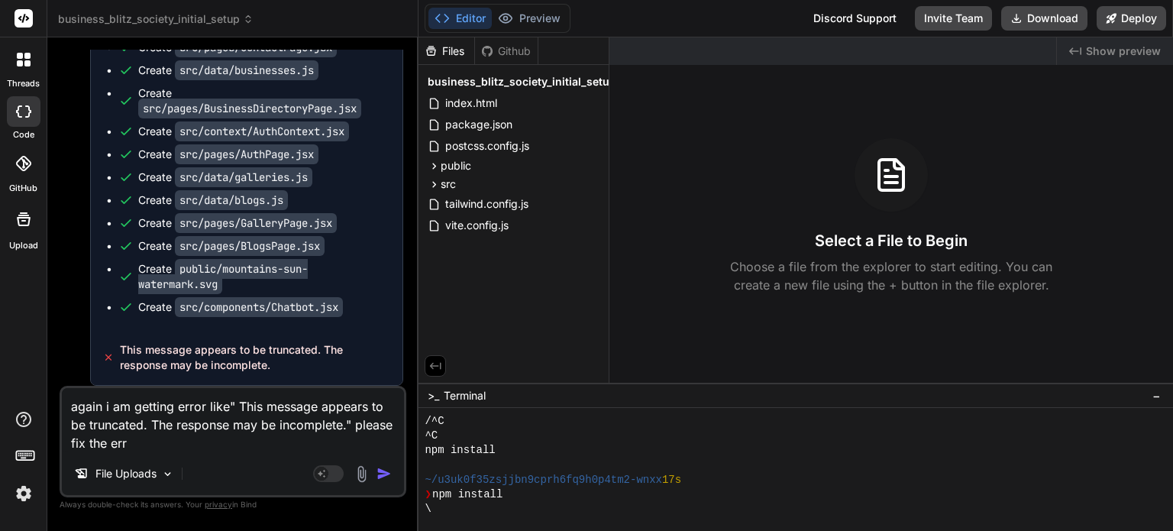
type textarea "again i am getting error like" This message appears to be truncated. The respon…"
type textarea "x"
type textarea "again i am getting error like" This message appears to be truncated. The respon…"
type textarea "x"
type textarea "again i am getting error like" This message appears to be truncated. The respon…"
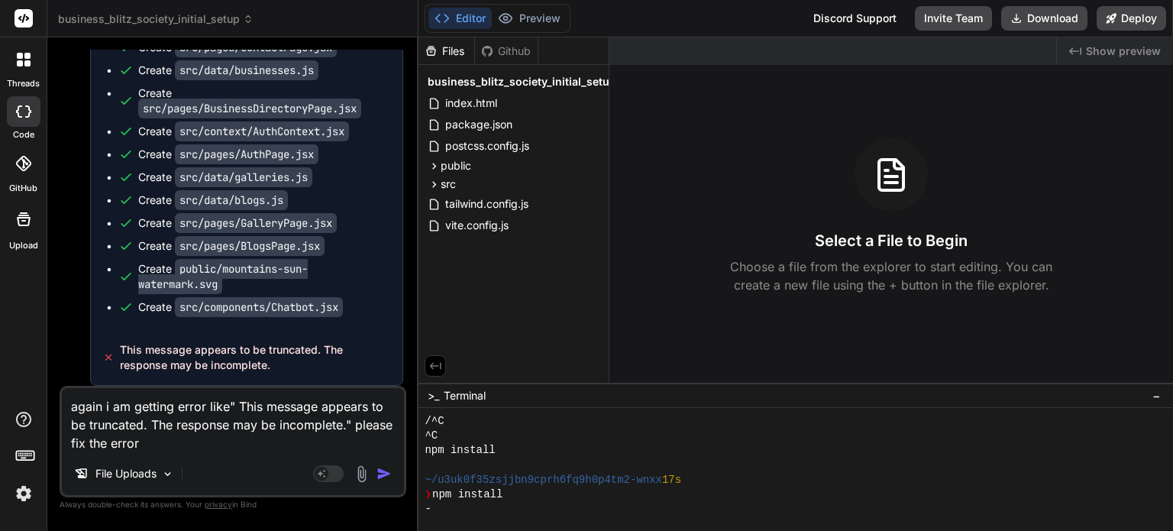
type textarea "x"
type textarea "again i am getting error like" This message appears to be truncated. The respon…"
type textarea "x"
type textarea "again i am getting error like" This message appears to be truncated. The respon…"
type textarea "x"
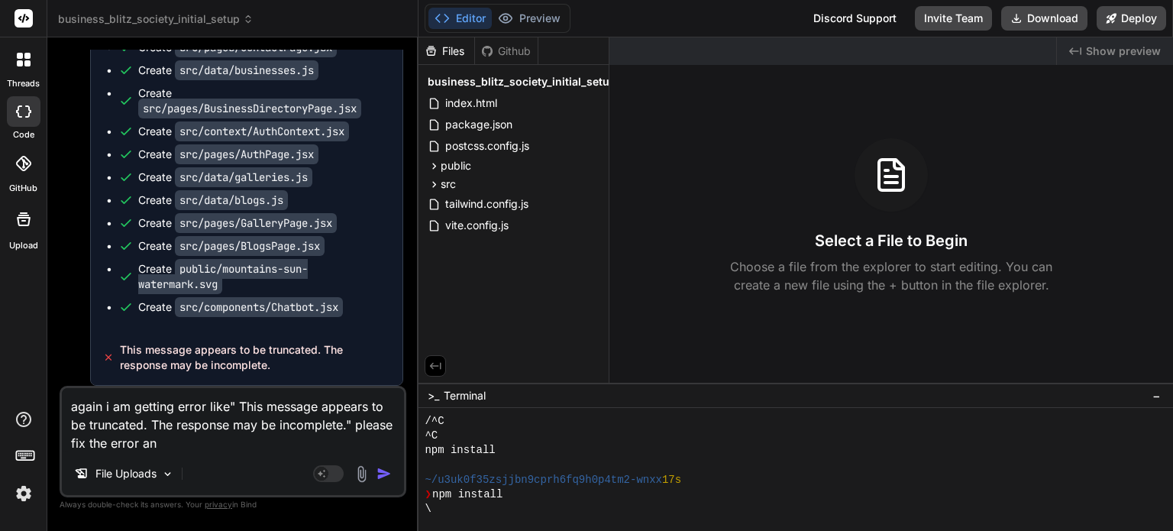
type textarea "again i am getting error like" This message appears to be truncated. The respon…"
type textarea "x"
type textarea "again i am getting error like" This message appears to be truncated. The respon…"
type textarea "x"
type textarea "again i am getting error like" This message appears to be truncated. The respon…"
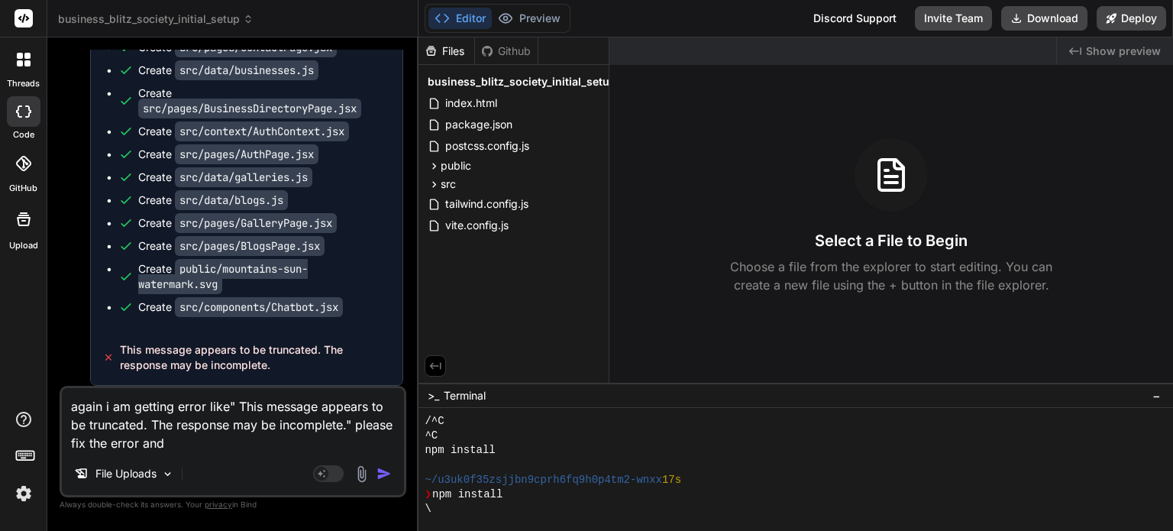
type textarea "x"
type textarea "again i am getting error like" This message appears to be truncated. The respon…"
type textarea "x"
type textarea "again i am getting error like" This message appears to be truncated. The respon…"
type textarea "x"
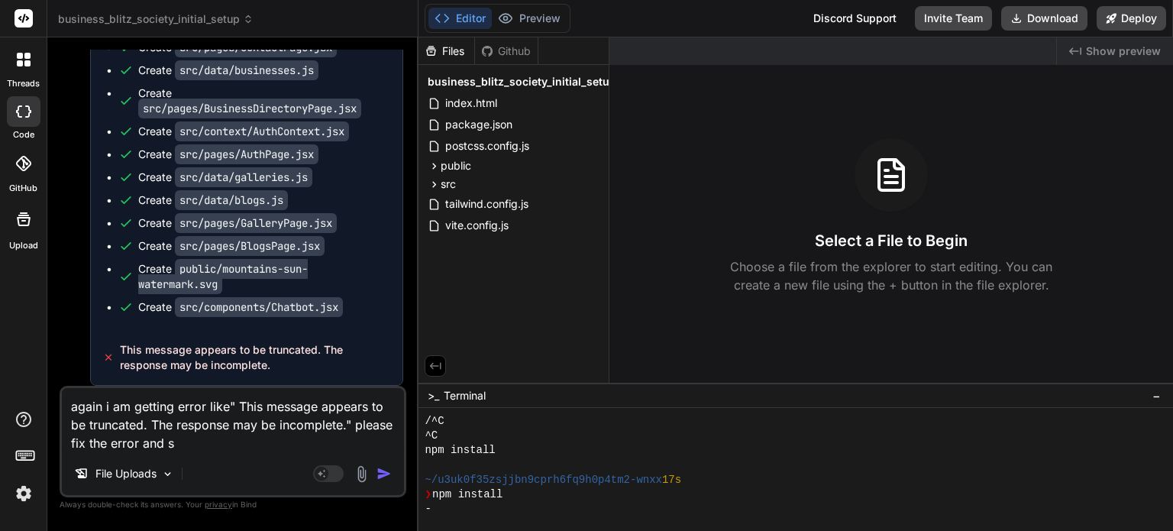
type textarea "again i am getting error like" This message appears to be truncated. The respon…"
type textarea "x"
type textarea "again i am getting error like" This message appears to be truncated. The respon…"
type textarea "x"
type textarea "again i am getting error like" This message appears to be truncated. The respon…"
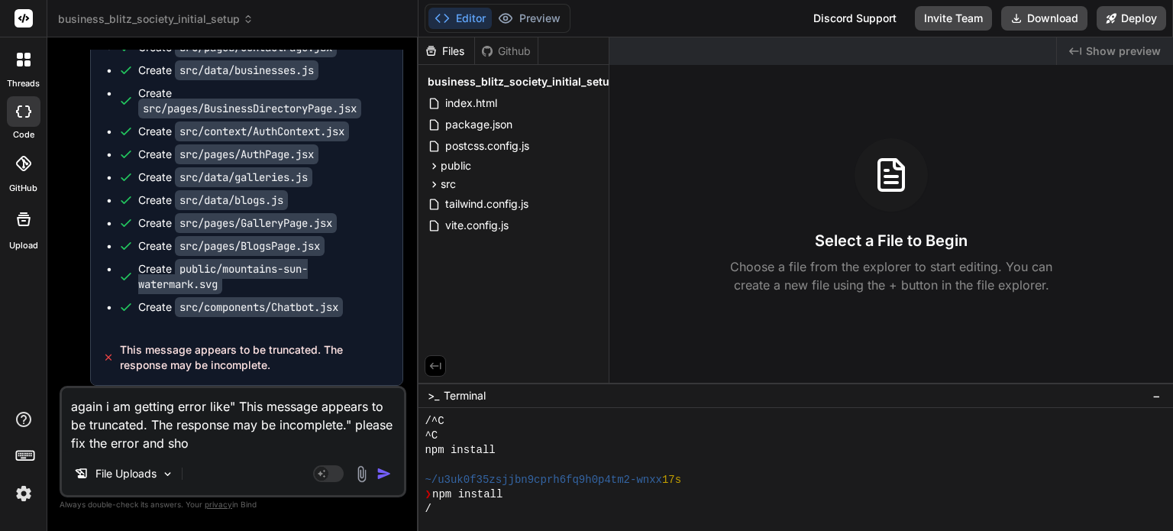
type textarea "x"
type textarea "again i am getting error like" This message appears to be truncated. The respon…"
type textarea "x"
type textarea "again i am getting error like" This message appears to be truncated. The respon…"
type textarea "x"
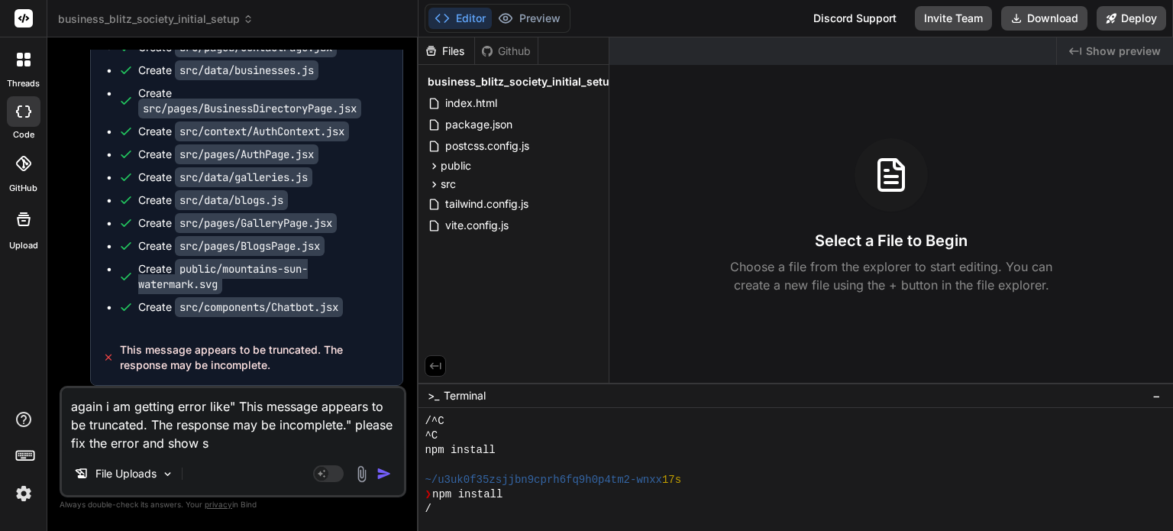
type textarea "again i am getting error like" This message appears to be truncated. The respon…"
type textarea "x"
type textarea "again i am getting error like" This message appears to be truncated. The respon…"
type textarea "x"
type textarea "again i am getting error like" This message appears to be truncated. The respon…"
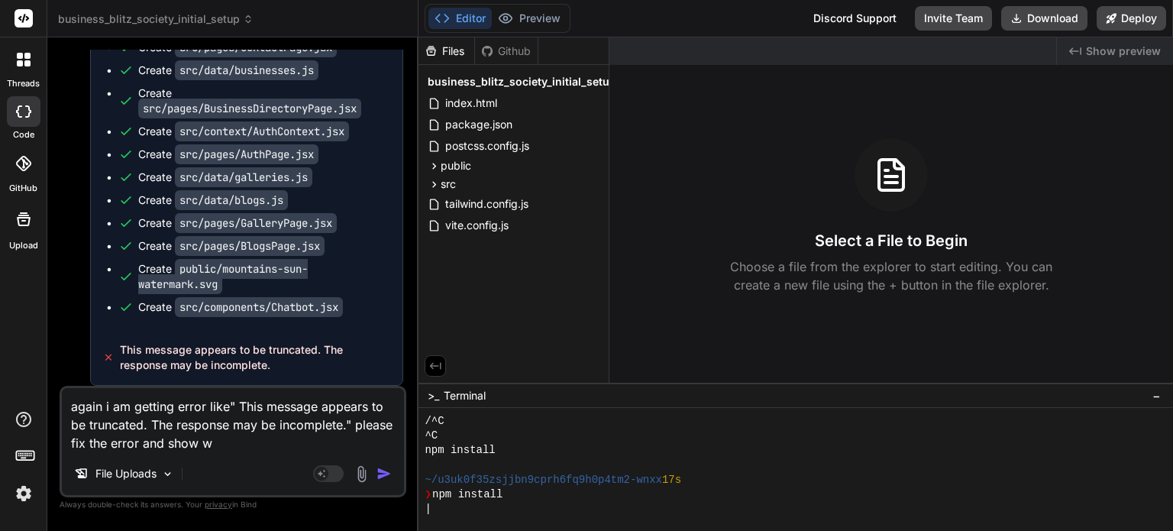
type textarea "x"
type textarea "again i am getting error like" This message appears to be truncated. The respon…"
type textarea "x"
type textarea "again i am getting error like" This message appears to be truncated. The respon…"
type textarea "x"
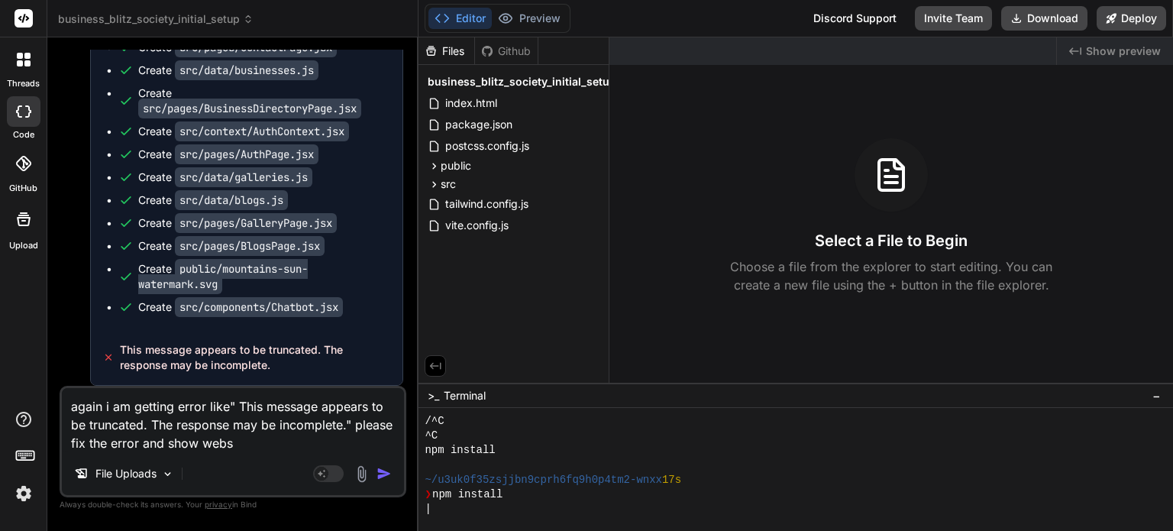
type textarea "again i am getting error like" This message appears to be truncated. The respon…"
type textarea "x"
type textarea "again i am getting error like" This message appears to be truncated. The respon…"
type textarea "x"
type textarea "again i am getting error like" This message appears to be truncated. The respon…"
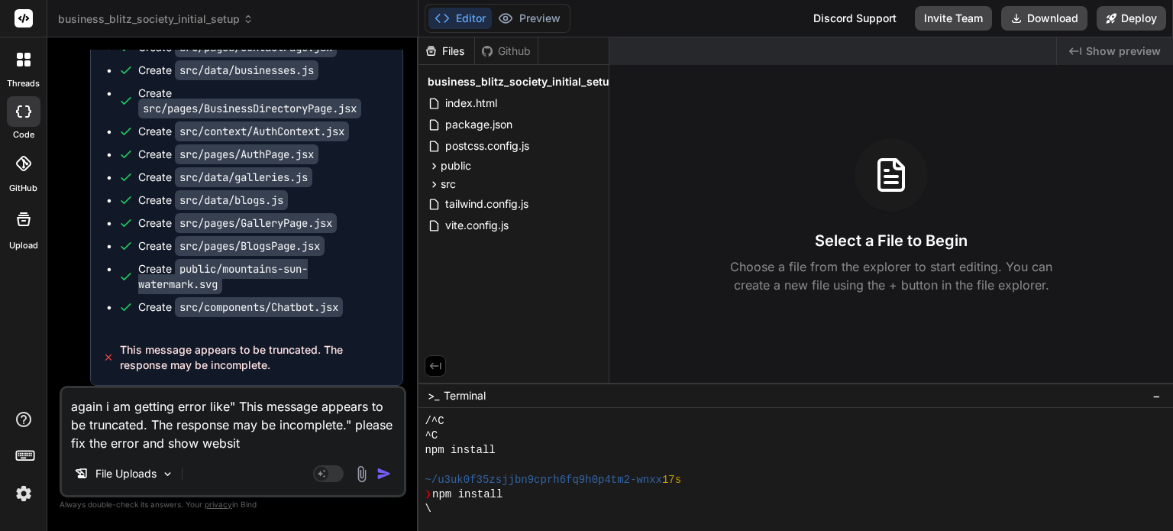
type textarea "x"
type textarea "again i am getting error like" This message appears to be truncated. The respon…"
type textarea "x"
type textarea "again i am getting error like" This message appears to be truncated. The respon…"
type textarea "x"
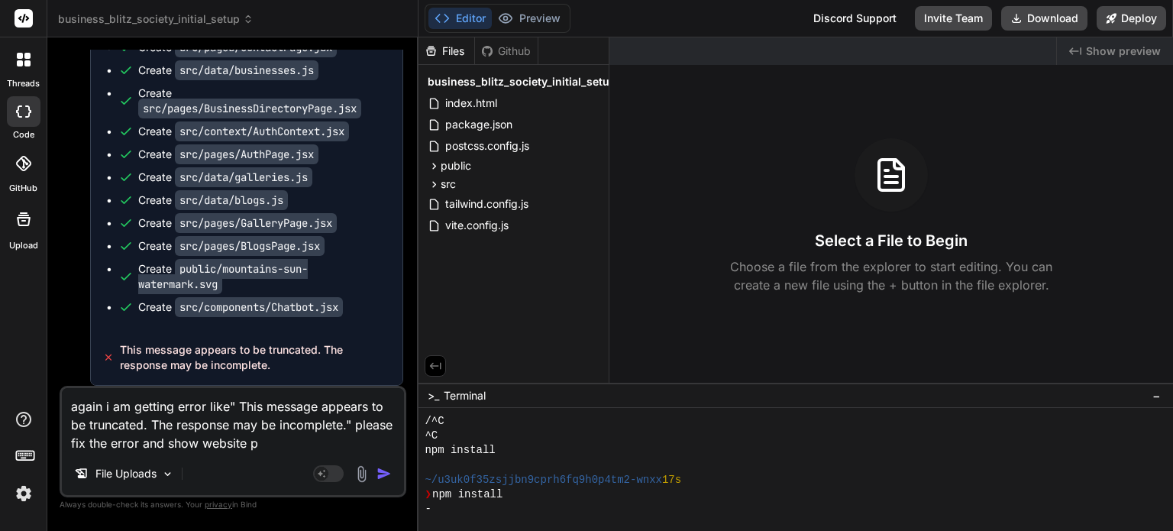
type textarea "again i am getting error like" This message appears to be truncated. The respon…"
type textarea "x"
type textarea "again i am getting error like" This message appears to be truncated. The respon…"
type textarea "x"
type textarea "again i am getting error like" This message appears to be truncated. The respon…"
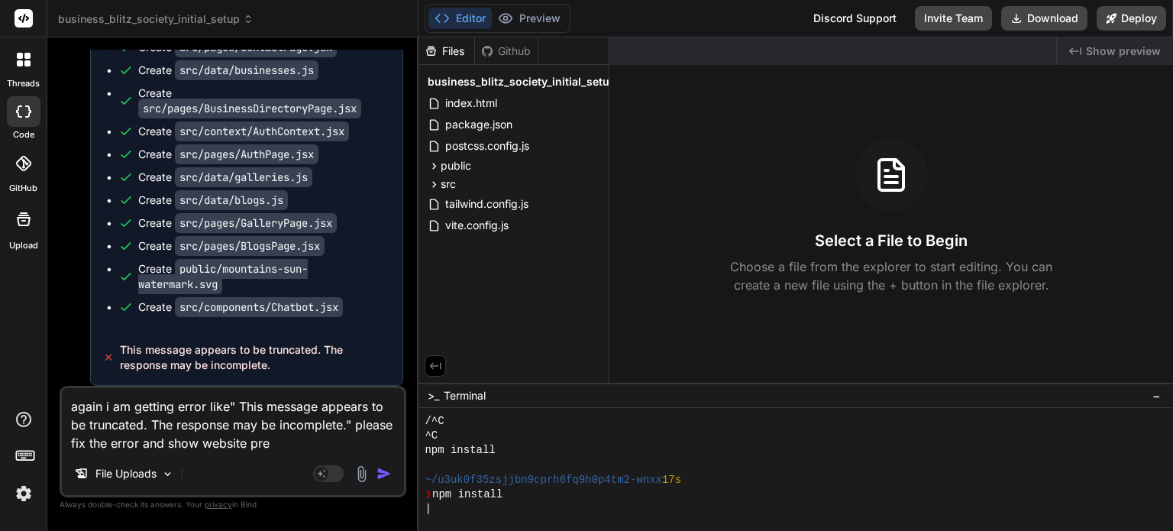
type textarea "x"
type textarea "again i am getting error like" This message appears to be truncated. The respon…"
type textarea "x"
type textarea "again i am getting error like" This message appears to be truncated. The respon…"
type textarea "x"
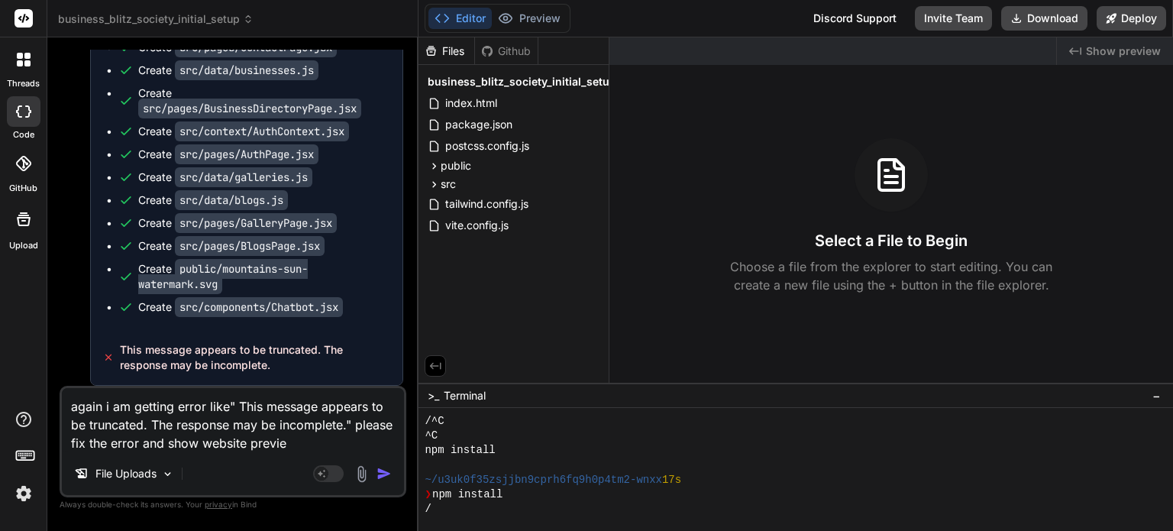
type textarea "again i am getting error like" This message appears to be truncated. The respon…"
type textarea "x"
type textarea "again i am getting error like" This message appears to be truncated. The respon…"
type textarea "x"
type textarea "again i am getting error like" This message appears to be truncated. The respon…"
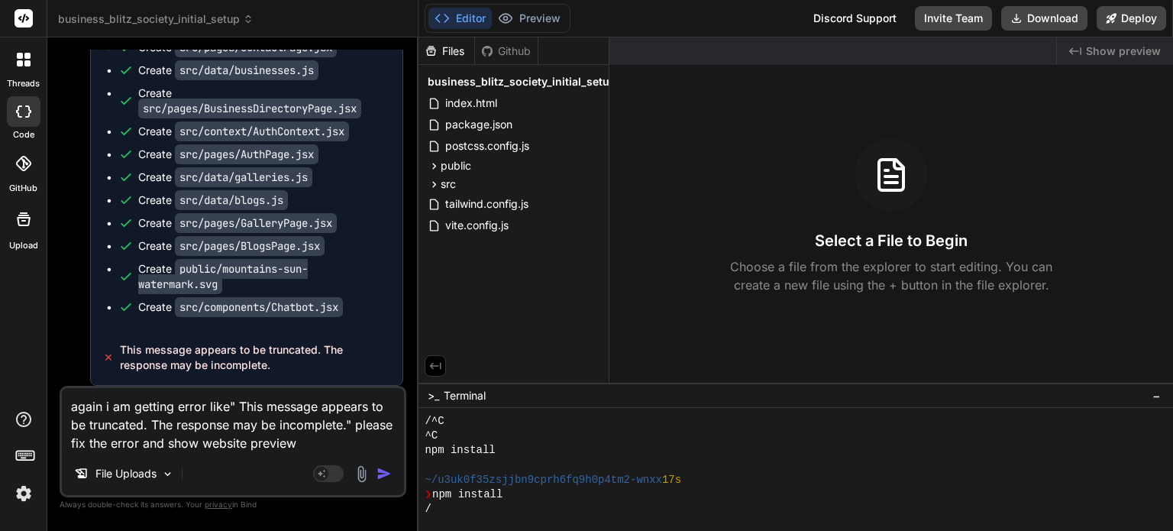
type textarea "x"
type textarea "again i am getting error like" This message appears to be truncated. The respon…"
type textarea "x"
type textarea "again i am getting error like" This message appears to be truncated. The respon…"
type textarea "x"
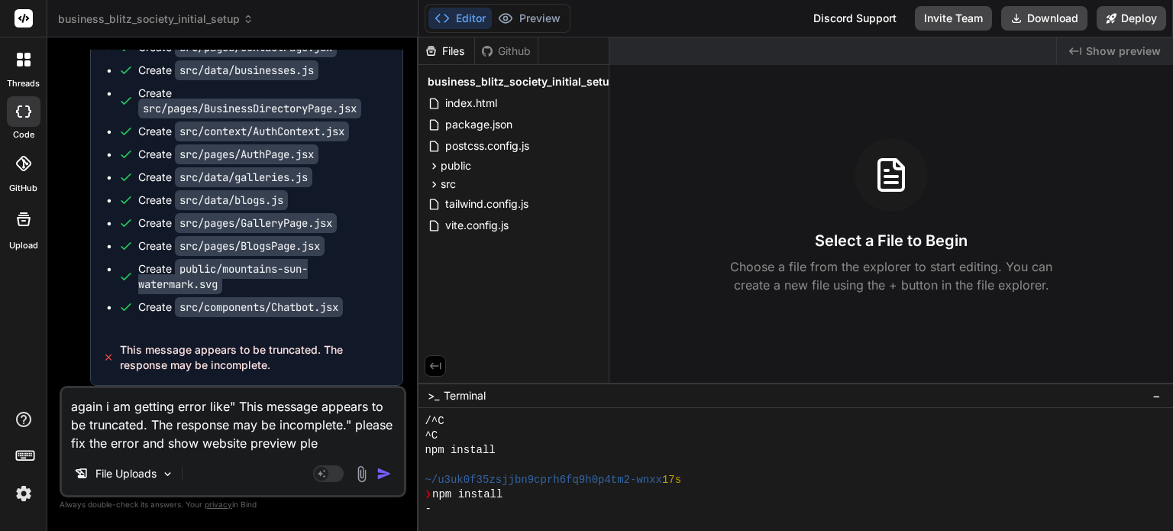
type textarea "again i am getting error like" This message appears to be truncated. The respon…"
type textarea "x"
type textarea "again i am getting error like" This message appears to be truncated. The respon…"
type textarea "x"
type textarea "again i am getting error like" This message appears to be truncated. The respon…"
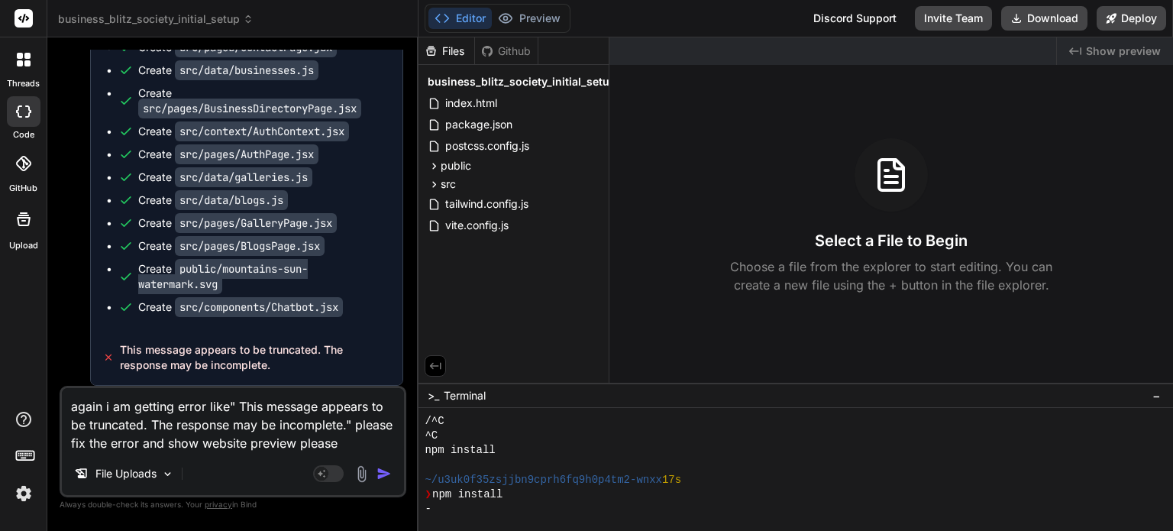
type textarea "x"
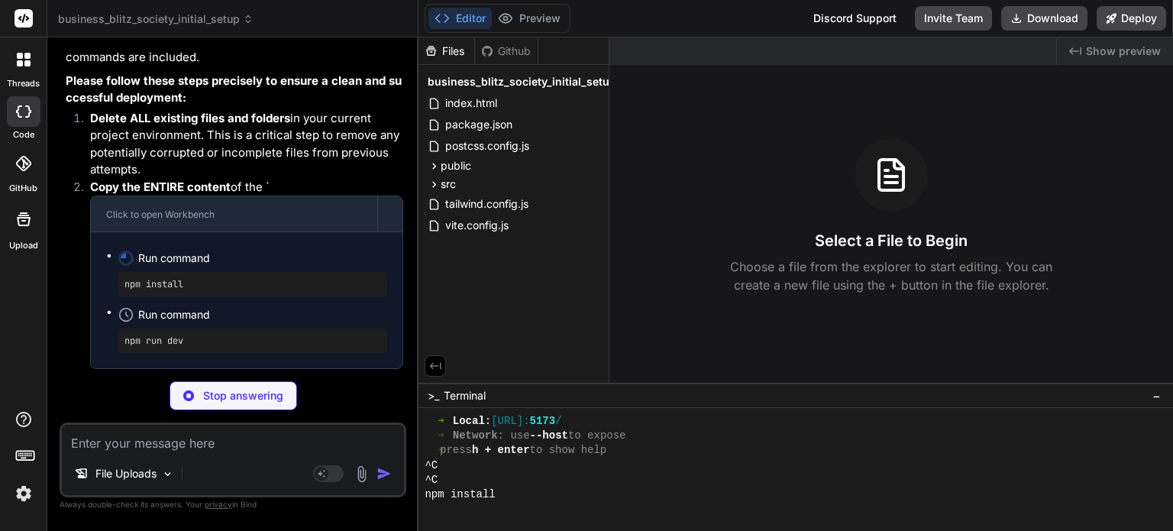
scroll to position [542, 0]
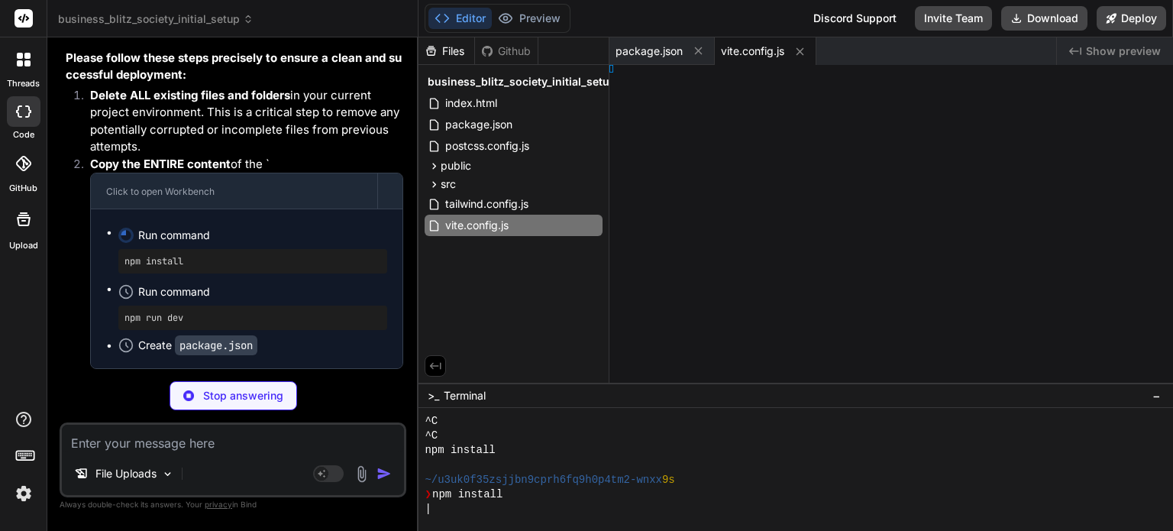
type textarea "x"
type textarea "import { defineConfig } from 'vite' import react from '@vitejs/plugin-react' //…"
type textarea "x"
type textarea "export default { plugins: { tailwindcss: {}, autoprefixer: {}, }, }"
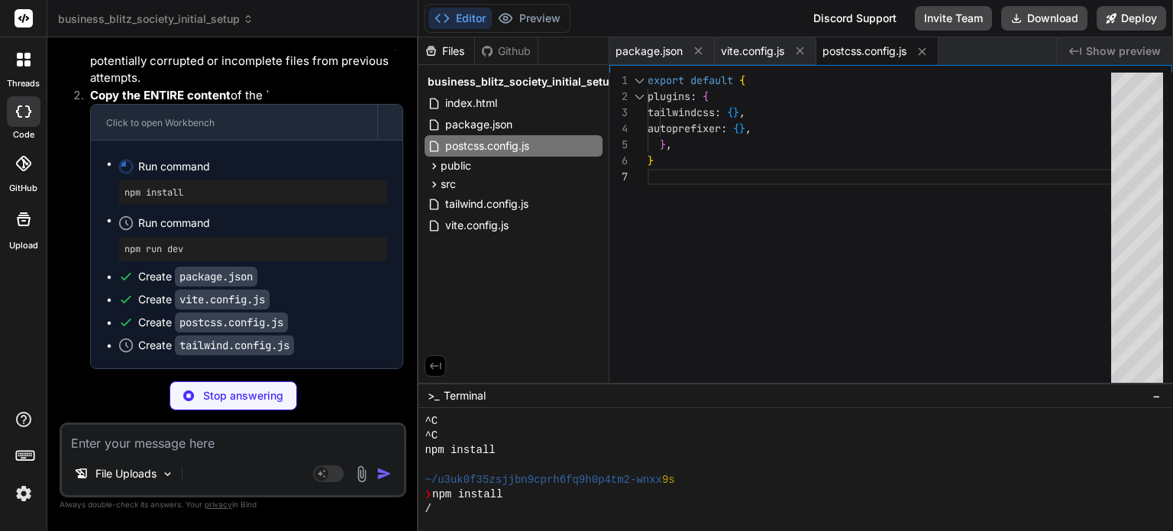
scroll to position [644, 0]
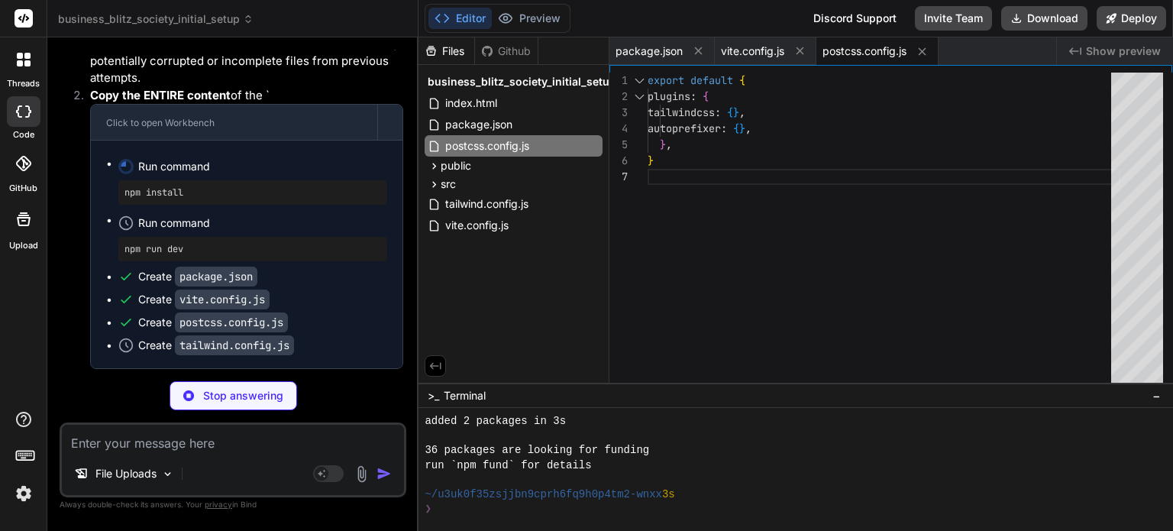
type textarea "x"
type textarea "}, }, plugins: [], }"
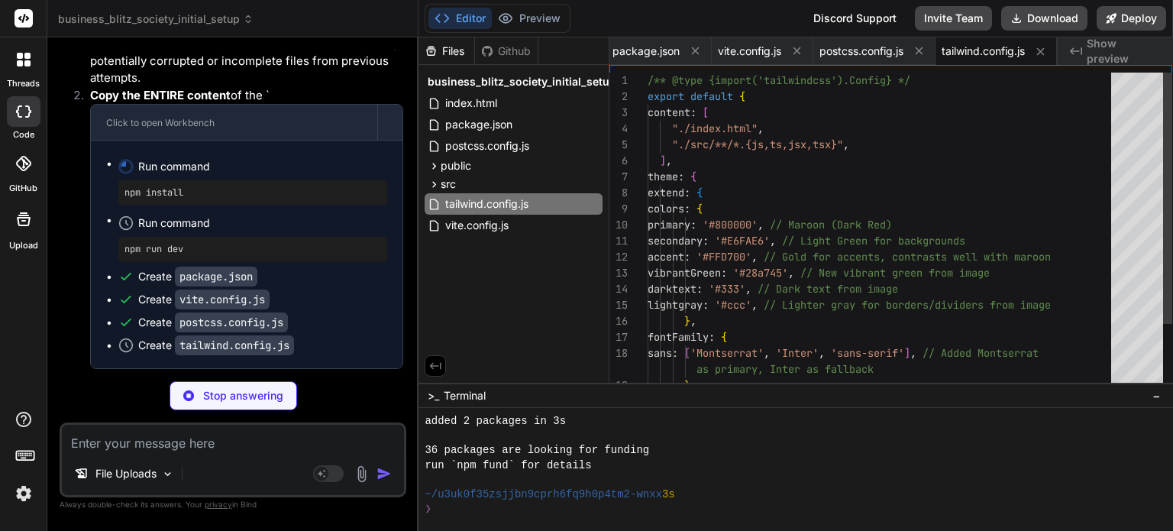
type textarea "x"
type textarea ""postcss": "^[DATE]", "tailwindcss": "^3.4.3", "vite": "^5.2.0" } }"
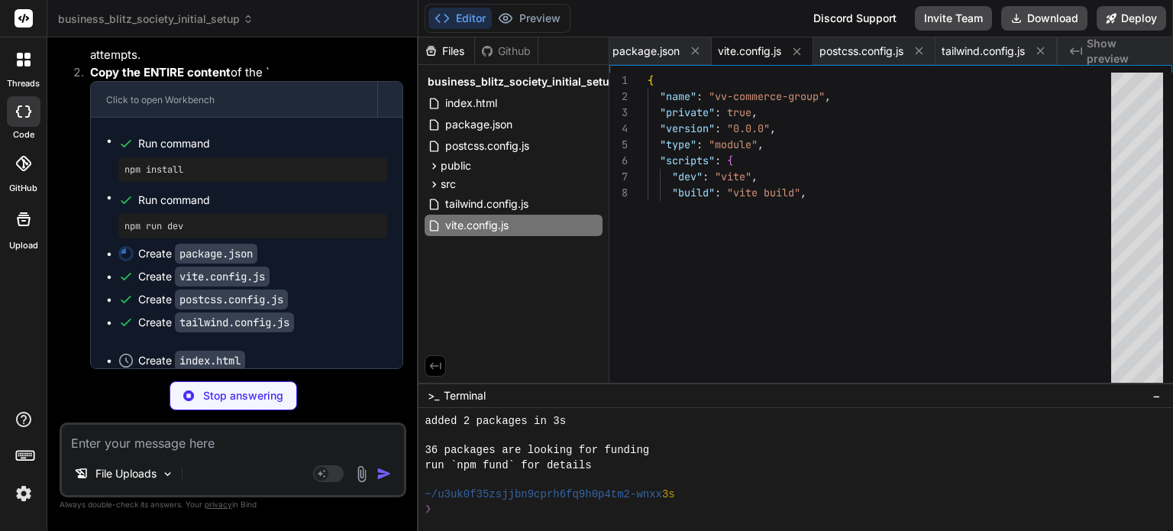
type textarea "x"
type textarea "import { defineConfig } from 'vite' import react from '@vitejs/plugin-react' //…"
type textarea "x"
type textarea "}, }, plugins: [], }"
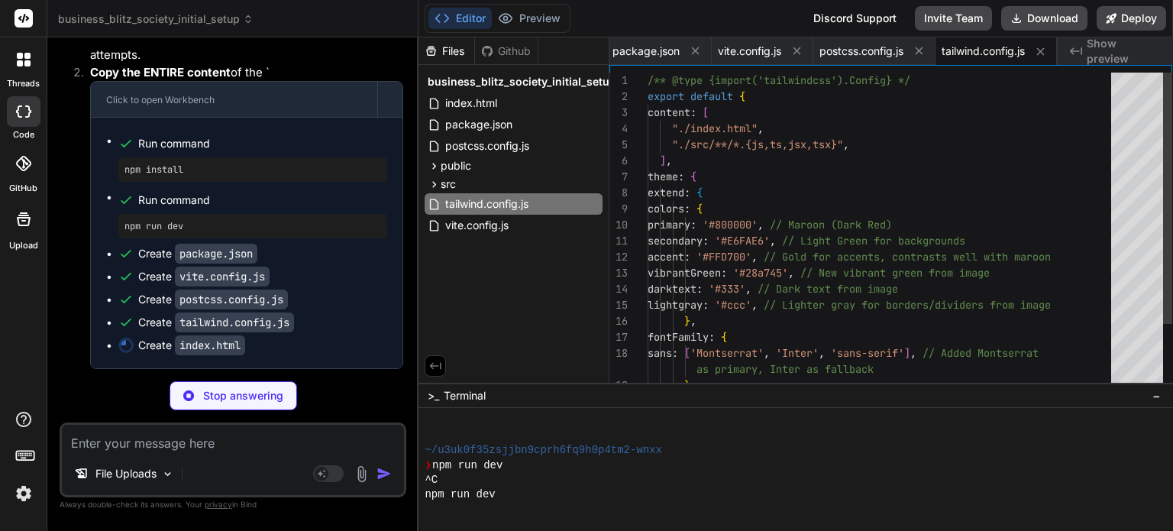
scroll to position [806, 0]
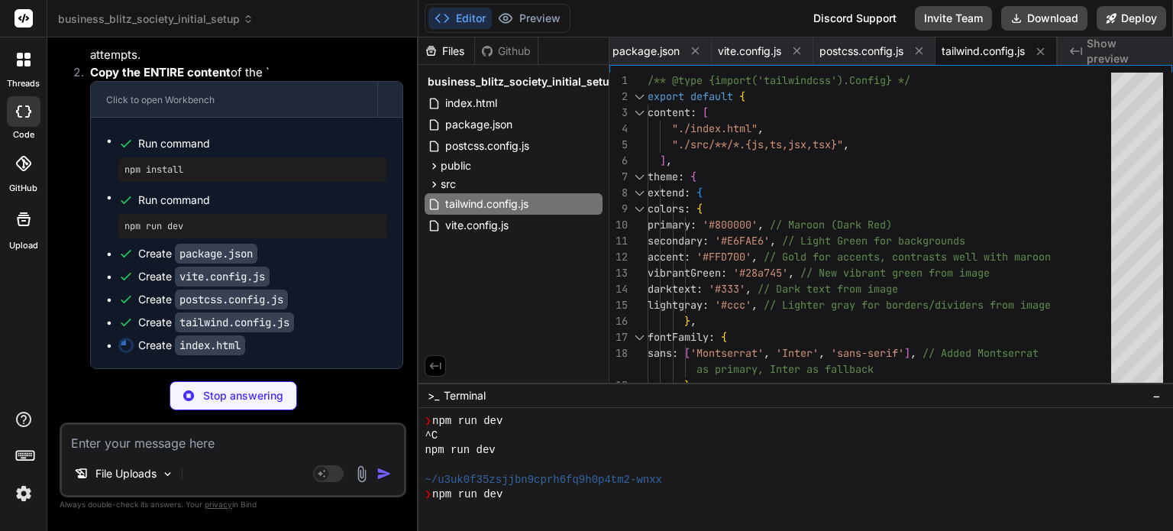
type textarea "x"
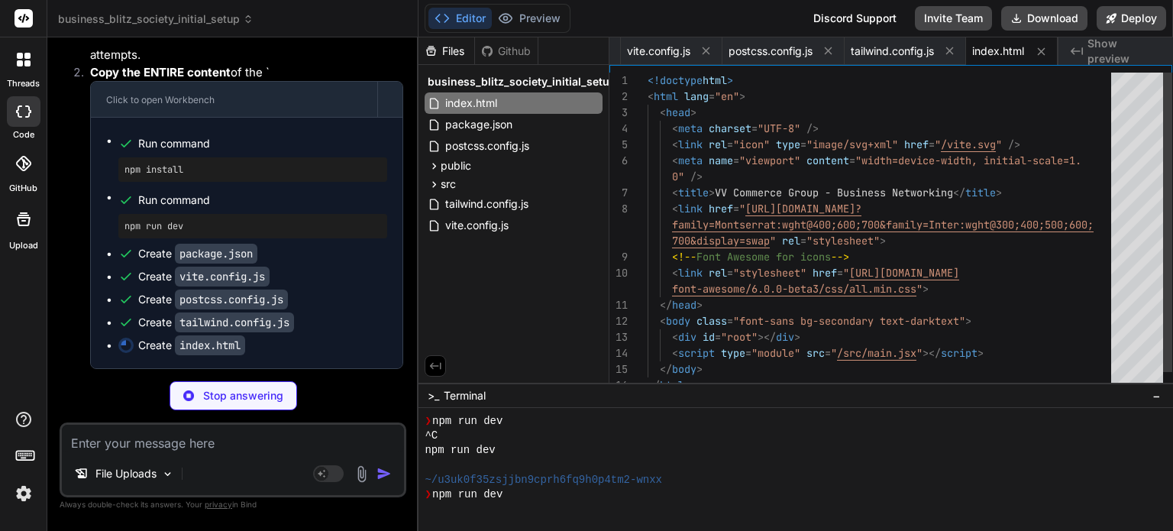
scroll to position [864, 0]
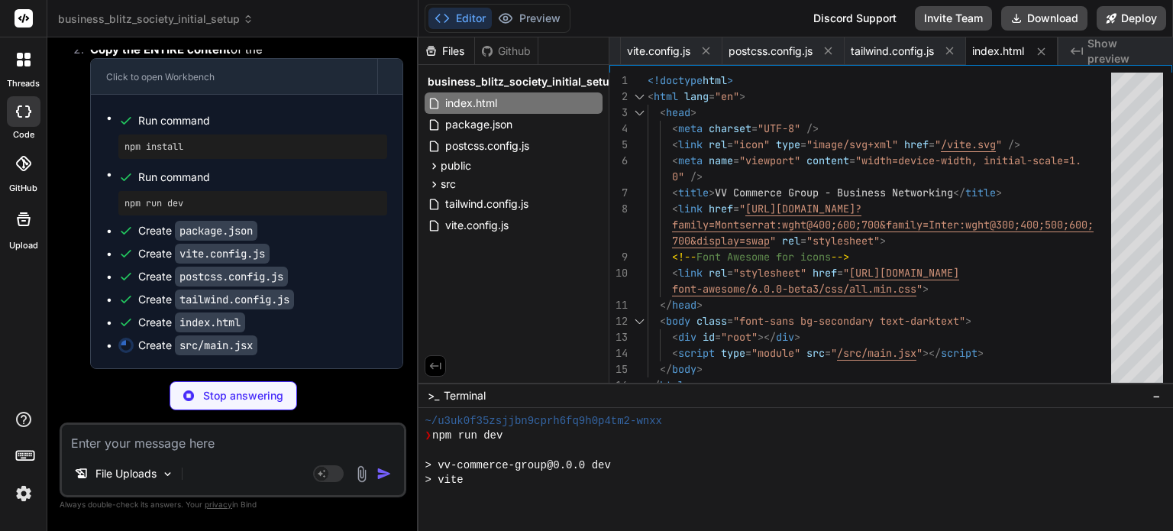
type textarea "x"
type textarea "<BrowserRouter> <AuthProvider> {/* Wrap App with AuthProvider */} <App /> </Aut…"
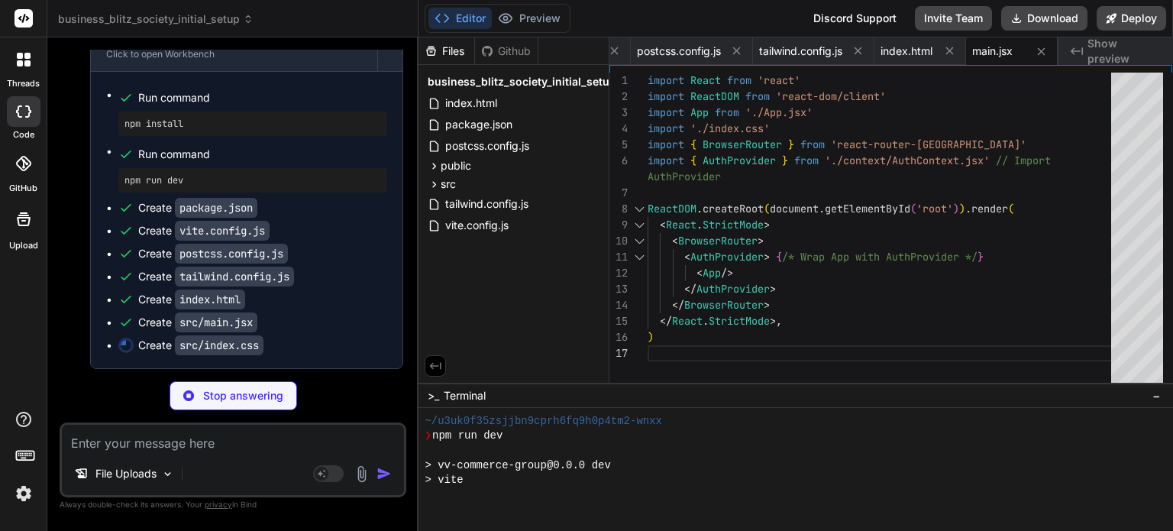
scroll to position [20229, 0]
type textarea "x"
type textarea "margin-bottom: 0.5rem; align-self: flex-start; max-width: 80%; word-wrap: break…"
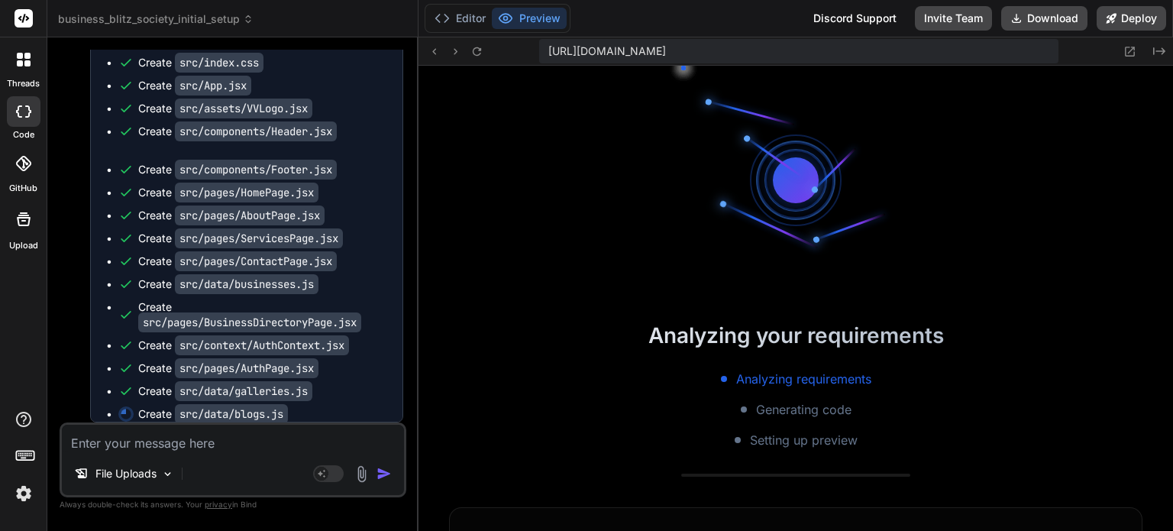
scroll to position [1715, 0]
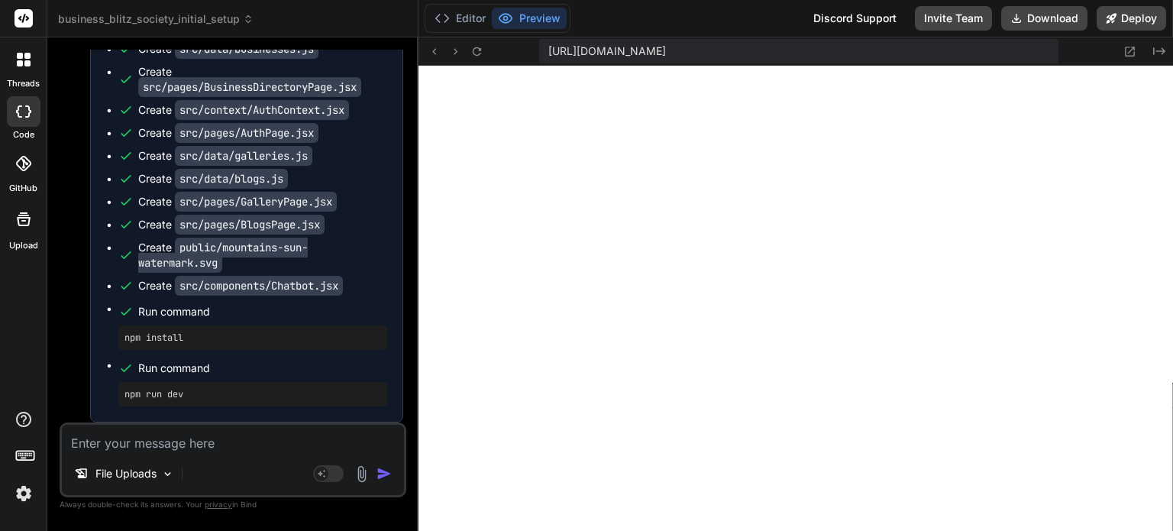
click at [110, 444] on textarea at bounding box center [233, 438] width 342 height 27
paste textarea "Clatest tons - roor - sgrapees - port - v"
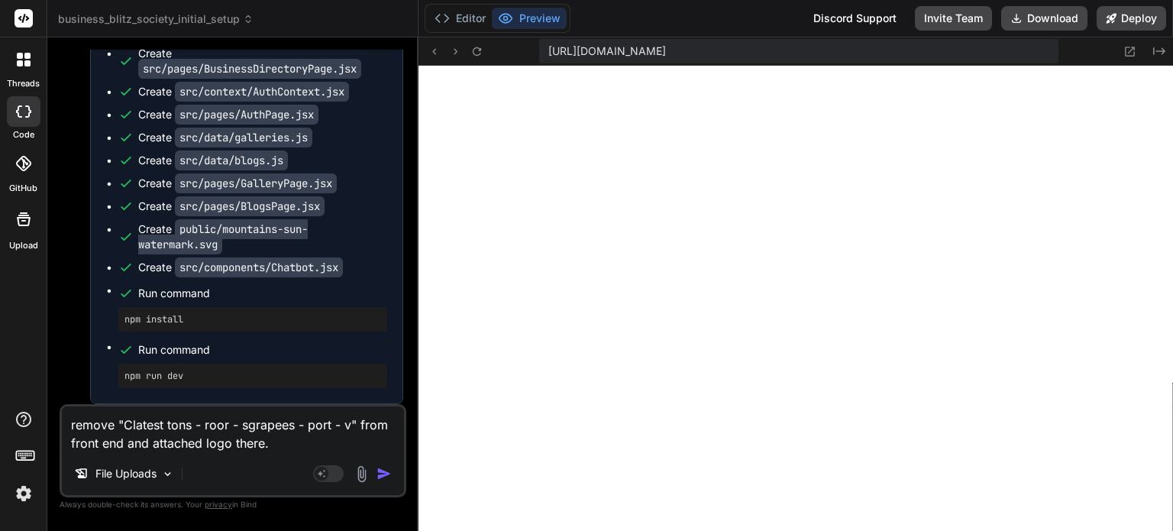
click at [363, 475] on img at bounding box center [362, 474] width 18 height 18
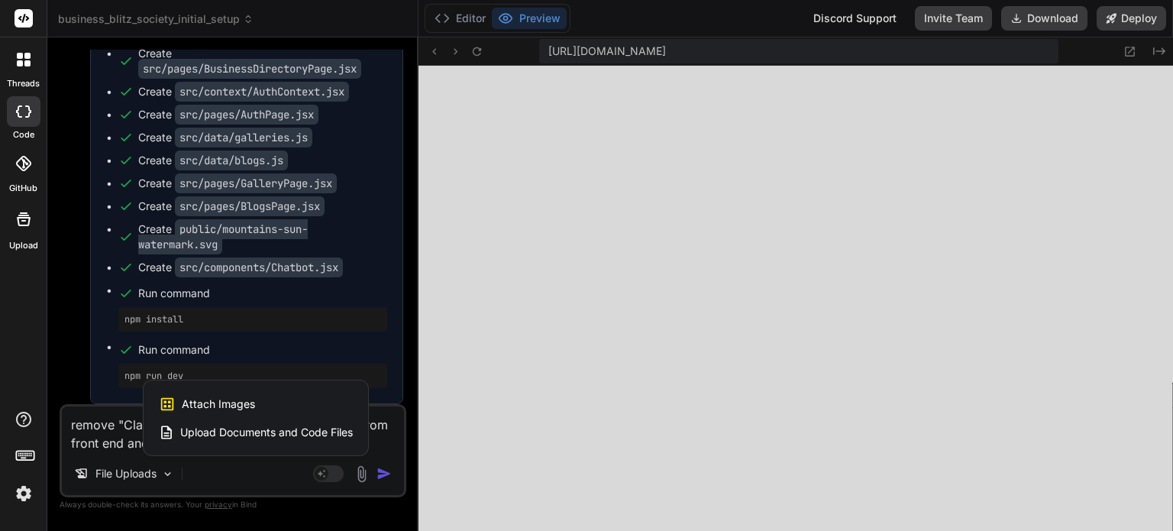
click at [245, 409] on span "Attach Images" at bounding box center [218, 403] width 73 height 15
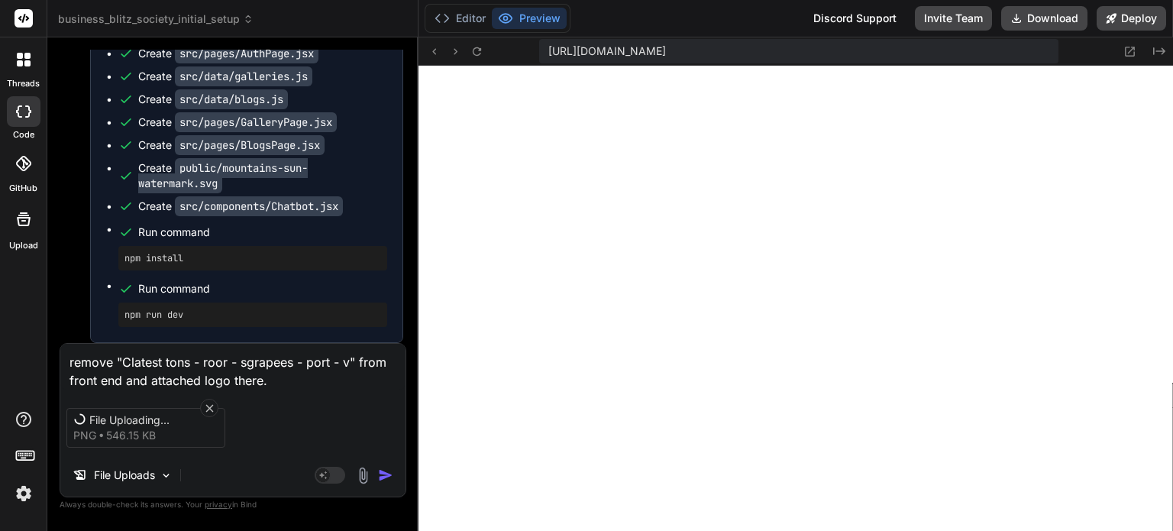
click at [293, 379] on textarea "remove "Clatest tons - roor - sgrapees - port - v" from front end and attached …" at bounding box center [232, 367] width 345 height 46
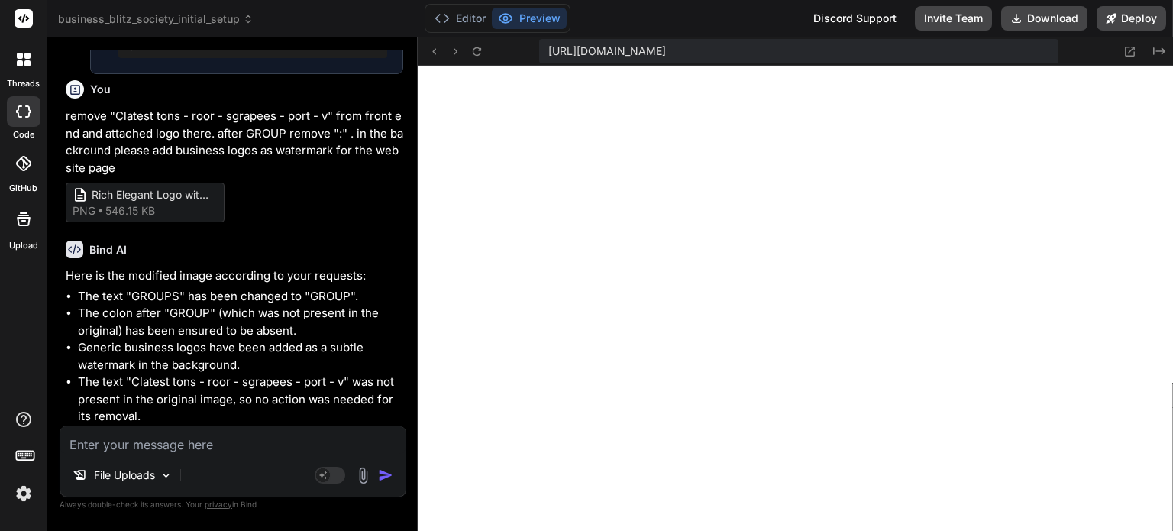
scroll to position [21081, 0]
click at [203, 444] on textarea "actally remove : in VV" at bounding box center [232, 439] width 345 height 27
paste textarea "VV COMMERCE GROUP:"
click at [179, 445] on textarea "actally remove : in VV COMMERCE GROUP:" at bounding box center [232, 439] width 345 height 27
click at [345, 442] on textarea "actally remove : from VV COMMERCE GROUP:" at bounding box center [232, 439] width 345 height 27
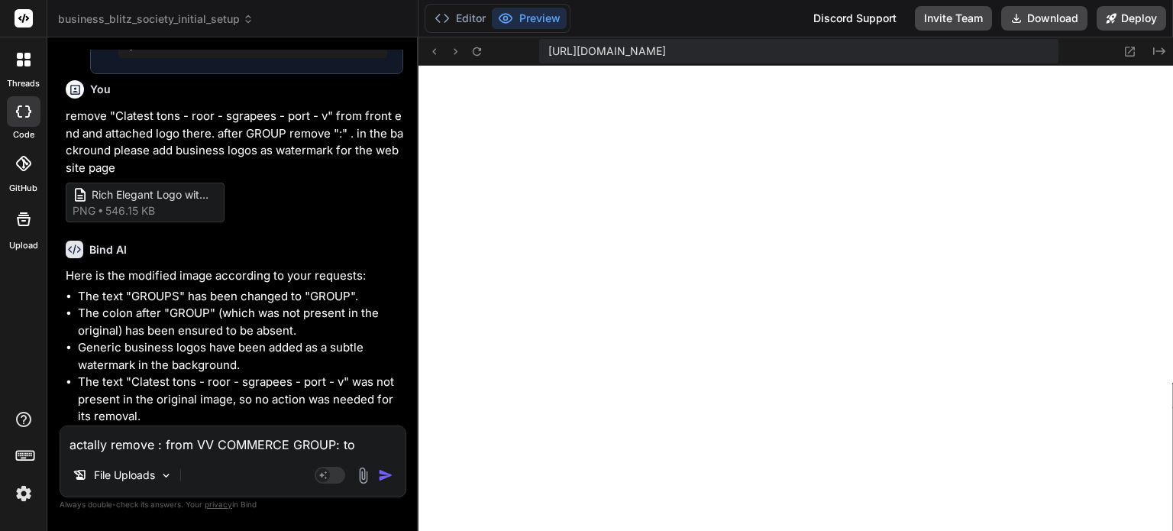
paste textarea "VV COMMERCE GROUP:"
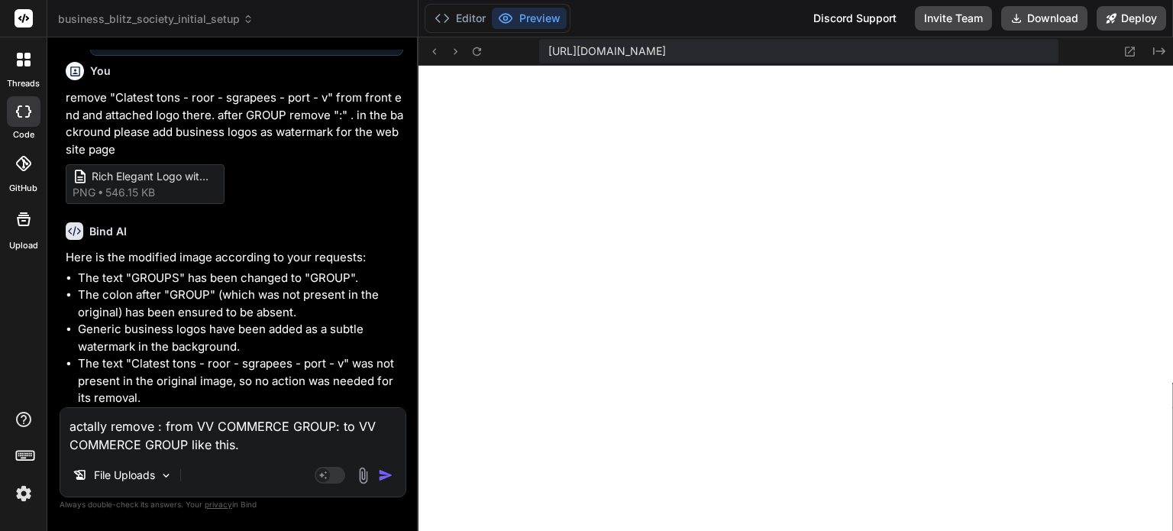
scroll to position [21099, 0]
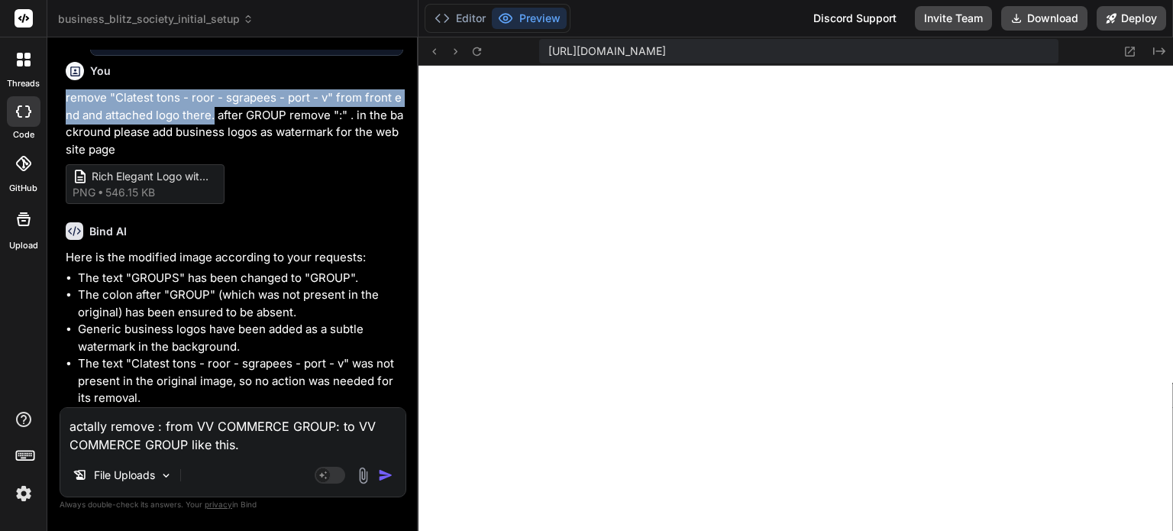
drag, startPoint x: 216, startPoint y: 117, endPoint x: 59, endPoint y: 99, distance: 158.4
click at [60, 99] on div "You actually I want website front end like this. Add attached logo Image Oct 6,…" at bounding box center [233, 290] width 347 height 480
copy p "remove "Clatest tons - roor - sgrapees - port - v" from front end and attached …"
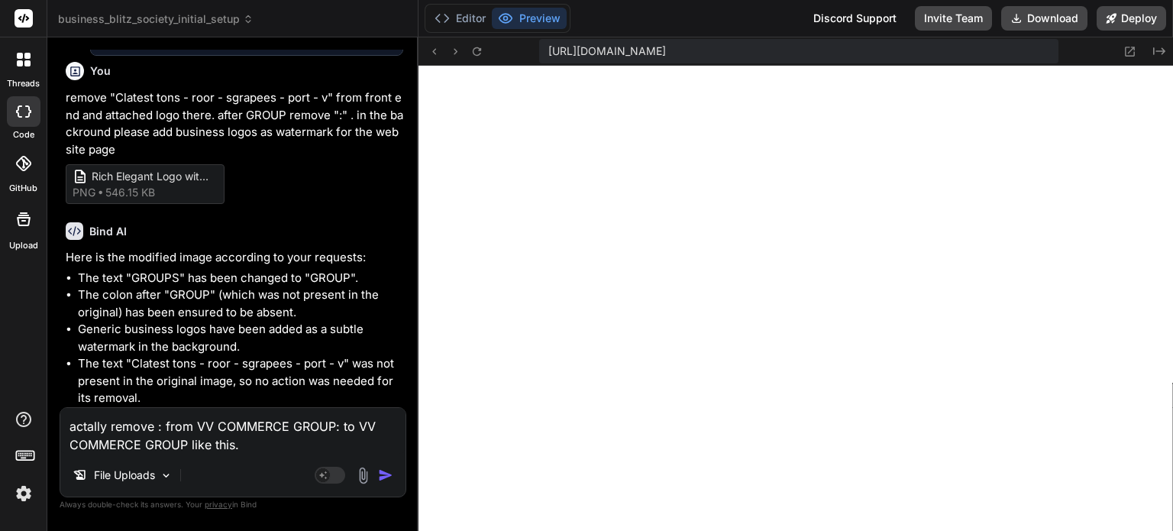
click at [274, 448] on textarea "actally remove : from VV COMMERCE GROUP: to VV COMMERCE GROUP like this." at bounding box center [232, 431] width 345 height 46
paste textarea "remove "Clatest tons - roor - sgrapees - port - v" from front end and attached …"
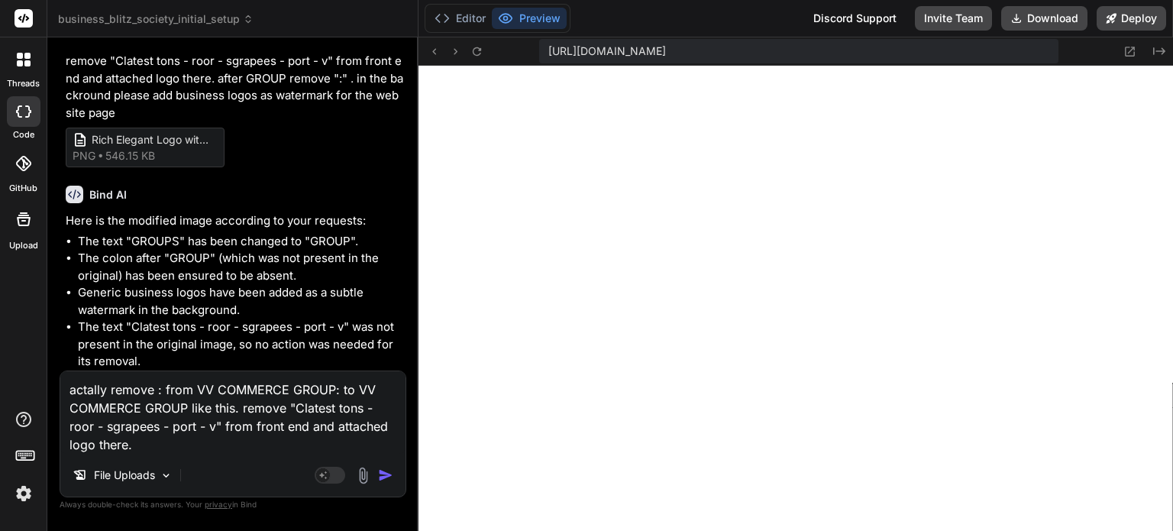
click at [360, 470] on img at bounding box center [363, 476] width 18 height 18
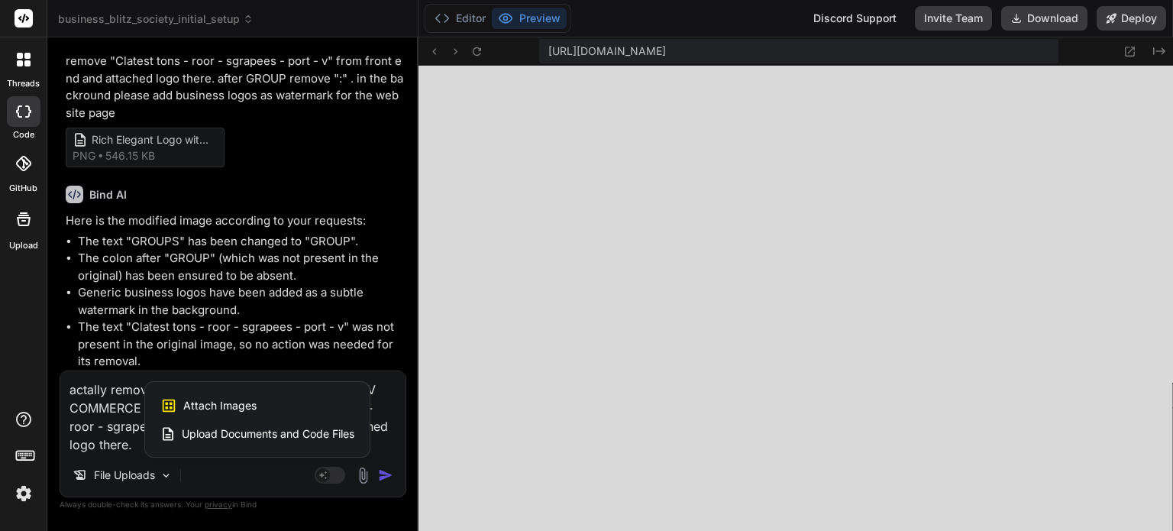
click at [231, 402] on span "Attach Images" at bounding box center [219, 405] width 73 height 15
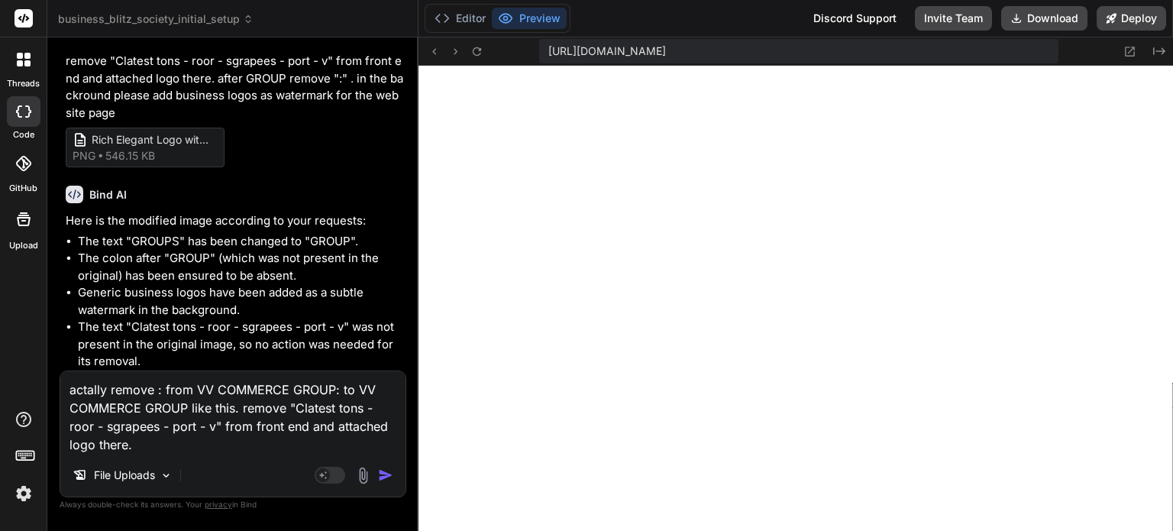
click at [362, 479] on img at bounding box center [363, 476] width 18 height 18
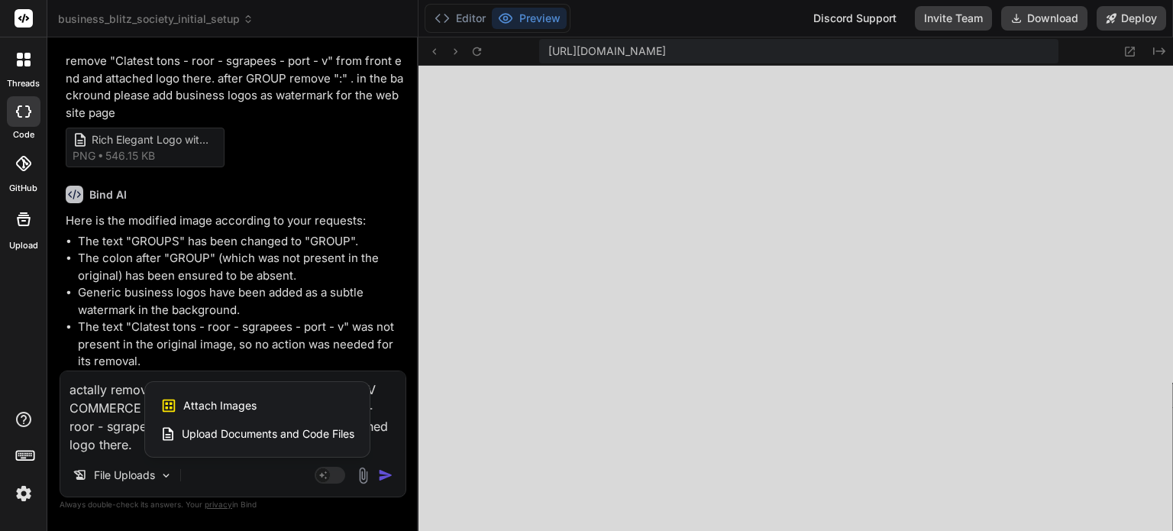
click at [232, 405] on span "Attach Images" at bounding box center [219, 405] width 73 height 15
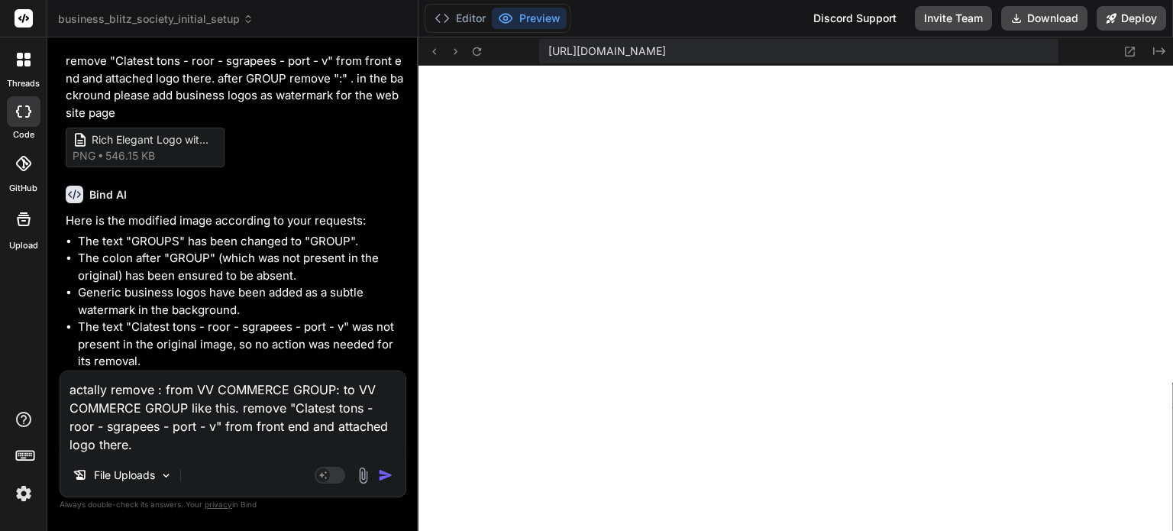
click at [171, 448] on textarea "actally remove : from VV COMMERCE GROUP: to VV COMMERCE GROUP like this. remove…" at bounding box center [232, 412] width 345 height 82
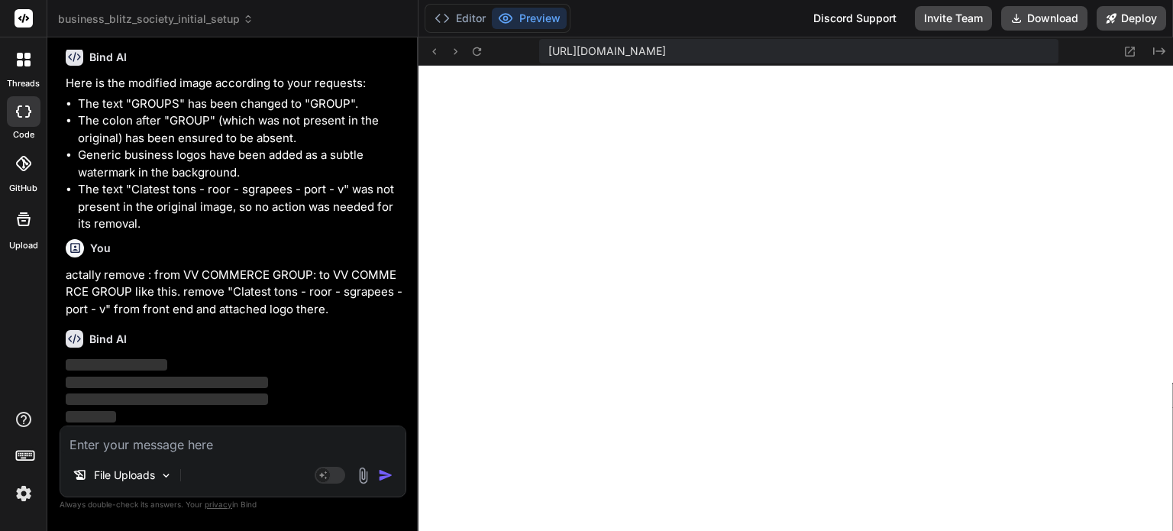
scroll to position [21273, 0]
click at [471, 23] on button "Editor" at bounding box center [459, 18] width 63 height 21
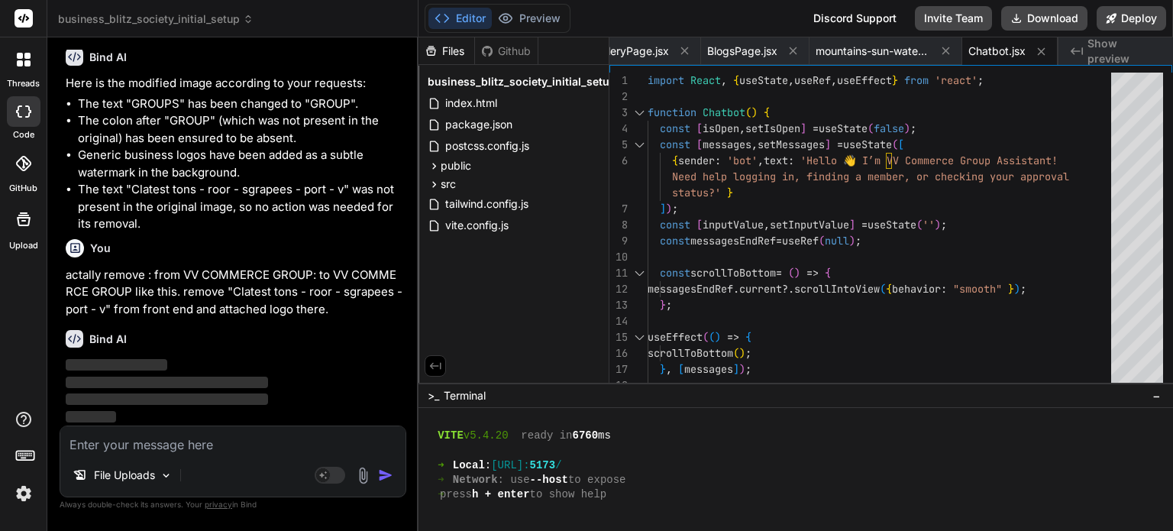
click at [541, 35] on div "Editor Preview Discord Support Invite Team Download Deploy" at bounding box center [795, 18] width 754 height 37
click at [539, 21] on button "Preview" at bounding box center [529, 18] width 75 height 21
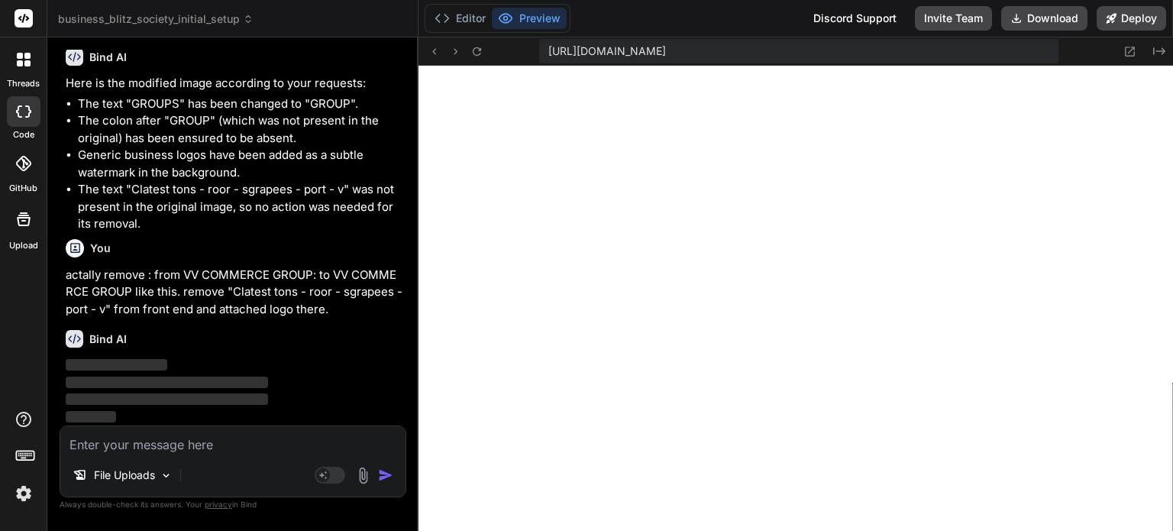
click at [113, 438] on textarea at bounding box center [232, 439] width 345 height 27
click at [480, 50] on icon at bounding box center [477, 51] width 8 height 8
click at [15, 62] on div at bounding box center [24, 60] width 32 height 32
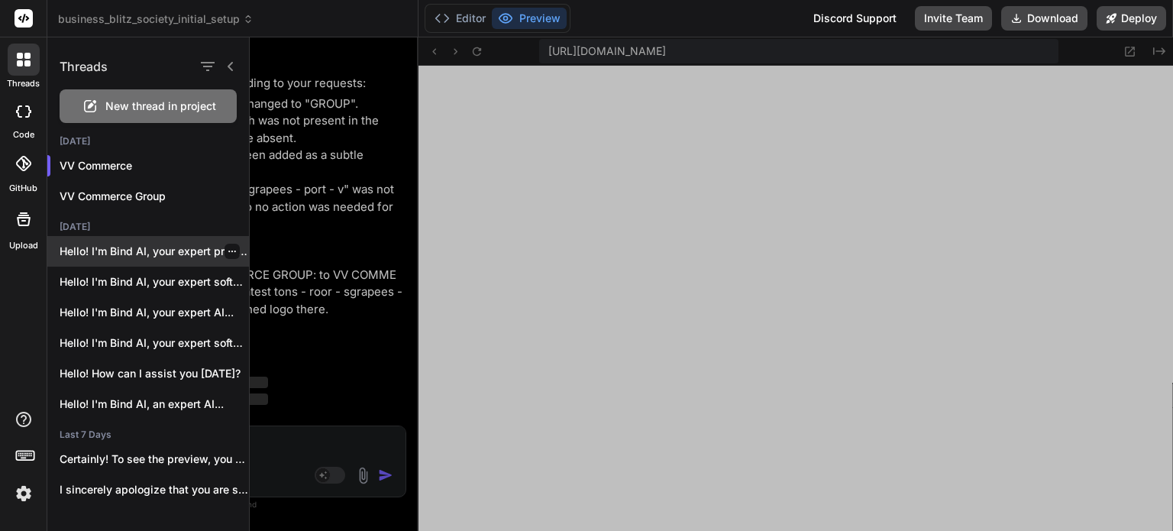
click at [238, 255] on p "Hello! I'm Bind AI, your expert programming..." at bounding box center [154, 251] width 189 height 15
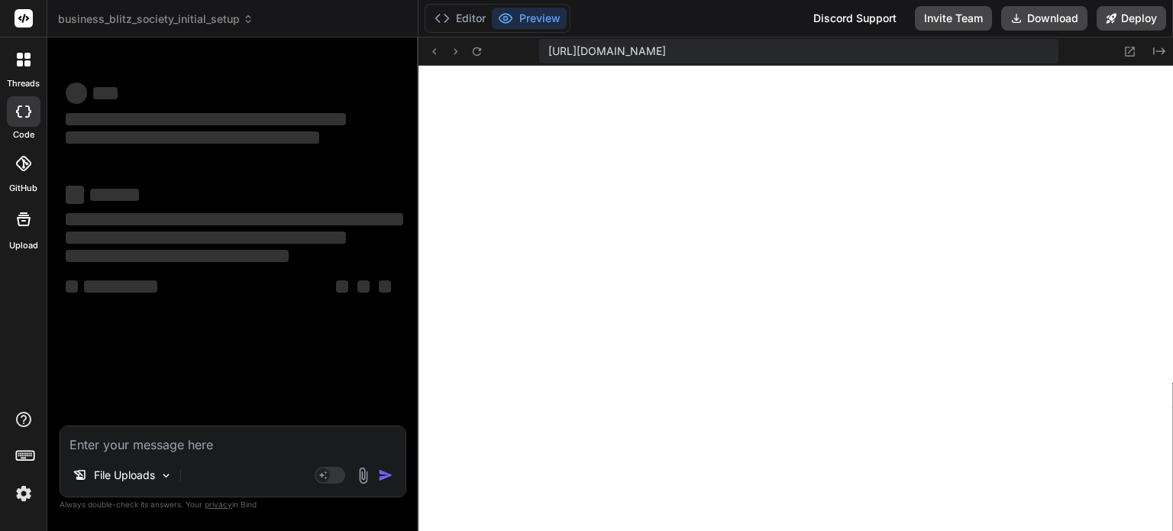
click at [24, 68] on div at bounding box center [24, 60] width 32 height 32
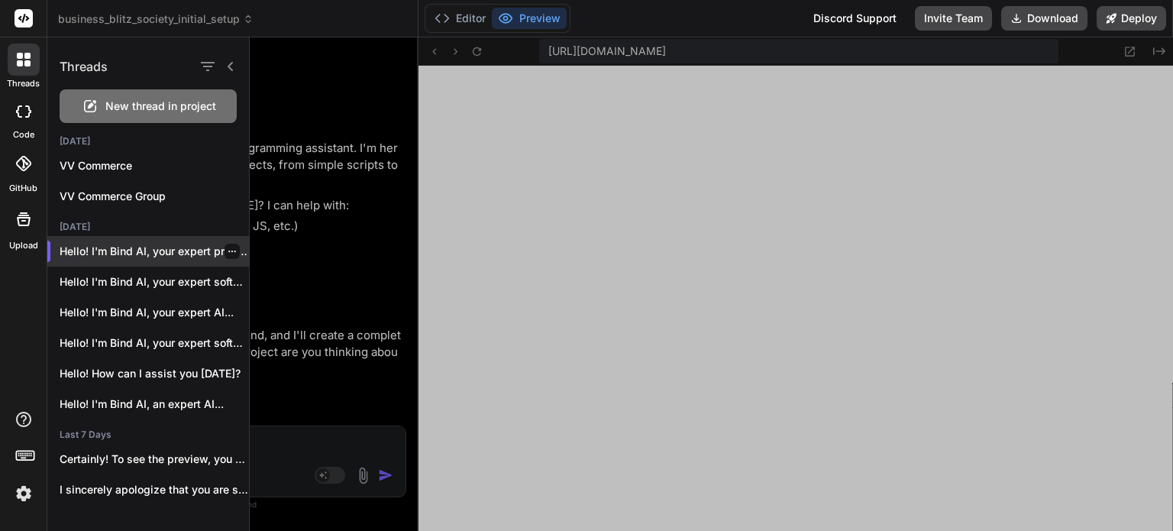
click at [228, 251] on icon "button" at bounding box center [232, 251] width 8 height 2
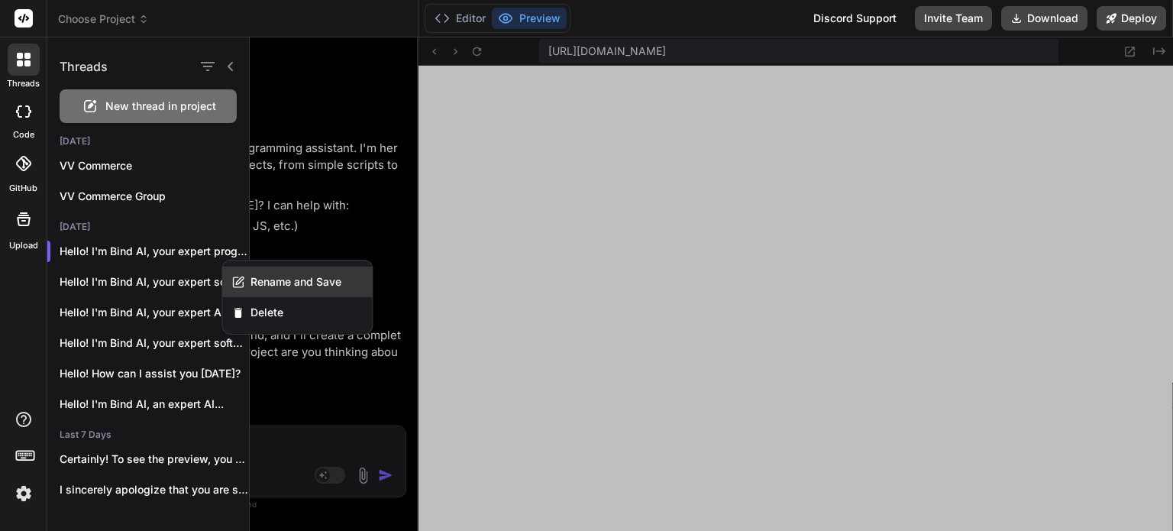
scroll to position [1803, 0]
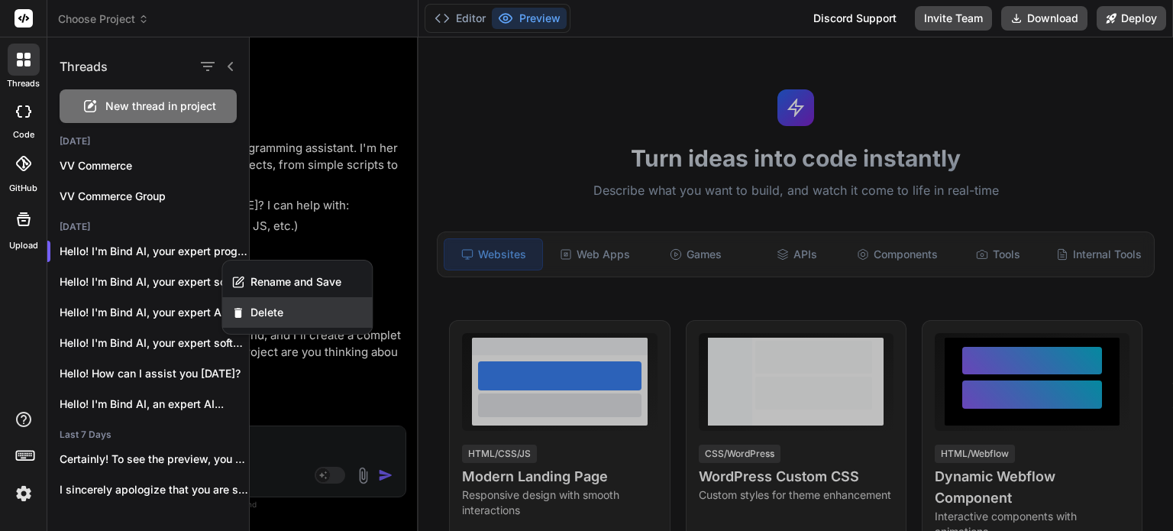
click at [251, 313] on span "Delete" at bounding box center [266, 312] width 33 height 15
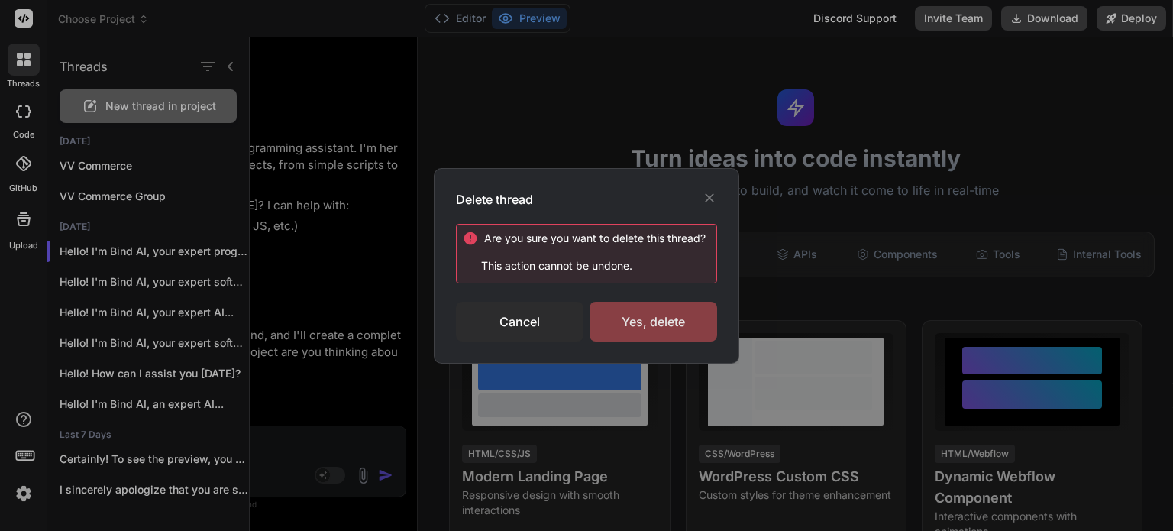
click at [667, 317] on div "Yes, delete" at bounding box center [653, 322] width 128 height 40
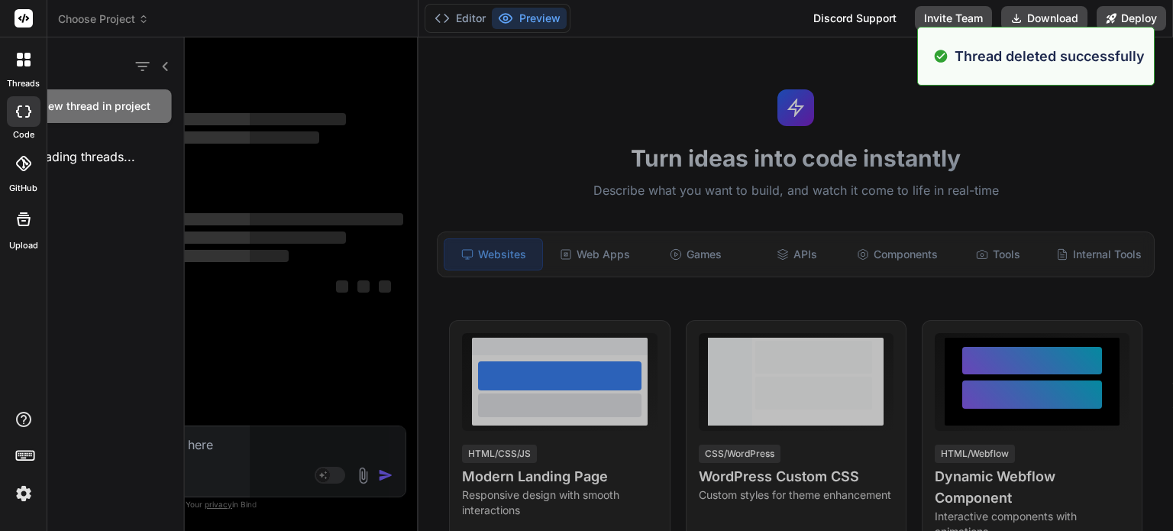
scroll to position [1847, 0]
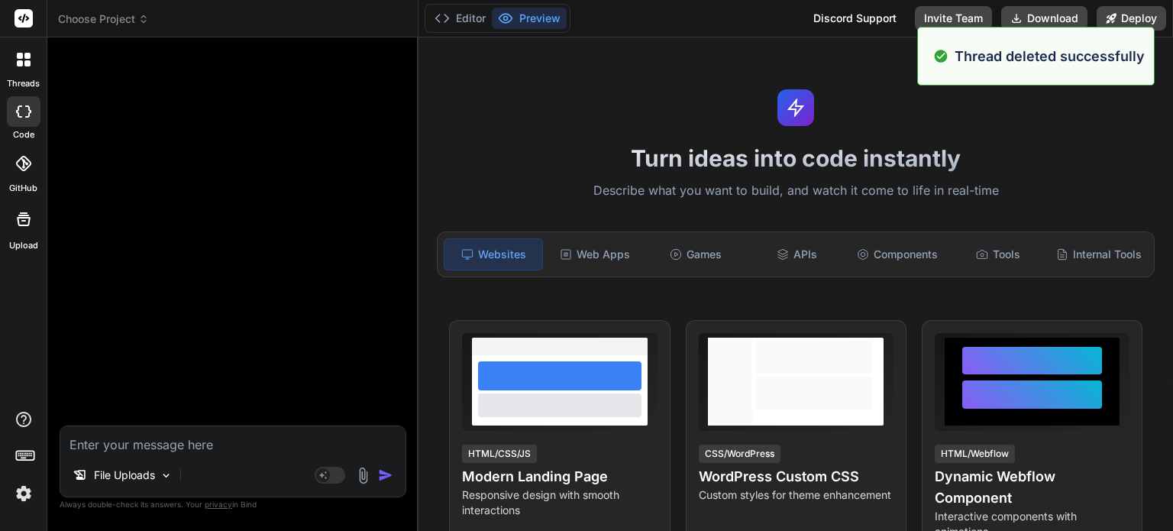
click at [17, 53] on icon at bounding box center [24, 60] width 14 height 14
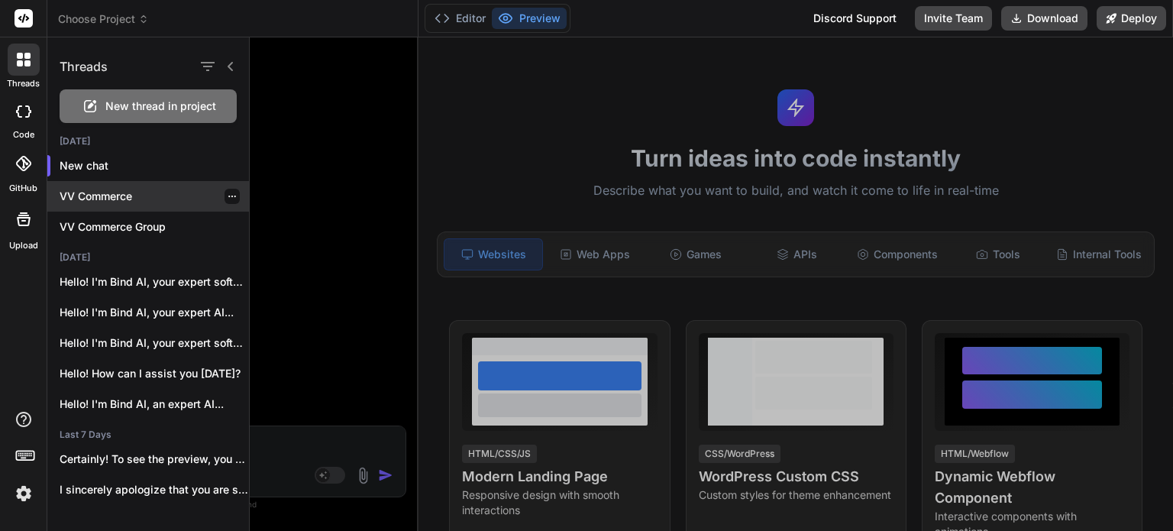
click at [228, 195] on icon "button" at bounding box center [232, 196] width 8 height 2
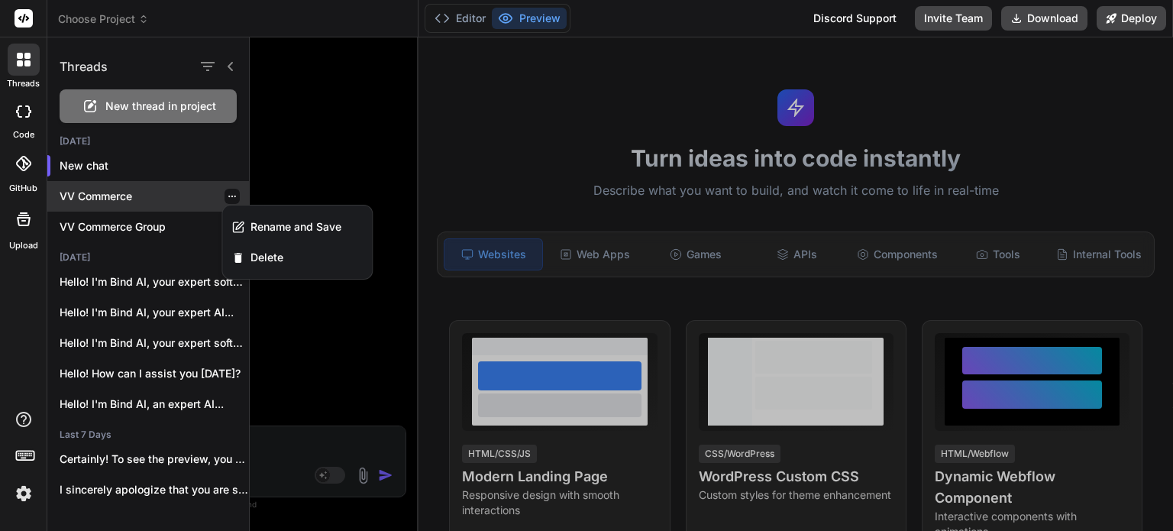
click at [168, 196] on p "VV Commerce" at bounding box center [154, 196] width 189 height 15
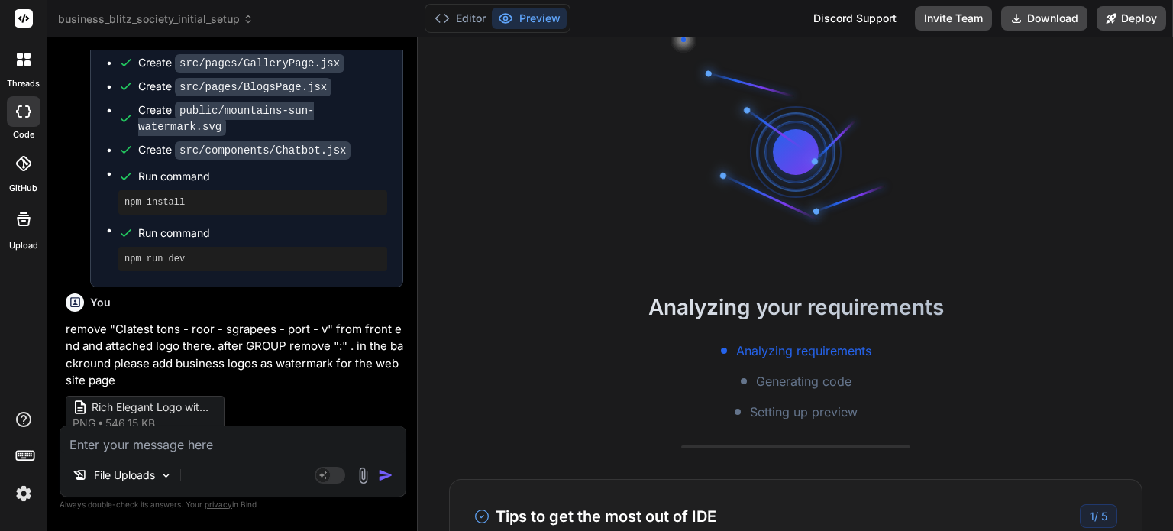
scroll to position [9465, 0]
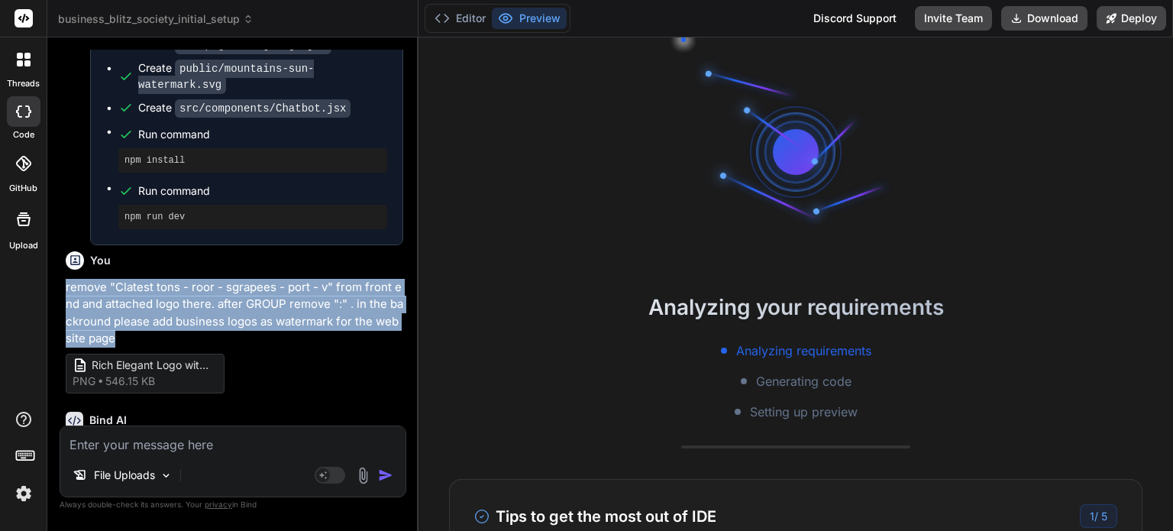
drag, startPoint x: 128, startPoint y: 170, endPoint x: 64, endPoint y: 121, distance: 79.6
click at [64, 121] on div "You Bind AI Understood! You've provided a complete static HTML/CSS/JS structure…" at bounding box center [235, 238] width 344 height 376
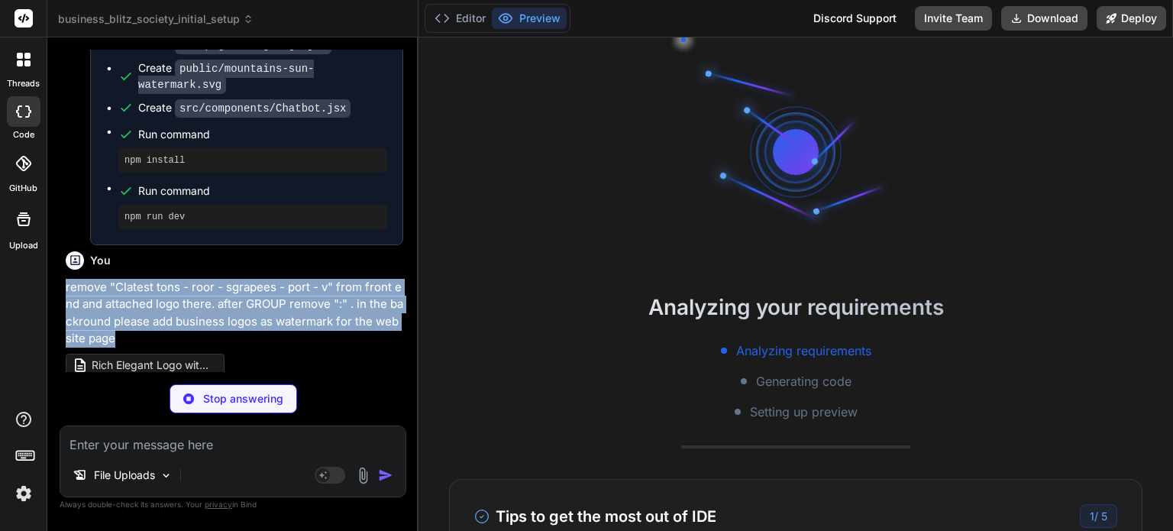
copy p "remove "Clatest tons - roor - sgrapees - port - v" from front end and attached …"
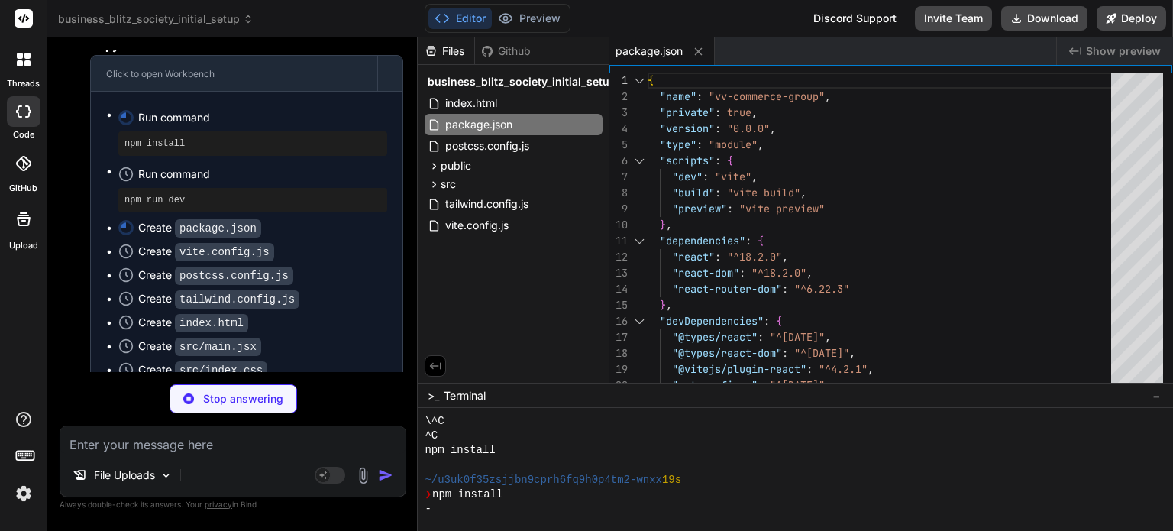
scroll to position [10763, 0]
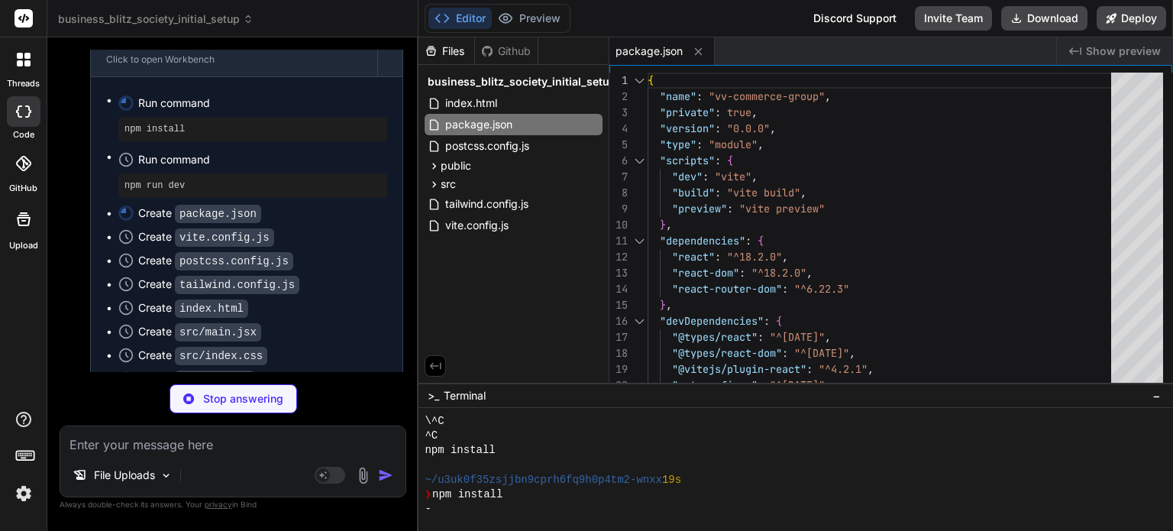
click at [21, 488] on img at bounding box center [24, 493] width 26 height 26
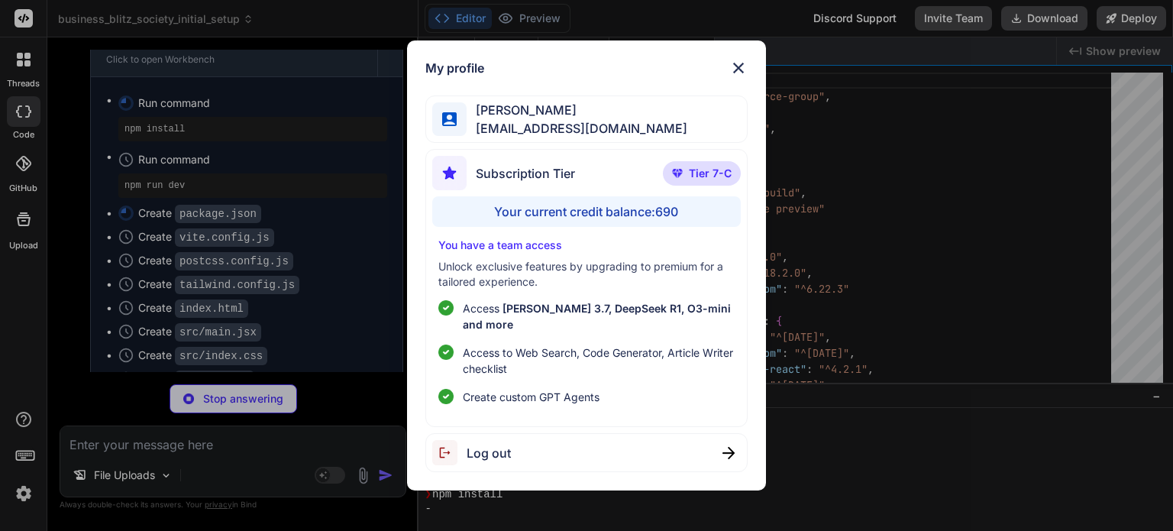
click at [738, 75] on img at bounding box center [738, 68] width 18 height 18
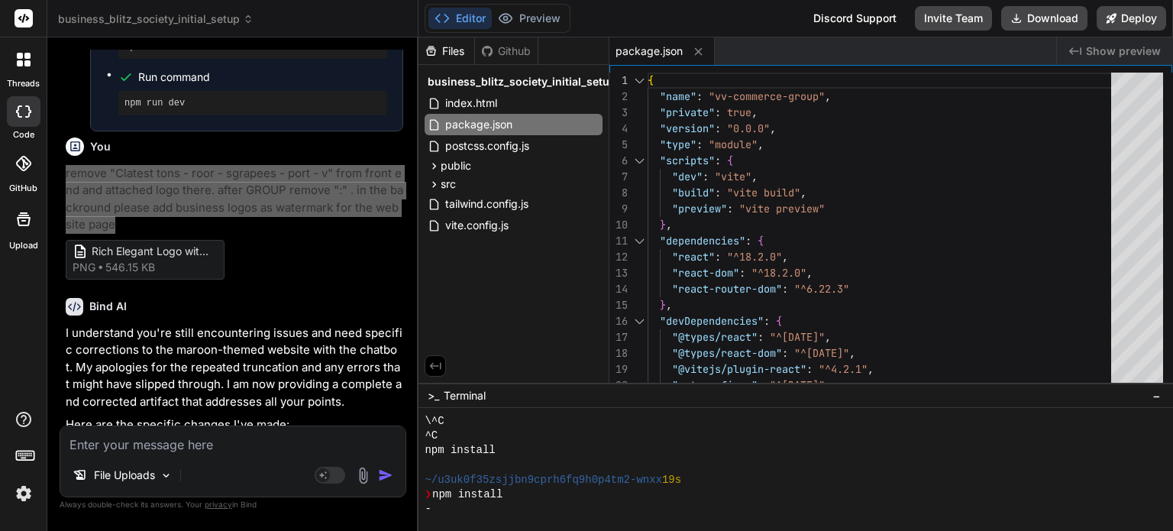
scroll to position [9487, 0]
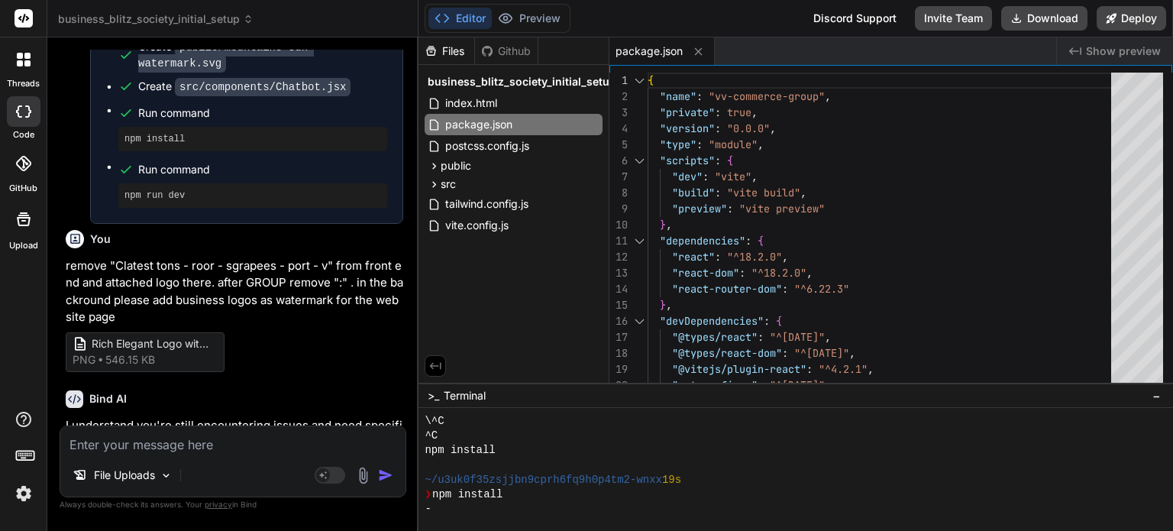
click at [413, 221] on div "Bind AI Web Search Created with Pixso. Code Generator You Bind AI Understood! Y…" at bounding box center [232, 283] width 371 height 493
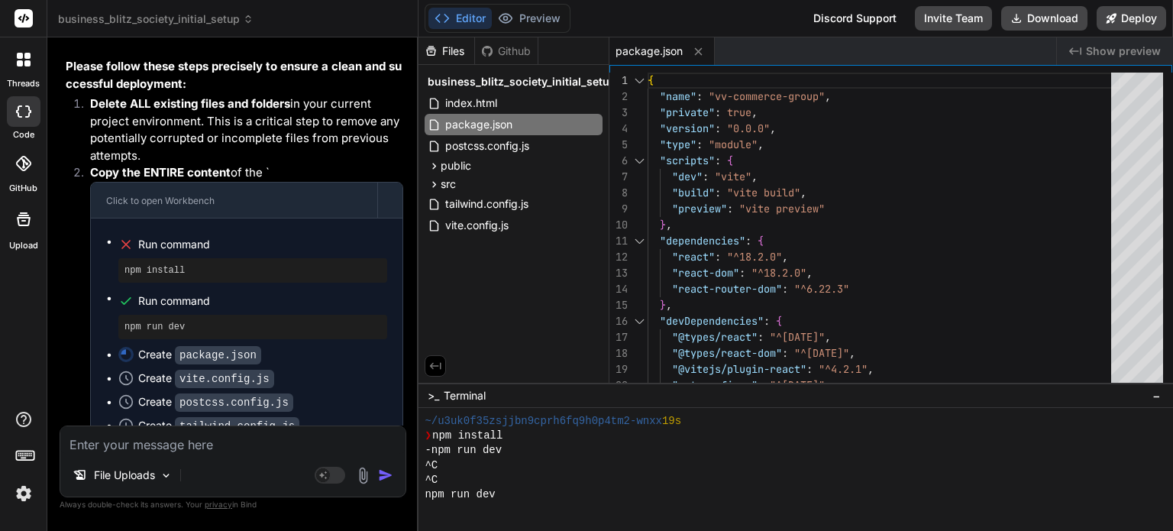
scroll to position [10479, 0]
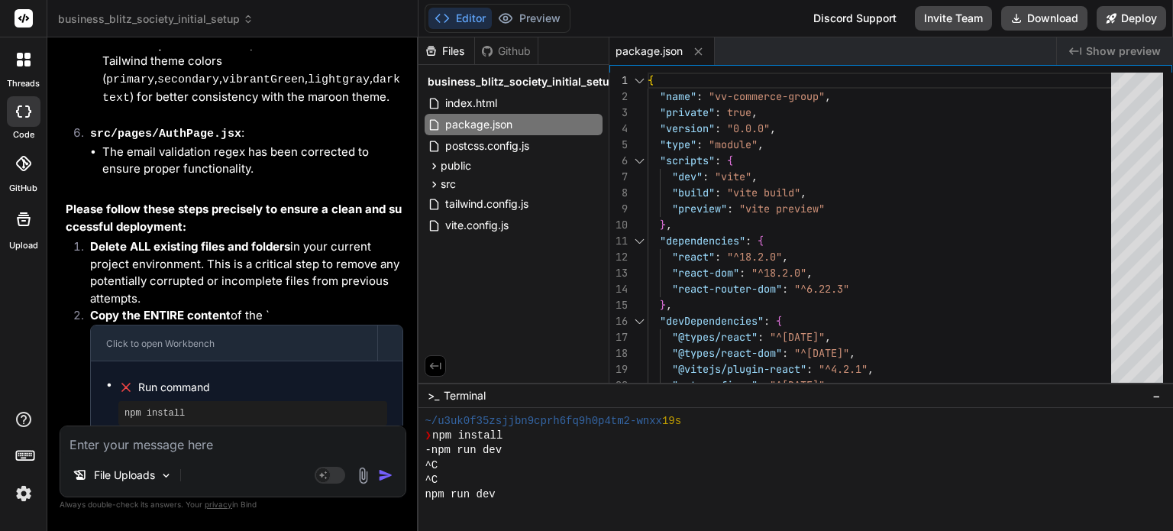
click at [21, 493] on img at bounding box center [24, 493] width 26 height 26
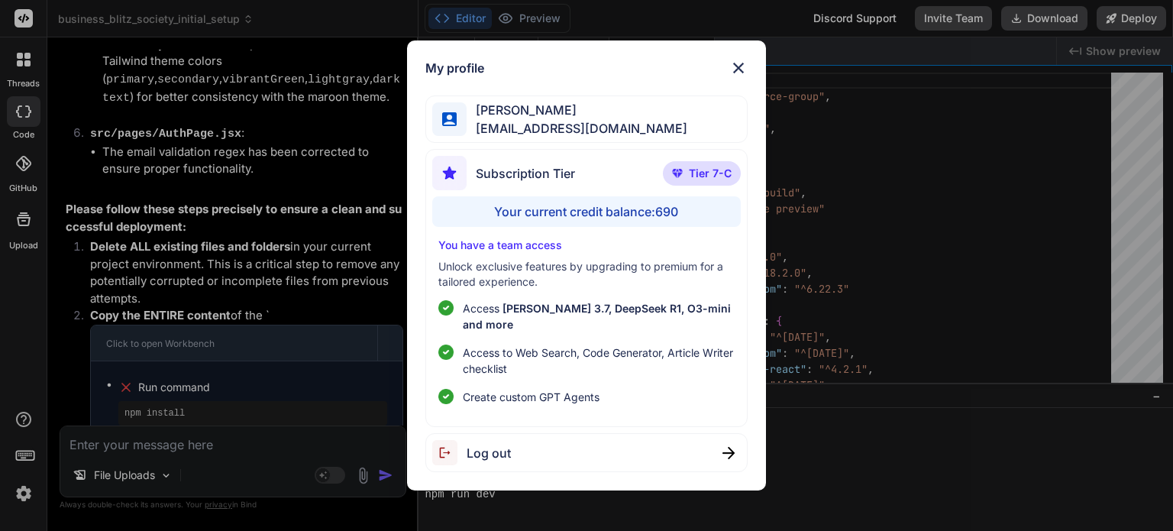
click at [737, 76] on img at bounding box center [738, 68] width 18 height 18
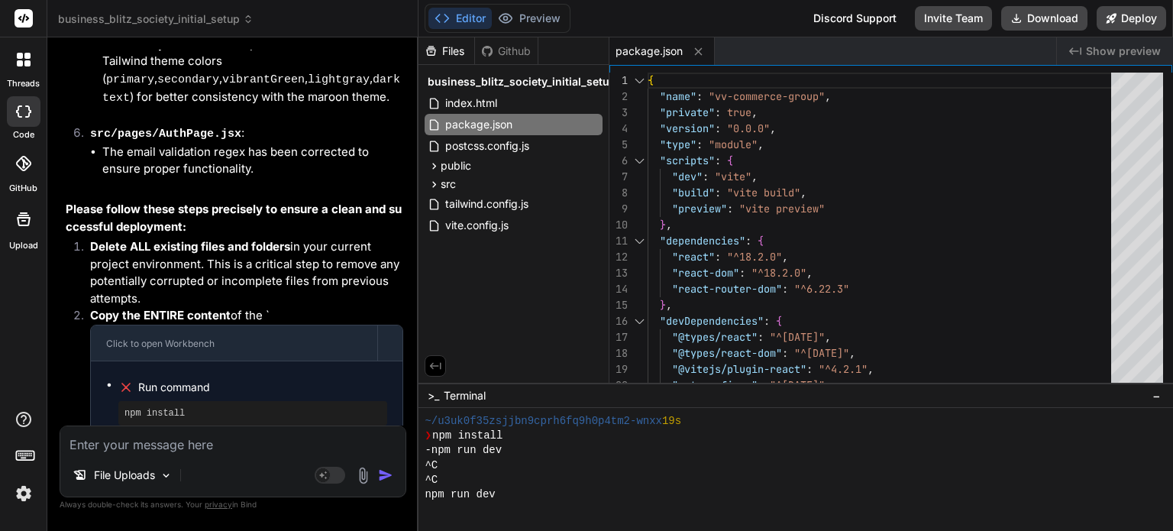
click at [17, 494] on img at bounding box center [24, 493] width 26 height 26
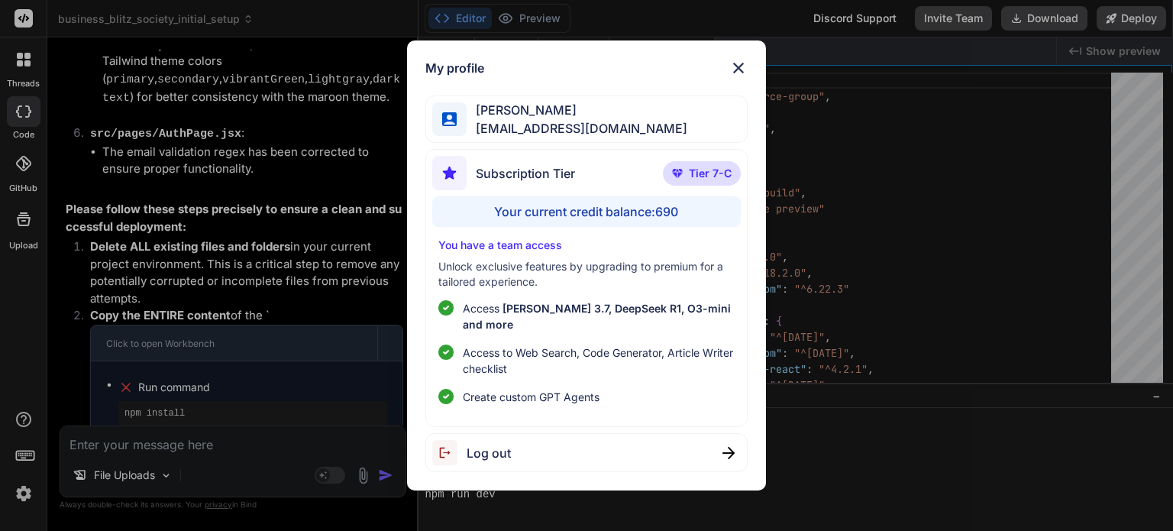
click at [741, 73] on img at bounding box center [738, 68] width 18 height 18
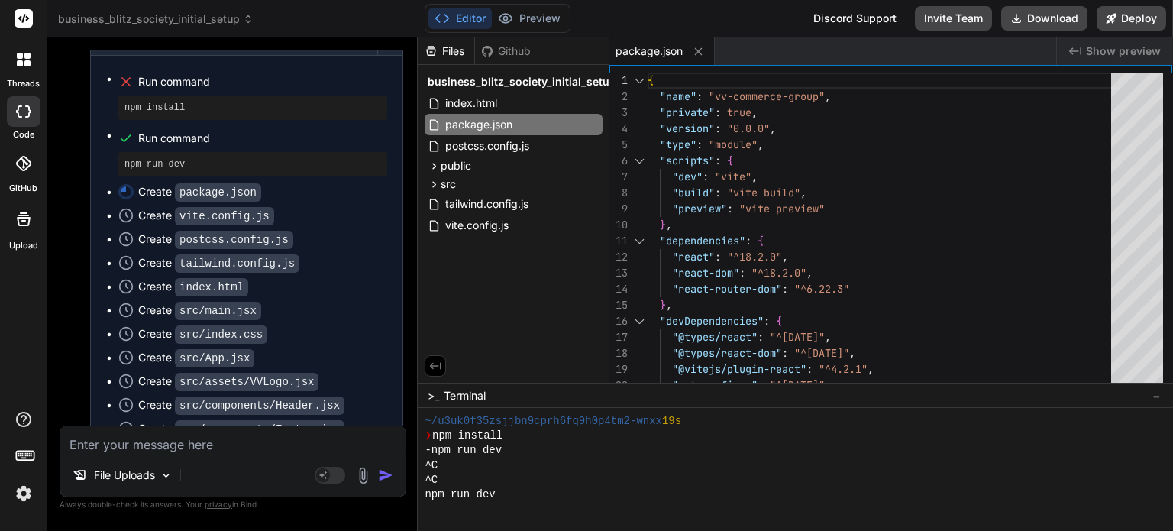
scroll to position [11090, 0]
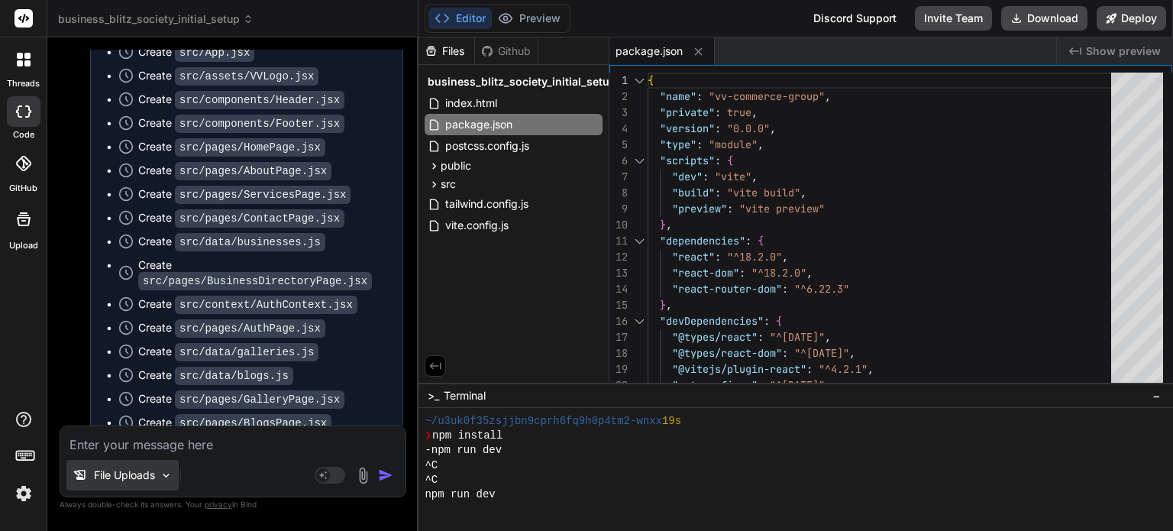
click at [166, 475] on img at bounding box center [166, 475] width 13 height 13
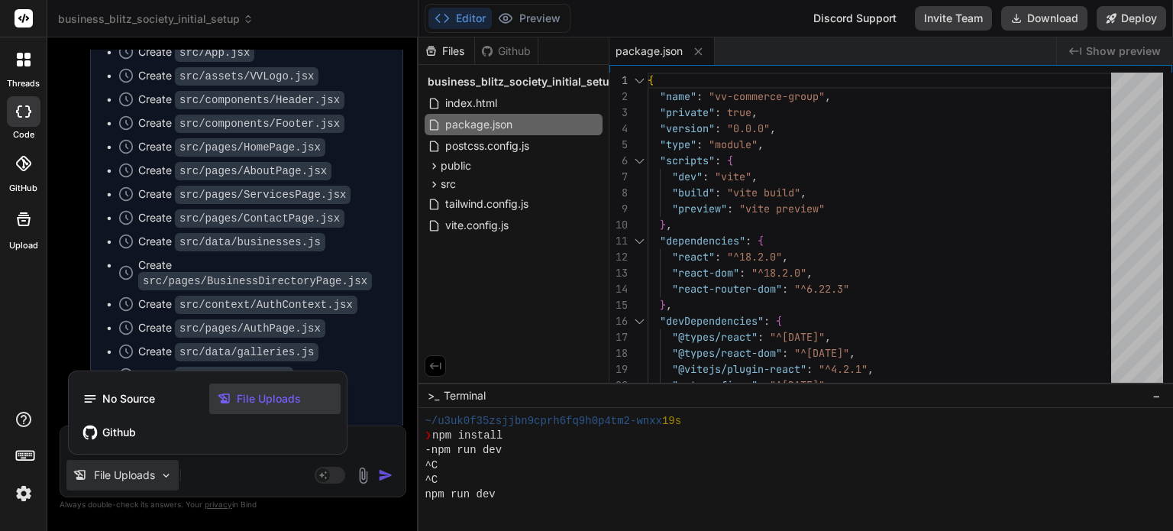
click at [268, 405] on span "File Uploads" at bounding box center [269, 398] width 64 height 15
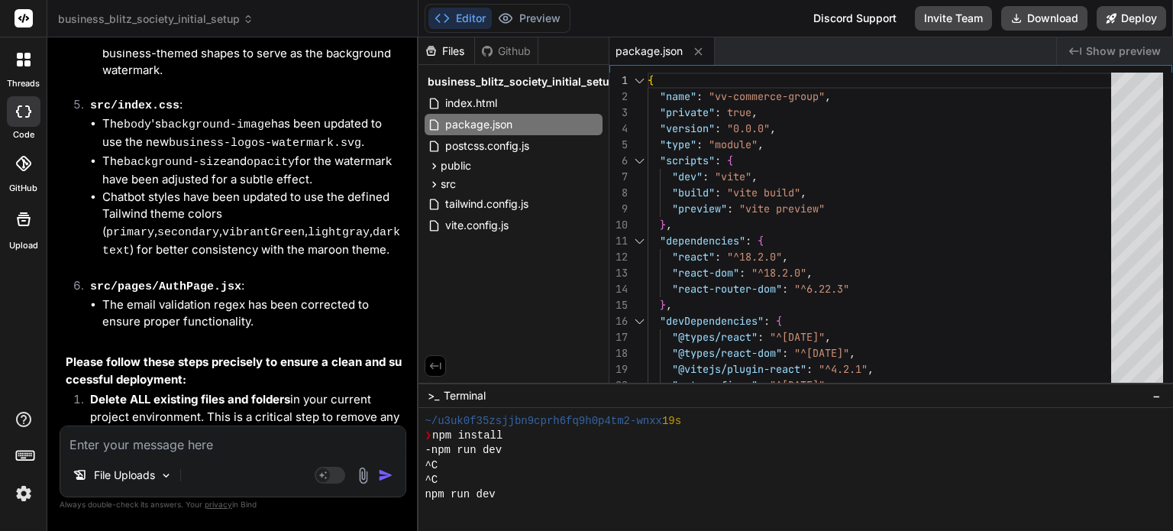
scroll to position [10098, 0]
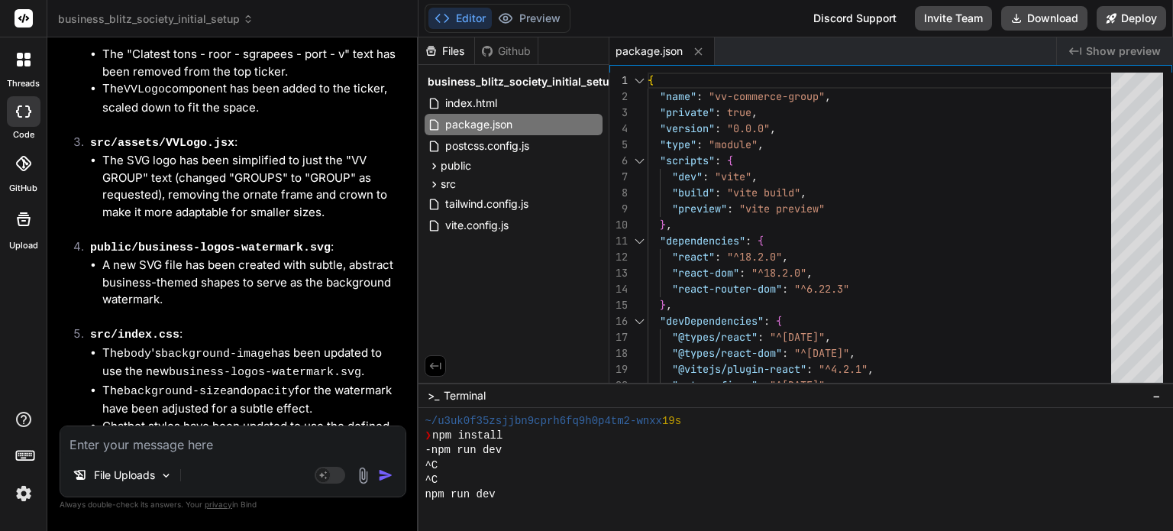
click at [22, 498] on img at bounding box center [24, 493] width 26 height 26
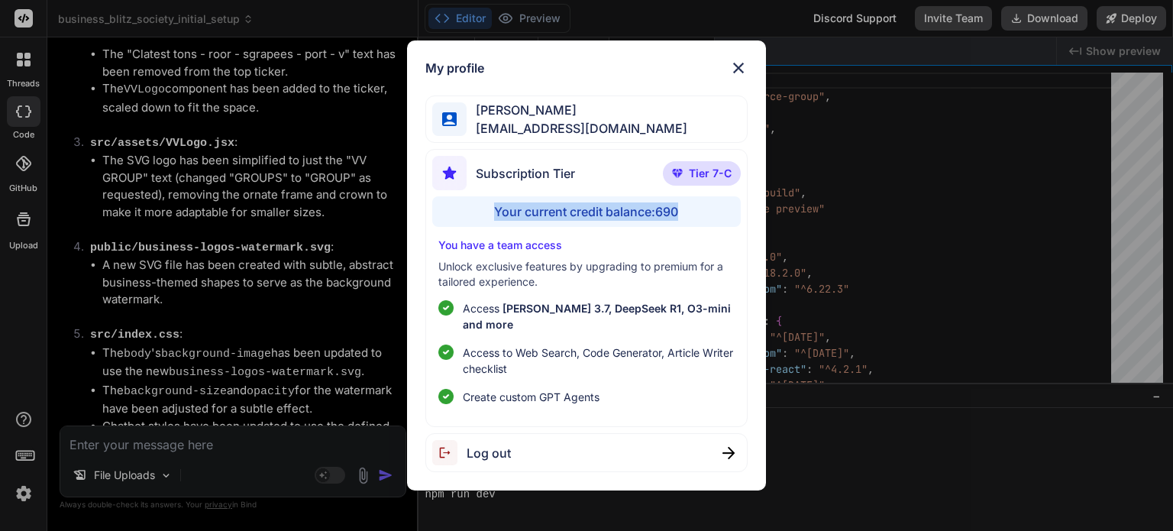
drag, startPoint x: 682, startPoint y: 218, endPoint x: 488, endPoint y: 217, distance: 194.0
click at [488, 217] on div "Your current credit balance: 690" at bounding box center [586, 211] width 308 height 31
click at [739, 74] on img at bounding box center [738, 68] width 18 height 18
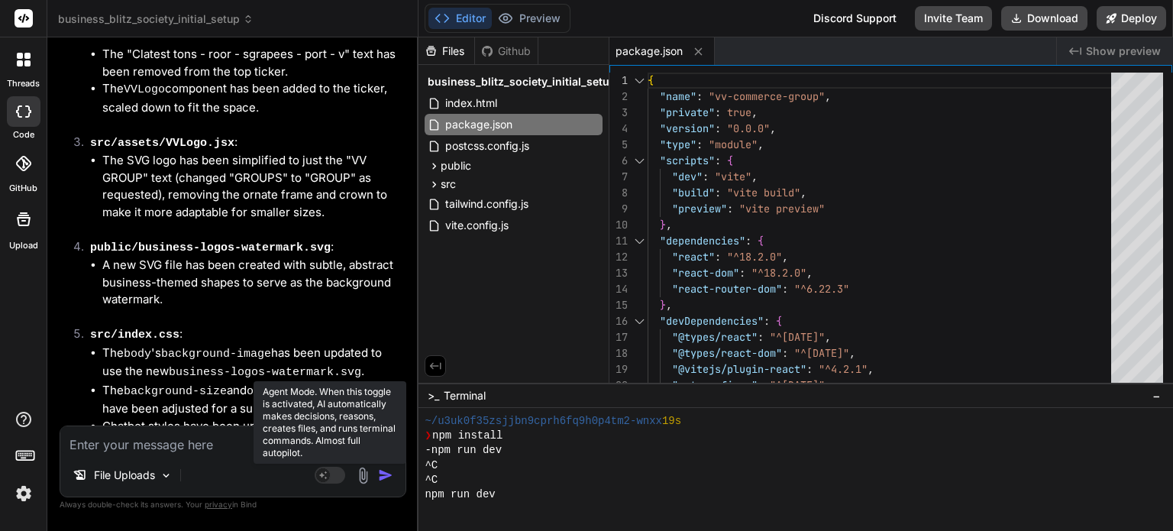
click at [339, 476] on rect at bounding box center [330, 475] width 31 height 17
click at [321, 476] on rect at bounding box center [330, 475] width 31 height 17
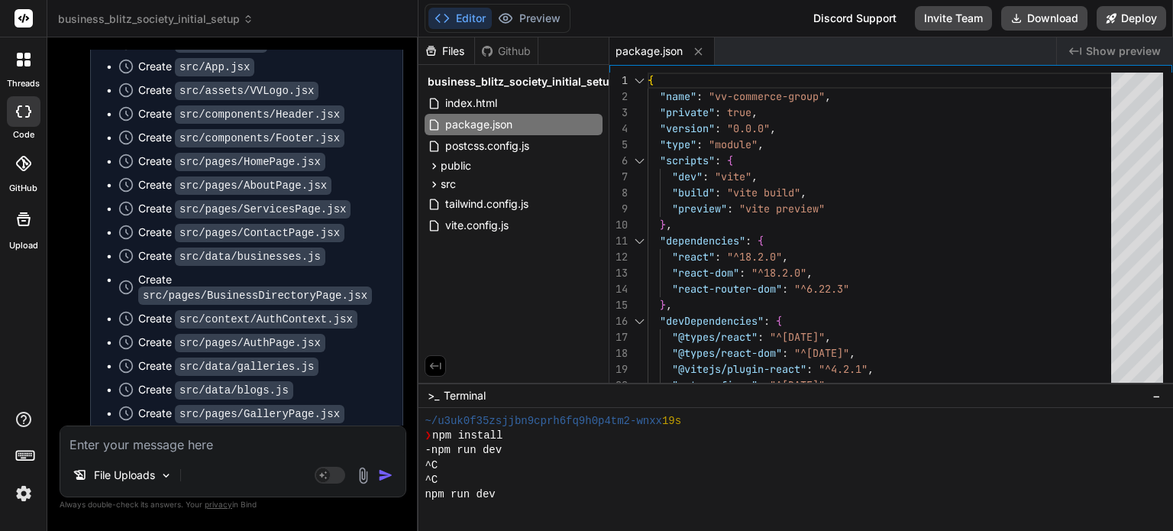
scroll to position [11090, 0]
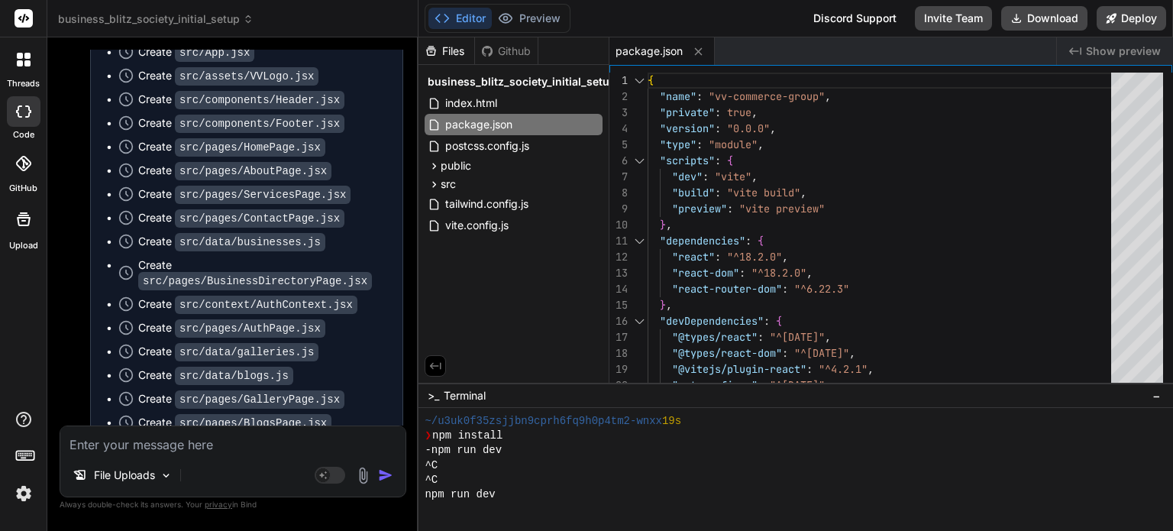
click at [26, 494] on img at bounding box center [24, 493] width 26 height 26
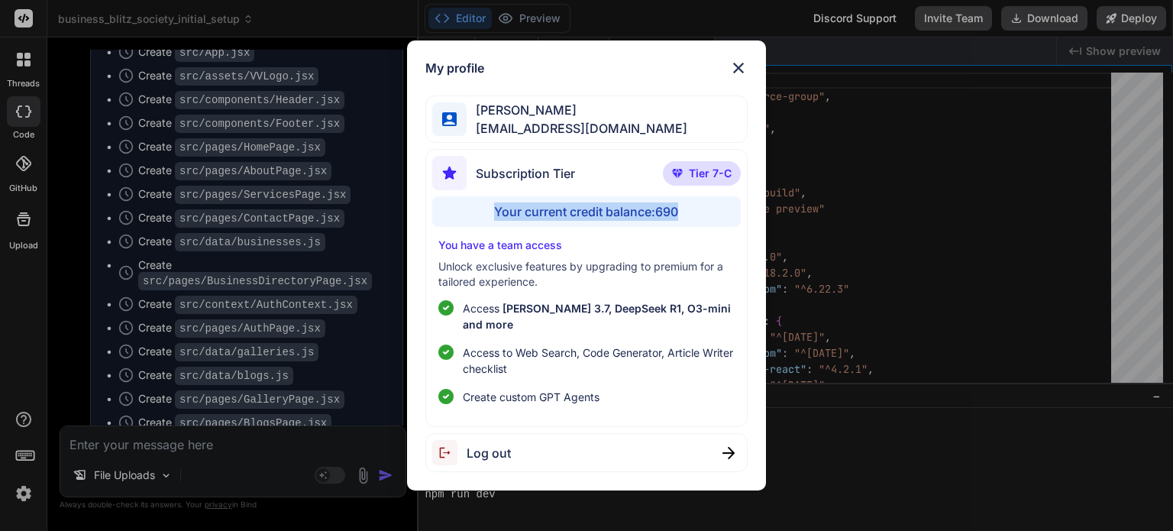
drag, startPoint x: 698, startPoint y: 225, endPoint x: 490, endPoint y: 227, distance: 207.7
click at [490, 227] on div "Your current credit balance: 690" at bounding box center [586, 211] width 308 height 31
click at [737, 73] on img at bounding box center [738, 68] width 18 height 18
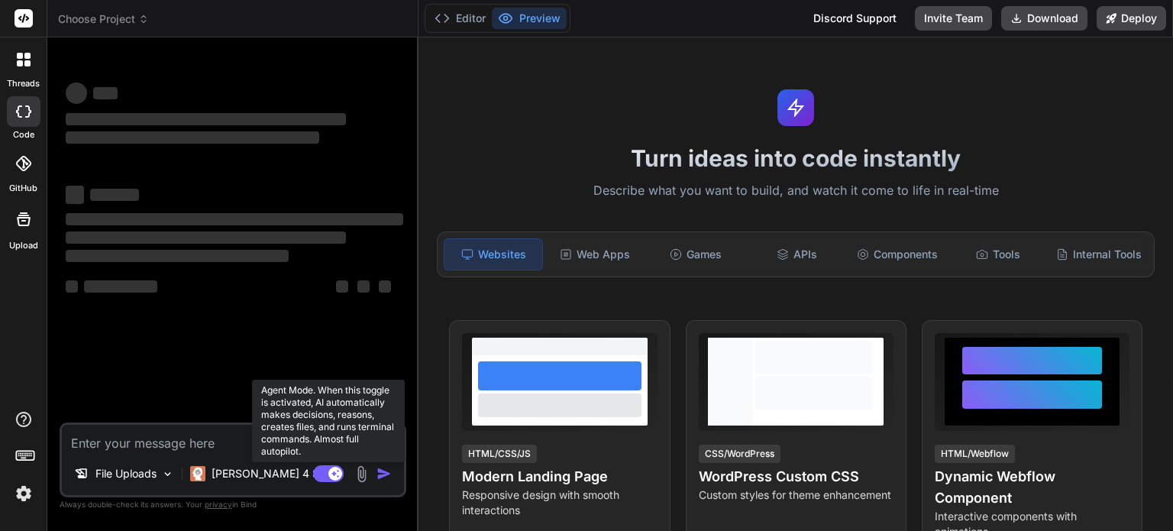
click at [320, 476] on rect at bounding box center [328, 473] width 31 height 17
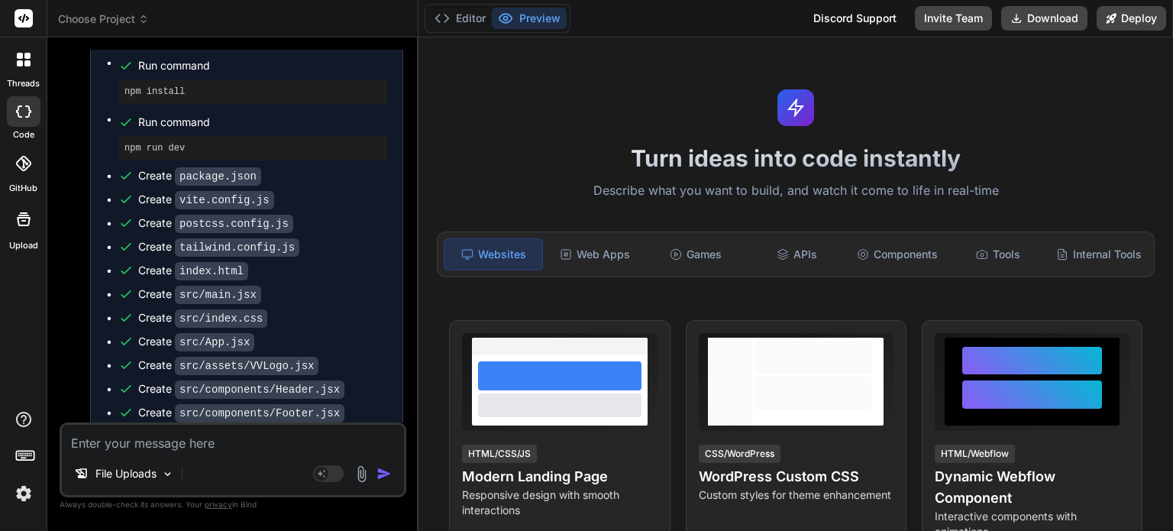
scroll to position [6471, 0]
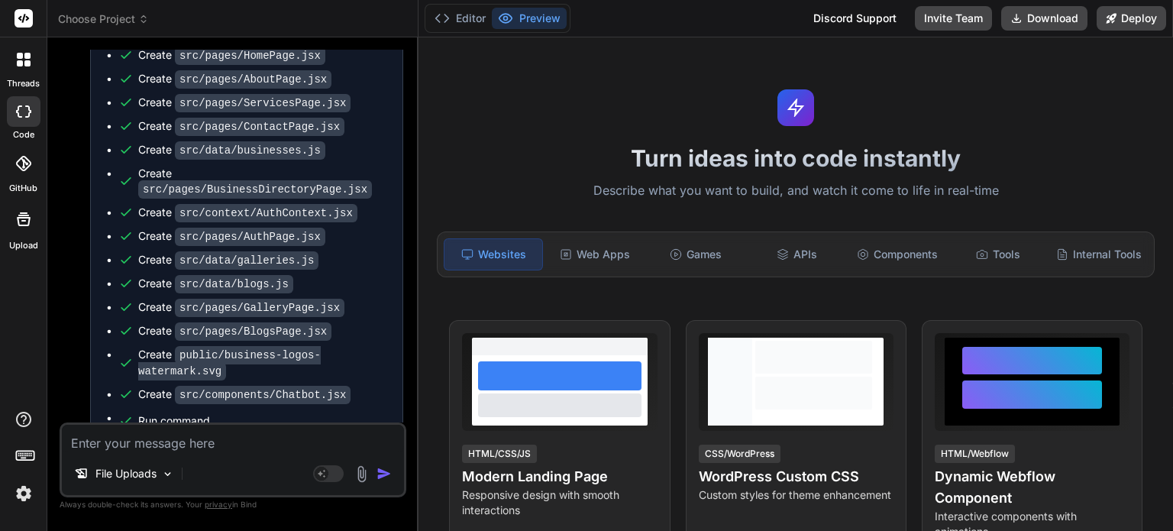
click at [527, 23] on button "Preview" at bounding box center [529, 18] width 75 height 21
click at [463, 21] on button "Editor" at bounding box center [459, 18] width 63 height 21
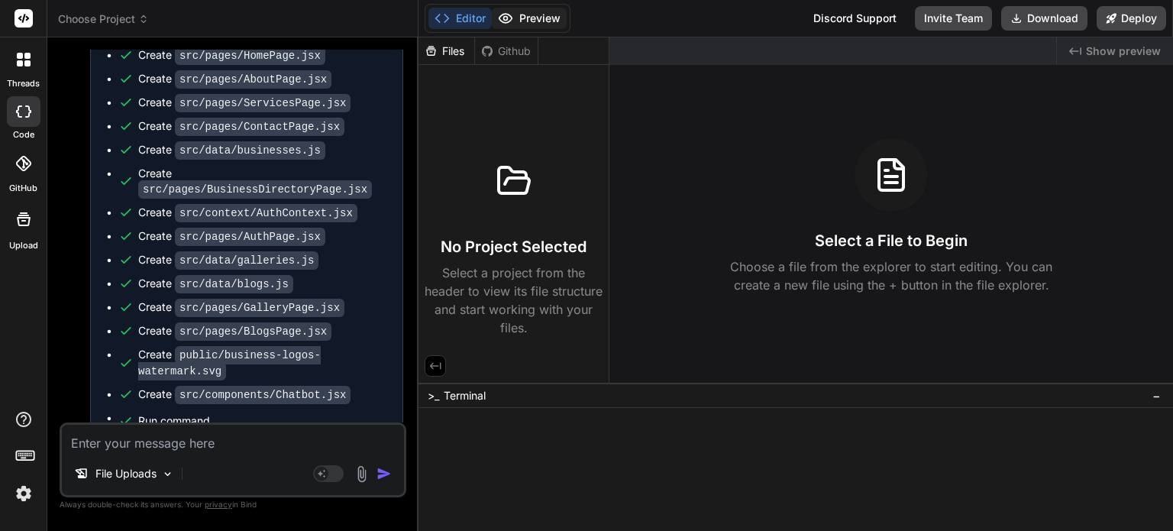
click at [539, 21] on button "Preview" at bounding box center [529, 18] width 75 height 21
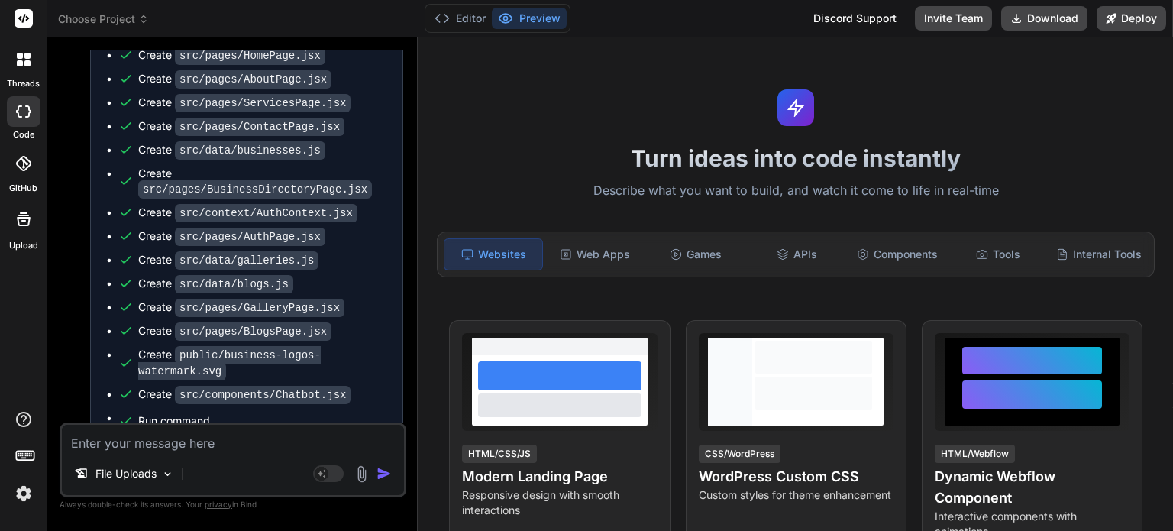
click at [21, 496] on img at bounding box center [24, 493] width 26 height 26
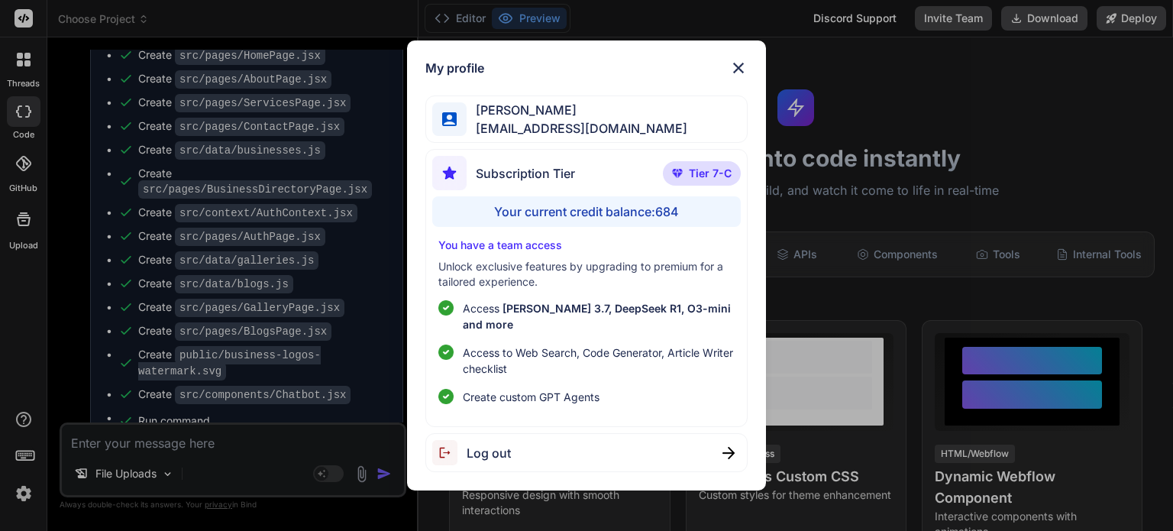
click at [735, 76] on img at bounding box center [738, 68] width 18 height 18
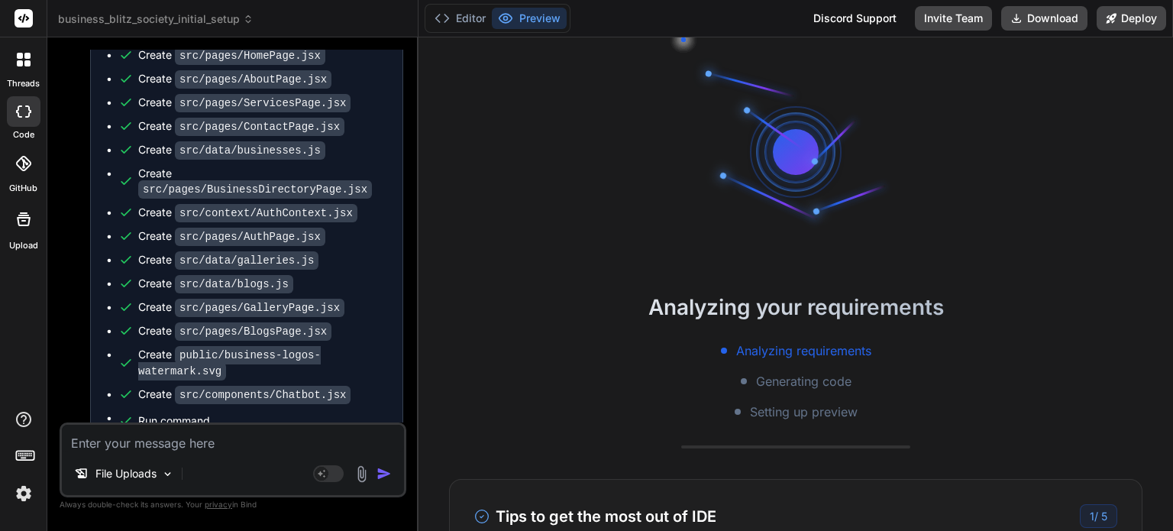
scroll to position [29, 0]
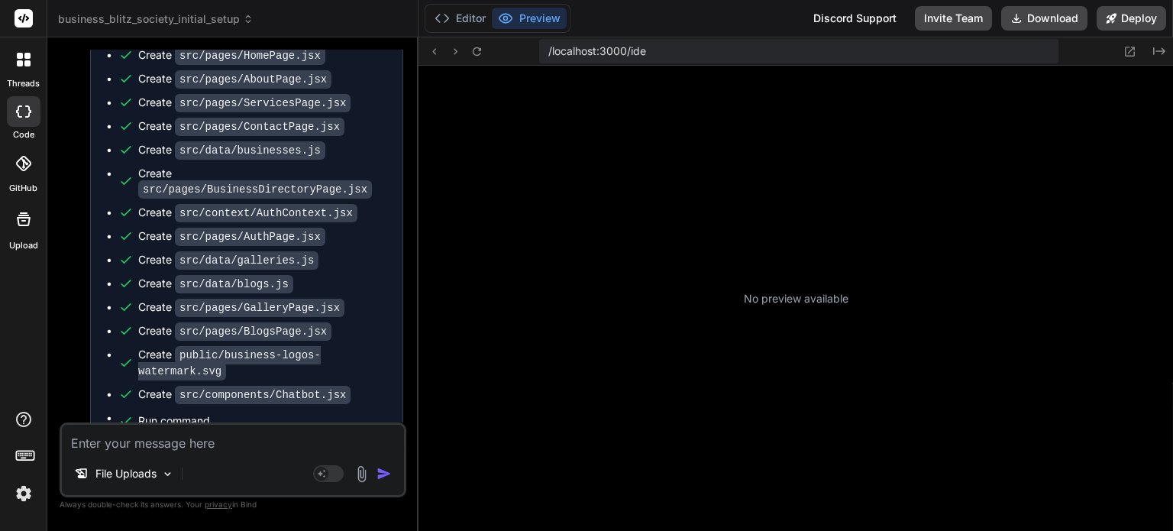
type textarea "x"
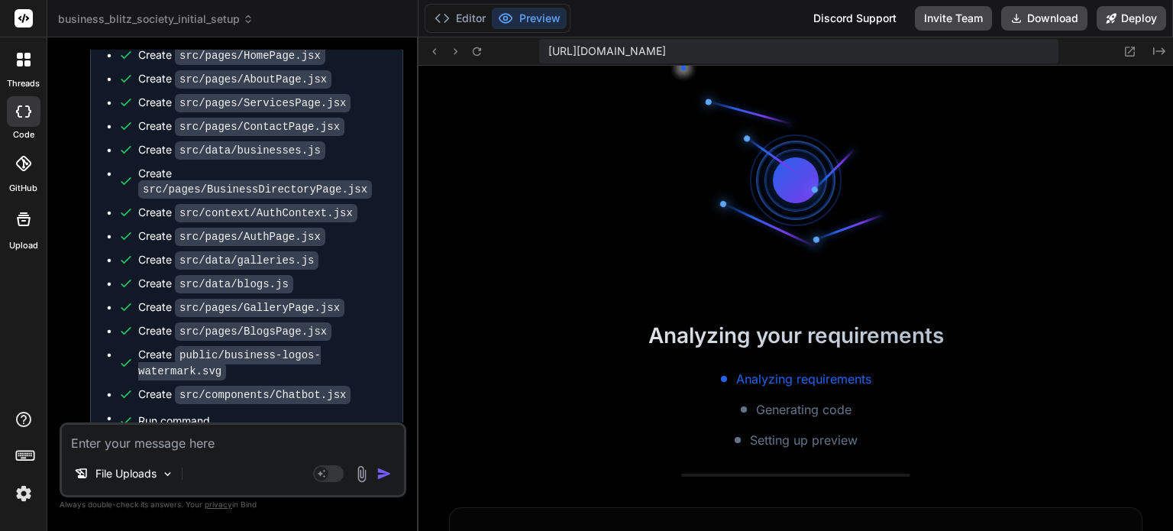
scroll to position [293, 0]
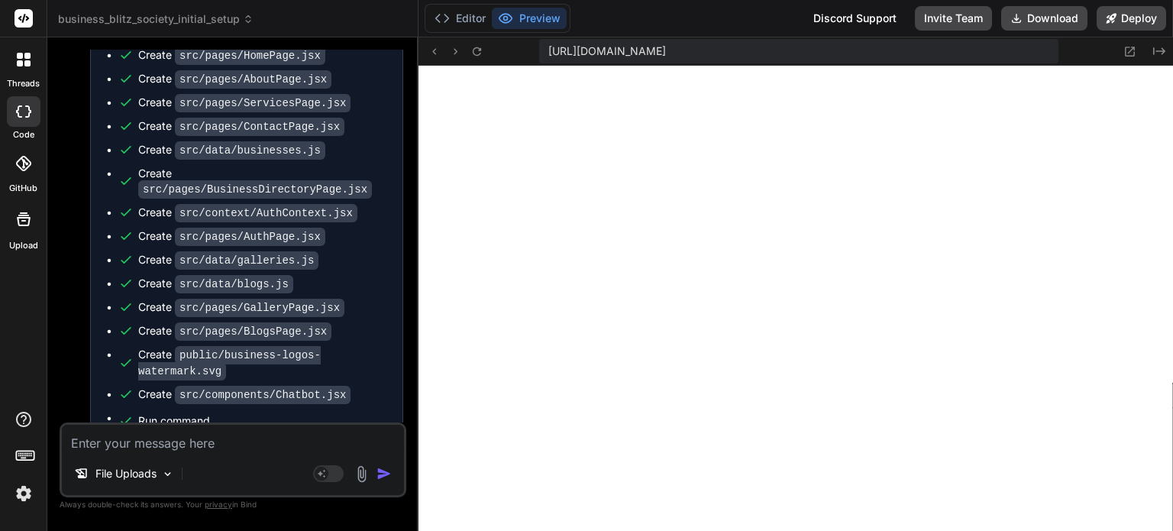
click at [92, 438] on textarea at bounding box center [233, 438] width 342 height 27
type textarea "P"
type textarea "x"
type textarea "Pl"
type textarea "x"
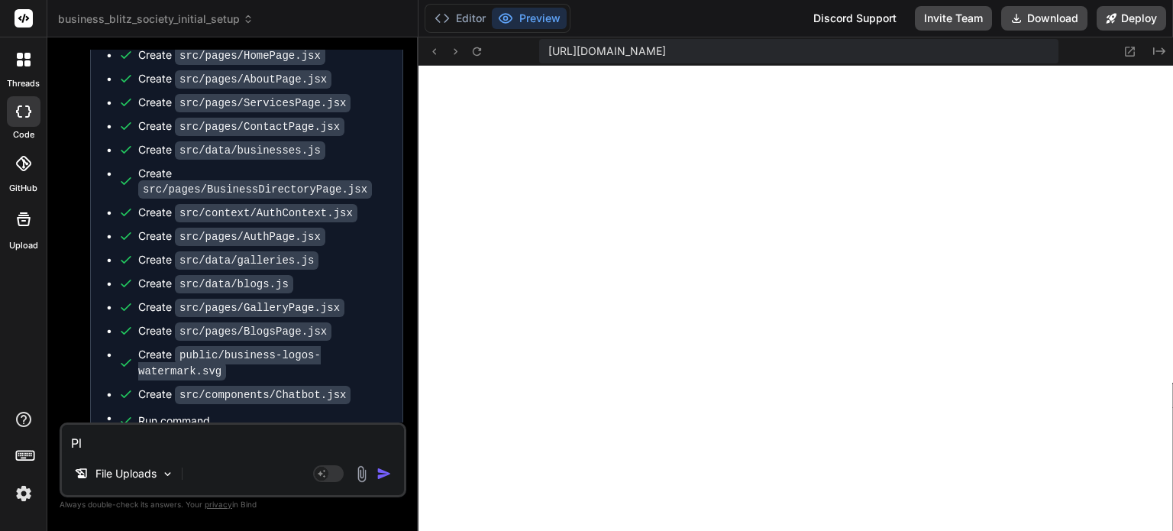
type textarea "Ple"
type textarea "x"
type textarea "Plea"
type textarea "x"
type textarea "Pleas"
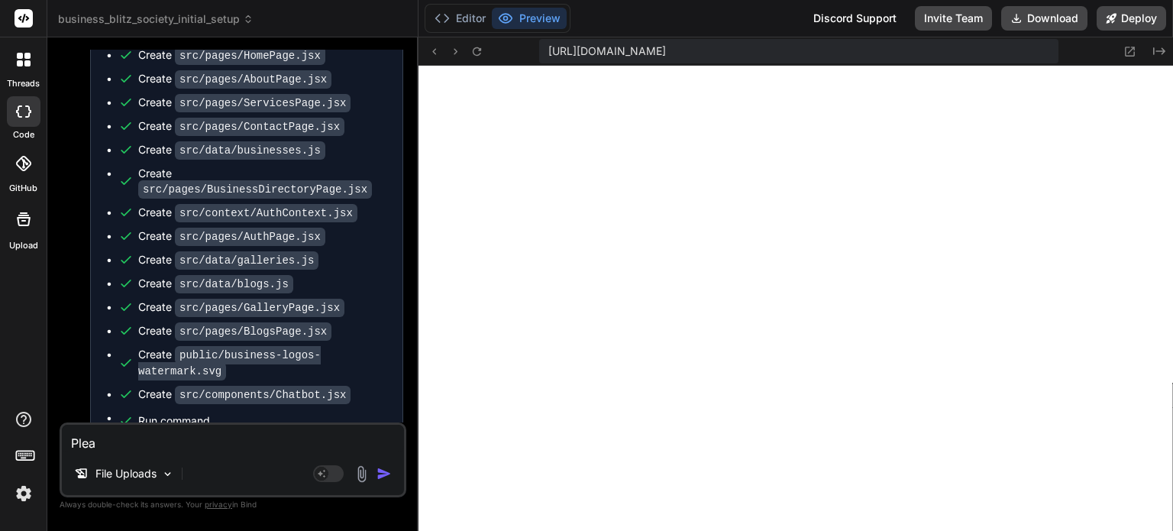
type textarea "x"
type textarea "Please"
type textarea "x"
type textarea "Please"
type textarea "x"
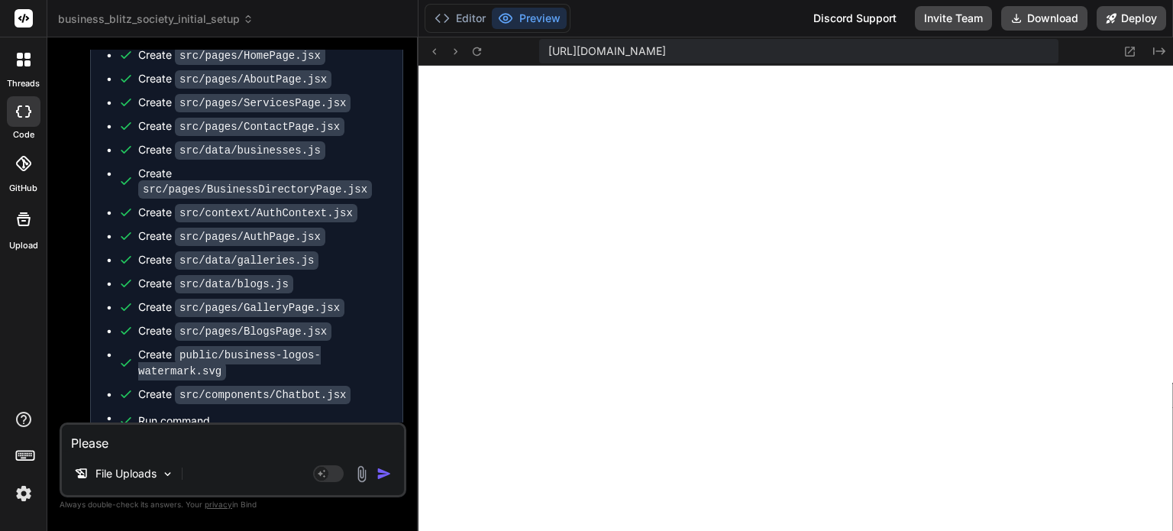
type textarea "Please r"
type textarea "x"
type textarea "Please re"
type textarea "x"
type textarea "Please rem"
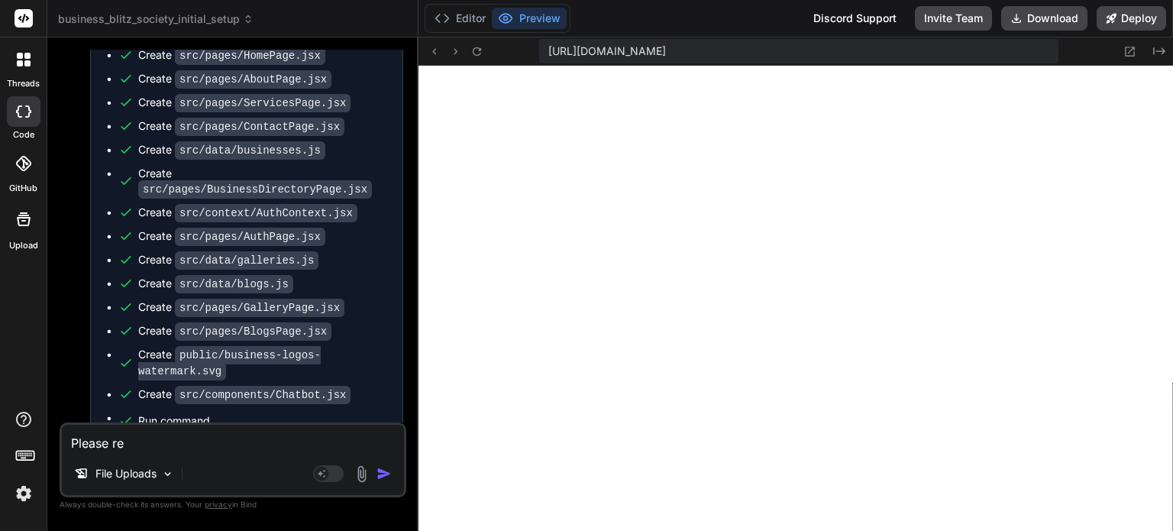
type textarea "x"
type textarea "Please remo"
type textarea "x"
type textarea "Please remov"
type textarea "x"
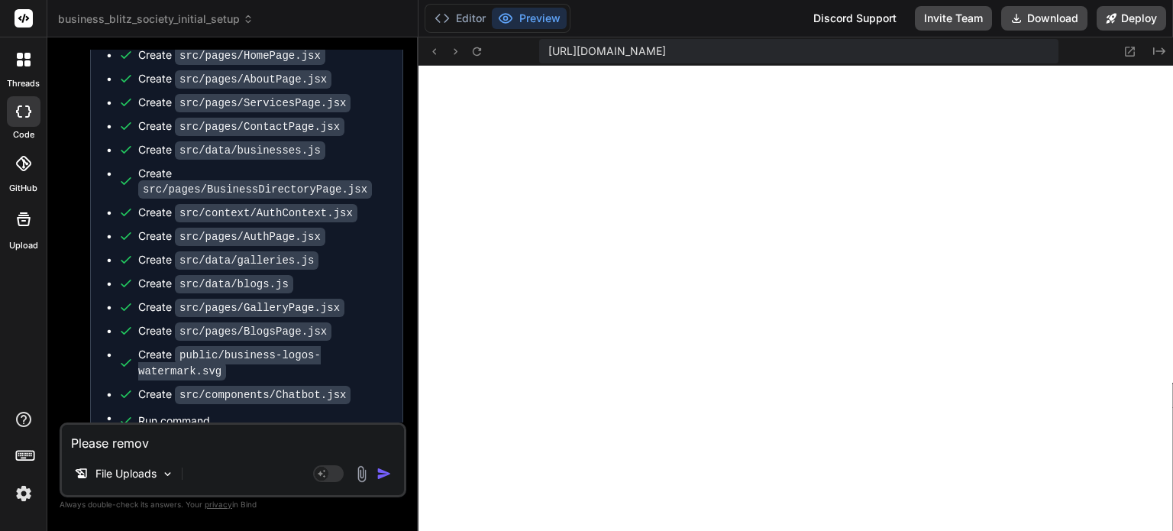
type textarea "Please remove"
type textarea "x"
type textarea "Please remove"
type textarea "x"
paste textarea "Clatest tons - roor - sgrapees - port - v"
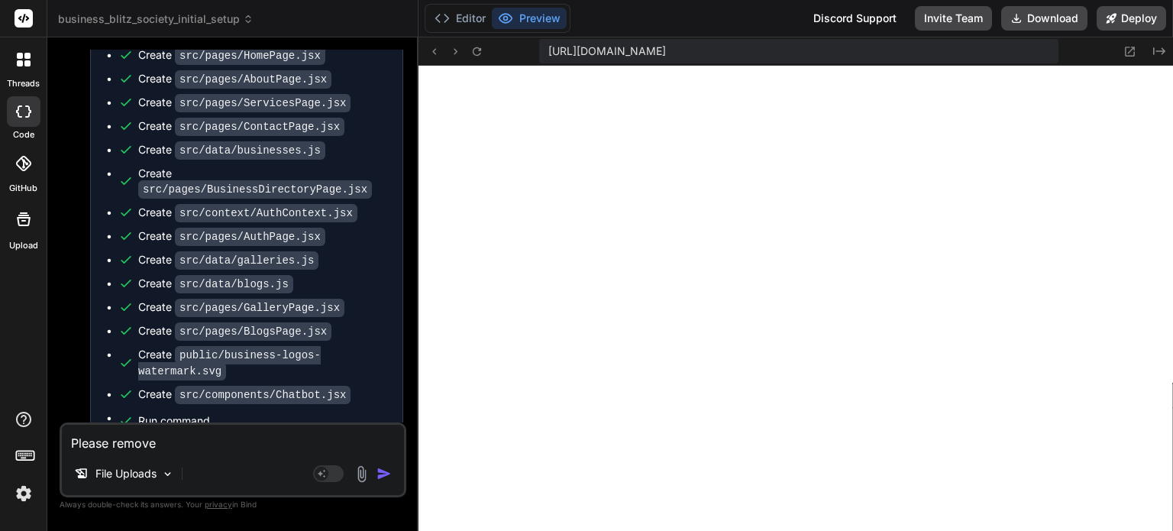
type textarea "Please remove Clatest tons - roor - sgrapees - port - v"
type textarea "x"
type textarea "Please remove "Clatest tons - roor - sgrapees - port - v"
type textarea "x"
type textarea "Please remove "Clatest tons - roor - sgrapees - port - v""
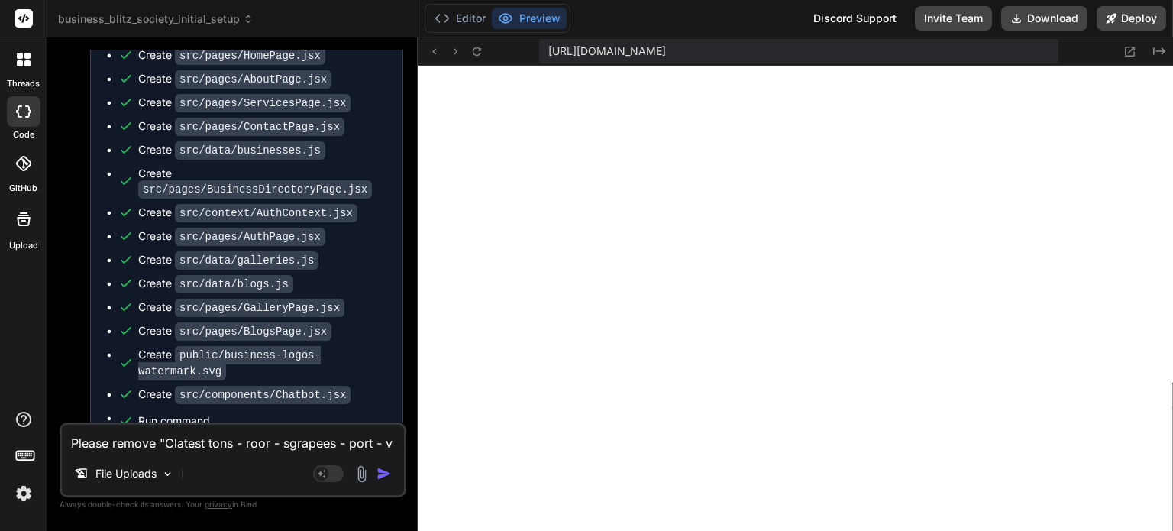
type textarea "x"
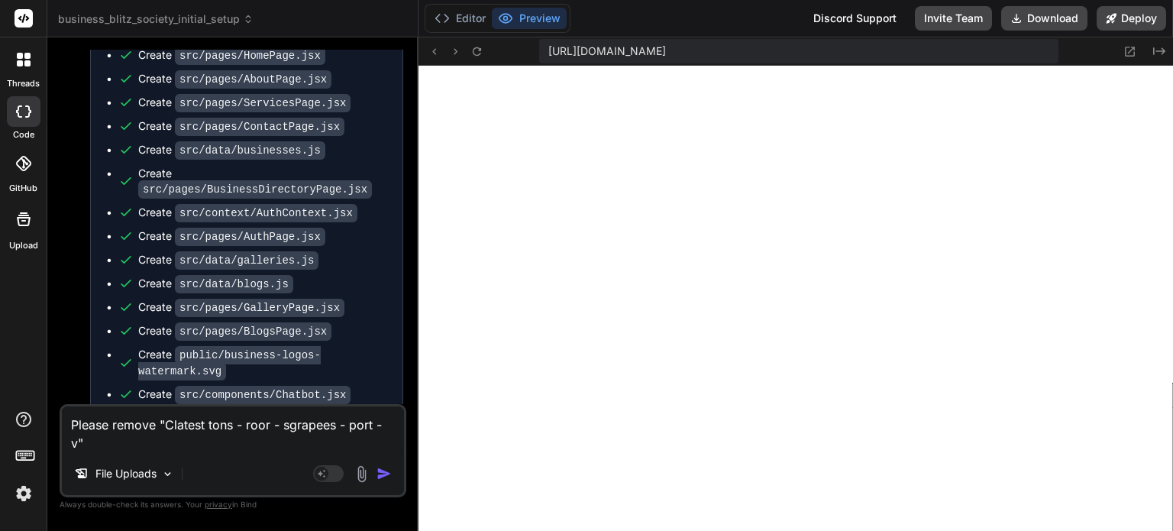
type textarea "Please remove "Clatest tons - roor - sgrapees - port - v""
type textarea "x"
type textarea "Please remove "Clatest tons - roor - sgrapees - port - v" f"
type textarea "x"
type textarea "Please remove "Clatest tons - roor - sgrapees - port - v" fr"
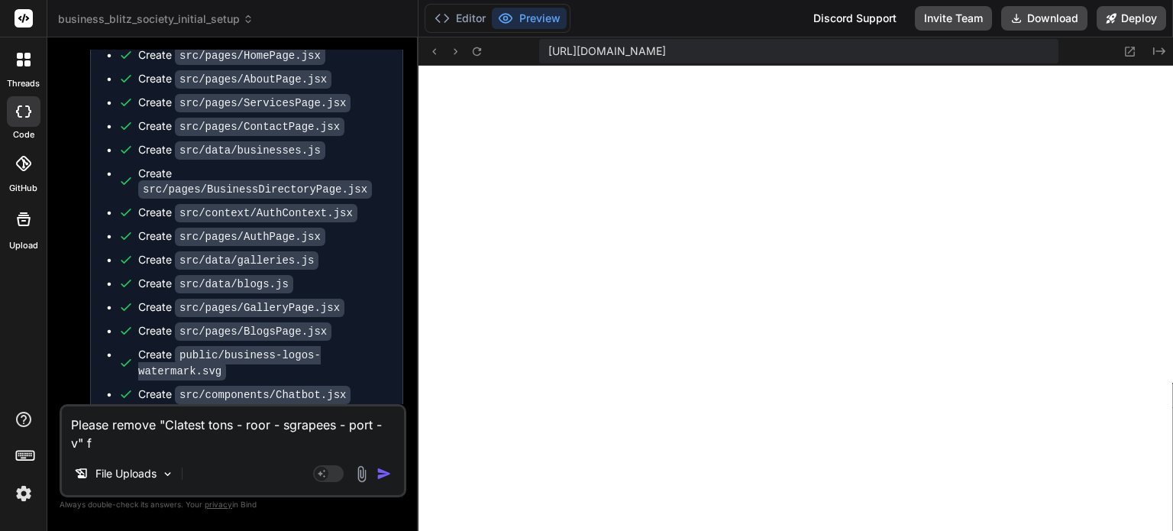
type textarea "x"
type textarea "Please remove "Clatest tons - roor - sgrapees - port - v" fro"
type textarea "x"
type textarea "Please remove "Clatest tons - roor - sgrapees - port - v" from"
type textarea "x"
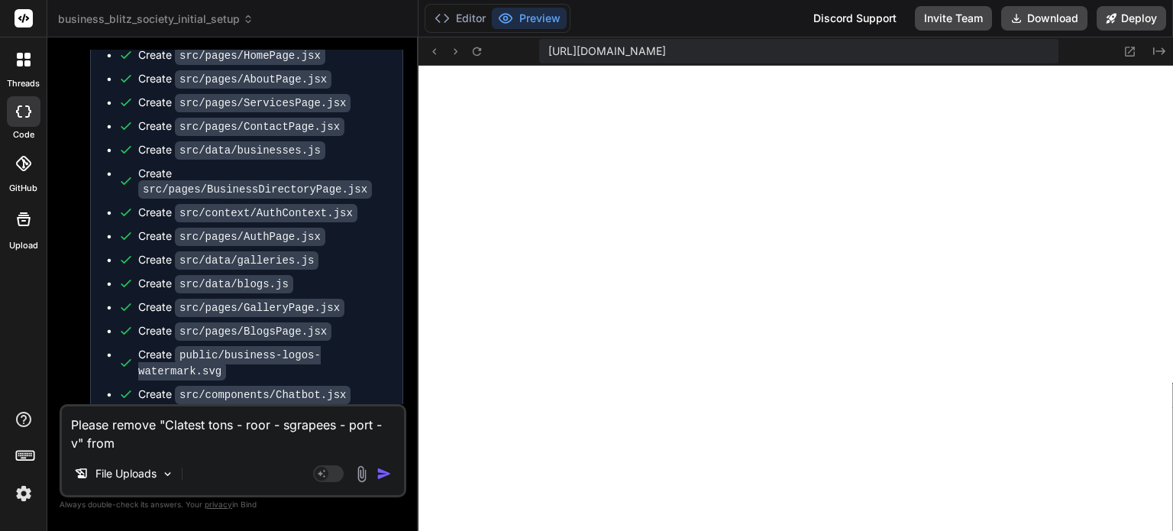
type textarea "Please remove "Clatest tons - roor - sgrapees - port - v" from"
type textarea "x"
type textarea "Please remove "Clatest tons - roor - sgrapees - port - v" from w"
type textarea "x"
type textarea "Please remove "Clatest tons - roor - sgrapees - port - v" from we"
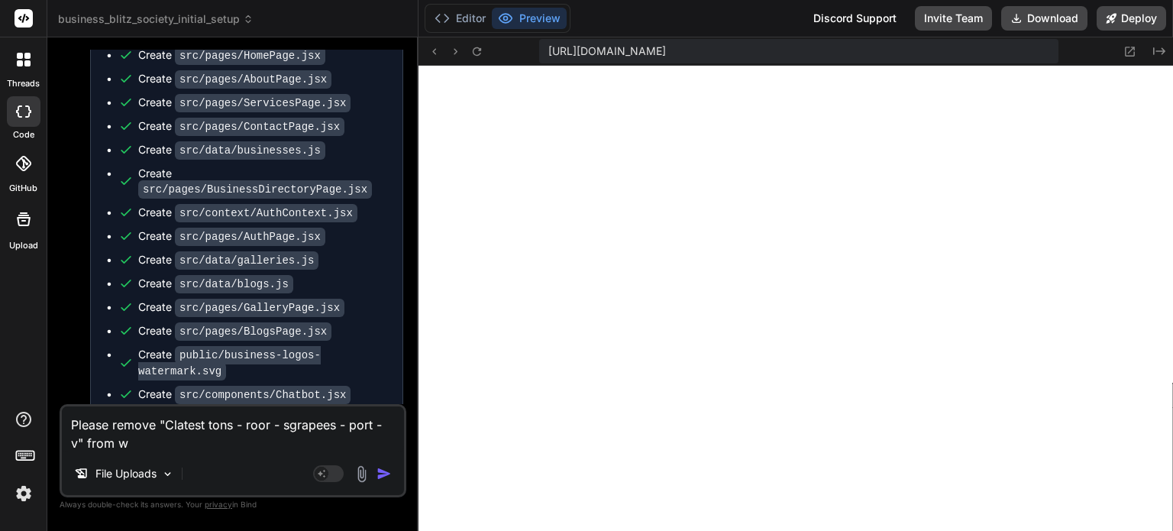
type textarea "x"
type textarea "Please remove "Clatest tons - roor - sgrapees - port - v" from web"
type textarea "x"
type textarea "Please remove "Clatest tons - roor - sgrapees - port - v" from webs"
type textarea "x"
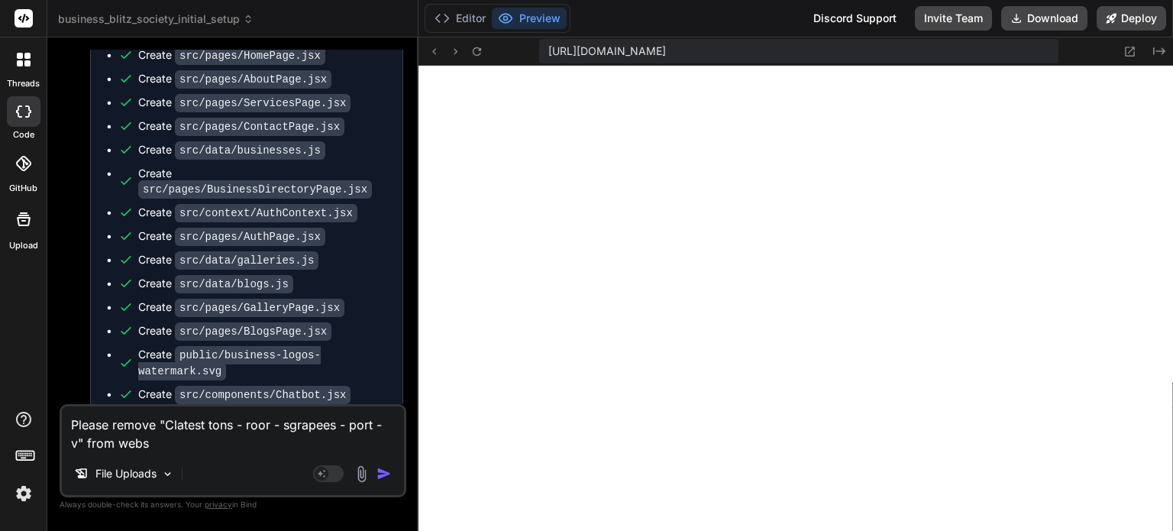
type textarea "Please remove "Clatest tons - roor - sgrapees - port - v" from websi"
type textarea "x"
type textarea "Please remove "Clatest tons - roor - sgrapees - port - v" from websit"
type textarea "x"
type textarea "Please remove "Clatest tons - roor - sgrapees - port - v" from website"
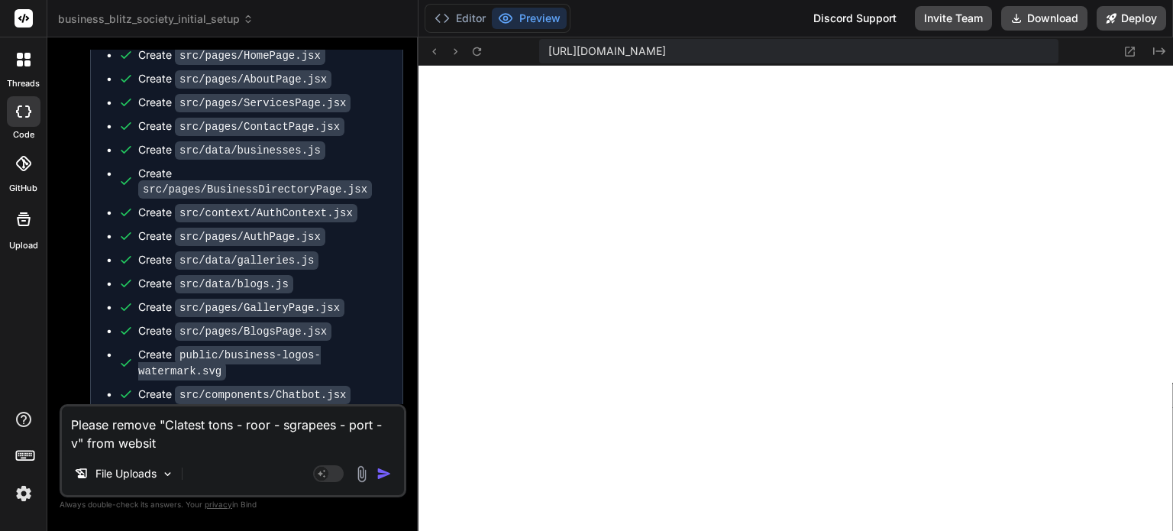
type textarea "x"
type textarea "Please remove "Clatest tons - roor - sgrapees - port - v" from website"
type textarea "x"
type textarea "Please remove "Clatest tons - roor - sgrapees - port - v" from website a"
type textarea "x"
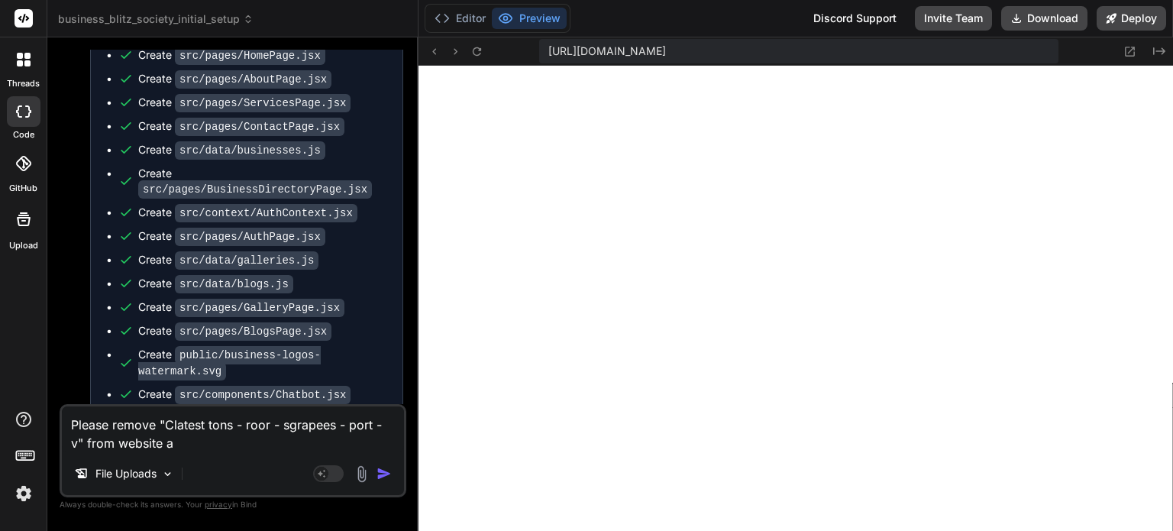
type textarea "Please remove "Clatest tons - roor - sgrapees - port - v" from website an"
type textarea "x"
type textarea "Please remove "Clatest tons - roor - sgrapees - port - v" from website and"
type textarea "x"
type textarea "Please remove "Clatest tons - roor - sgrapees - port - v" from website and"
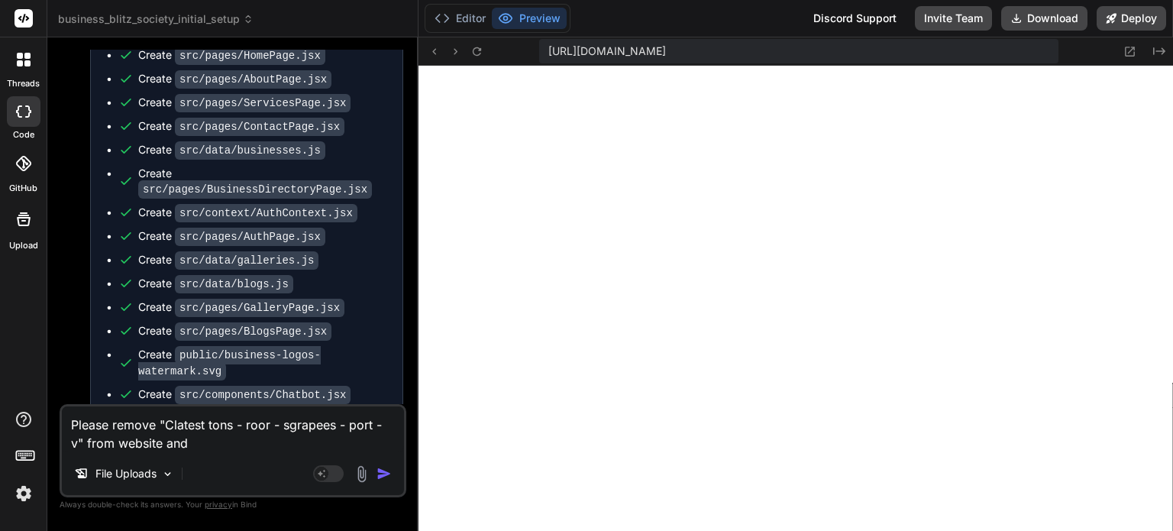
type textarea "x"
type textarea "Please remove "Clatest tons - roor - sgrapees - port - v" from website and i"
type textarea "x"
type textarea "Please remove "Clatest tons - roor - sgrapees - port - v" from website and in"
type textarea "x"
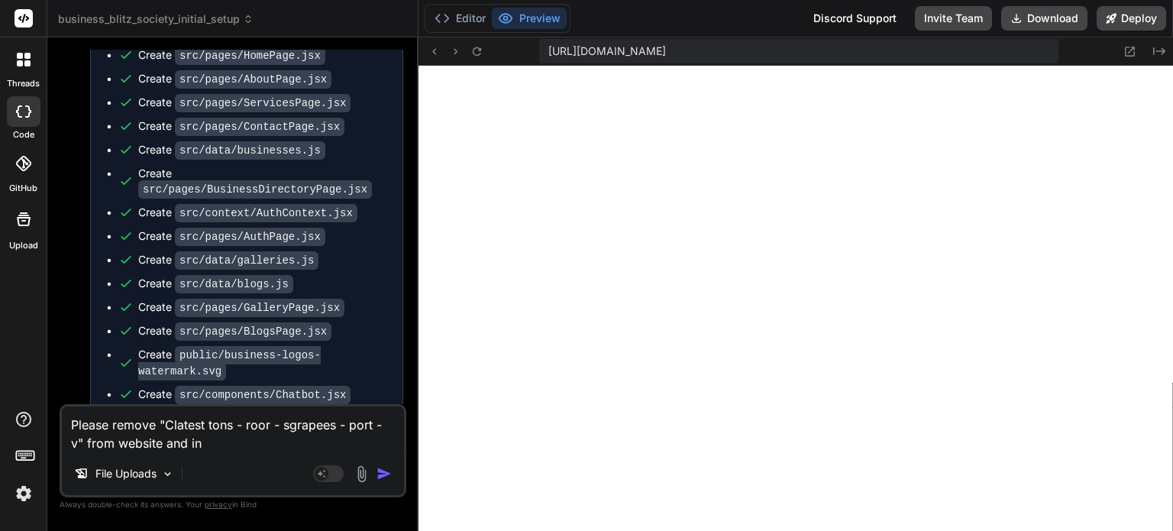
type textarea "Please remove "Clatest tons - roor - sgrapees - port - v" from website and in"
type textarea "x"
type textarea "Please remove "Clatest tons - roor - sgrapees - port - v" from website and in t"
type textarea "x"
type textarea "Please remove "Clatest tons - roor - sgrapees - port - v" from website and in th"
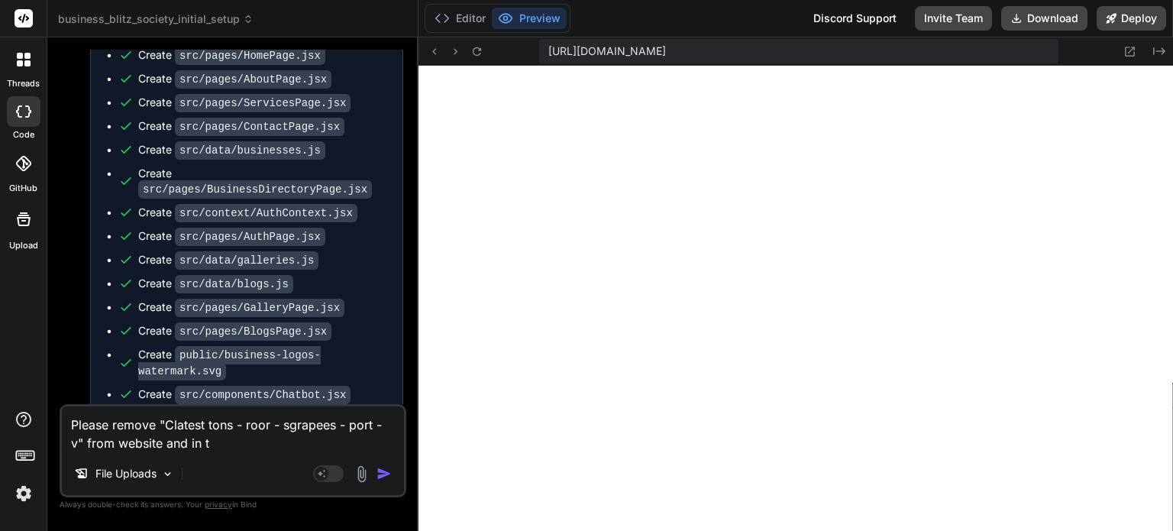
type textarea "x"
type textarea "Please remove "Clatest tons - roor - sgrapees - port - v" from website and in t…"
type textarea "x"
type textarea "Please remove "Clatest tons - roor - sgrapees - port - v" from website and in t…"
type textarea "x"
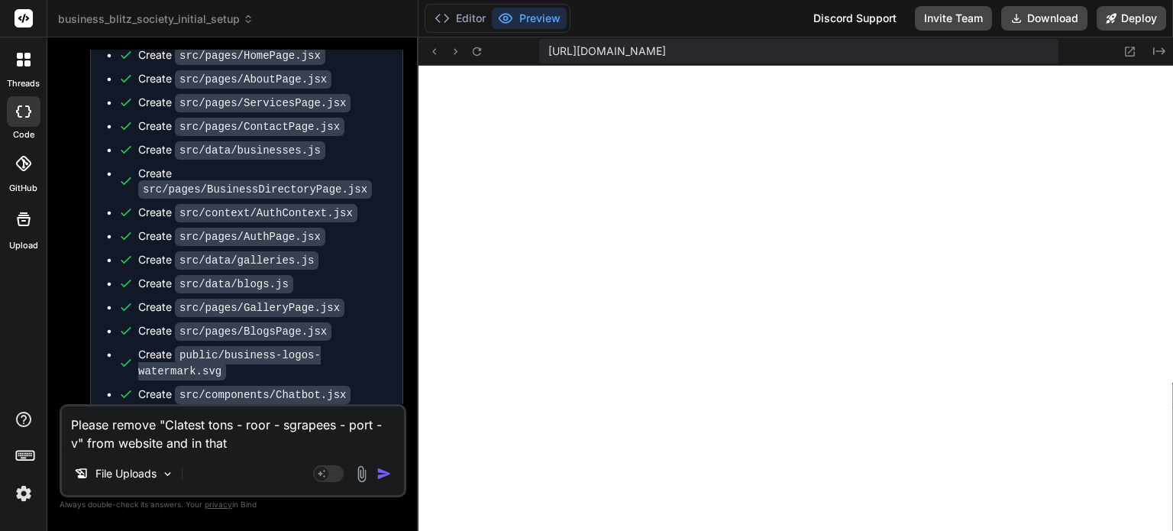
type textarea "Please remove "Clatest tons - roor - sgrapees - port - v" from website and in t…"
type textarea "x"
type textarea "Please remove "Clatest tons - roor - sgrapees - port - v" from website and in t…"
type textarea "x"
type textarea "Please remove "Clatest tons - roor - sgrapees - port - v" from website and in t…"
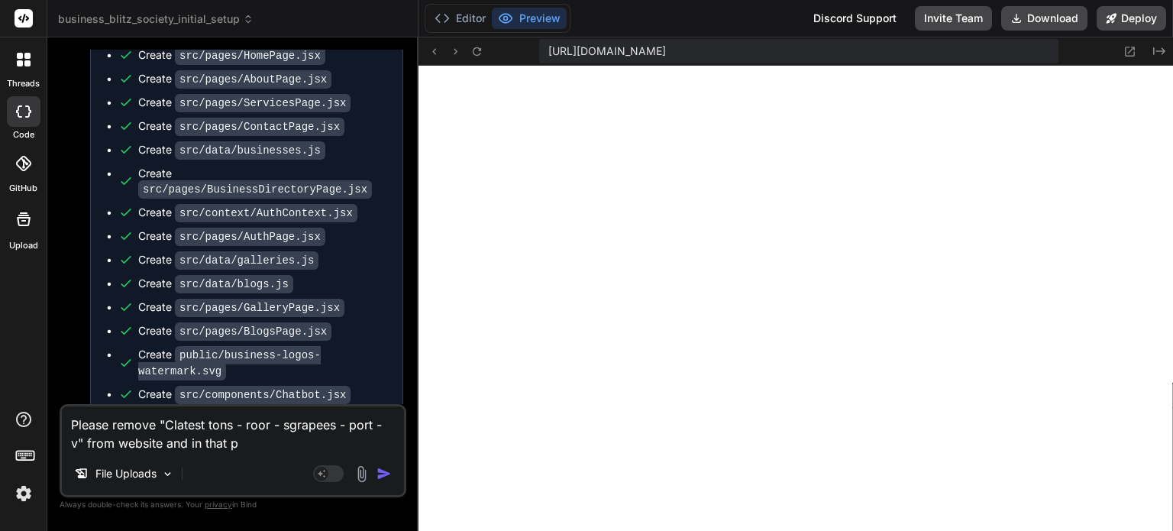
type textarea "x"
type textarea "Please remove "Clatest tons - roor - sgrapees - port - v" from website and in t…"
type textarea "x"
type textarea "Please remove "Clatest tons - roor - sgrapees - port - v" from website and in t…"
type textarea "x"
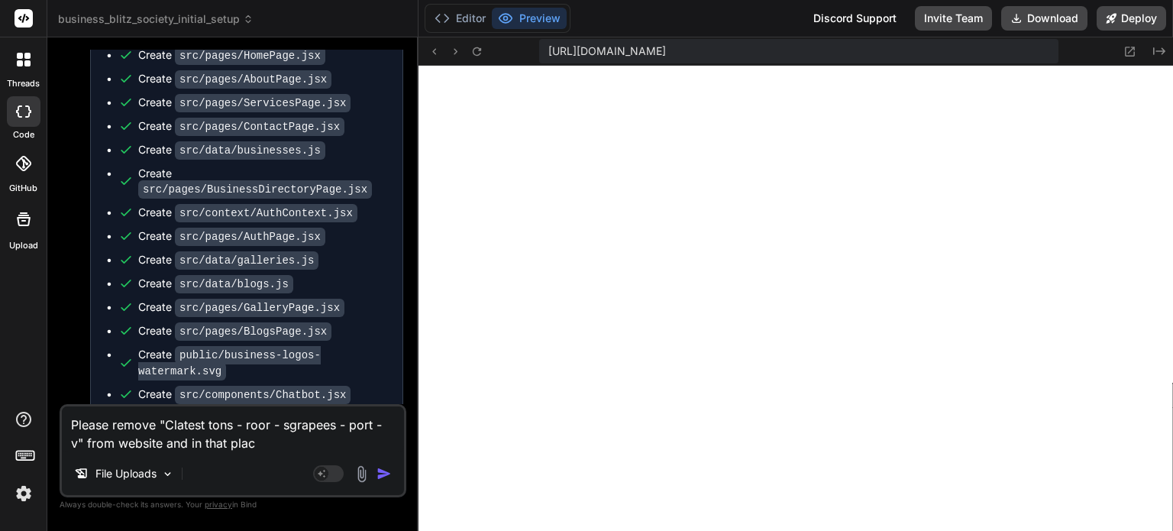
type textarea "Please remove "Clatest tons - roor - sgrapees - port - v" from website and in t…"
type textarea "x"
type textarea "Please remove "Clatest tons - roor - sgrapees - port - v" from website and in t…"
type textarea "x"
type textarea "Please remove "Clatest tons - roor - sgrapees - port - v" from website and in t…"
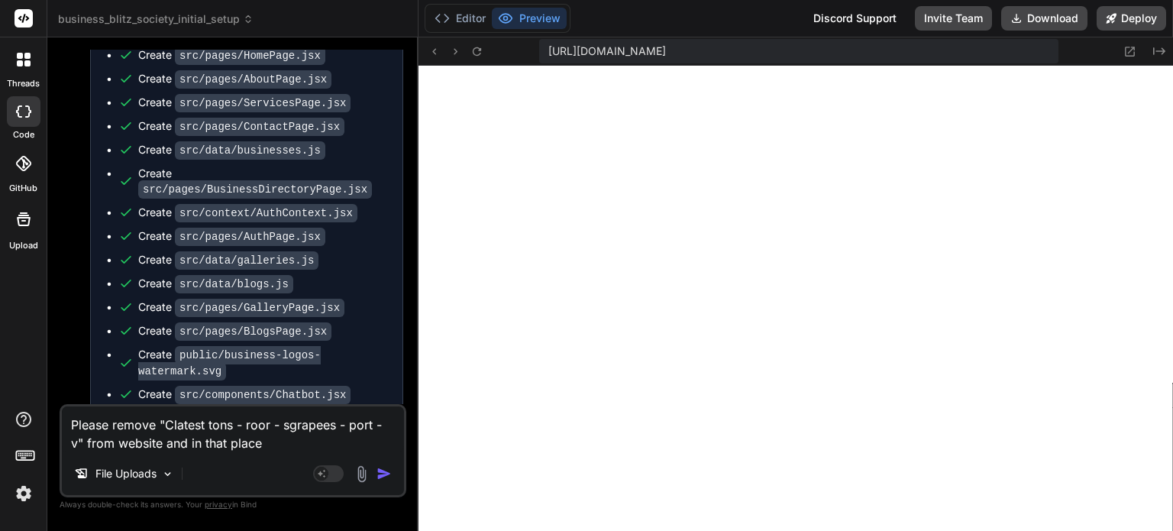
type textarea "x"
type textarea "Please remove "Clatest tons - roor - sgrapees - port - v" from website and in t…"
type textarea "x"
type textarea "Please remove "Clatest tons - roor - sgrapees - port - v" from website and in t…"
type textarea "x"
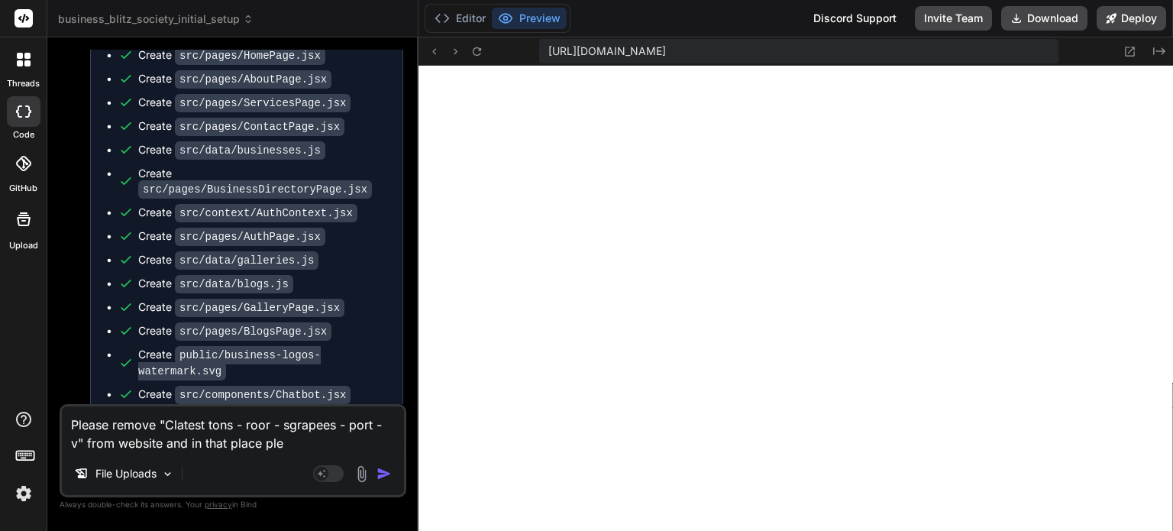
type textarea "Please remove "Clatest tons - roor - sgrapees - port - v" from website and in t…"
type textarea "x"
type textarea "Please remove "Clatest tons - roor - sgrapees - port - v" from website and in t…"
type textarea "x"
type textarea "Please remove "Clatest tons - roor - sgrapees - port - v" from website and in t…"
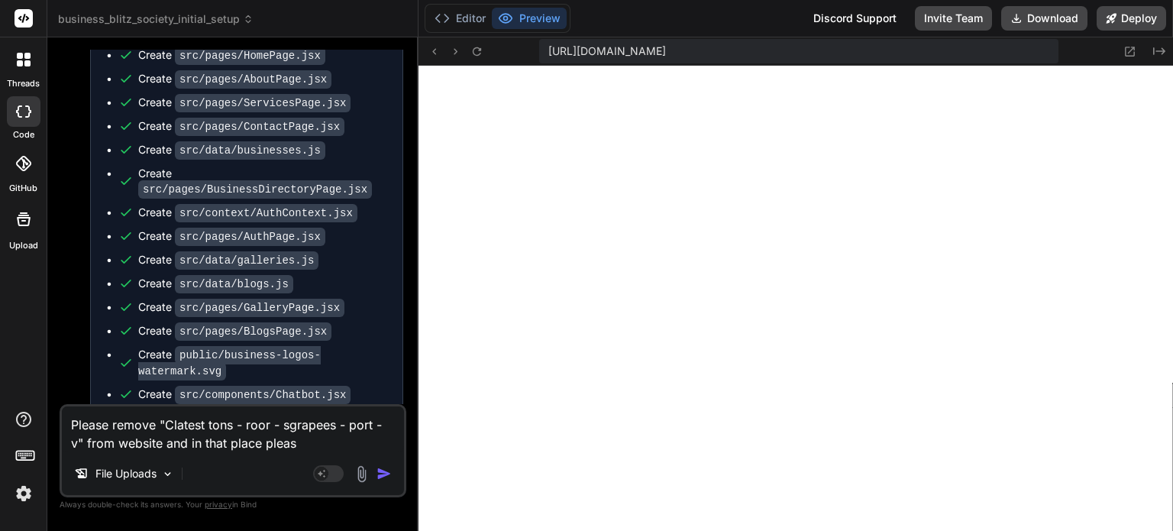
type textarea "x"
type textarea "Please remove "Clatest tons - roor - sgrapees - port - v" from website and in t…"
type textarea "x"
type textarea "Please remove "Clatest tons - roor - sgrapees - port - v" from website and in t…"
type textarea "x"
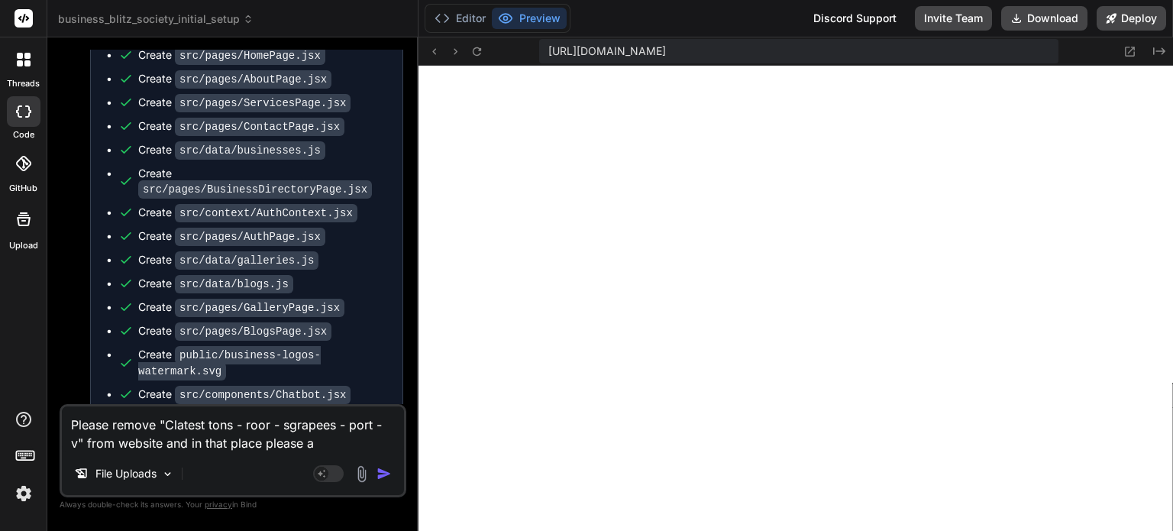
type textarea "Please remove "Clatest tons - roor - sgrapees - port - v" from website and in t…"
type textarea "x"
type textarea "Please remove "Clatest tons - roor - sgrapees - port - v" from website and in t…"
type textarea "x"
type textarea "Please remove "Clatest tons - roor - sgrapees - port - v" from website and in t…"
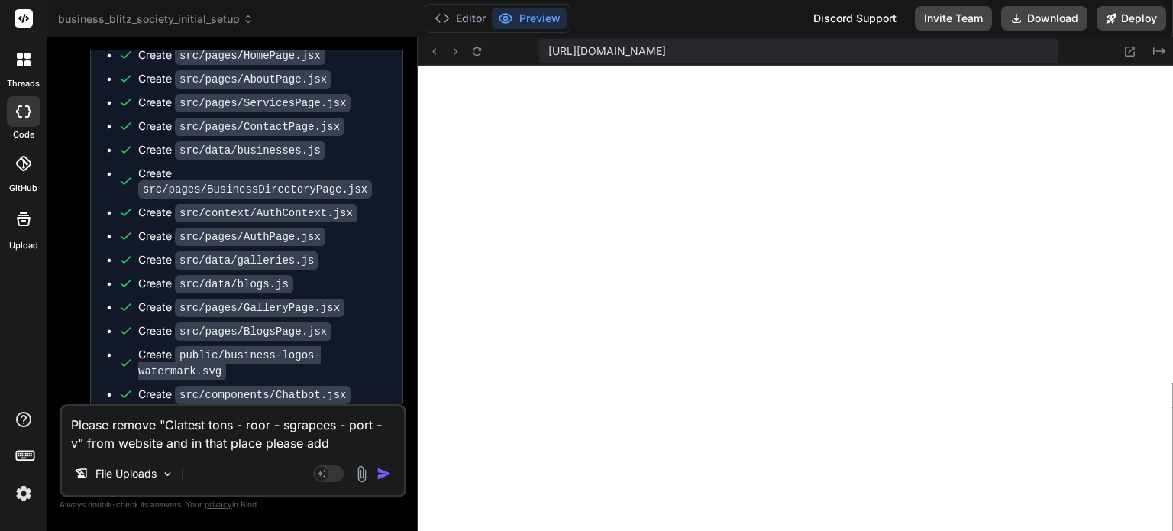
type textarea "x"
type textarea "Please remove "Clatest tons - roor - sgrapees - port - v" from website and in t…"
type textarea "x"
type textarea "Please remove "Clatest tons - roor - sgrapees - port - v" from website and in t…"
type textarea "x"
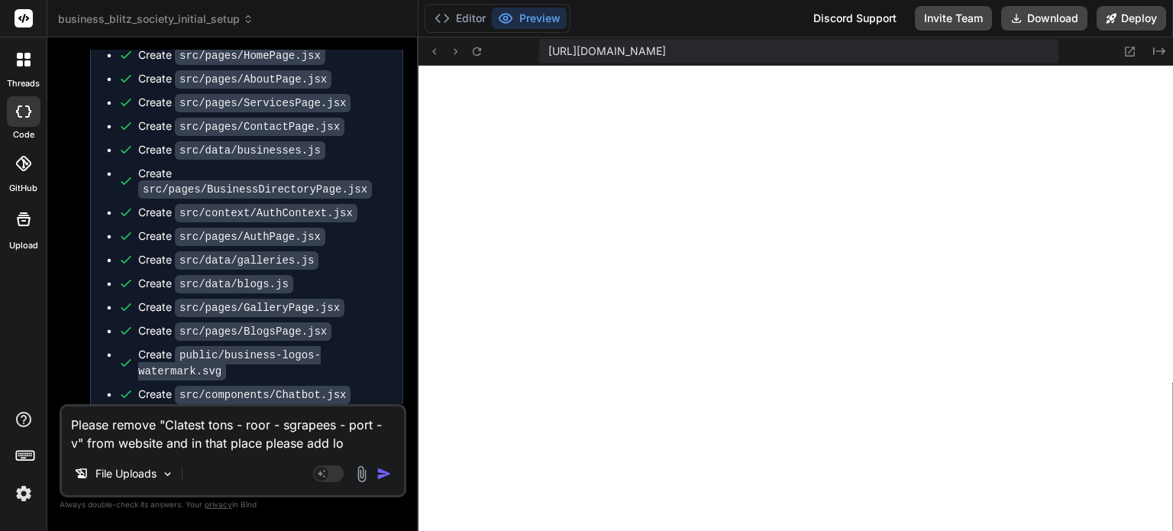
type textarea "Please remove "Clatest tons - roor - sgrapees - port - v" from website and in t…"
type textarea "x"
type textarea "Please remove "Clatest tons - roor - sgrapees - port - v" from website and in t…"
type textarea "x"
type textarea "Please remove "Clatest tons - roor - sgrapees - port - v" from website and in t…"
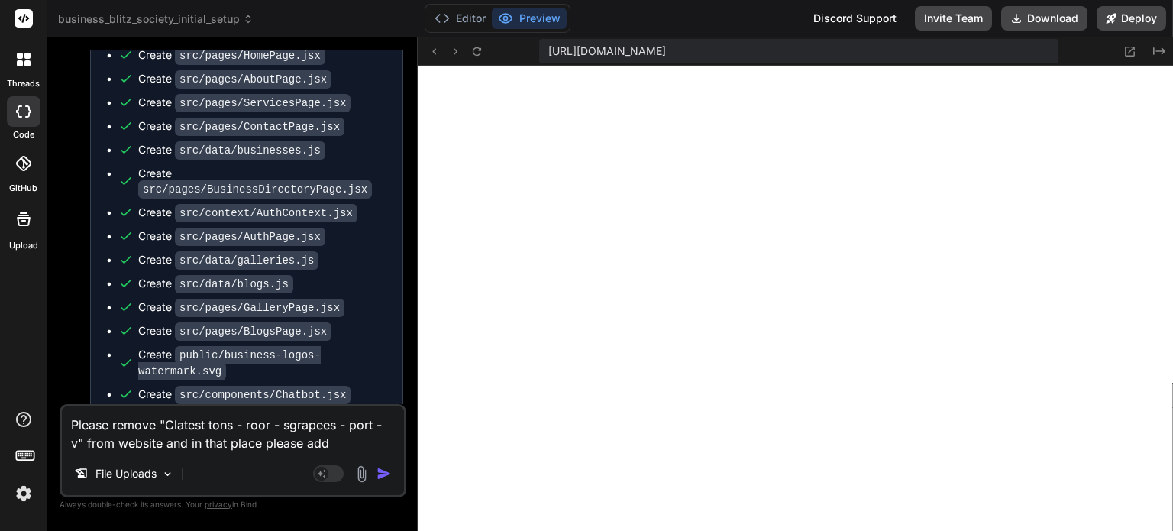
type textarea "x"
type textarea "Please remove "Clatest tons - roor - sgrapees - port - v" from website and in t…"
type textarea "x"
type textarea "Please remove "Clatest tons - roor - sgrapees - port - v" from website and in t…"
type textarea "x"
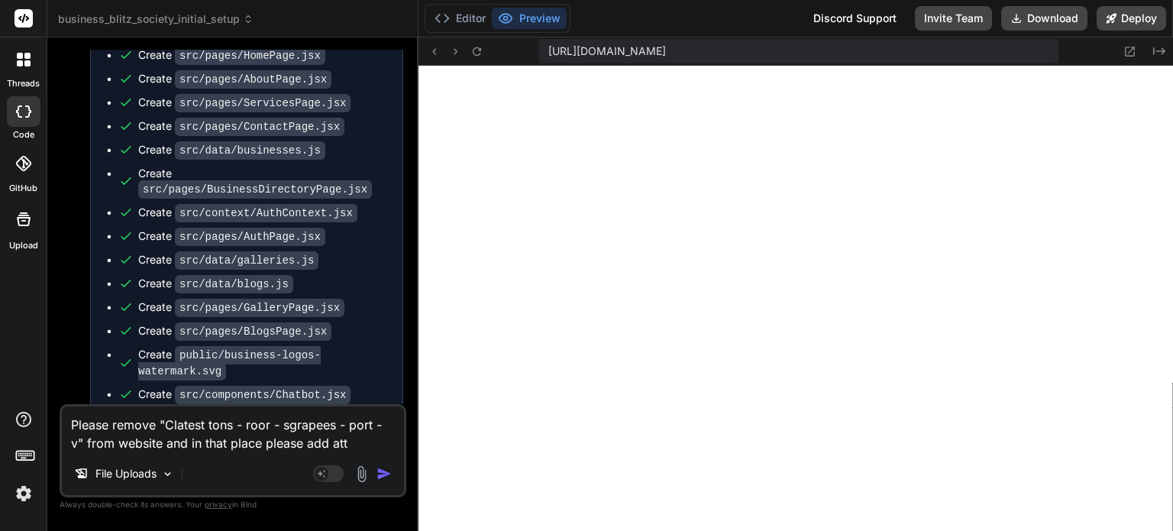
type textarea "Please remove "Clatest tons - roor - sgrapees - port - v" from website and in t…"
type textarea "x"
type textarea "Please remove "Clatest tons - roor - sgrapees - port - v" from website and in t…"
type textarea "x"
type textarea "Please remove "Clatest tons - roor - sgrapees - port - v" from website and in t…"
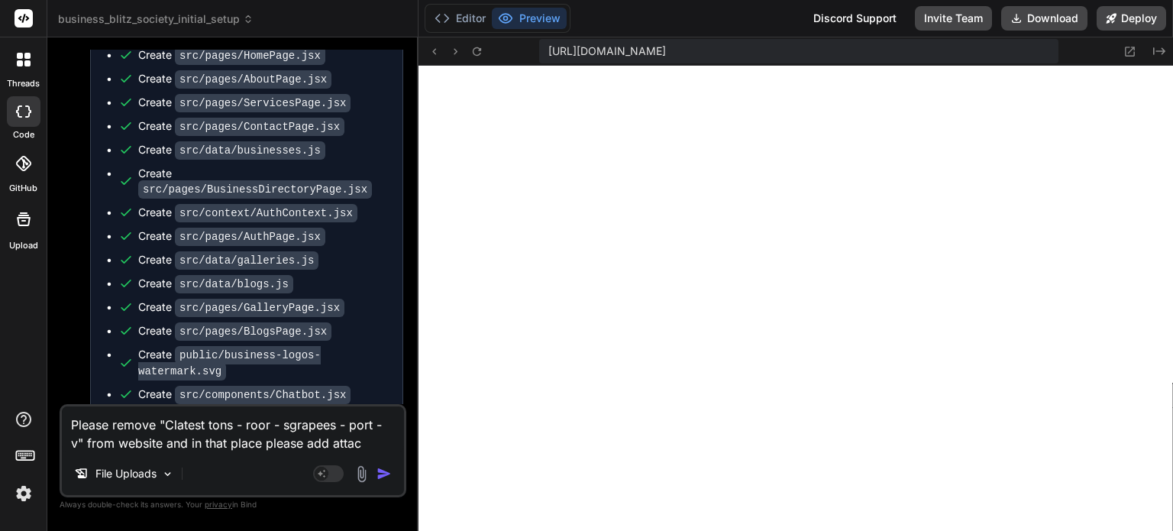
type textarea "x"
type textarea "Please remove "Clatest tons - roor - sgrapees - port - v" from website and in t…"
type textarea "x"
type textarea "Please remove "Clatest tons - roor - sgrapees - port - v" from website and in t…"
type textarea "x"
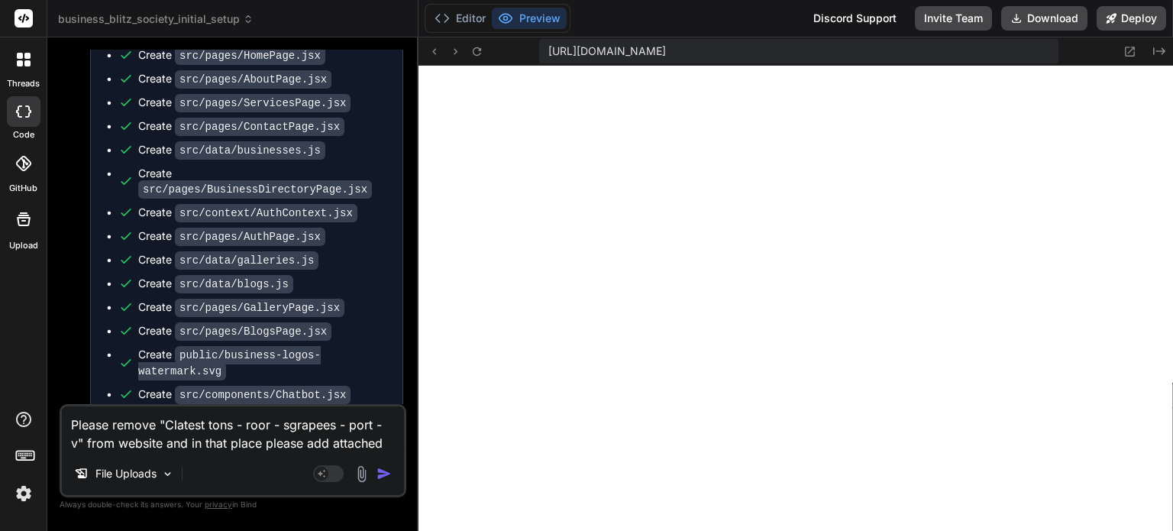
type textarea "Please remove "Clatest tons - roor - sgrapees - port - v" from website and in t…"
type textarea "x"
type textarea "Please remove "Clatest tons - roor - sgrapees - port - v" from website and in t…"
type textarea "x"
type textarea "Please remove "Clatest tons - roor - sgrapees - port - v" from website and in t…"
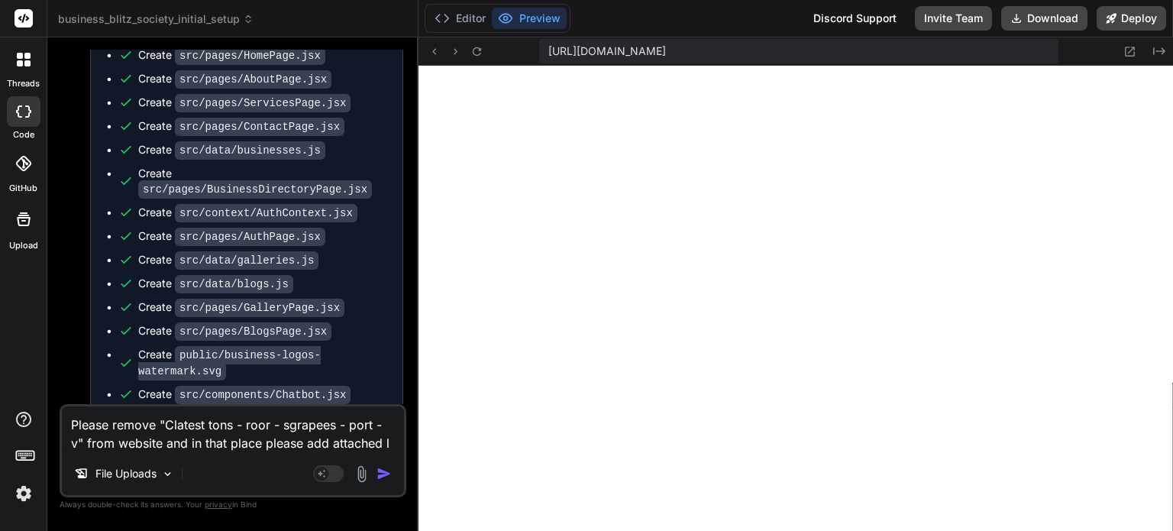
type textarea "x"
type textarea "Please remove "Clatest tons - roor - sgrapees - port - v" from website and in t…"
type textarea "x"
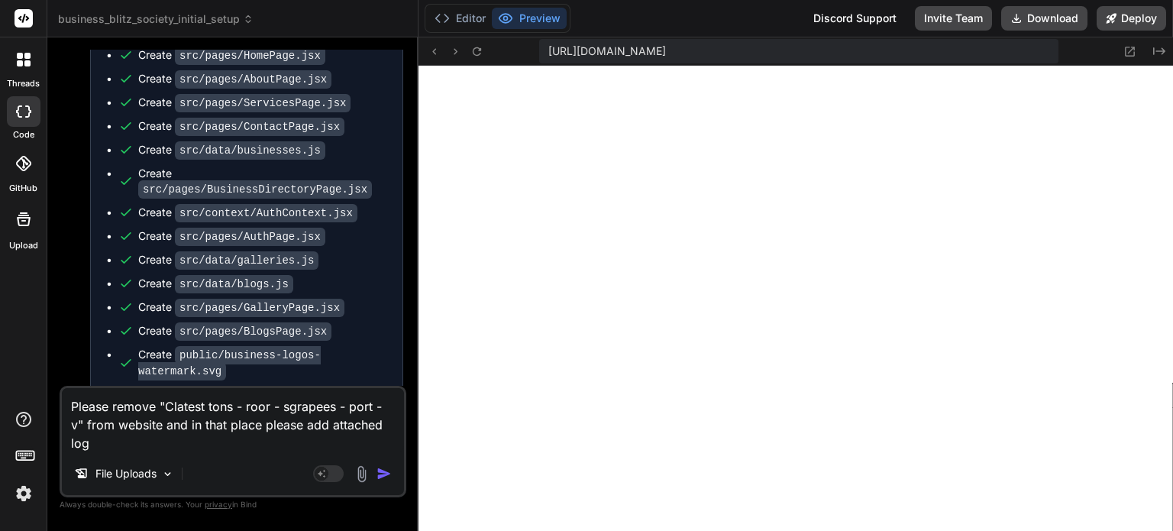
type textarea "Please remove "Clatest tons - roor - sgrapees - port - v" from website and in t…"
type textarea "x"
type textarea "Please remove "Clatest tons - roor - sgrapees - port - v" from website and in t…"
click at [358, 473] on img at bounding box center [362, 474] width 18 height 18
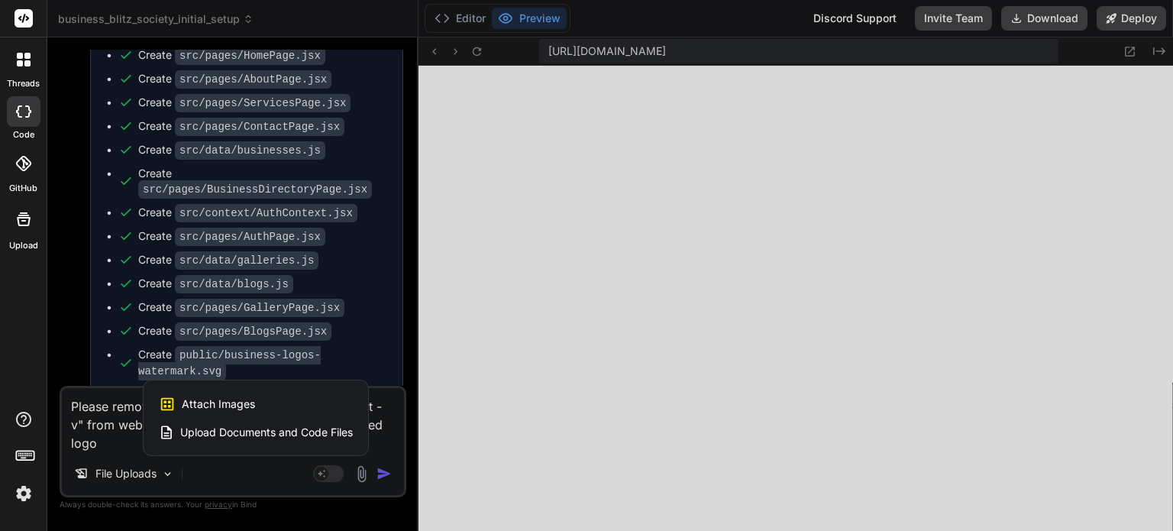
click at [241, 401] on span "Attach Images" at bounding box center [218, 403] width 73 height 15
type textarea "x"
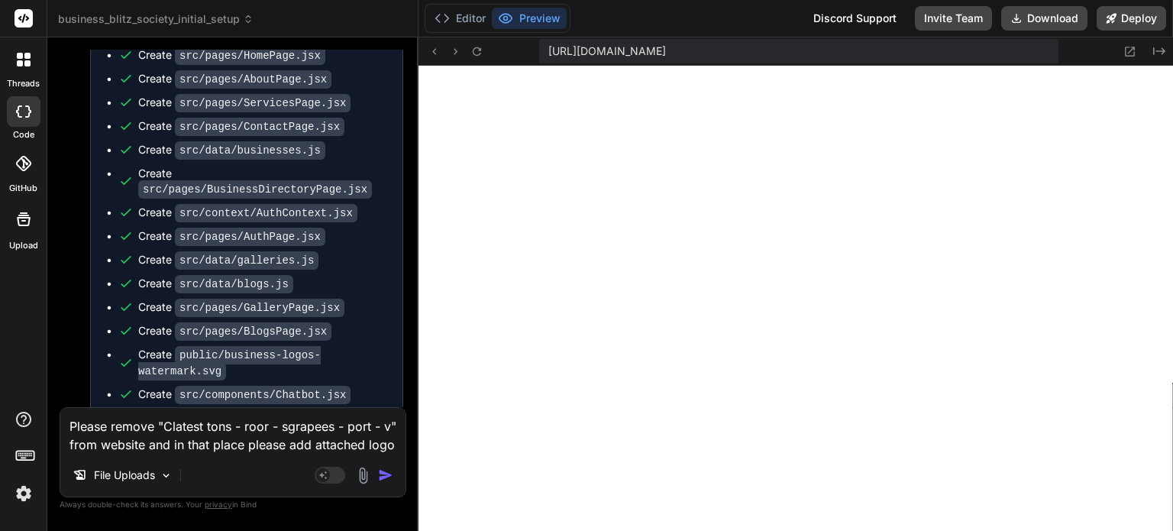
type input "C:\fakepath\Rich Elegant Logo with Crown and Cow (1).png"
type textarea "x"
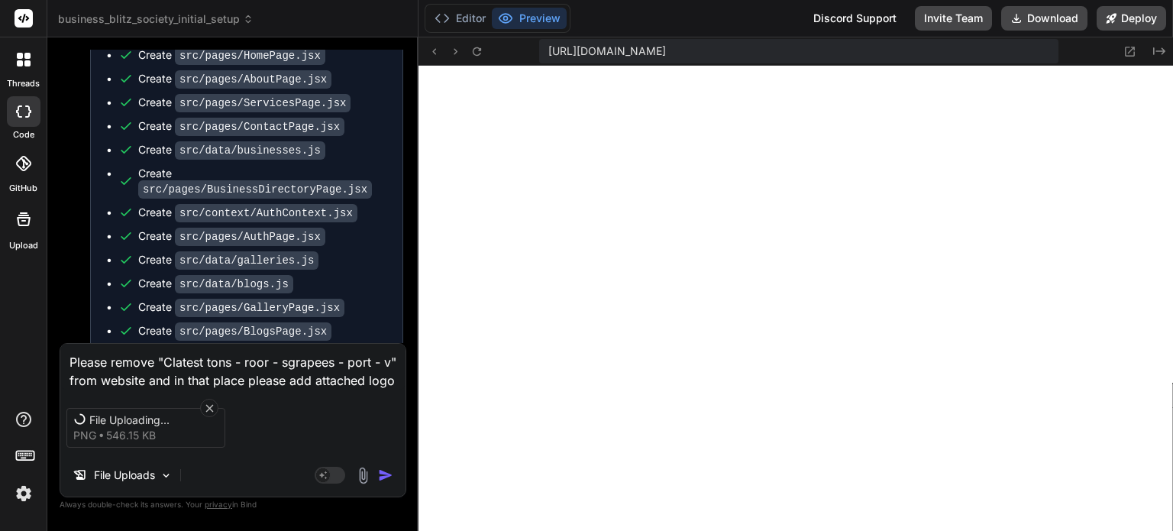
click at [392, 381] on textarea "Please remove "Clatest tons - roor - sgrapees - port - v" from website and in t…" at bounding box center [232, 367] width 345 height 46
type textarea "Please remove "Clatest tons - roor - sgrapees - port - v" from website and in t…"
type textarea "x"
type textarea "Please remove "Clatest tons - roor - sgrapees - port - v" from website and in t…"
type textarea "x"
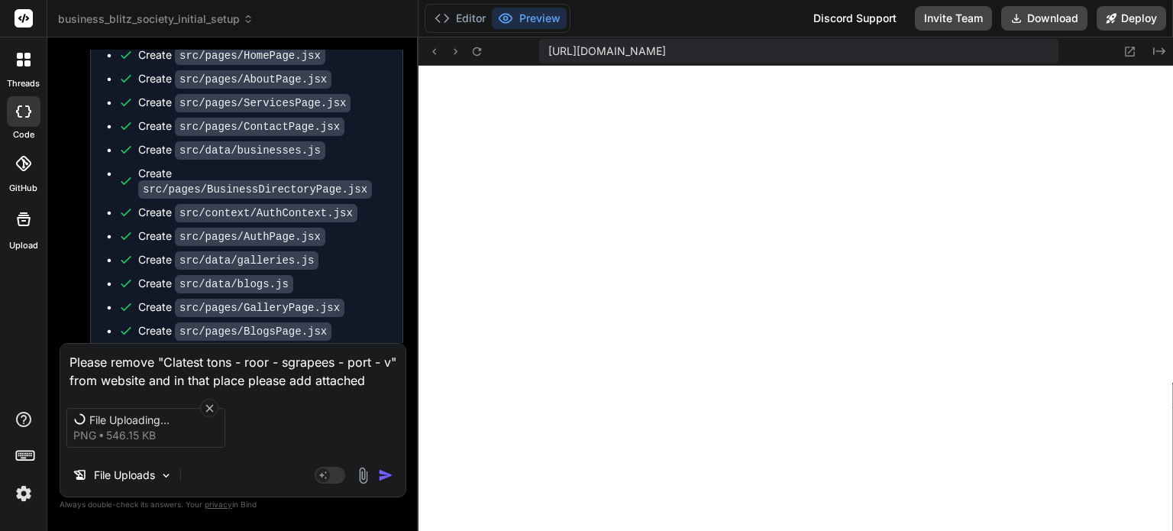
click at [398, 383] on textarea "Please remove "Clatest tons - roor - sgrapees - port - v" from website and in t…" at bounding box center [232, 367] width 345 height 46
type textarea "Please remove "Clatest tons - roor - sgrapees - port - v" from website and in t…"
type textarea "x"
type textarea "Please remove "Clatest tons - roor - sgrapees - port - v" from website and in t…"
type textarea "x"
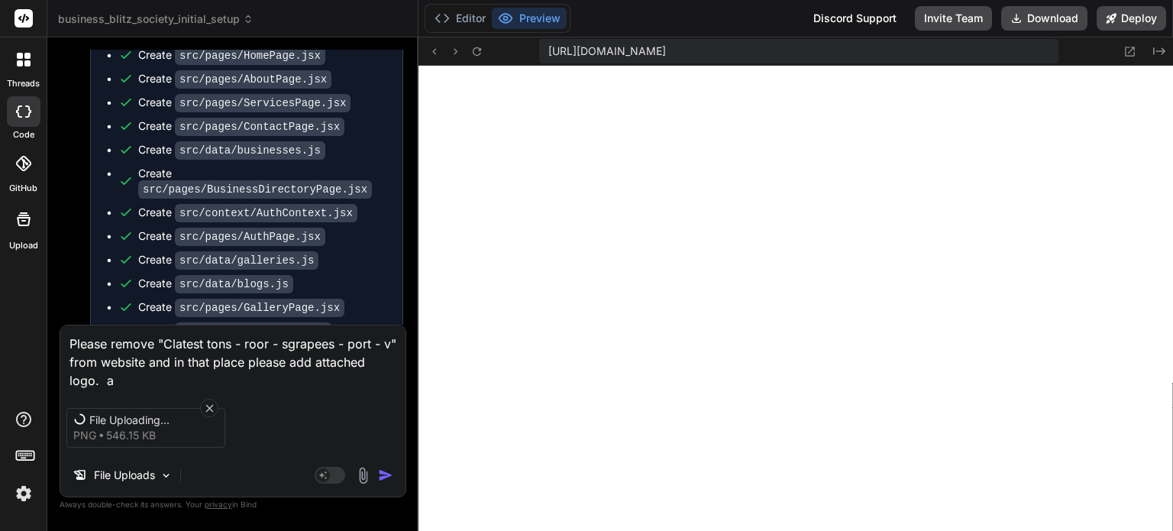
type textarea "Please remove "Clatest tons - roor - sgrapees - port - v" from website and in t…"
type textarea "x"
type textarea "Please remove "Clatest tons - roor - sgrapees - port - v" from website and in t…"
type textarea "x"
type textarea "Please remove "Clatest tons - roor - sgrapees - port - v" from website and in t…"
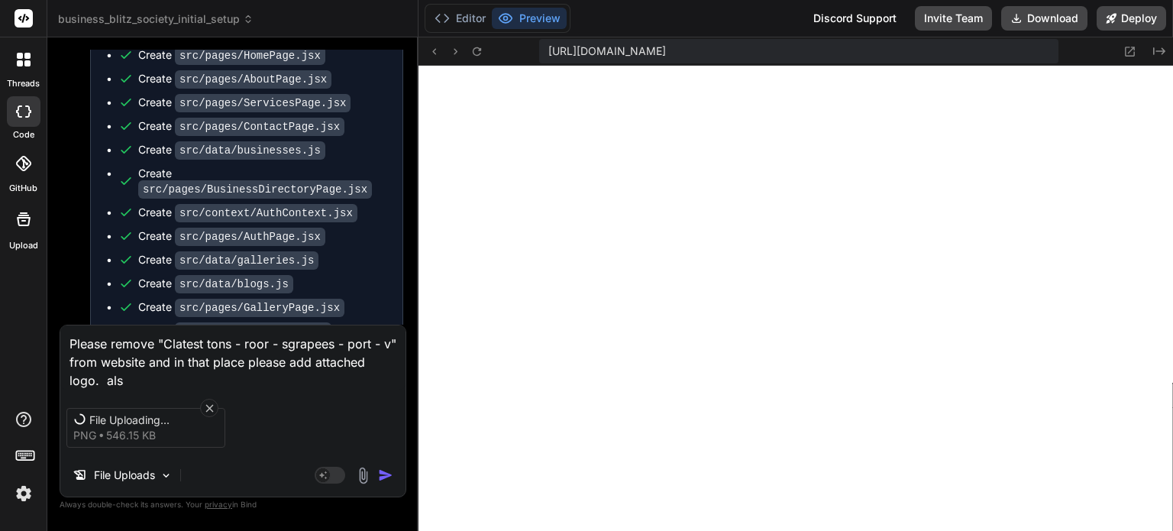
type textarea "x"
type textarea "Please remove "Clatest tons - roor - sgrapees - port - v" from website and in t…"
type textarea "x"
type textarea "Please remove "Clatest tons - roor - sgrapees - port - v" from website and in t…"
type textarea "x"
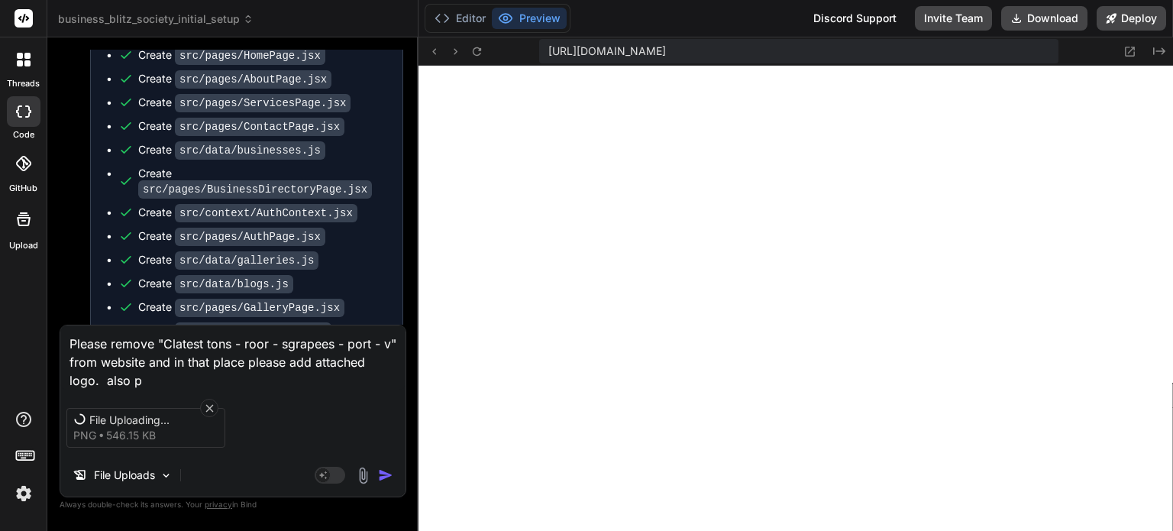
type textarea "Please remove "Clatest tons - roor - sgrapees - port - v" from website and in t…"
type textarea "x"
type textarea "Please remove "Clatest tons - roor - sgrapees - port - v" from website and in t…"
type textarea "x"
type textarea "Please remove "Clatest tons - roor - sgrapees - port - v" from website and in t…"
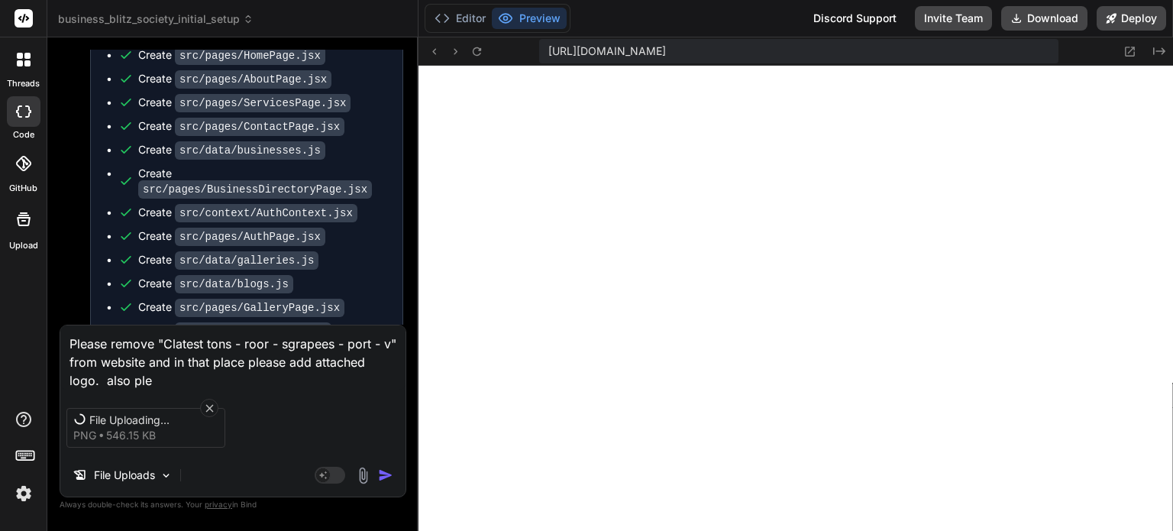
type textarea "x"
type textarea "Please remove "Clatest tons - roor - sgrapees - port - v" from website and in t…"
type textarea "x"
type textarea "Please remove "Clatest tons - roor - sgrapees - port - v" from website and in t…"
type textarea "x"
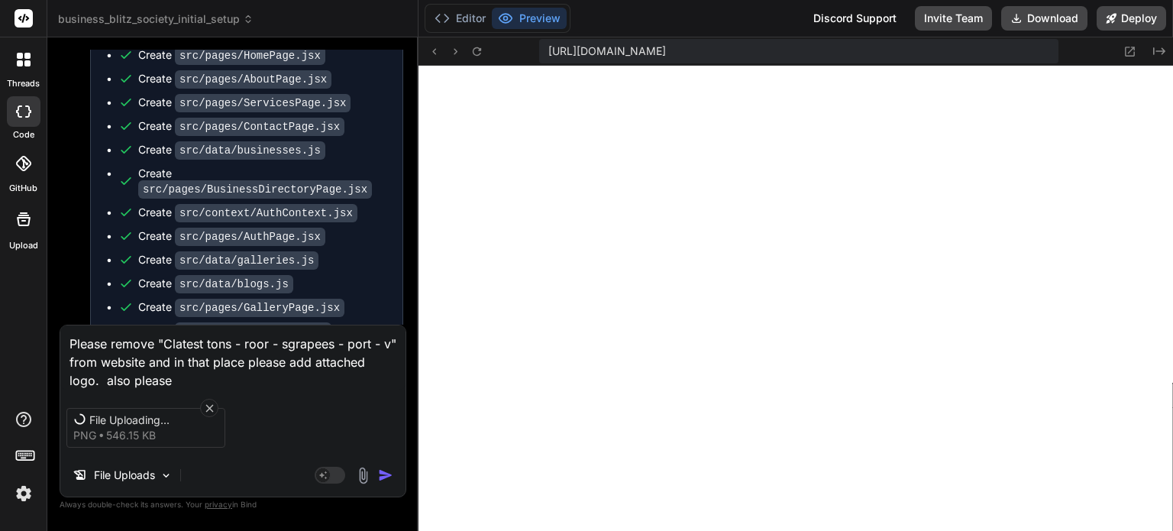
type textarea "Please remove "Clatest tons - roor - sgrapees - port - v" from website and in t…"
type textarea "x"
type textarea "Please remove "Clatest tons - roor - sgrapees - port - v" from website and in t…"
type textarea "x"
type textarea "Please remove "Clatest tons - roor - sgrapees - port - v" from website and in t…"
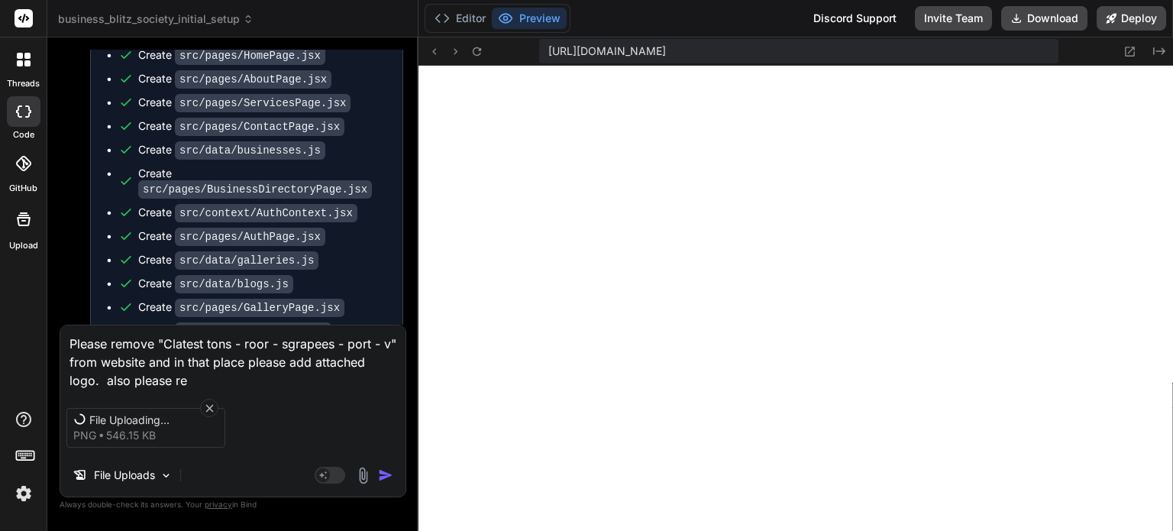
type textarea "x"
type textarea "Please remove "Clatest tons - roor - sgrapees - port - v" from website and in t…"
type textarea "x"
type textarea "Please remove "Clatest tons - roor - sgrapees - port - v" from website and in t…"
type textarea "x"
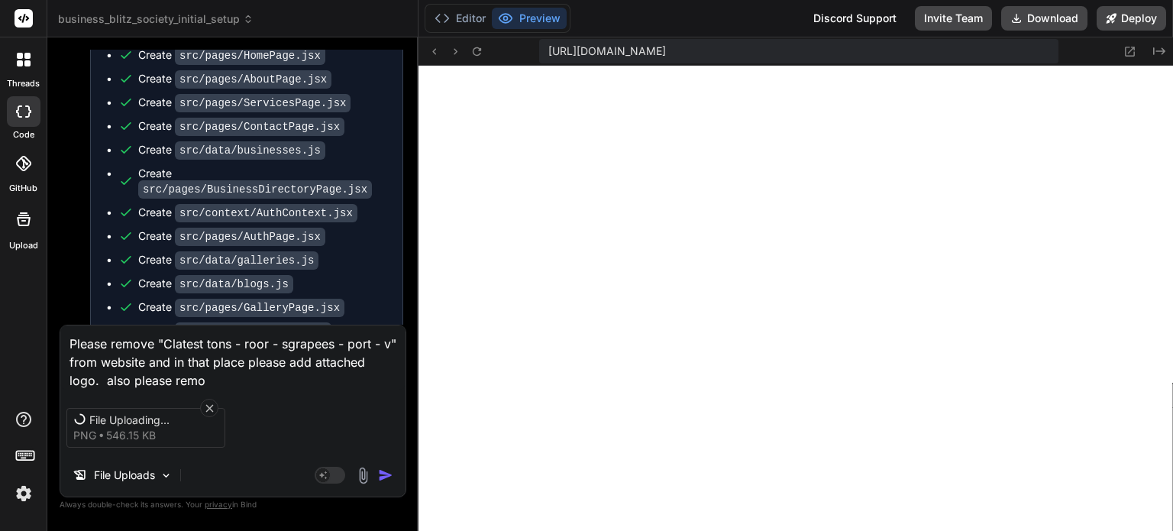
type textarea "Please remove "Clatest tons - roor - sgrapees - port - v" from website and in t…"
type textarea "x"
type textarea "Please remove "Clatest tons - roor - sgrapees - port - v" from website and in t…"
paste textarea "VV COMMERCE GROUP:"
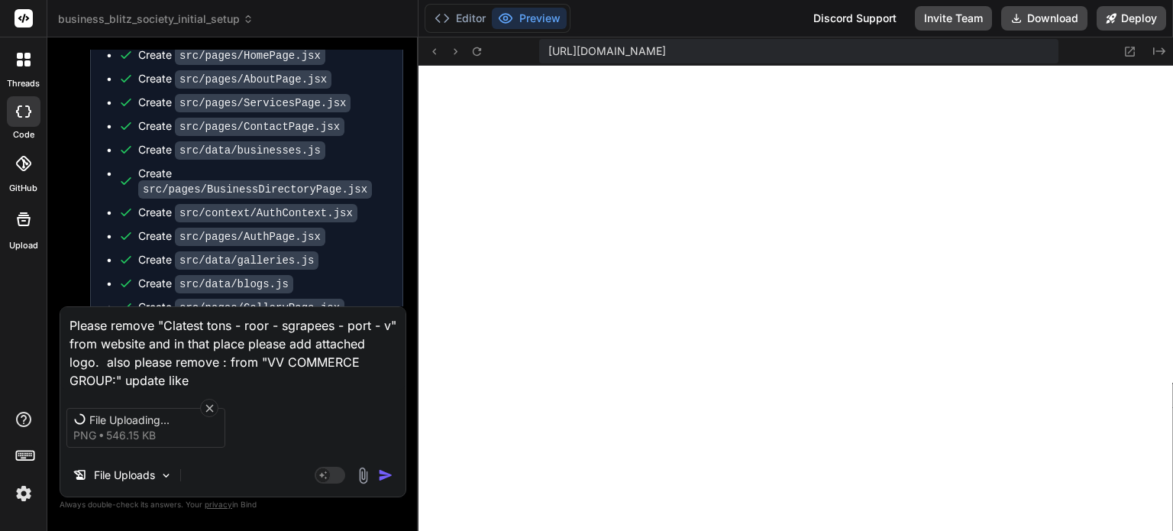
paste textarea "VV COMMERCE GROUP:"
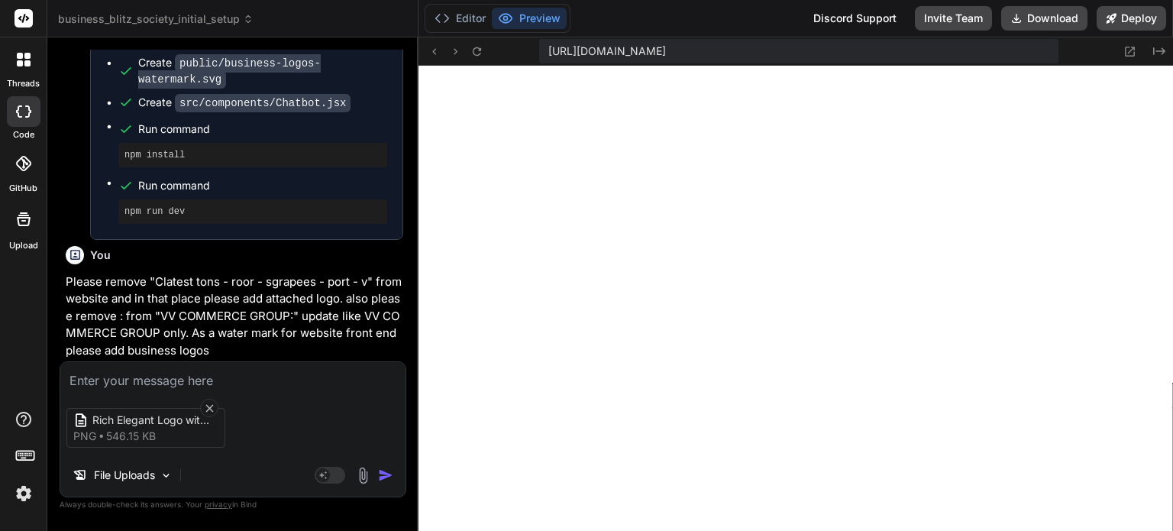
scroll to position [6723, 0]
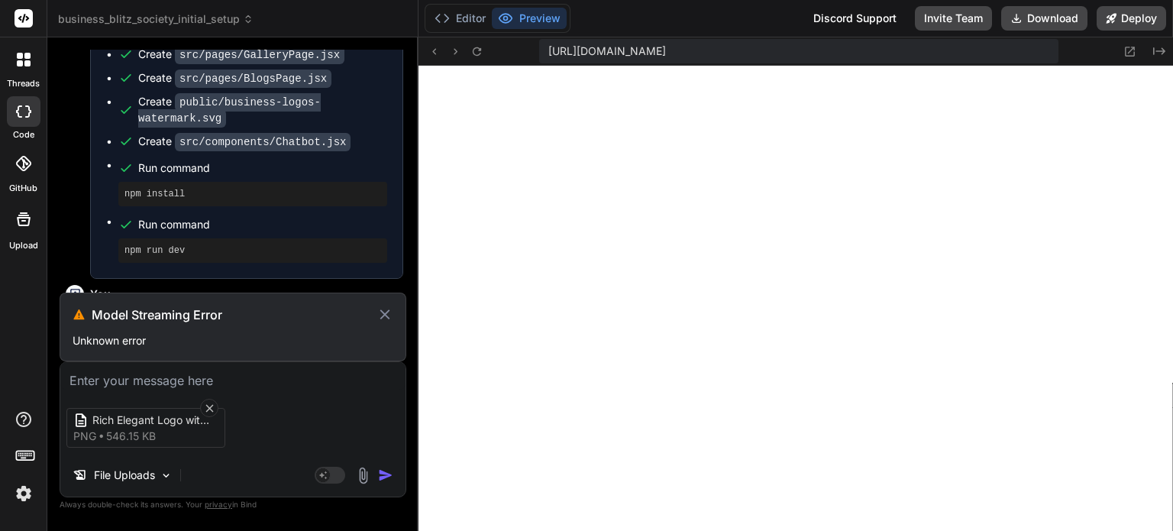
click at [379, 308] on icon at bounding box center [385, 314] width 18 height 18
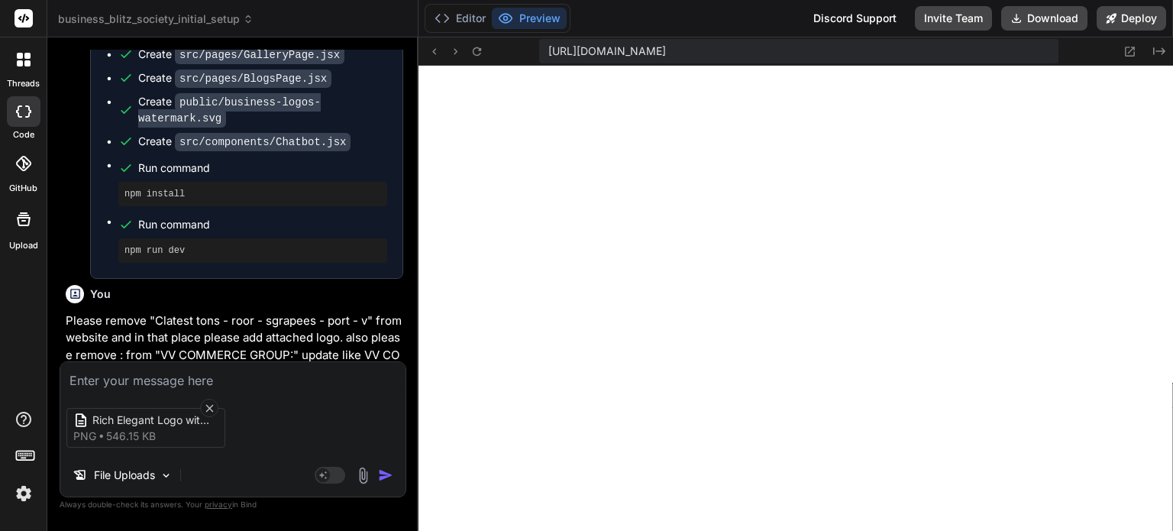
scroll to position [6655, 0]
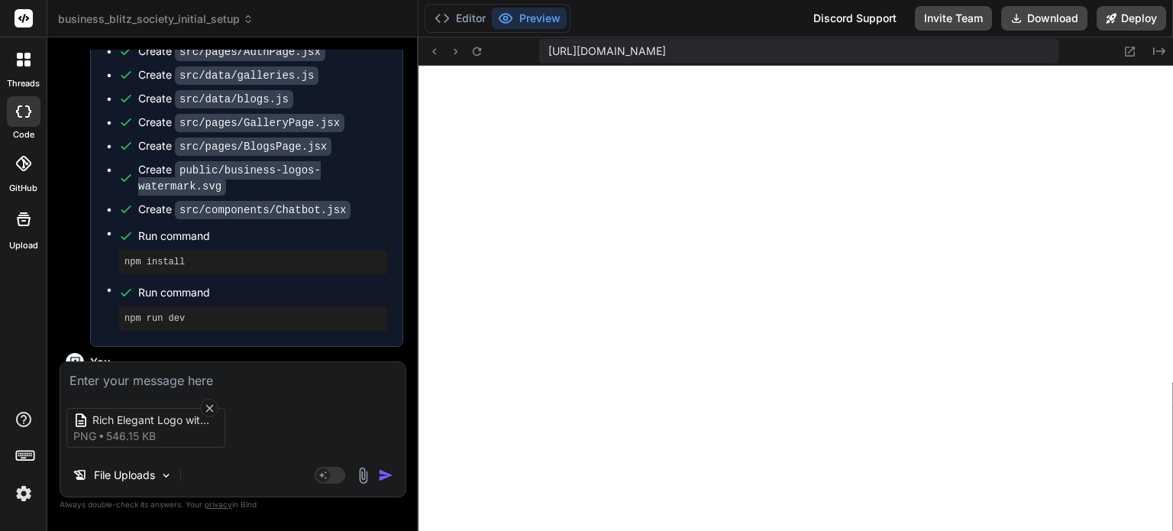
drag, startPoint x: 219, startPoint y: 349, endPoint x: 65, endPoint y: 286, distance: 166.8
click at [66, 380] on p "Please remove "Clatest tons - roor - sgrapees - port - v" from website and in t…" at bounding box center [235, 423] width 338 height 86
copy p "Please remove "Clatest tons - roor - sgrapees - port - v" from website and in t…"
click at [90, 383] on textarea at bounding box center [232, 375] width 345 height 27
paste textarea "Please remove "Clatest tons - roor - sgrapees - port - v" from website and in t…"
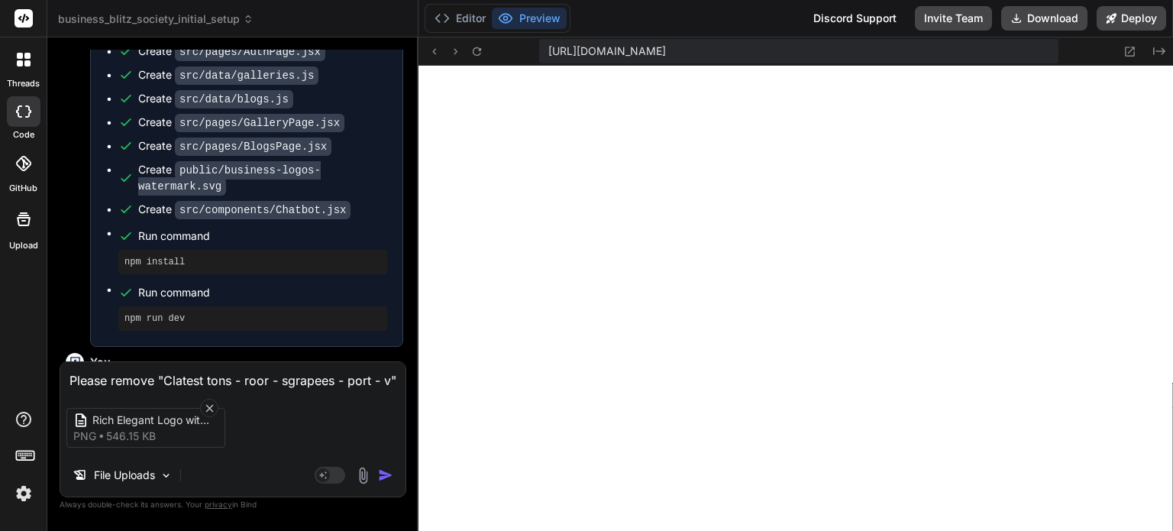
scroll to position [6729, 0]
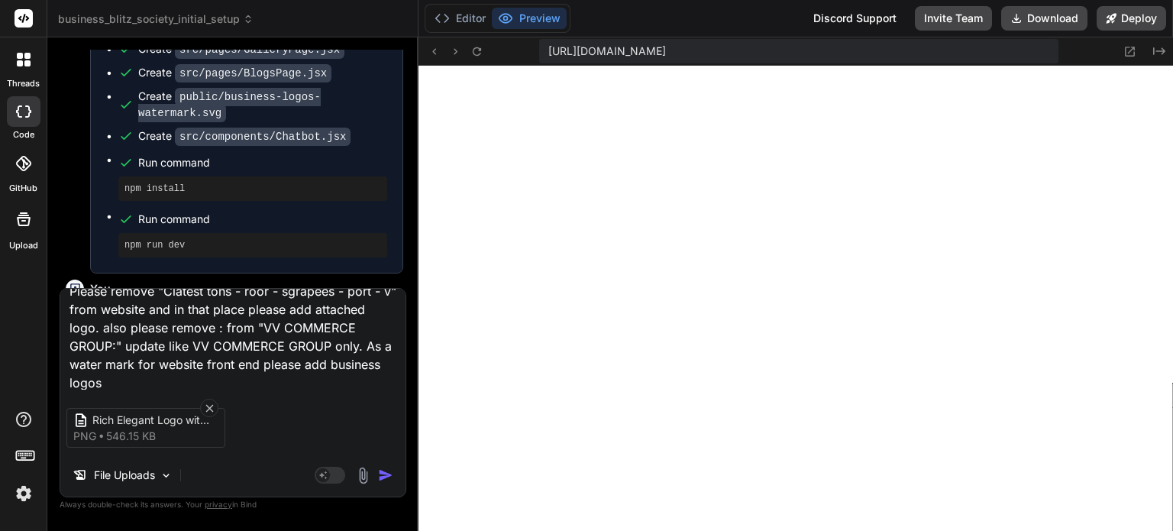
click at [385, 478] on img "button" at bounding box center [385, 474] width 15 height 15
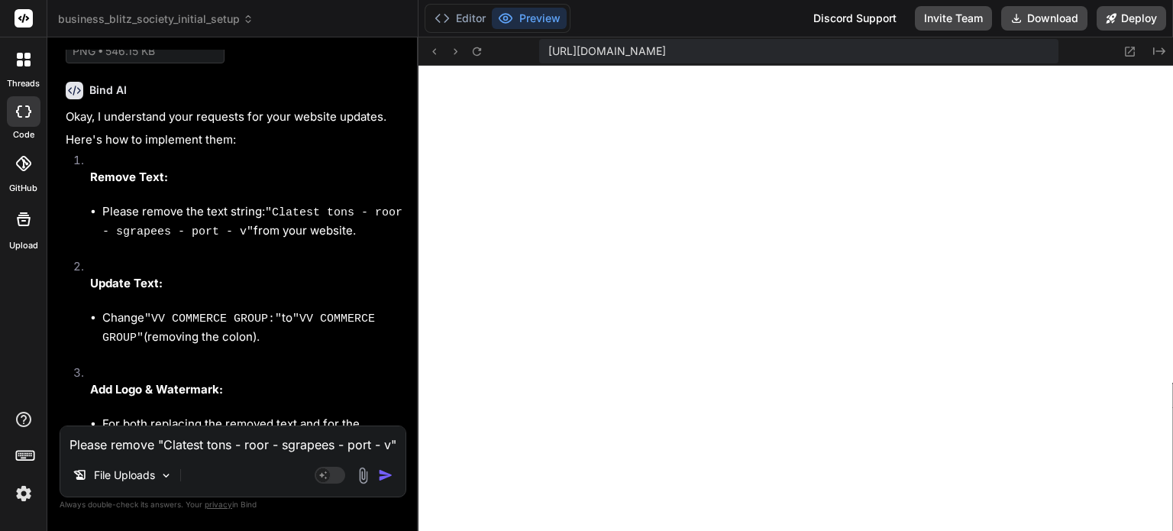
scroll to position [7236, 0]
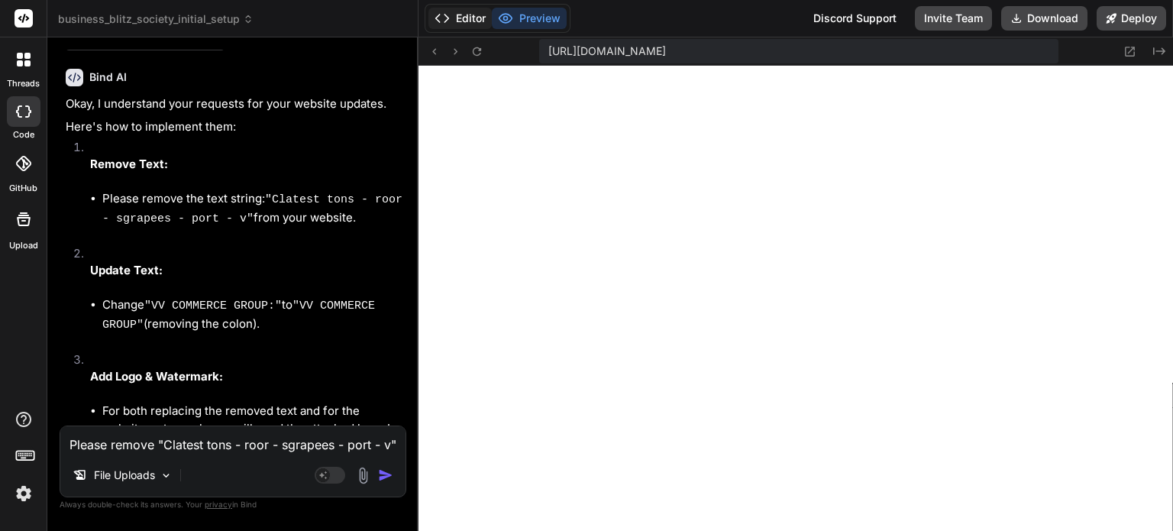
click at [467, 15] on button "Editor" at bounding box center [459, 18] width 63 height 21
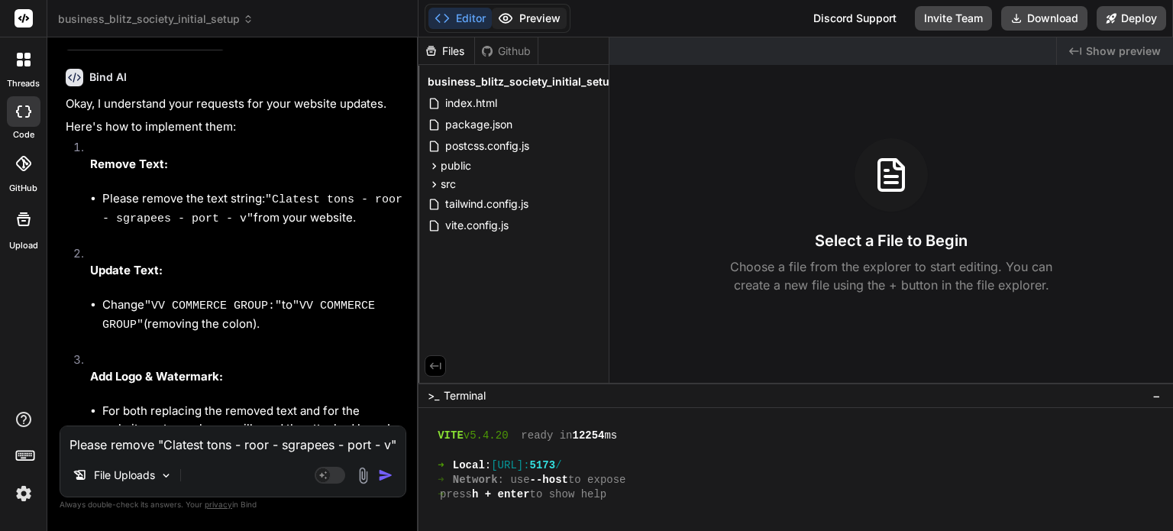
click at [546, 15] on button "Preview" at bounding box center [529, 18] width 75 height 21
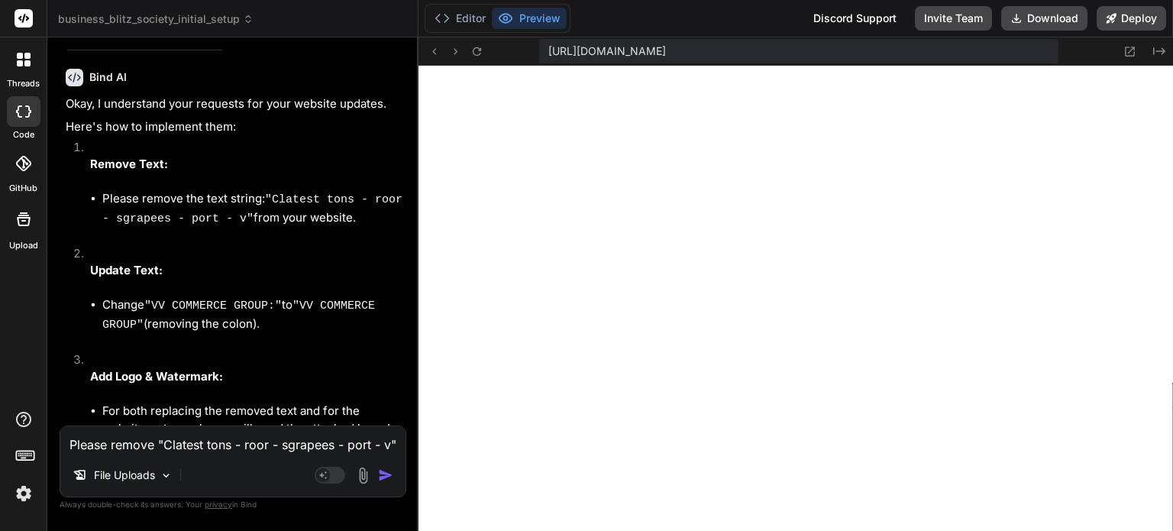
click at [223, 447] on textarea "Please remove "Clatest tons - roor - sgrapees - port - v" from website and in t…" at bounding box center [232, 439] width 345 height 27
click at [170, 444] on textarea "Please remove "Clatest tons - roor - sgrapees - port - v" from website and in t…" at bounding box center [232, 439] width 345 height 27
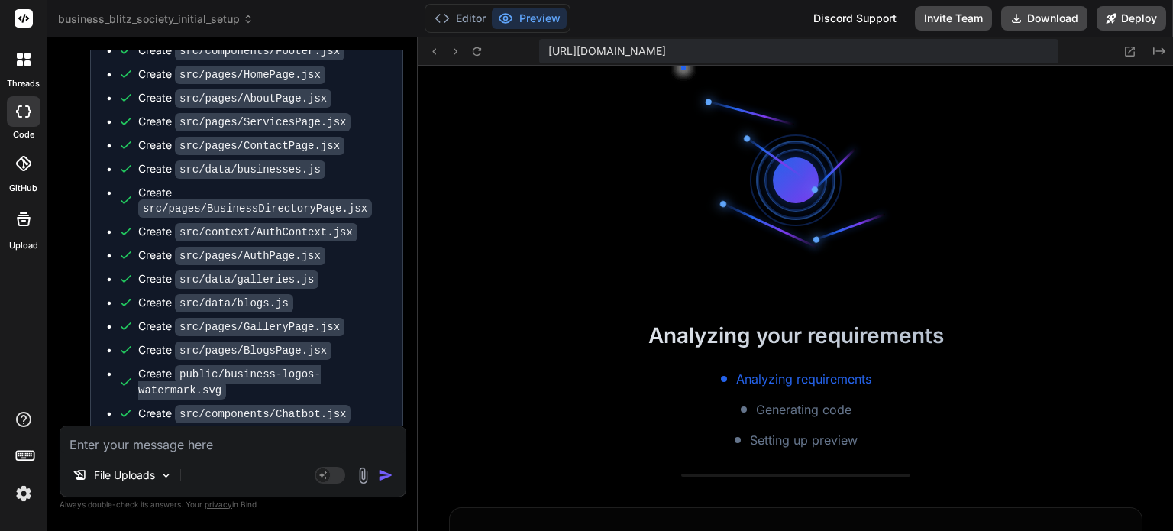
scroll to position [1554, 0]
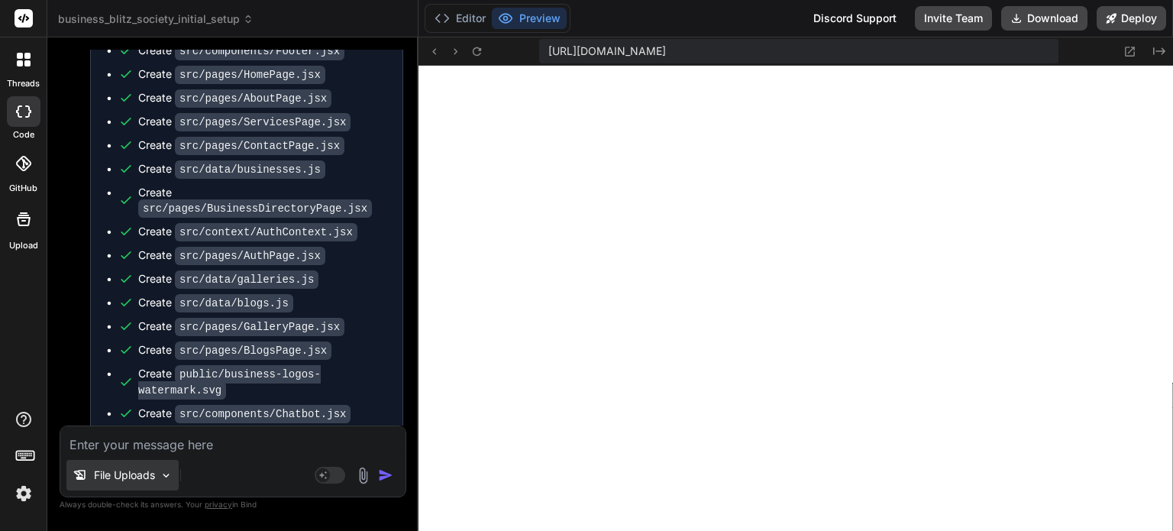
click at [165, 473] on img at bounding box center [166, 475] width 13 height 13
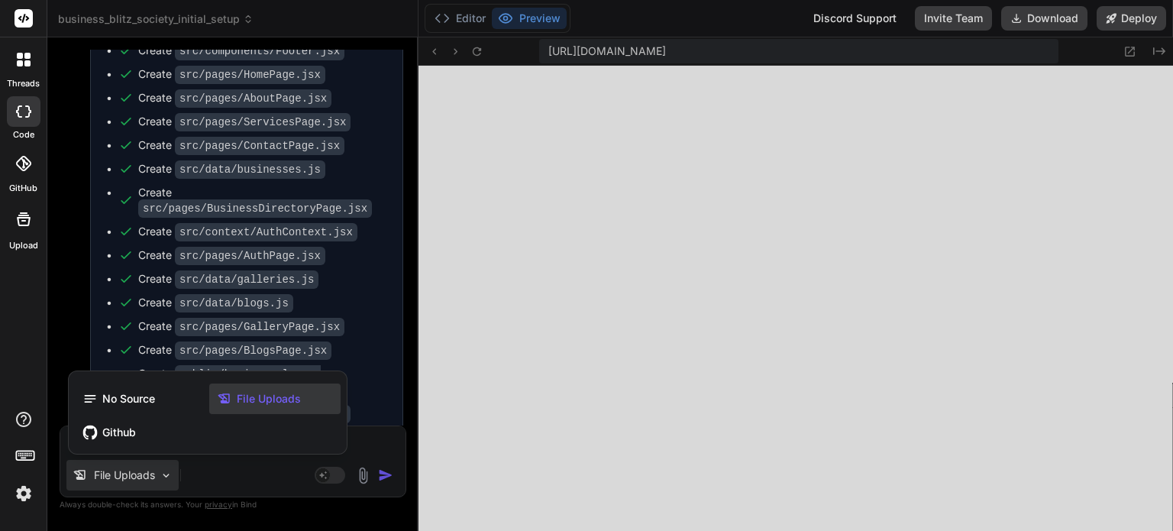
click at [250, 402] on span "File Uploads" at bounding box center [269, 398] width 64 height 15
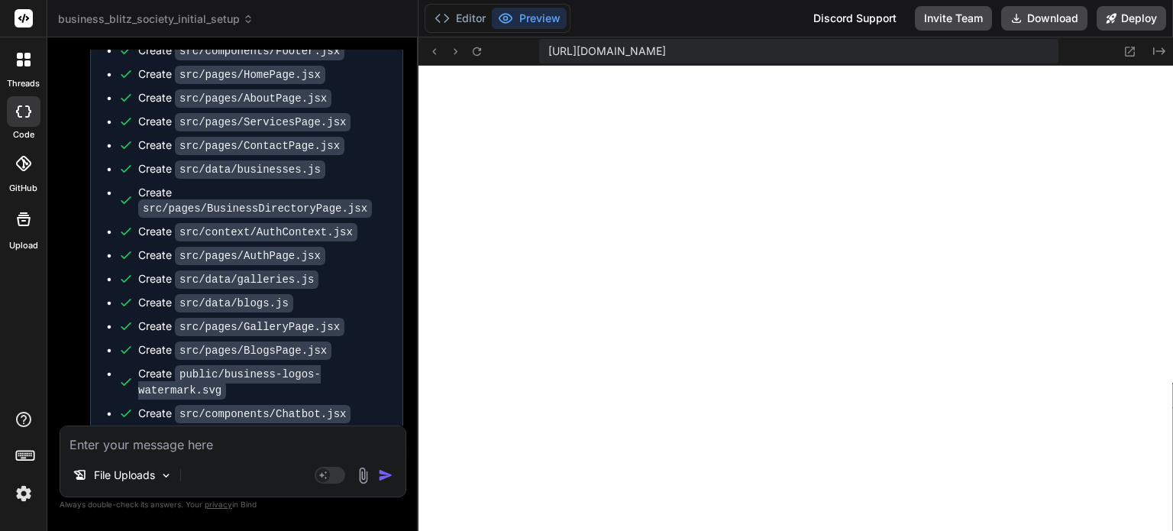
click at [18, 223] on icon at bounding box center [24, 219] width 14 height 14
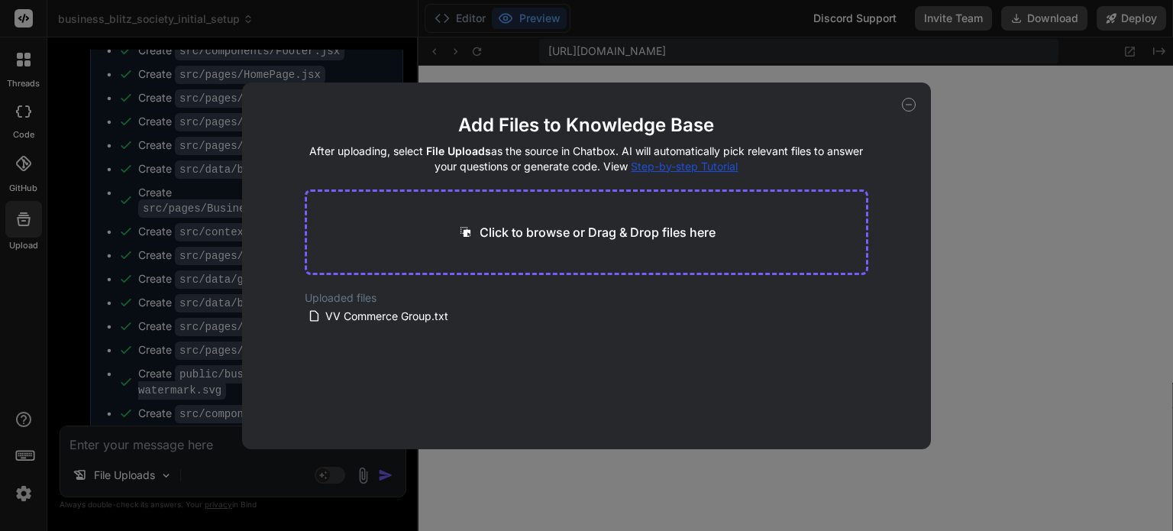
click at [231, 418] on div "Add Files to Knowledge Base After uploading, select File Uploads as the source …" at bounding box center [586, 265] width 1173 height 531
